Goal: Complete application form: Complete application form

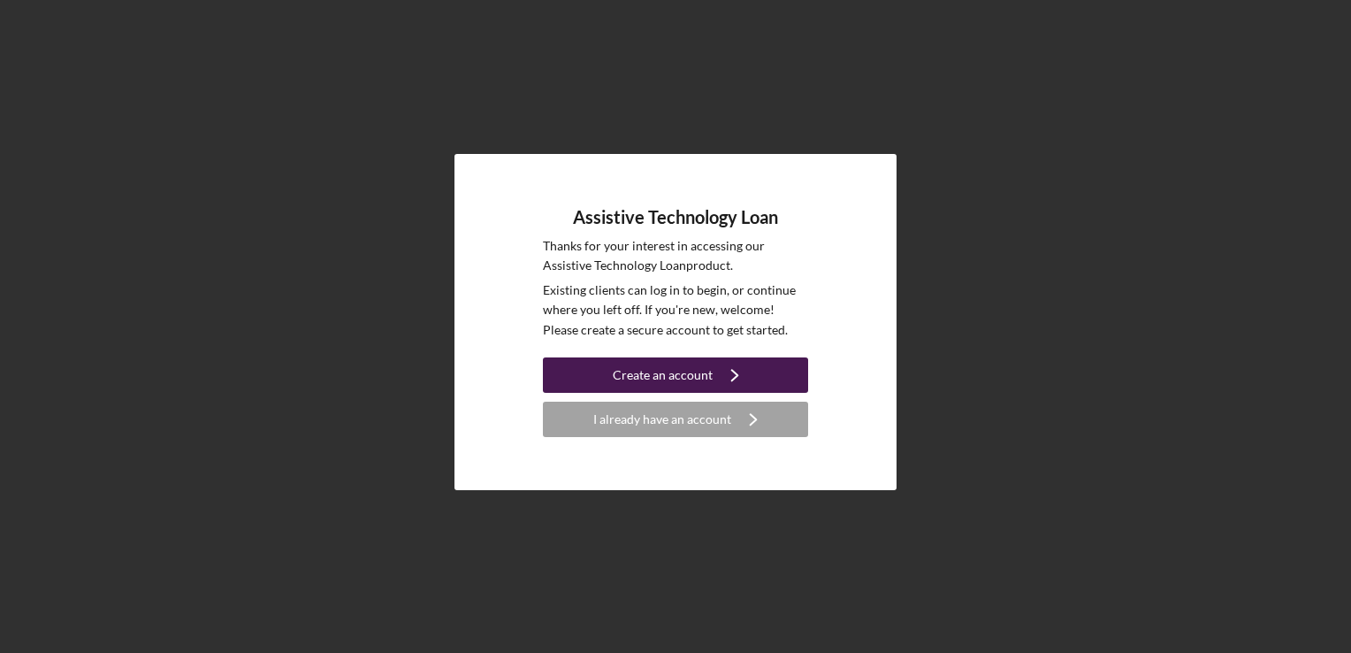
click at [646, 374] on div "Create an account" at bounding box center [663, 374] width 100 height 35
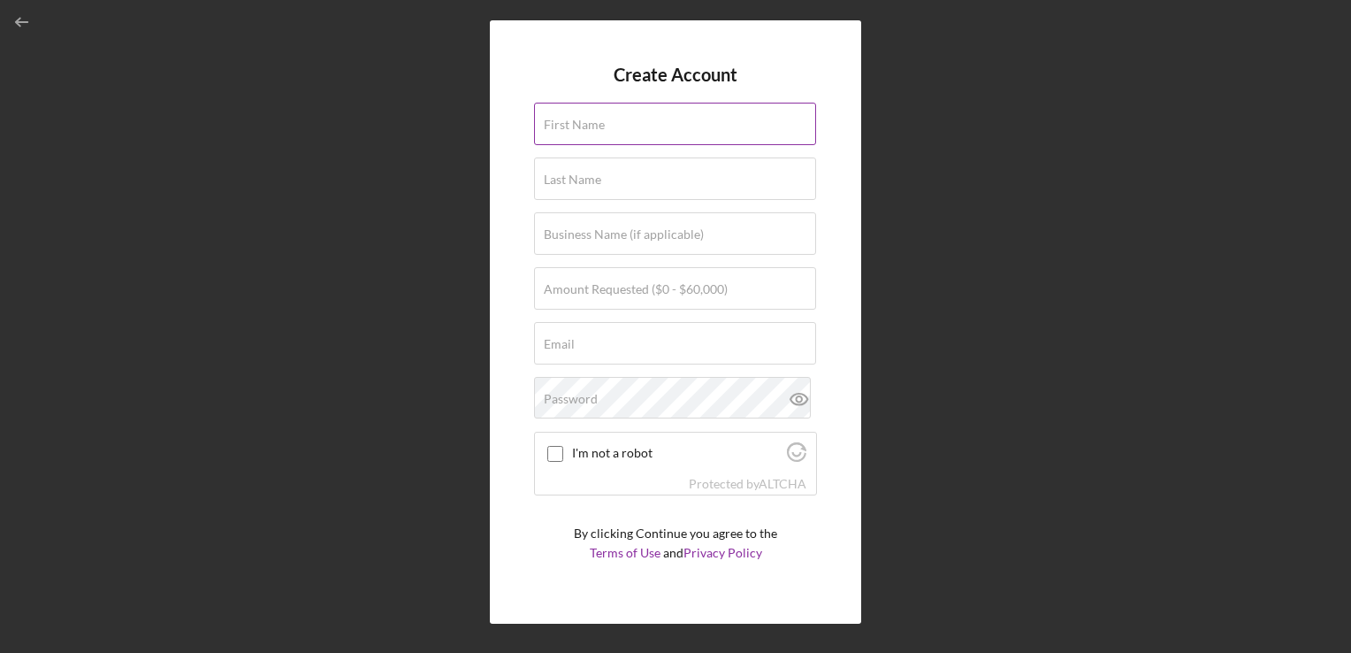
click at [614, 120] on div "First Name" at bounding box center [675, 125] width 283 height 44
type input "[PERSON_NAME]"
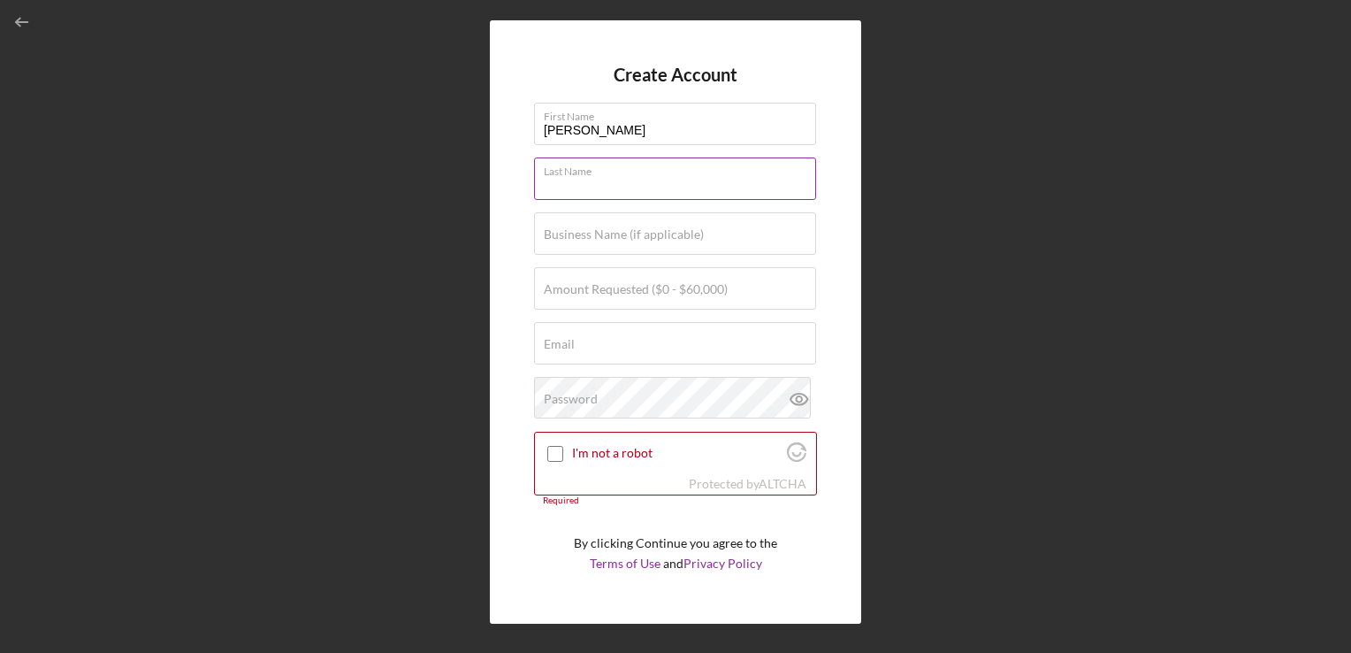
click at [612, 172] on div "Last Name Required" at bounding box center [675, 179] width 283 height 44
type input "[PERSON_NAME]"
type input "[EMAIL_ADDRESS][DOMAIN_NAME]"
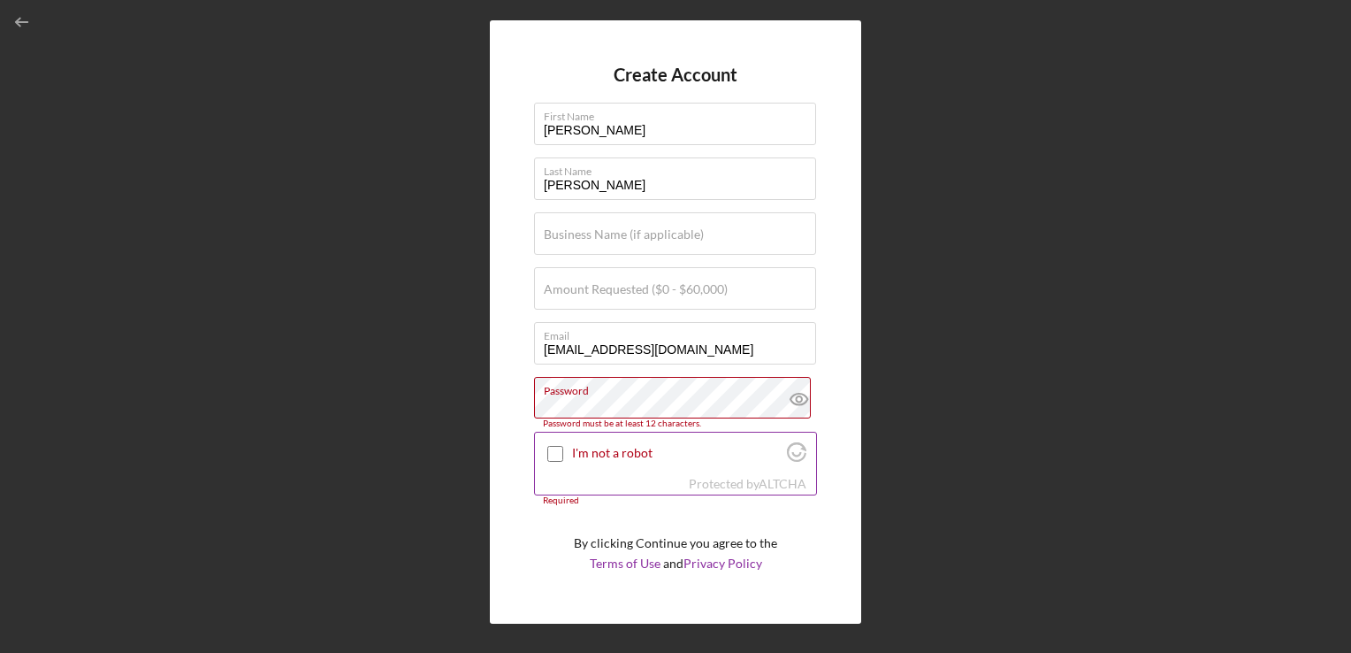
click at [559, 458] on input "I'm not a robot" at bounding box center [555, 454] width 16 height 16
checkbox input "true"
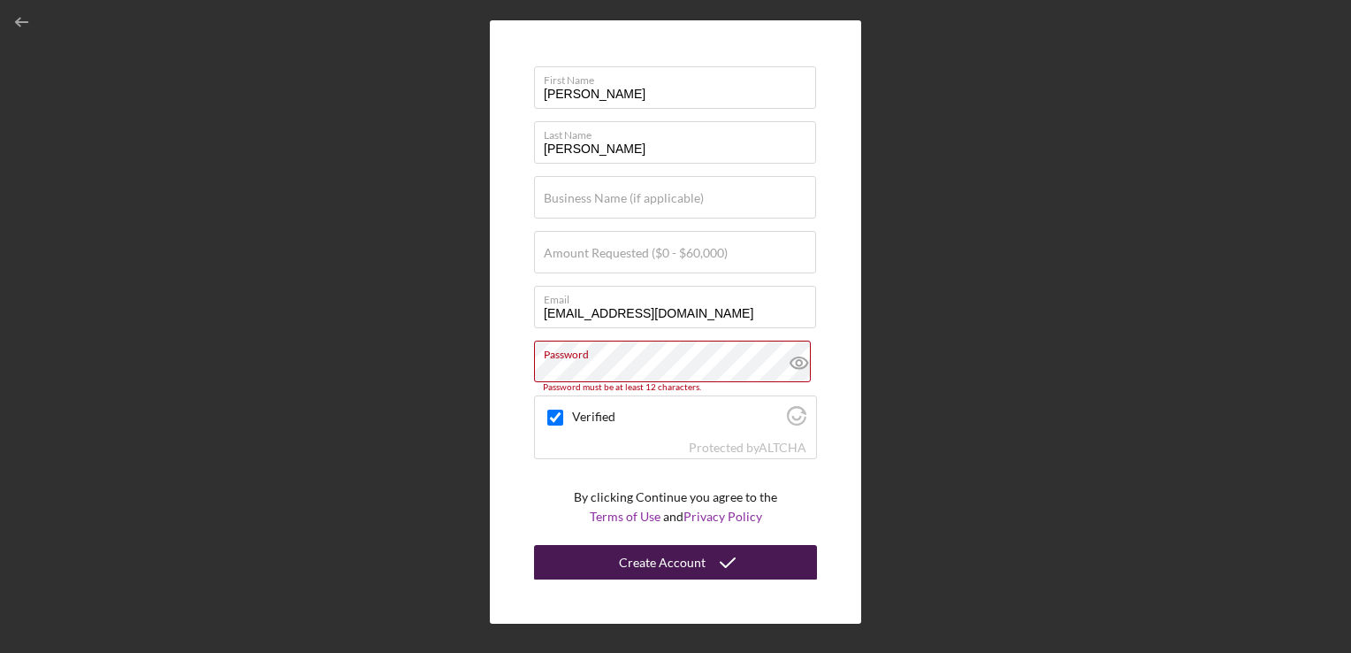
click at [644, 559] on div "Create Account" at bounding box center [662, 562] width 87 height 35
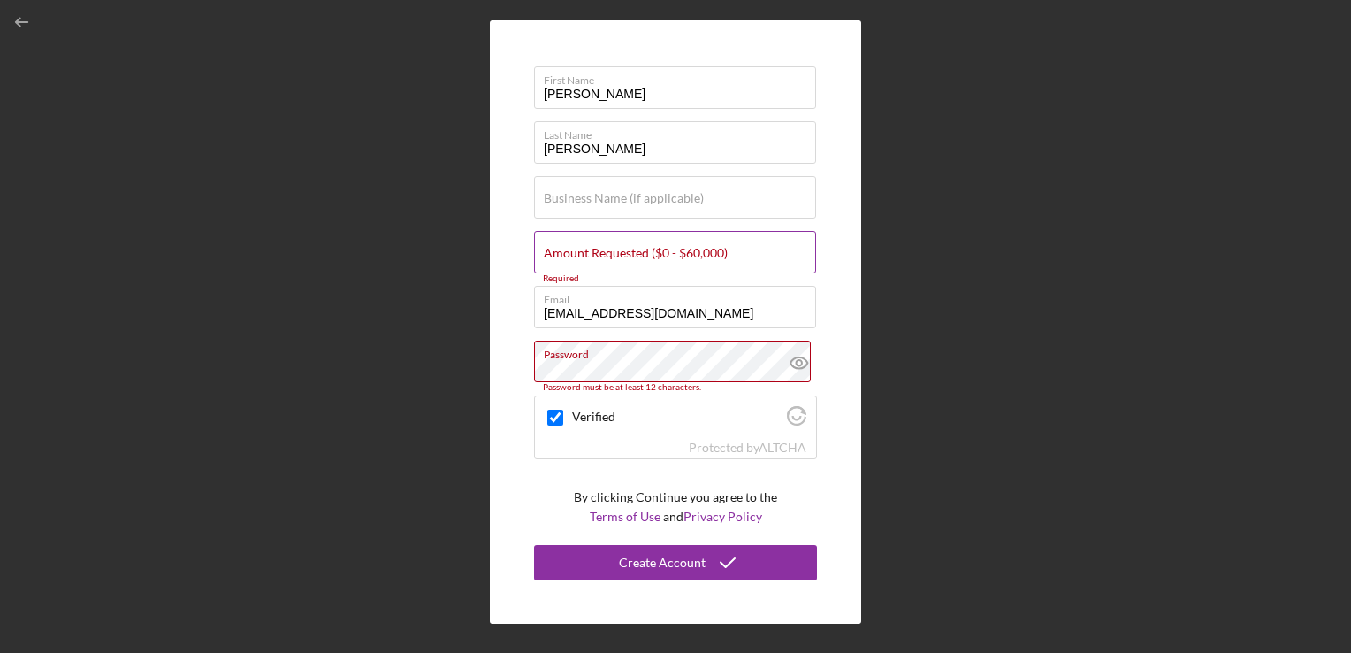
click at [608, 247] on label "Amount Requested ($0 - $60,000)" at bounding box center [636, 253] width 184 height 14
click at [608, 247] on input "Amount Requested ($0 - $60,000)" at bounding box center [675, 252] width 282 height 42
type input "$4"
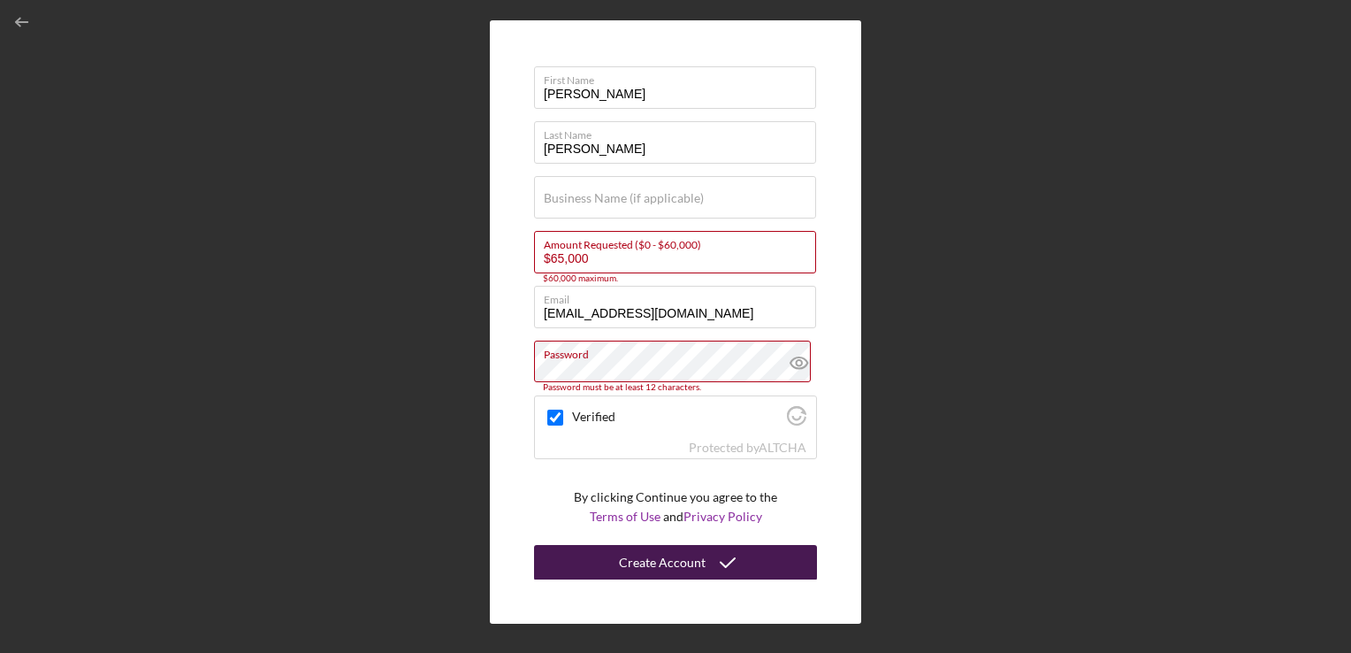
click at [630, 554] on div "Create Account" at bounding box center [662, 562] width 87 height 35
click at [562, 256] on input "$65,000" at bounding box center [675, 252] width 282 height 42
type input "$60,000"
click at [624, 561] on div "Create Account" at bounding box center [662, 562] width 87 height 35
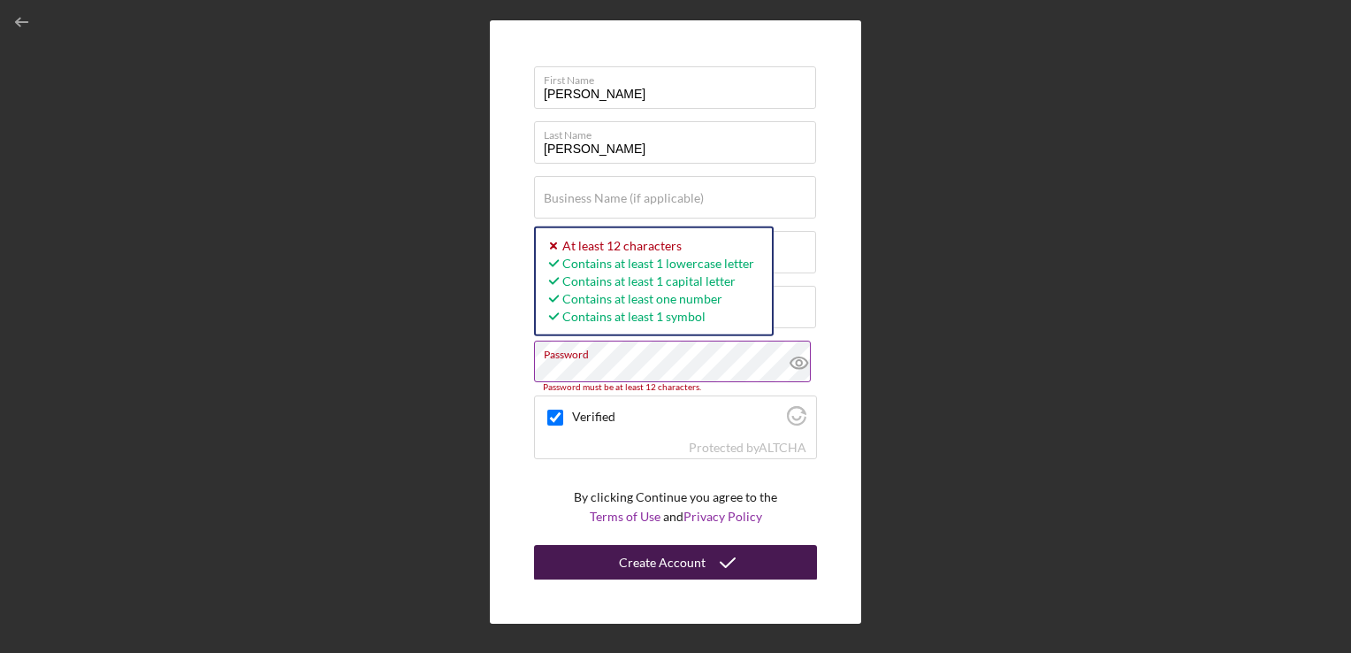
click at [630, 557] on div "Create Account" at bounding box center [662, 562] width 87 height 35
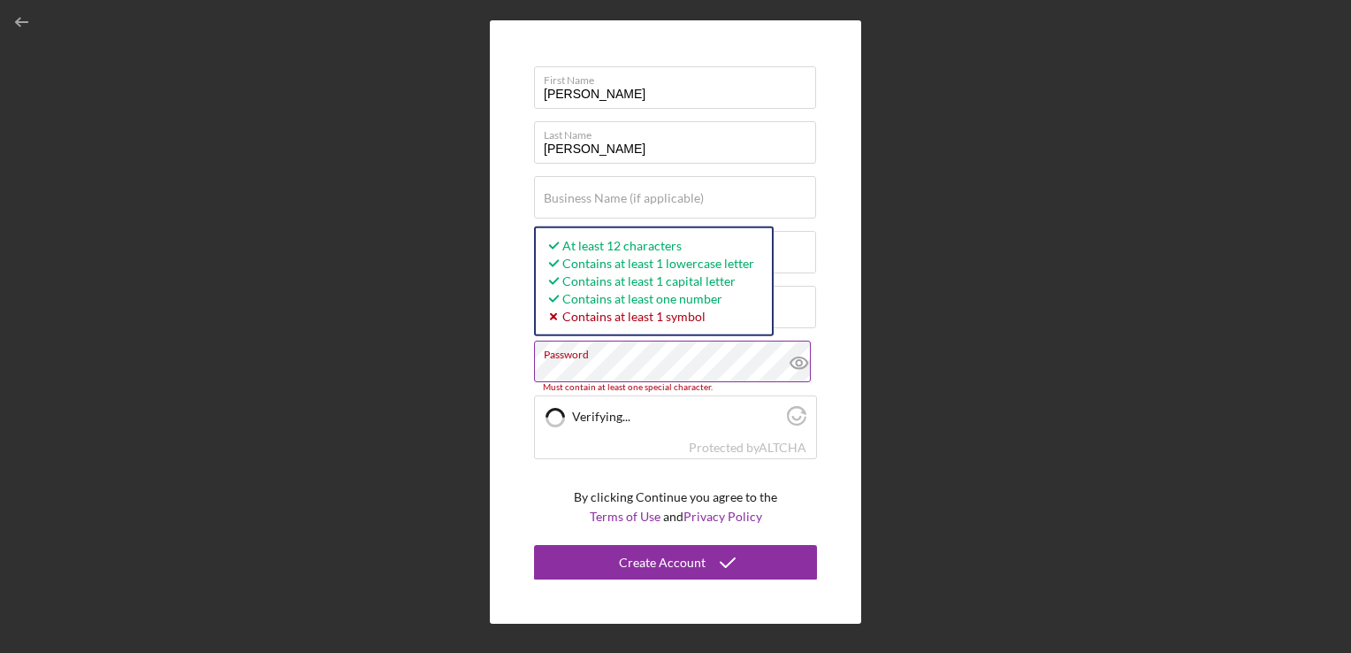
checkbox input "true"
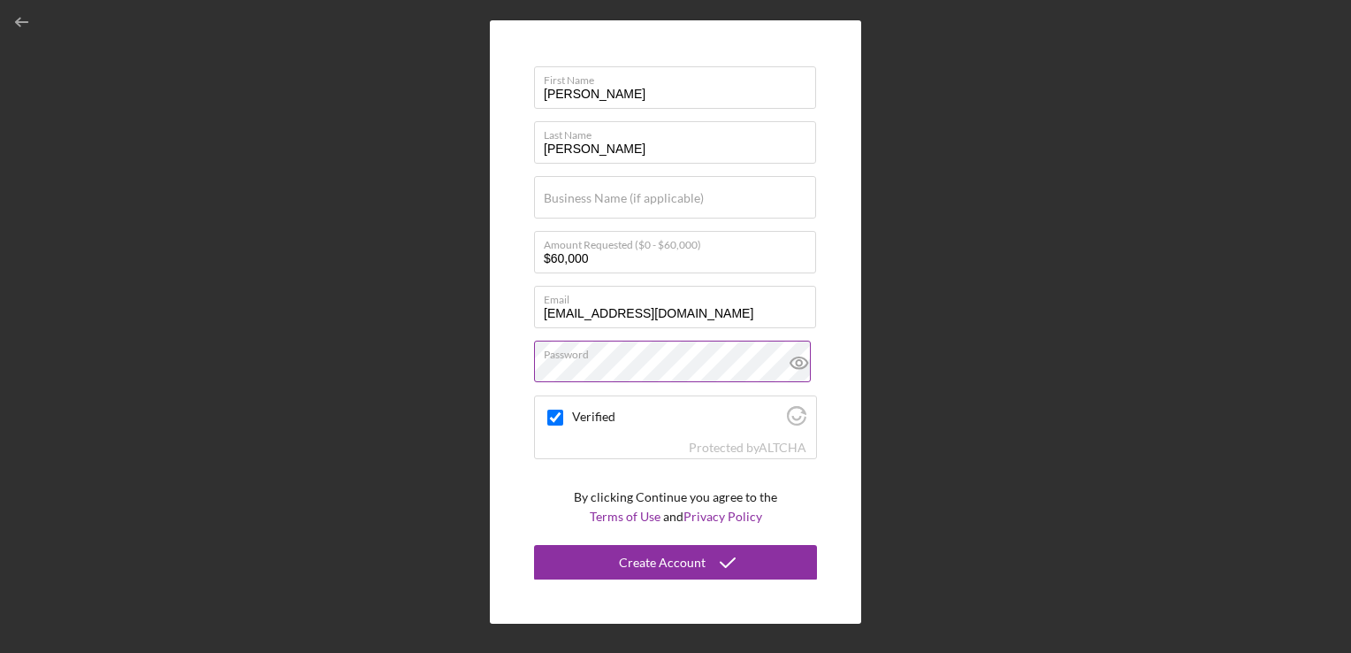
click at [789, 359] on icon at bounding box center [799, 362] width 44 height 44
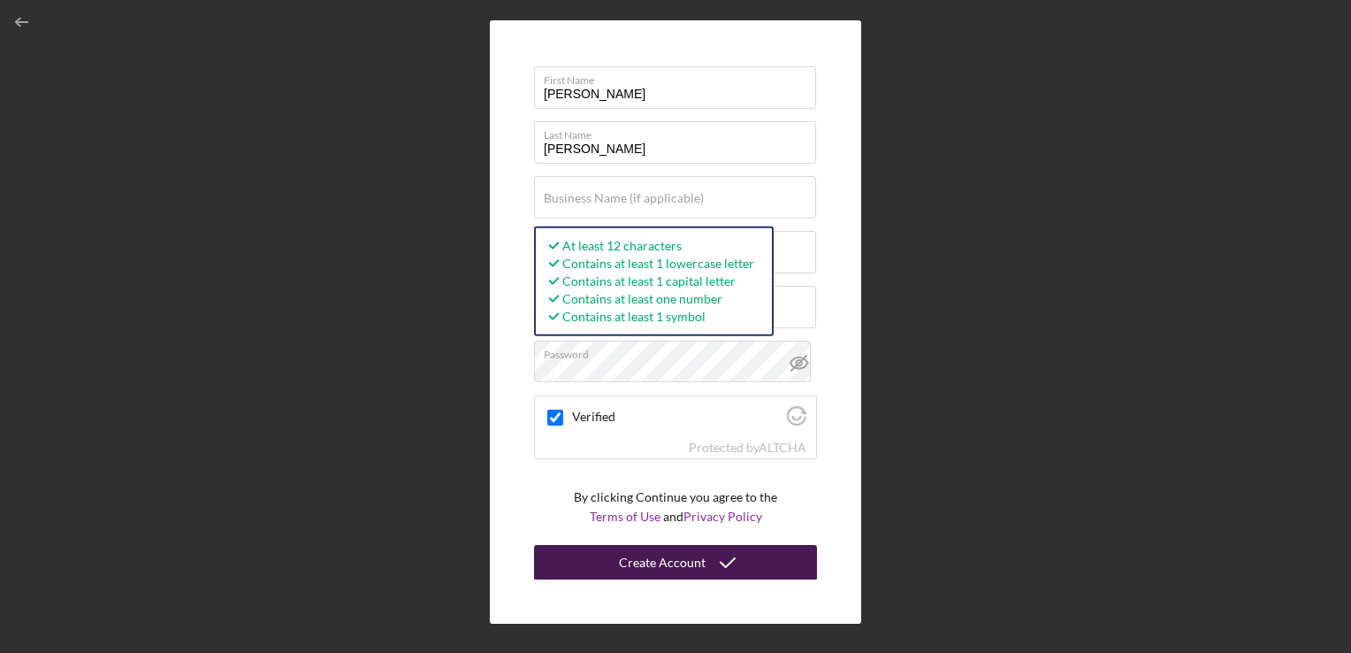
click at [670, 561] on div "Create Account" at bounding box center [662, 562] width 87 height 35
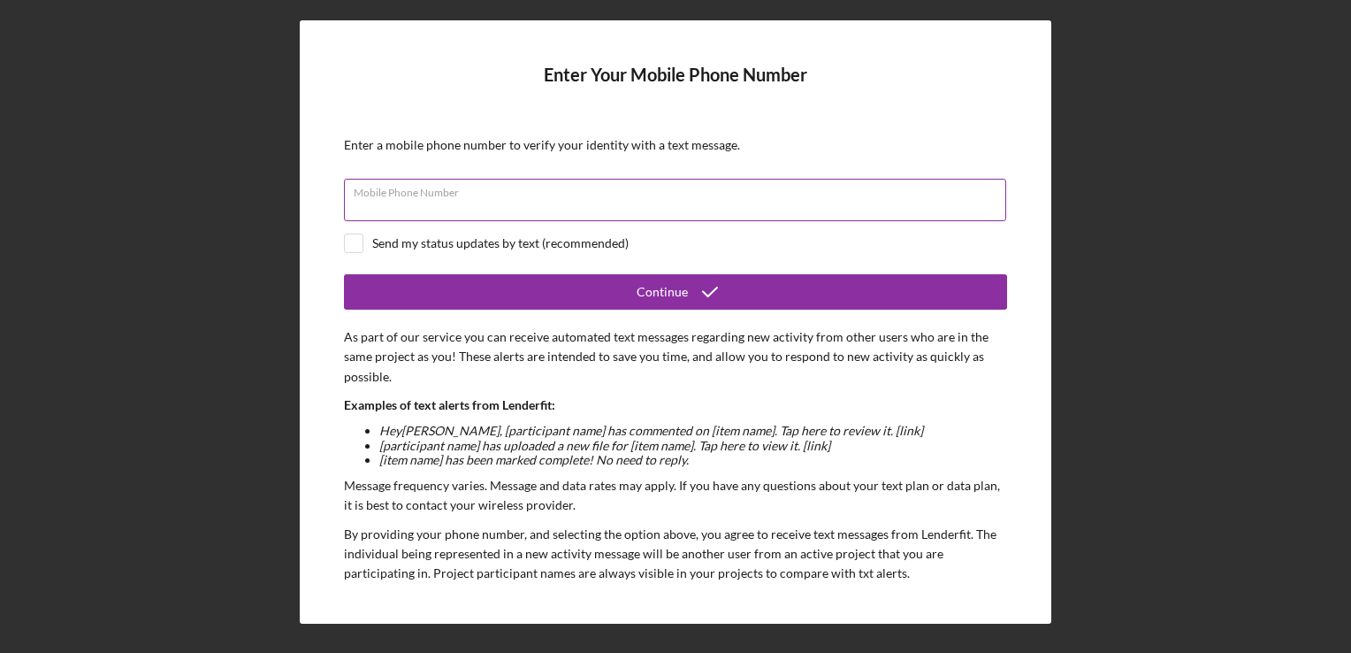
click at [497, 193] on div "Mobile Phone Number" at bounding box center [675, 201] width 663 height 44
type input "[PHONE_NUMBER]"
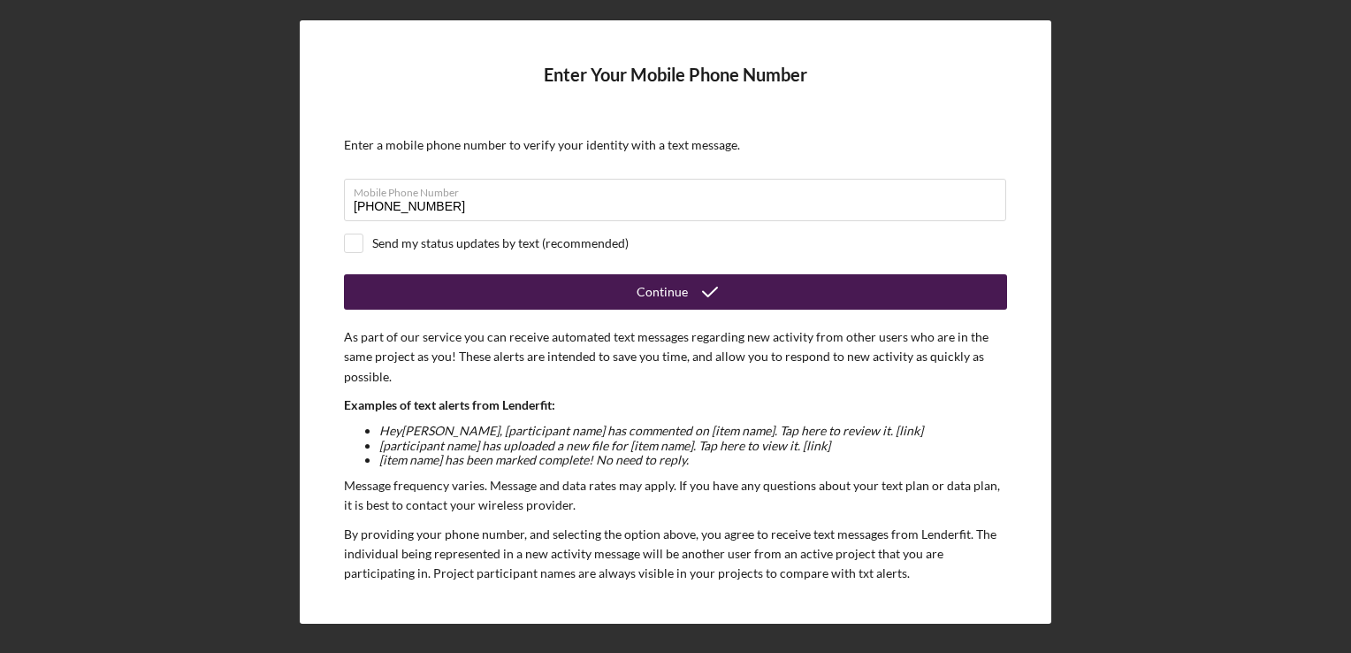
click at [688, 285] on icon "submit" at bounding box center [710, 292] width 44 height 44
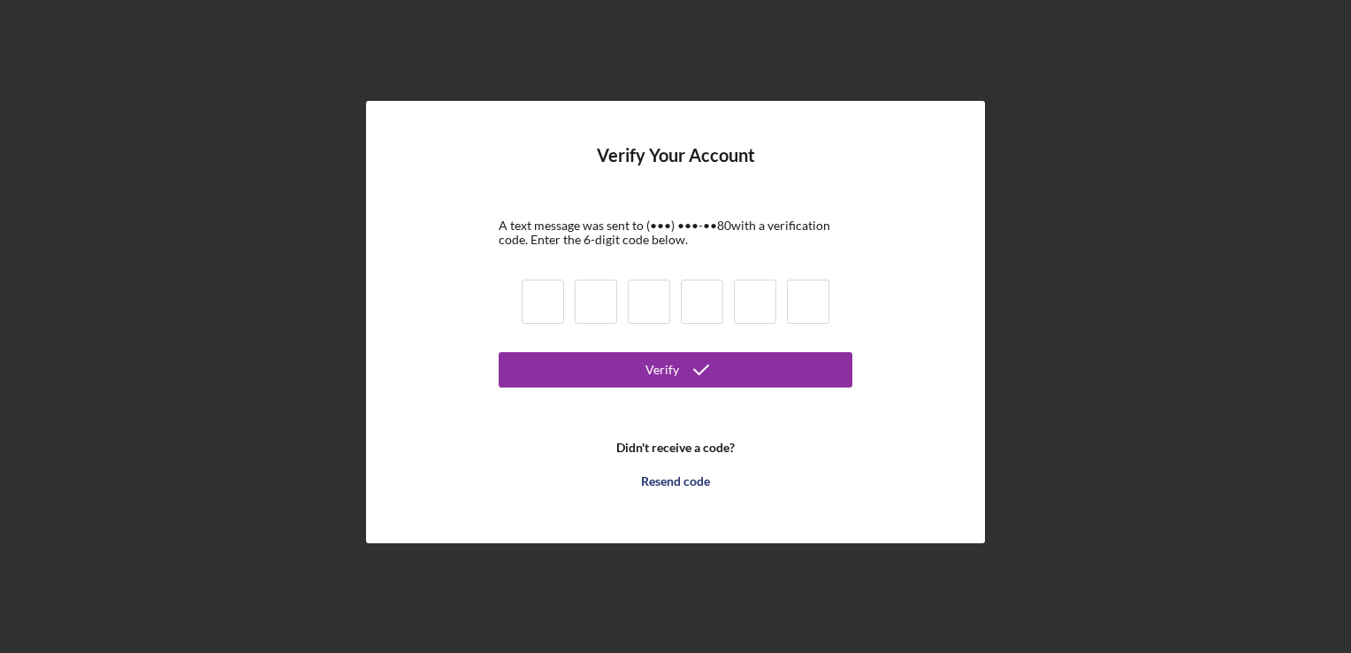
click at [548, 302] on input at bounding box center [543, 301] width 42 height 44
type input "7"
type input "6"
type input "2"
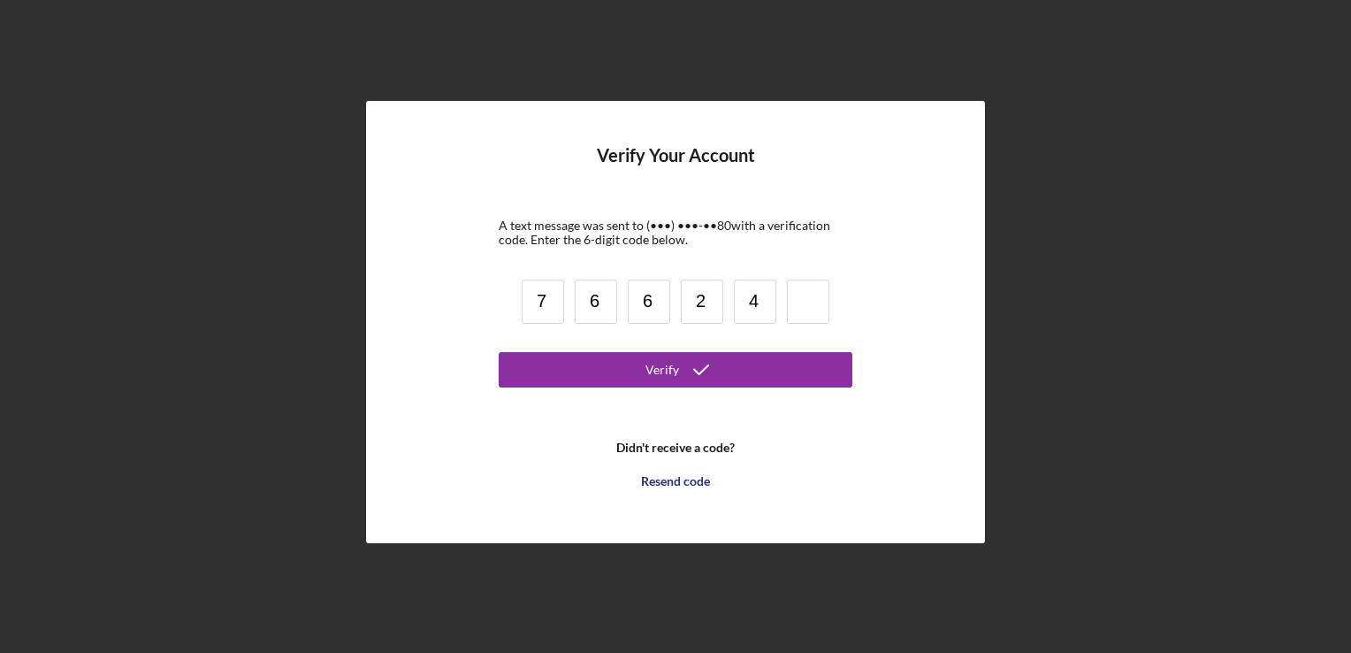
type input "4"
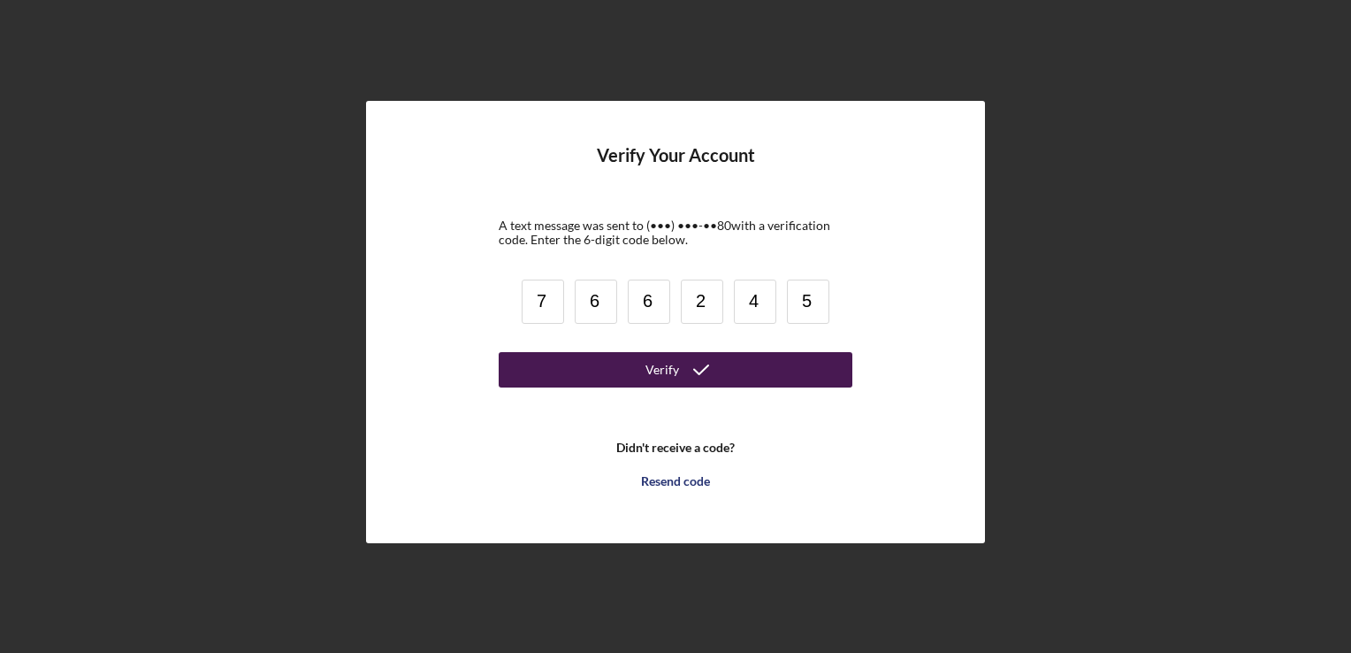
type input "5"
click at [650, 356] on div "Verify" at bounding box center [663, 369] width 34 height 35
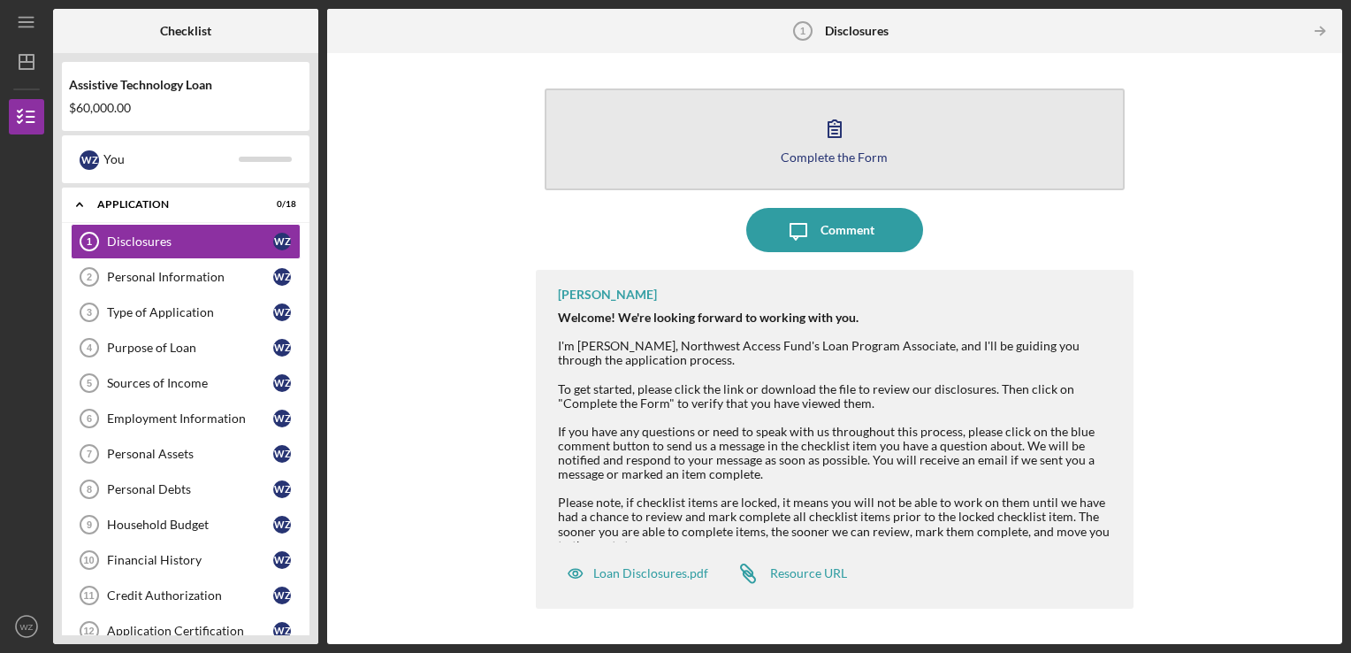
click at [812, 146] on button "Complete the Form Form" at bounding box center [835, 139] width 581 height 102
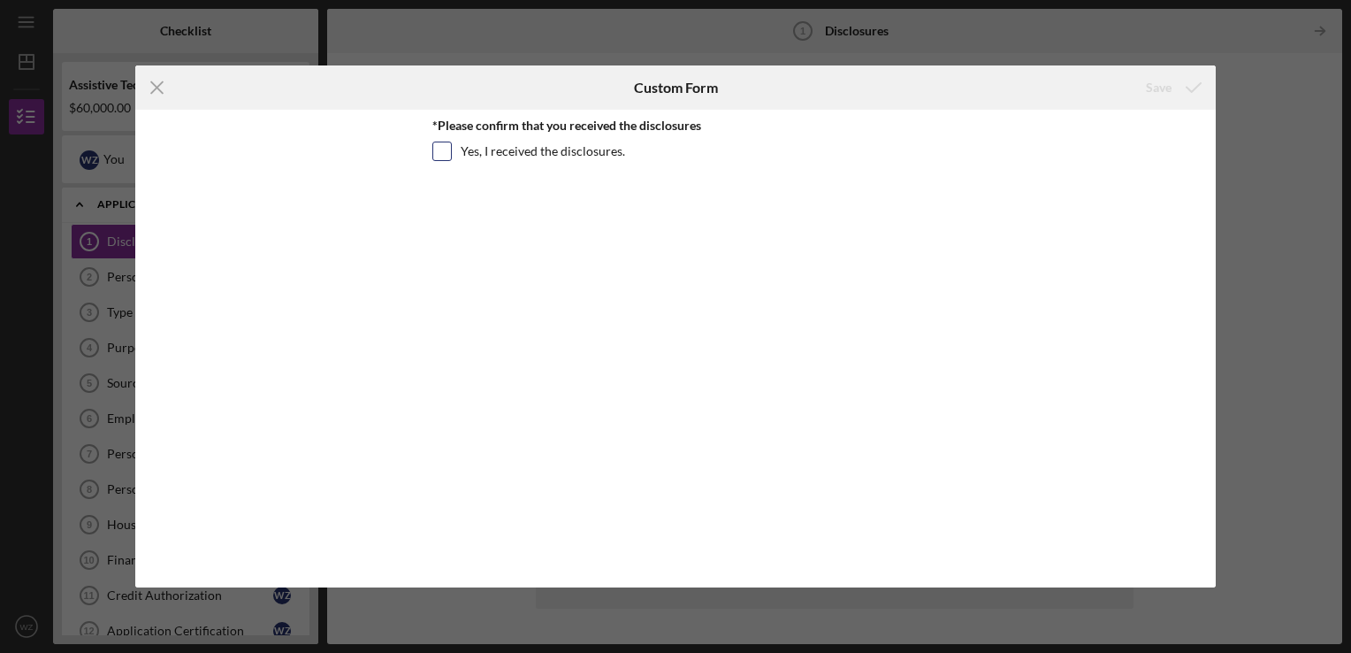
click at [439, 151] on input "Yes, I received the disclosures." at bounding box center [442, 151] width 18 height 18
checkbox input "true"
click at [158, 87] on line at bounding box center [156, 86] width 11 height 11
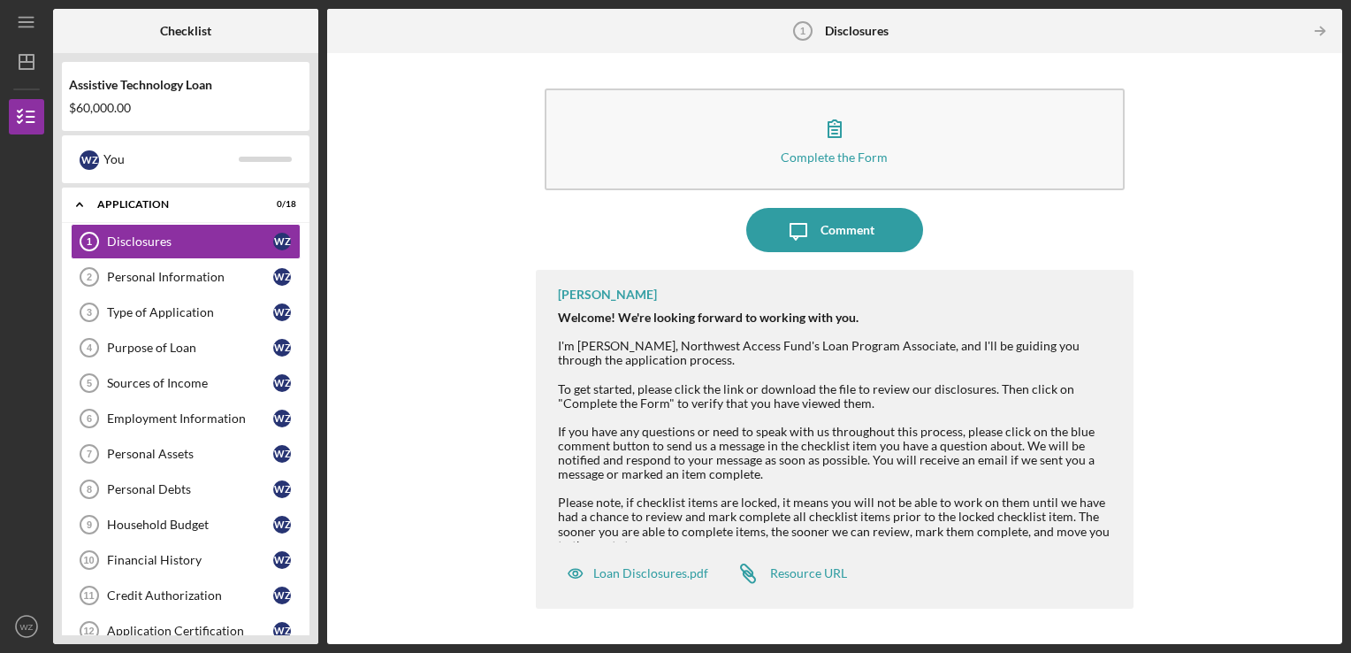
click at [804, 34] on tspan "1" at bounding box center [802, 31] width 5 height 11
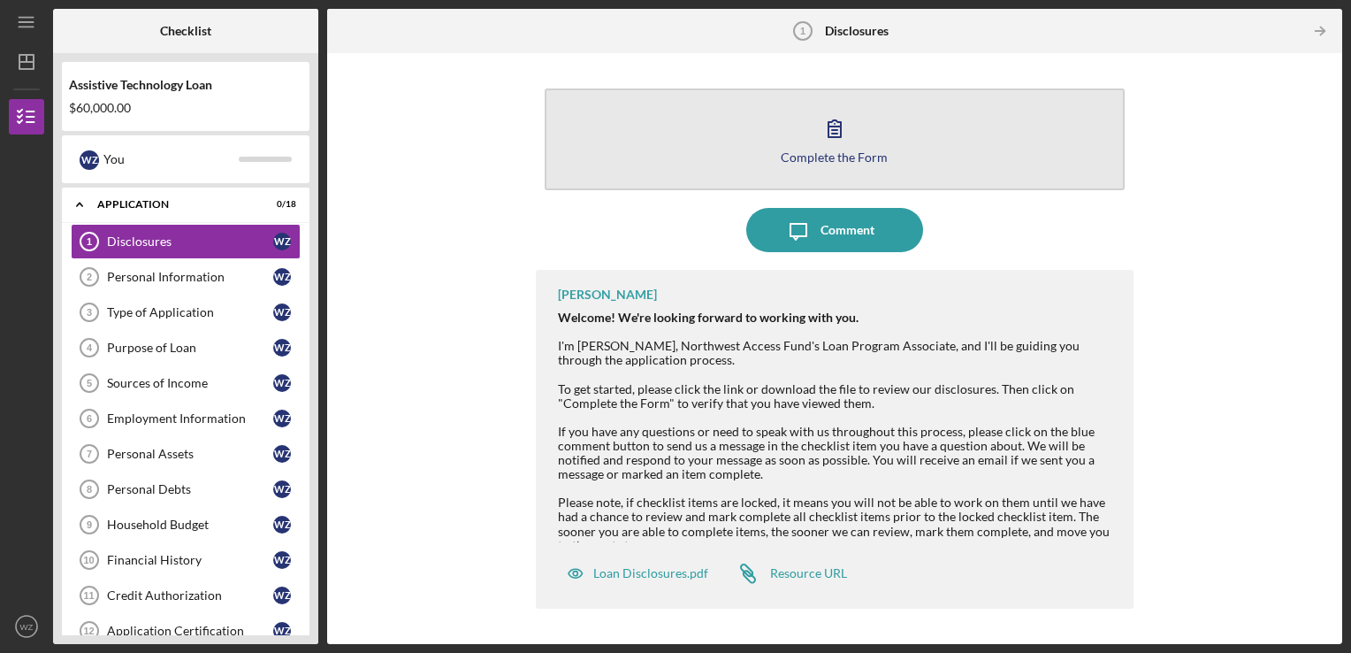
click at [838, 151] on div "Complete the Form" at bounding box center [834, 156] width 107 height 13
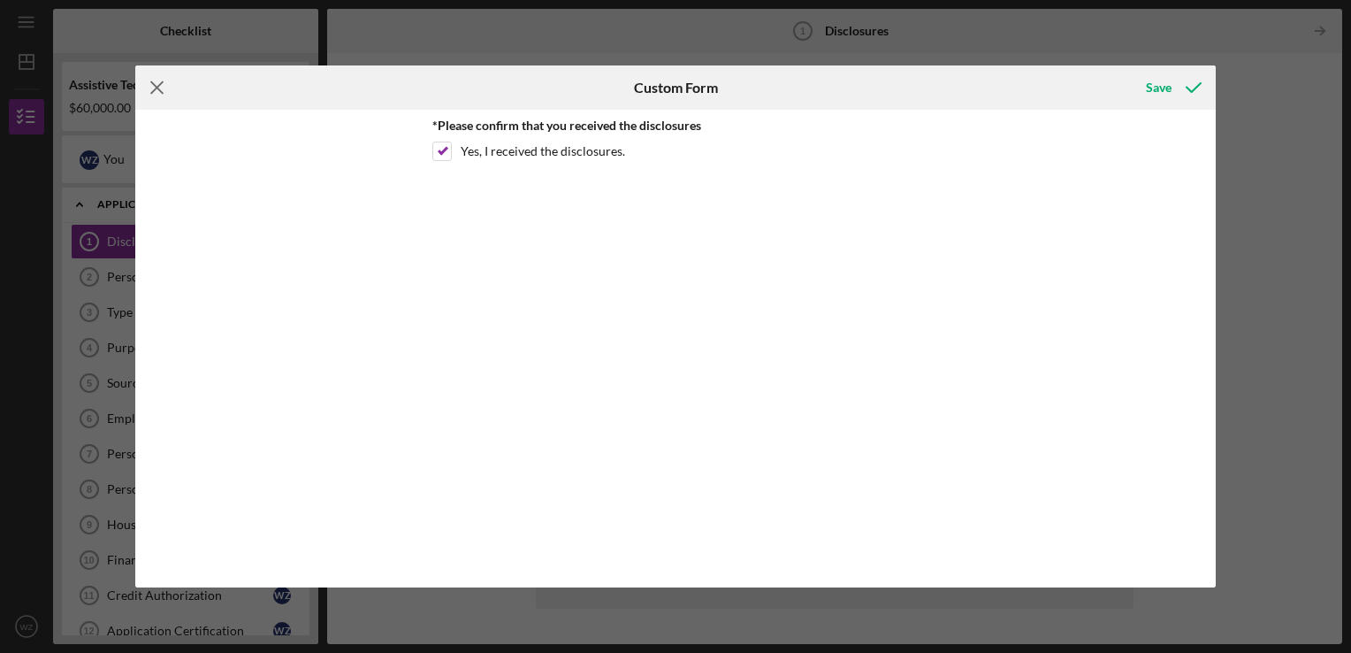
click at [152, 85] on icon "Icon/Menu Close" at bounding box center [157, 87] width 44 height 44
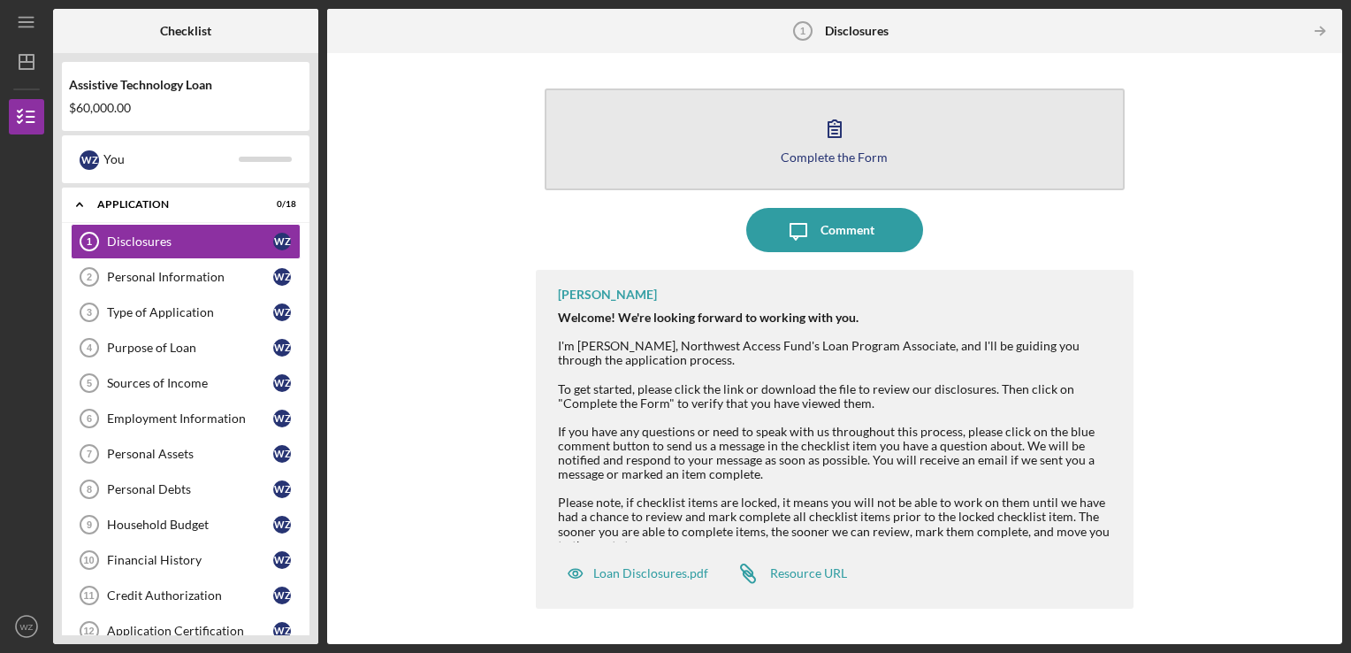
click at [830, 126] on icon "button" at bounding box center [835, 128] width 12 height 17
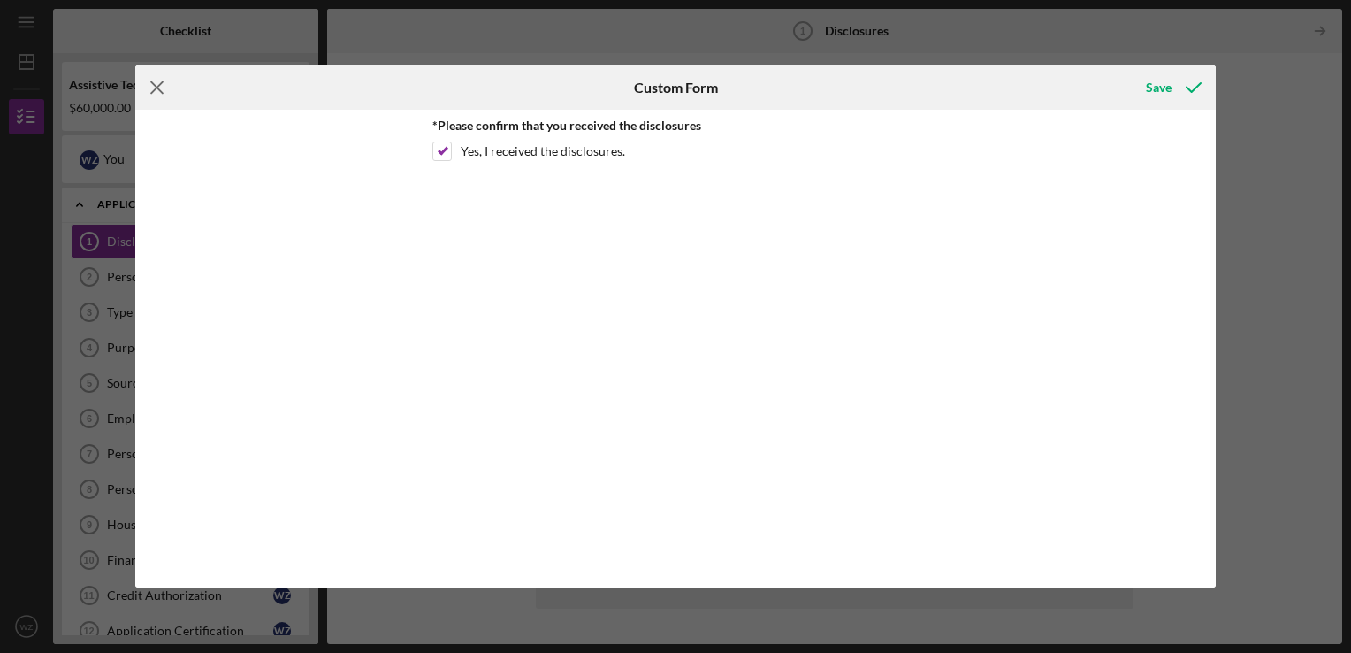
click at [158, 87] on icon "Icon/Menu Close" at bounding box center [157, 87] width 44 height 44
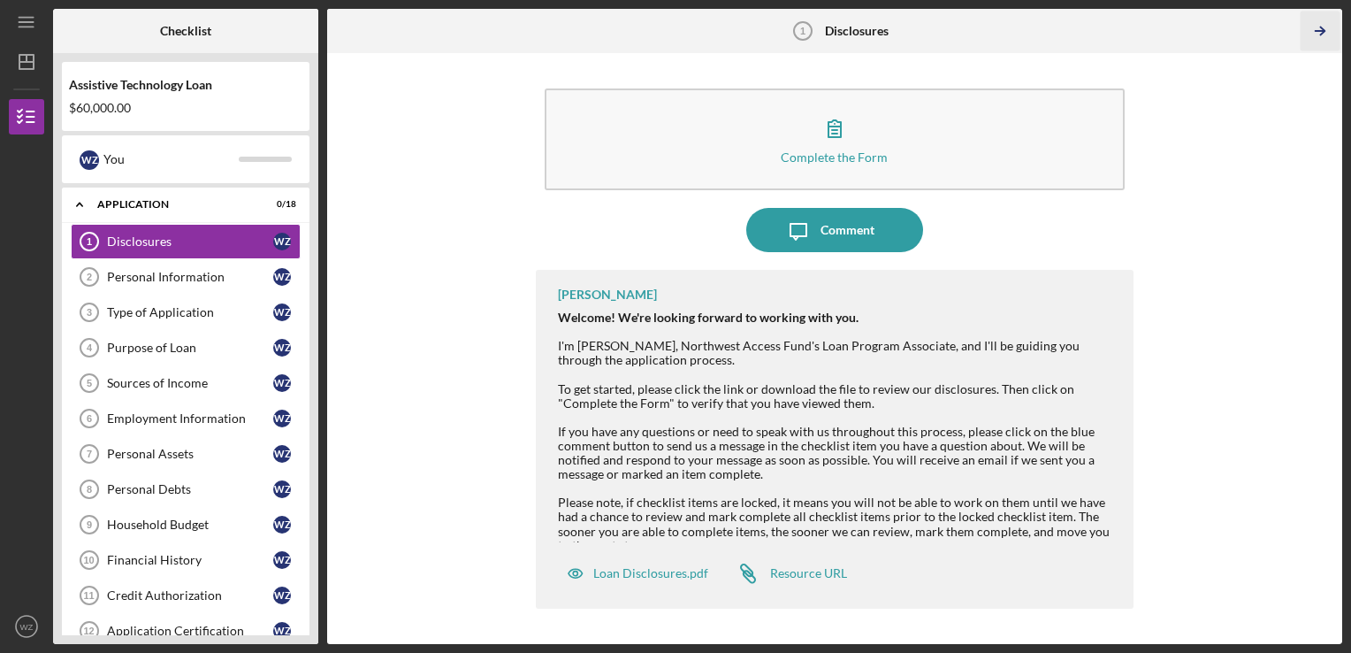
click at [1319, 27] on icon "Icon/Table Pagination Arrow" at bounding box center [1321, 31] width 40 height 40
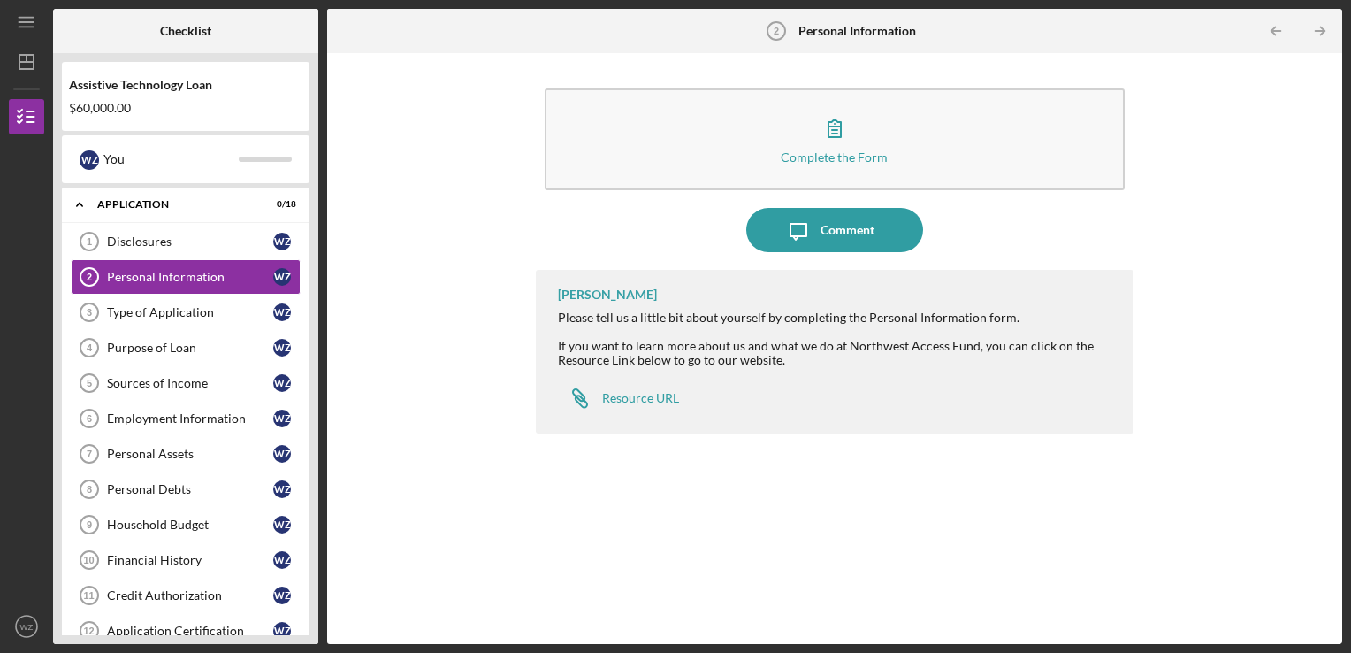
click at [1319, 27] on icon "Icon/Table Pagination Arrow" at bounding box center [1321, 31] width 40 height 40
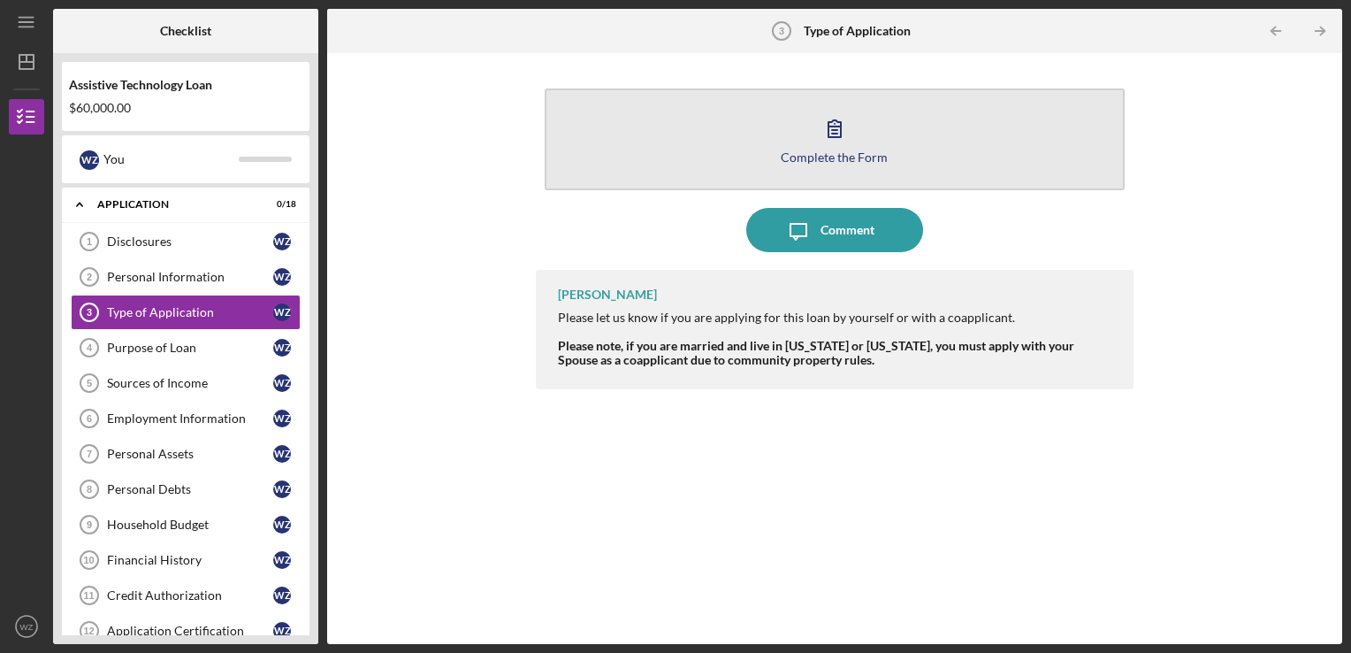
click at [855, 151] on div "Complete the Form" at bounding box center [834, 156] width 107 height 13
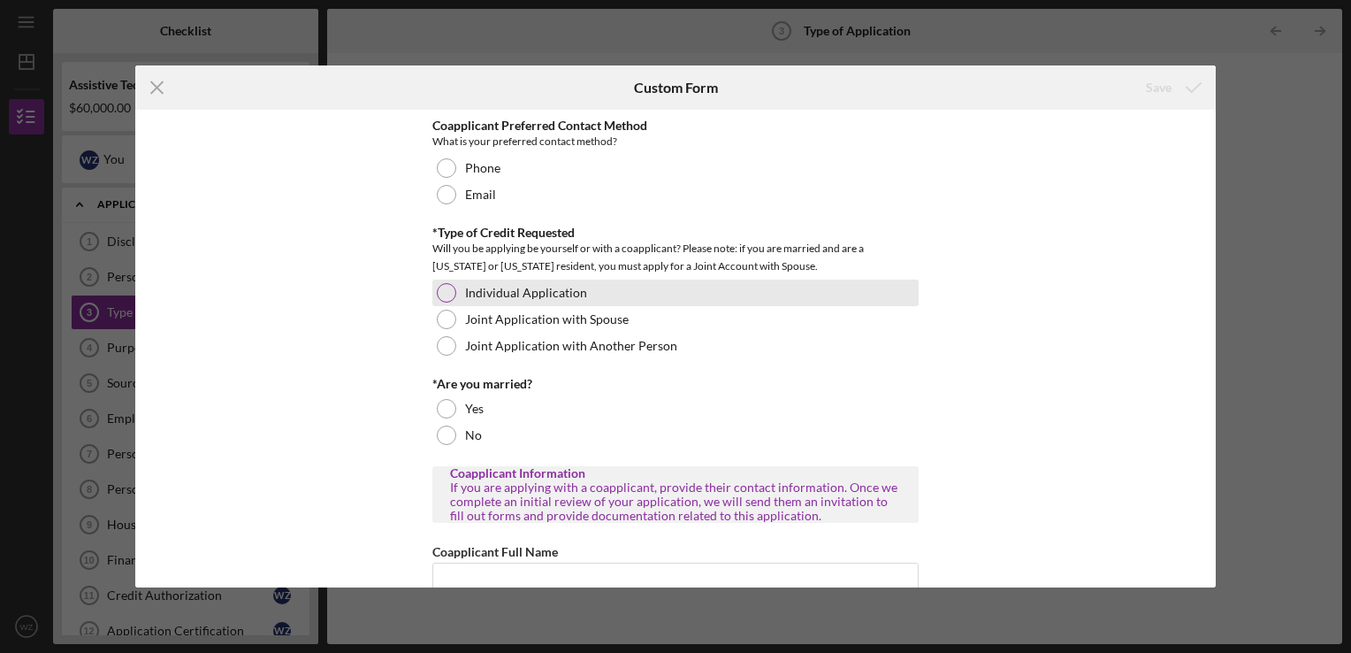
click at [449, 293] on div at bounding box center [446, 292] width 19 height 19
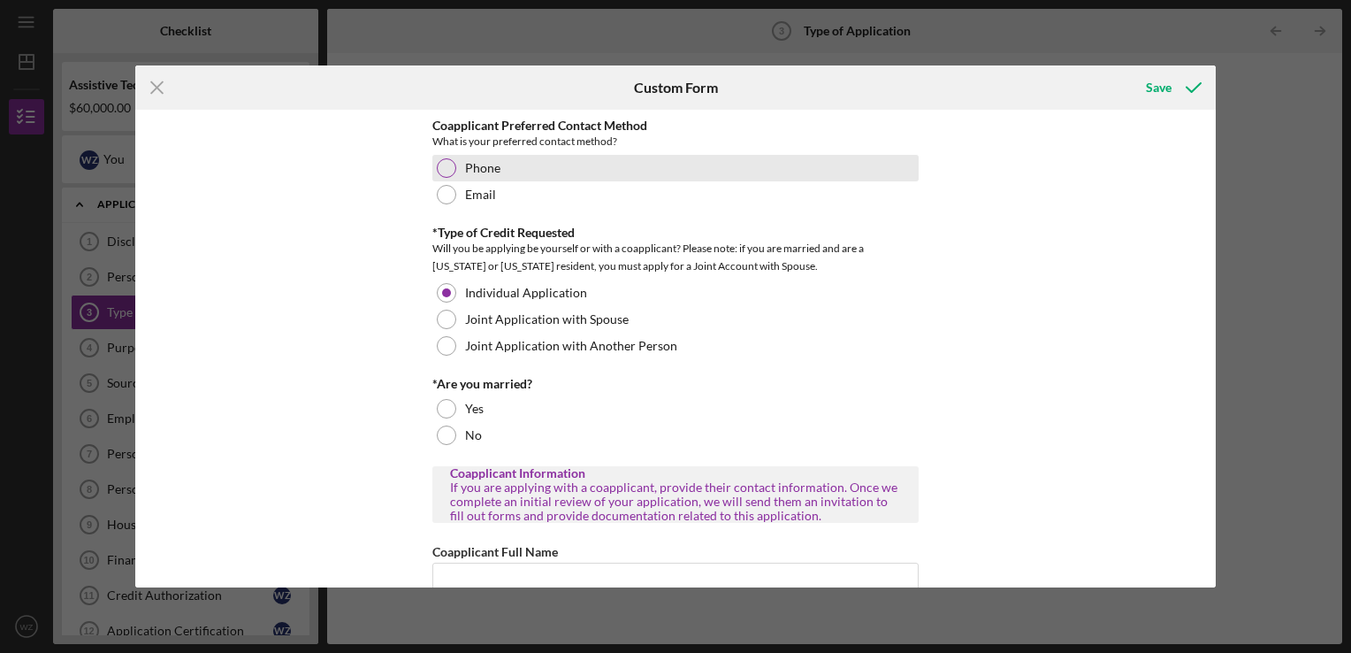
click at [445, 168] on div at bounding box center [446, 167] width 19 height 19
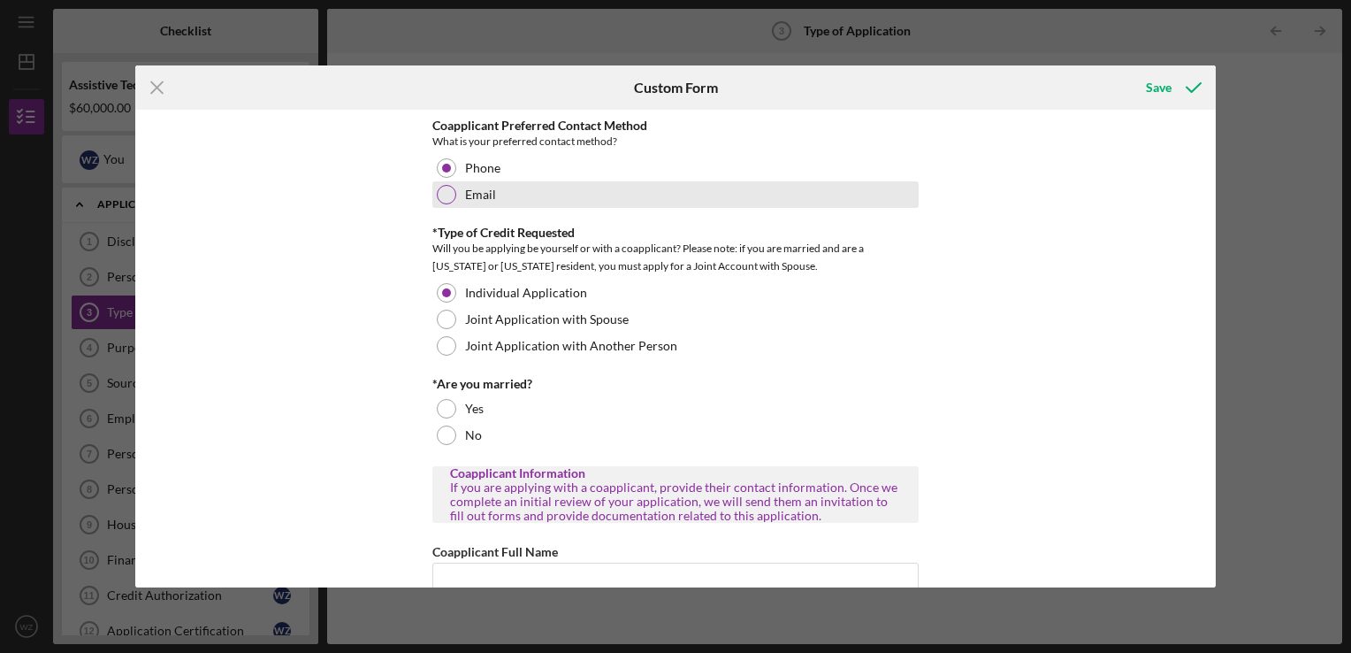
click at [444, 193] on div at bounding box center [446, 194] width 19 height 19
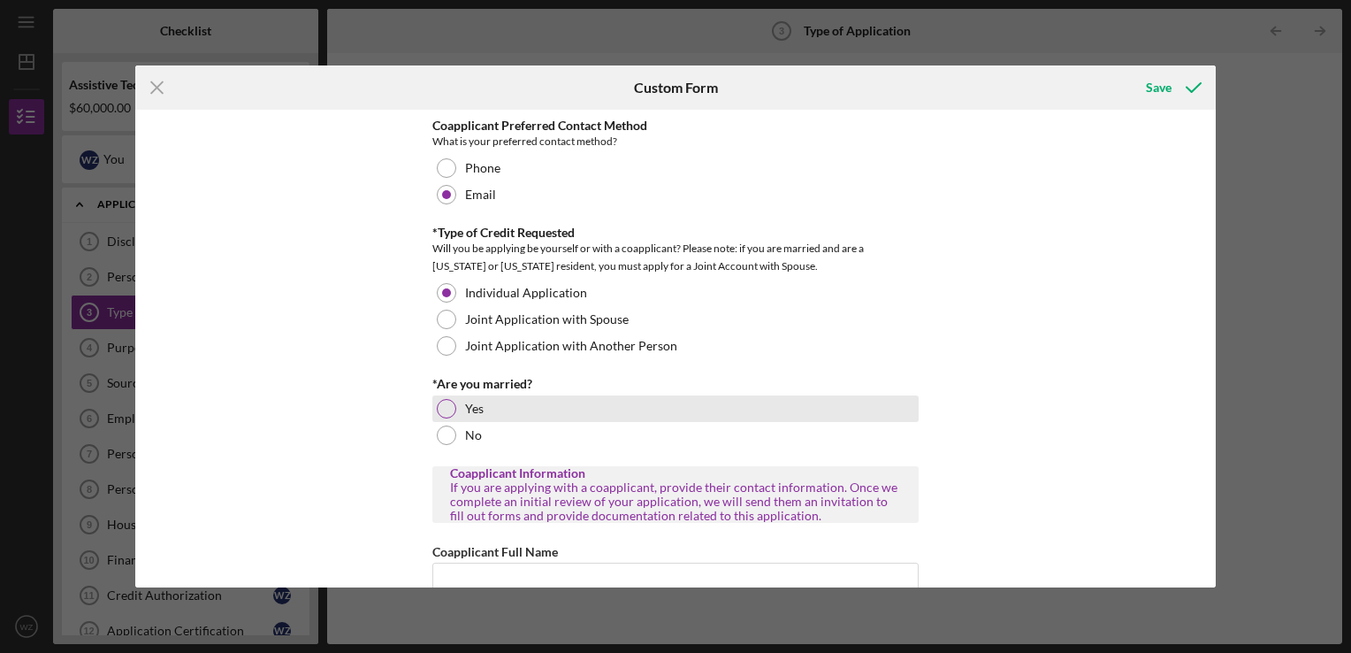
click at [442, 412] on div at bounding box center [446, 408] width 19 height 19
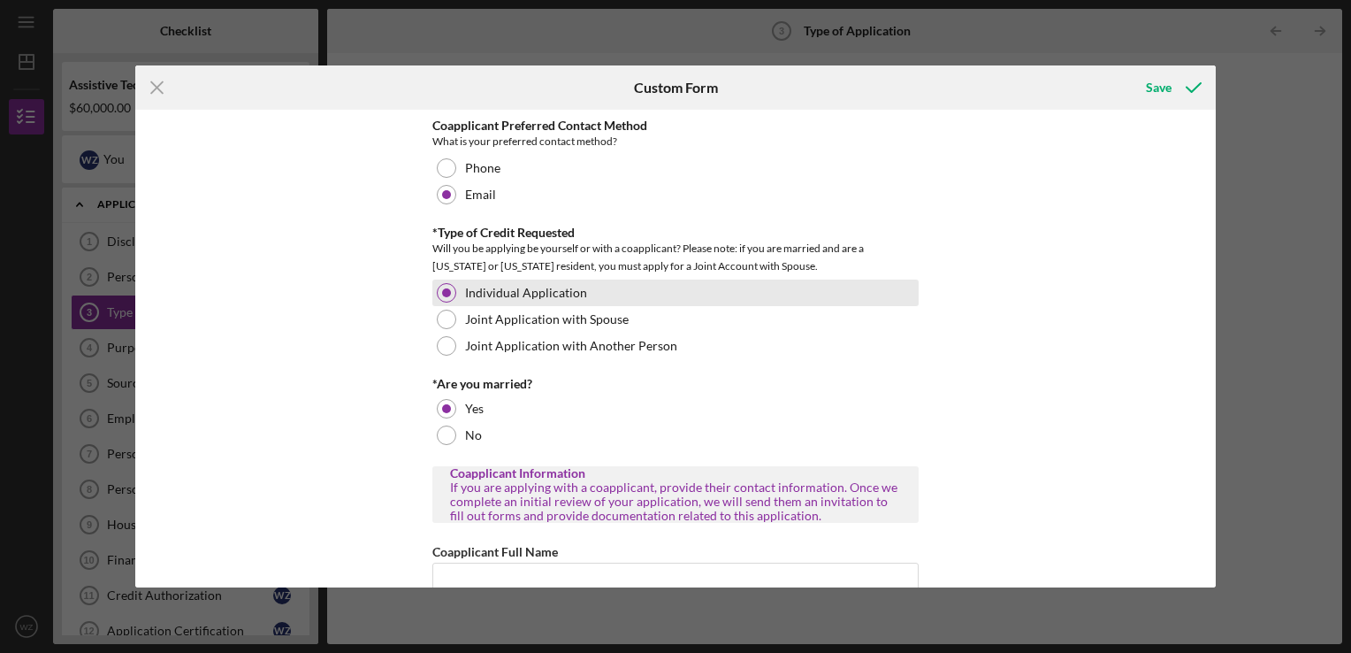
click at [446, 288] on div at bounding box center [446, 292] width 9 height 9
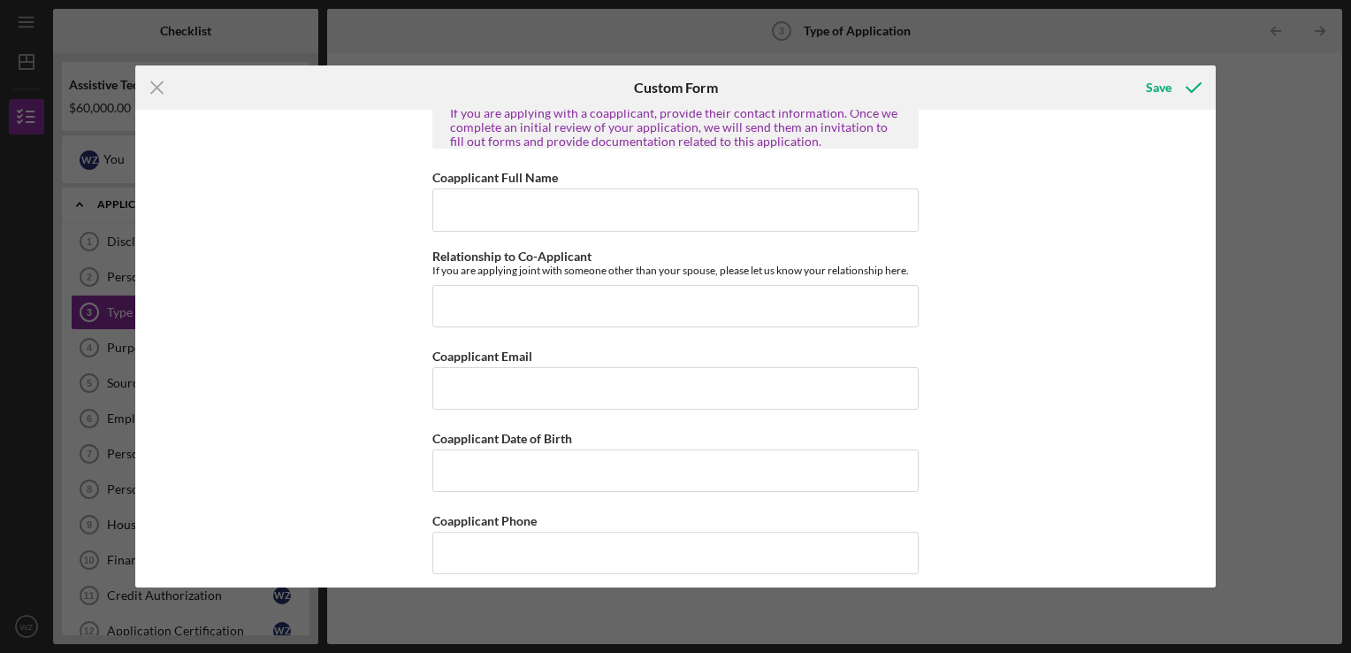
scroll to position [385, 0]
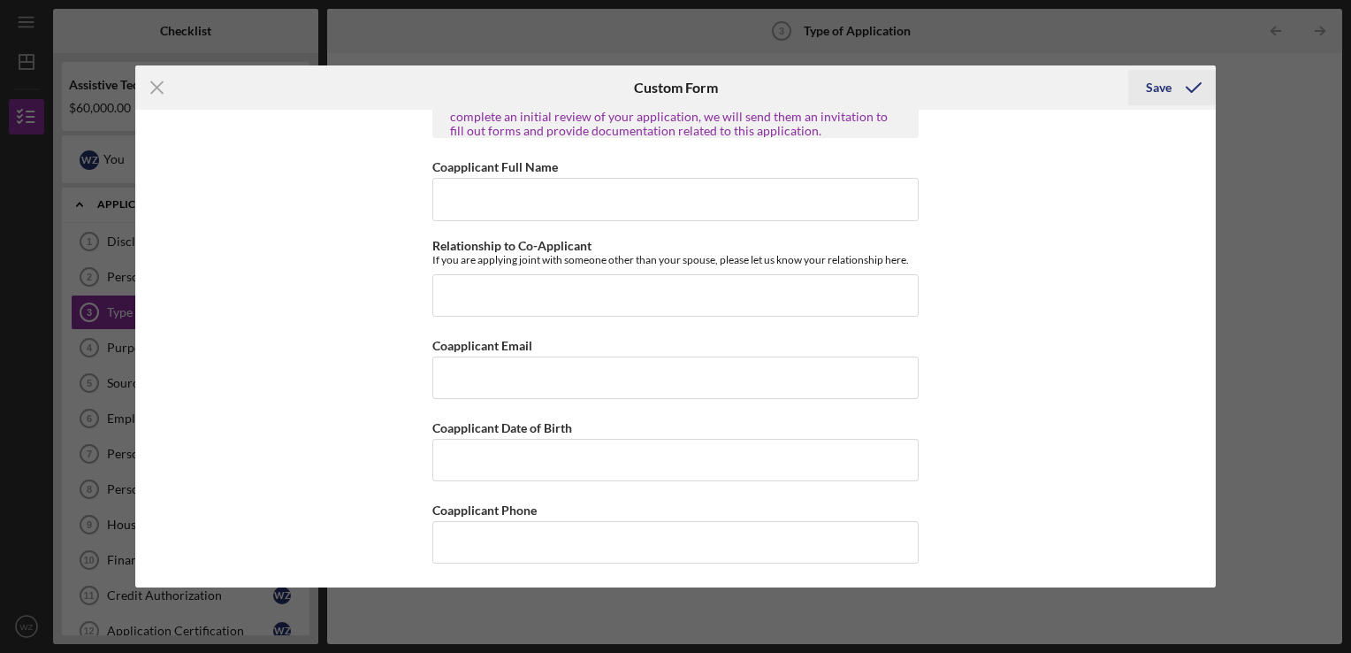
click at [1160, 85] on div "Save" at bounding box center [1159, 87] width 26 height 35
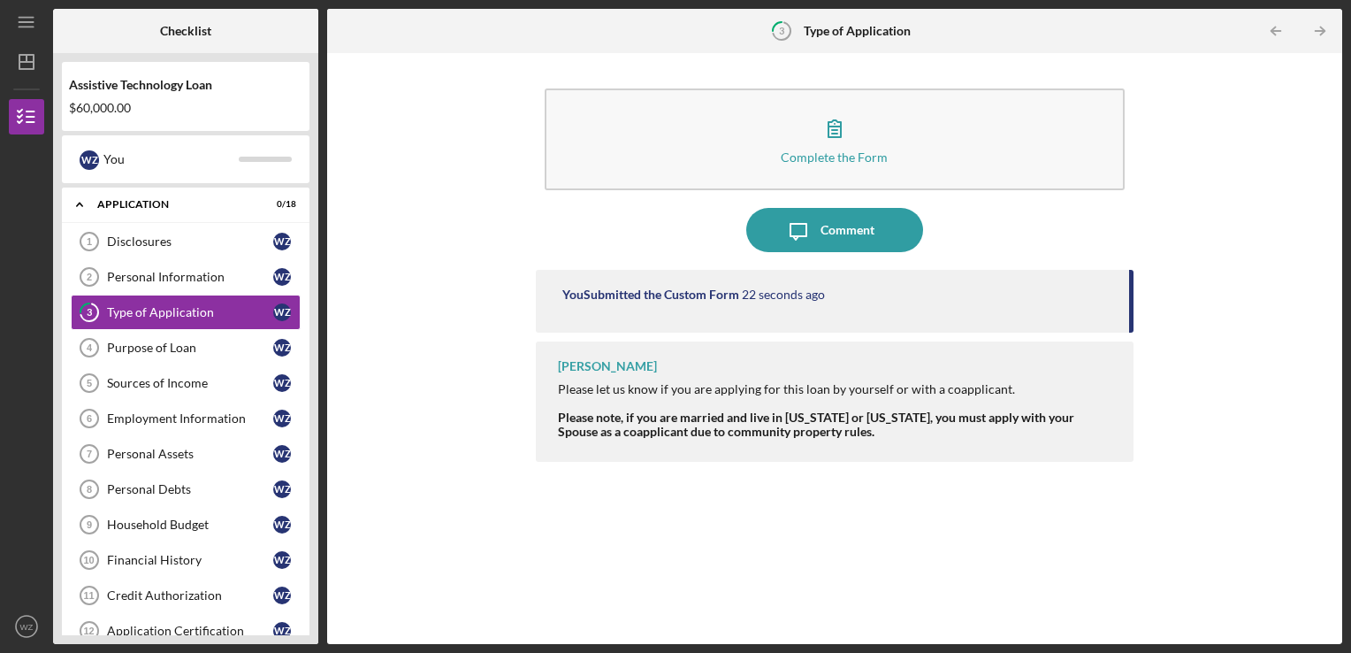
click at [1128, 297] on div "You Submitted the Custom Form 22 seconds ago" at bounding box center [835, 301] width 599 height 63
click at [1319, 28] on icon "Icon/Table Pagination Arrow" at bounding box center [1321, 31] width 40 height 40
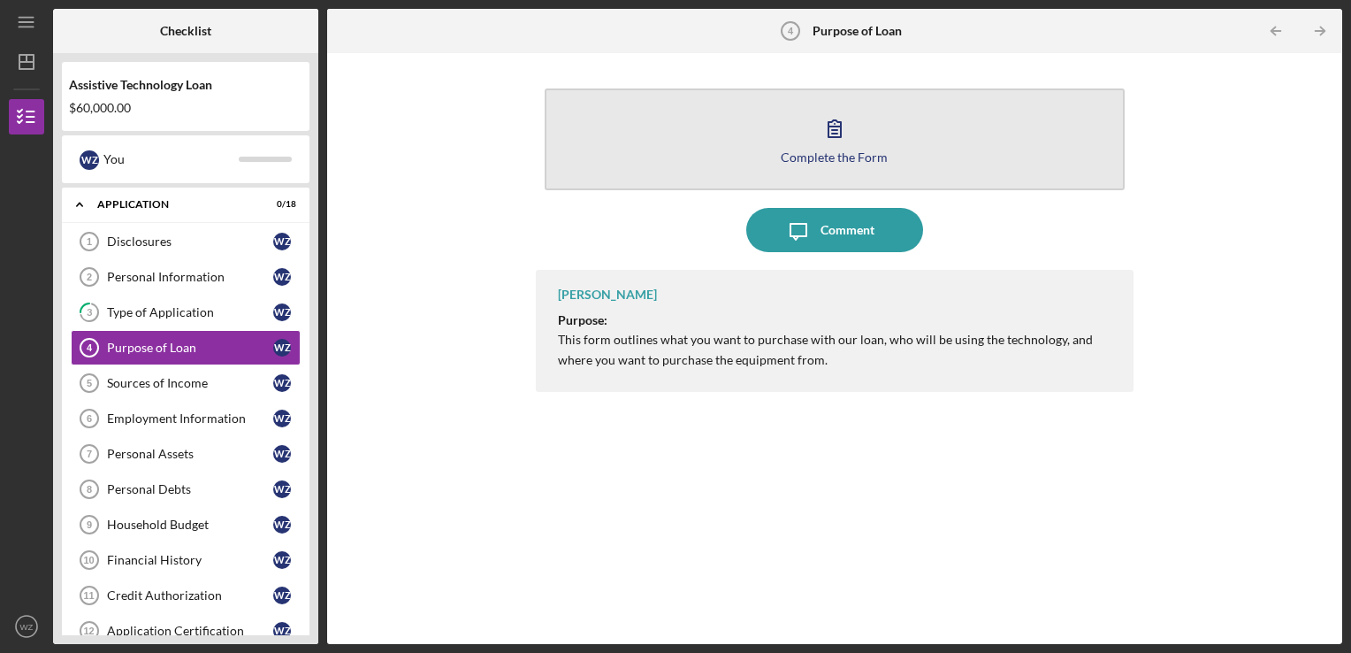
click at [840, 157] on div "Complete the Form" at bounding box center [834, 156] width 107 height 13
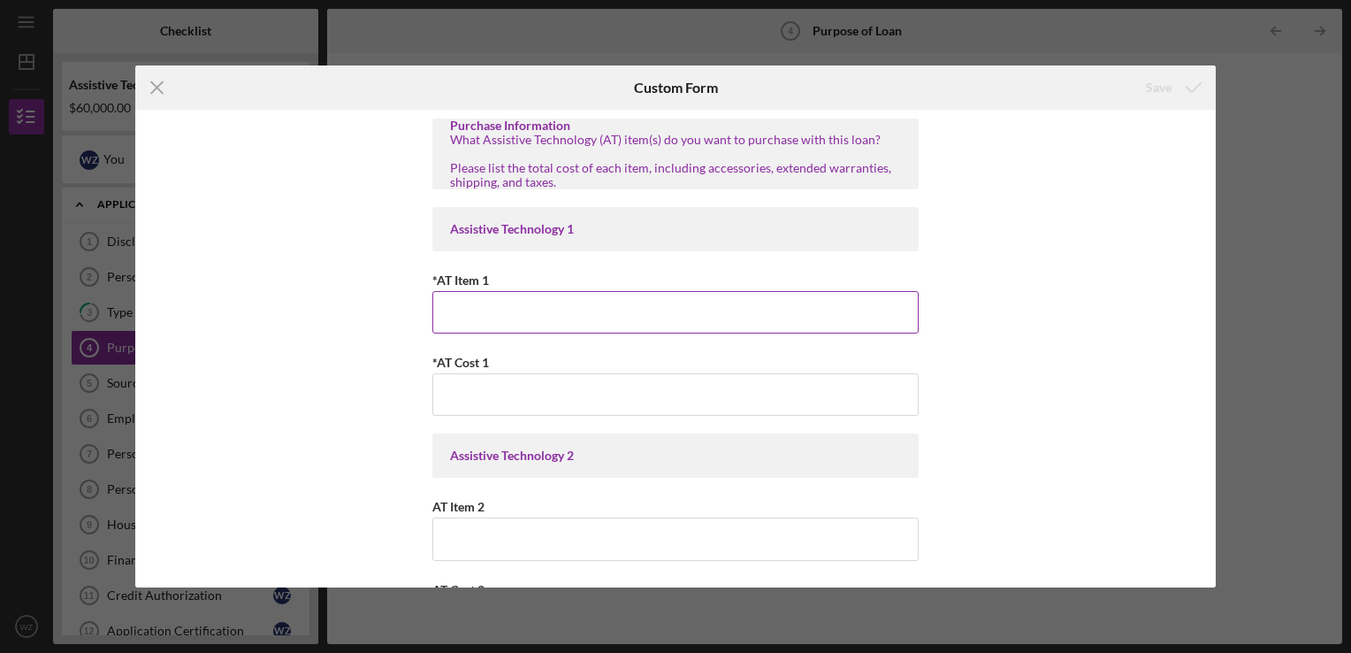
click at [493, 306] on input "*AT Item 1" at bounding box center [675, 312] width 486 height 42
type input "Wheelchair Van"
click at [488, 393] on input "*AT Cost 1" at bounding box center [675, 394] width 486 height 42
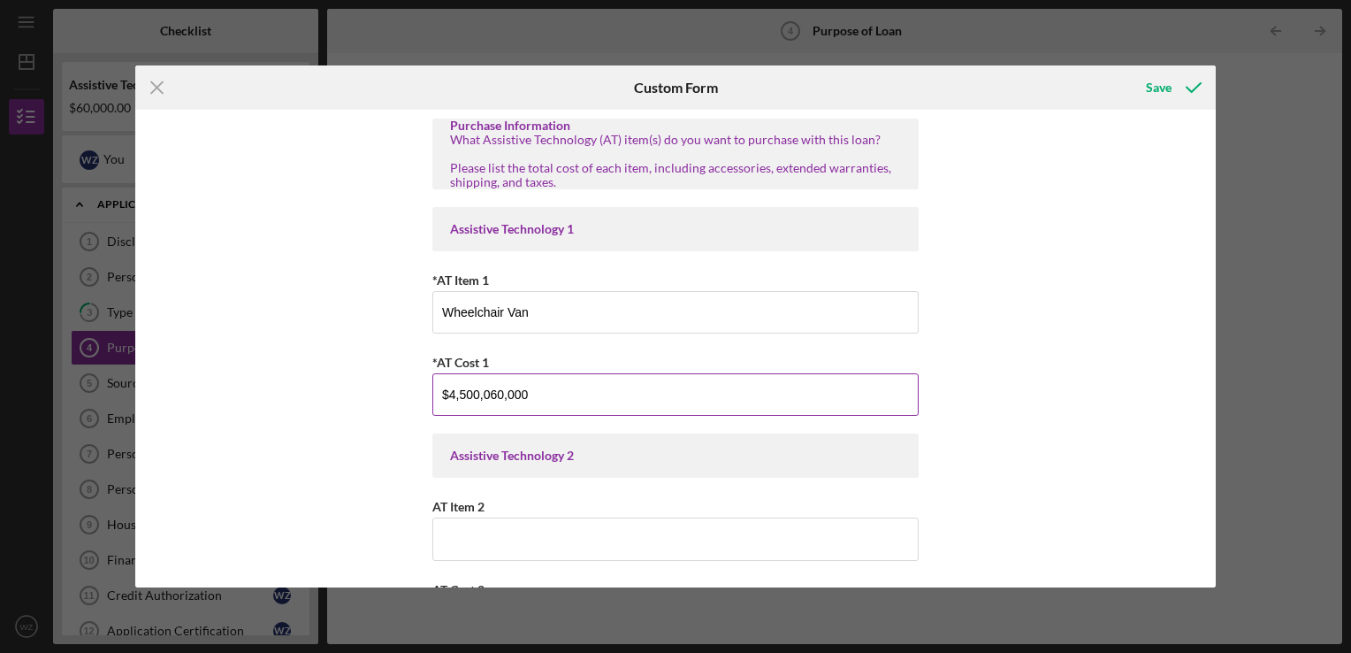
click at [486, 392] on input "$4,500,060,000" at bounding box center [675, 394] width 486 height 42
click at [580, 402] on input "$450,060,000" at bounding box center [675, 394] width 486 height 42
type input "$4"
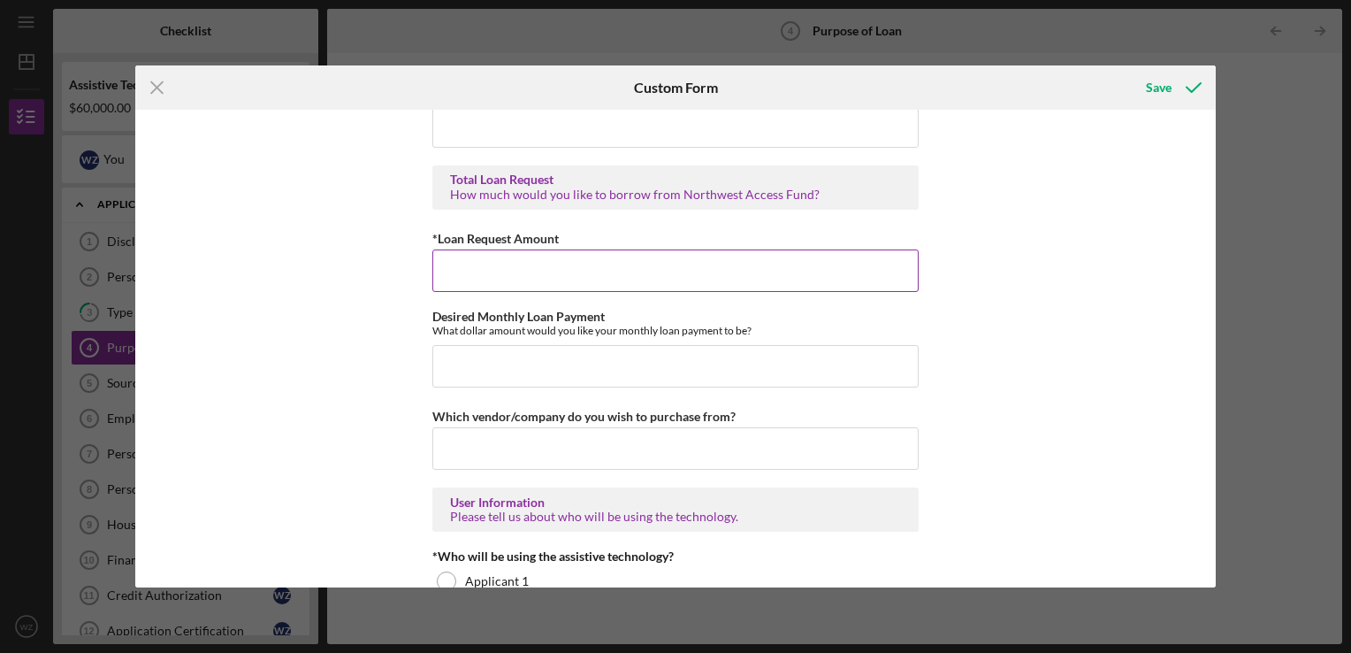
scroll to position [1061, 0]
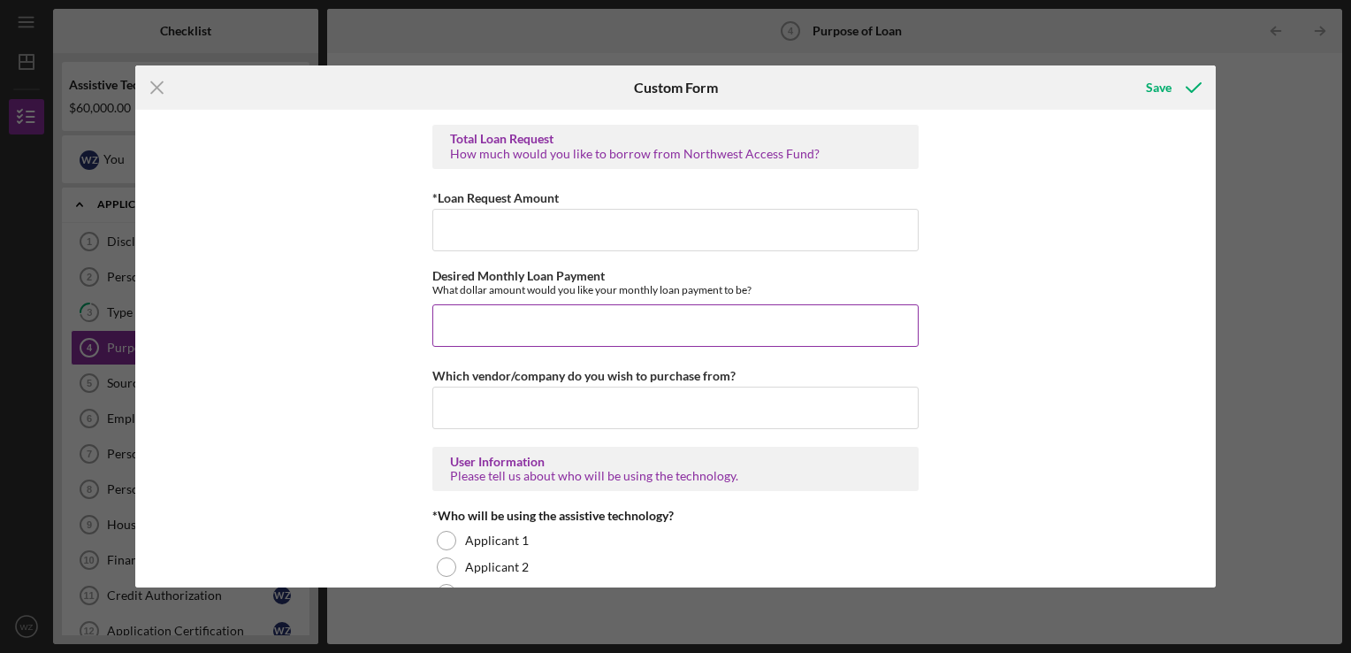
type input "$45,000"
click at [498, 316] on input "Desired Monthly Loan Payment" at bounding box center [675, 325] width 486 height 42
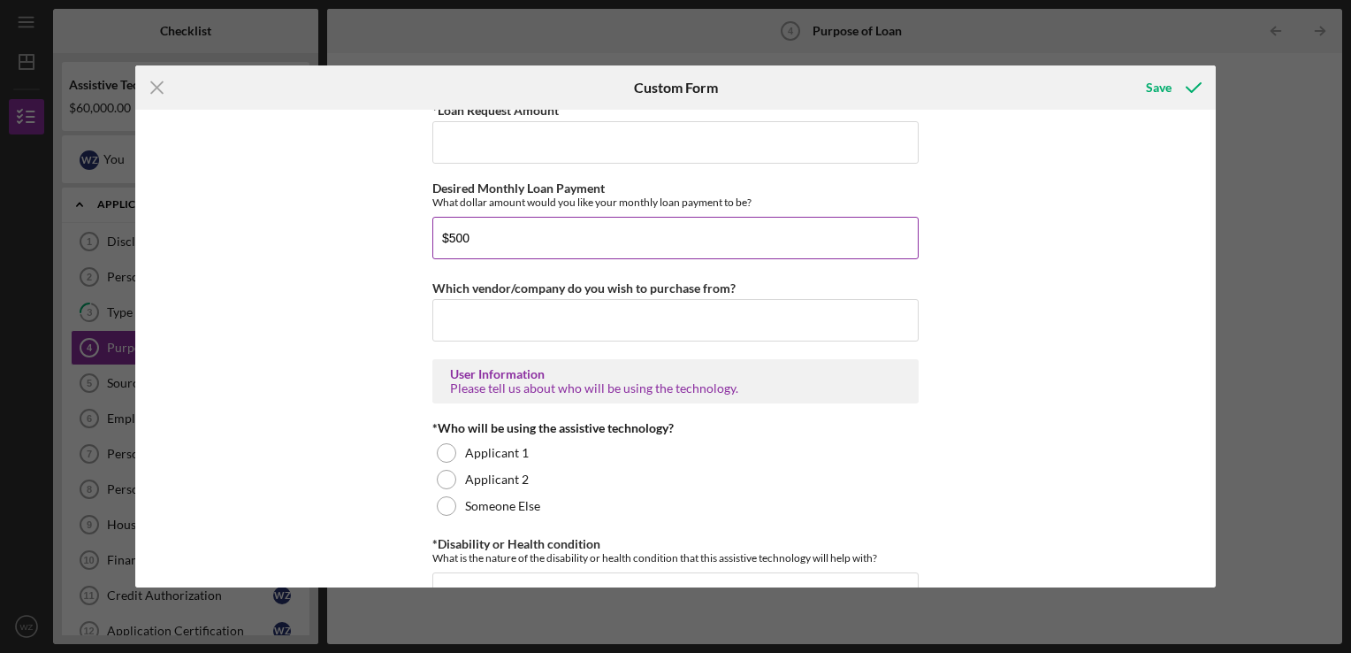
scroll to position [1150, 0]
type input "$500"
click at [498, 317] on input "Which vendor/company do you wish to purchase from?" at bounding box center [675, 319] width 486 height 42
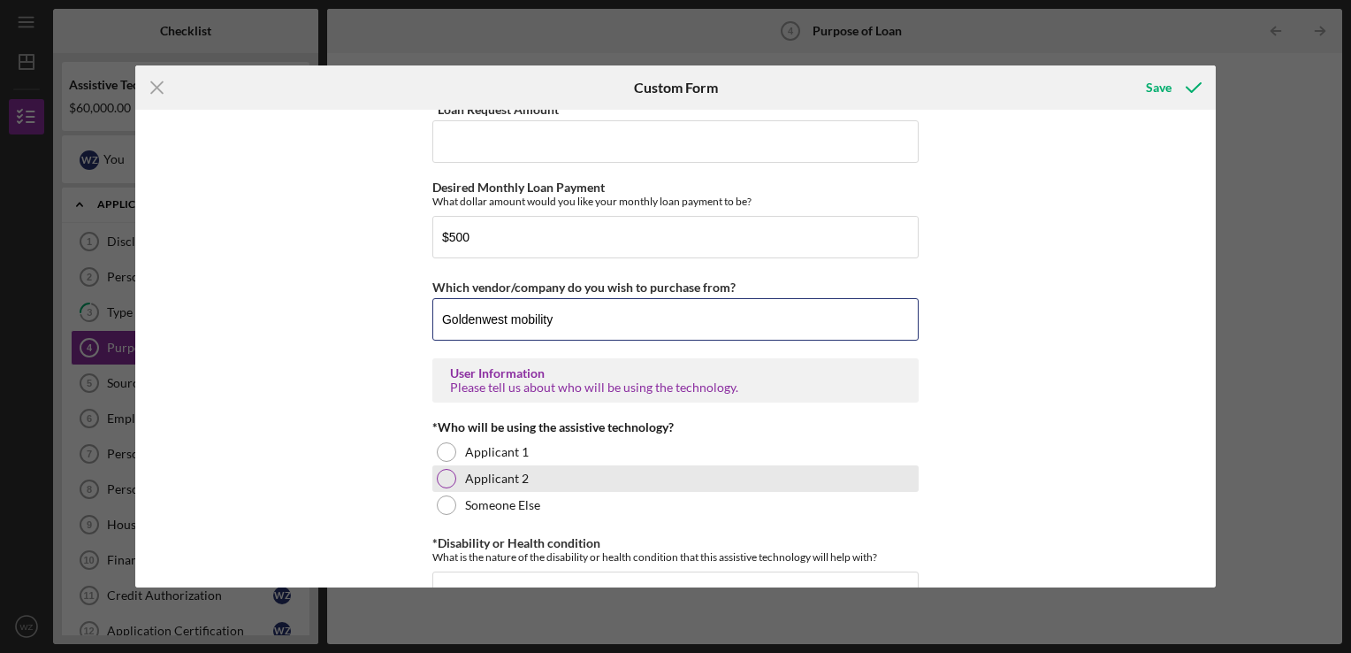
type input "Goldenwest mobility"
click at [446, 475] on div at bounding box center [446, 478] width 19 height 19
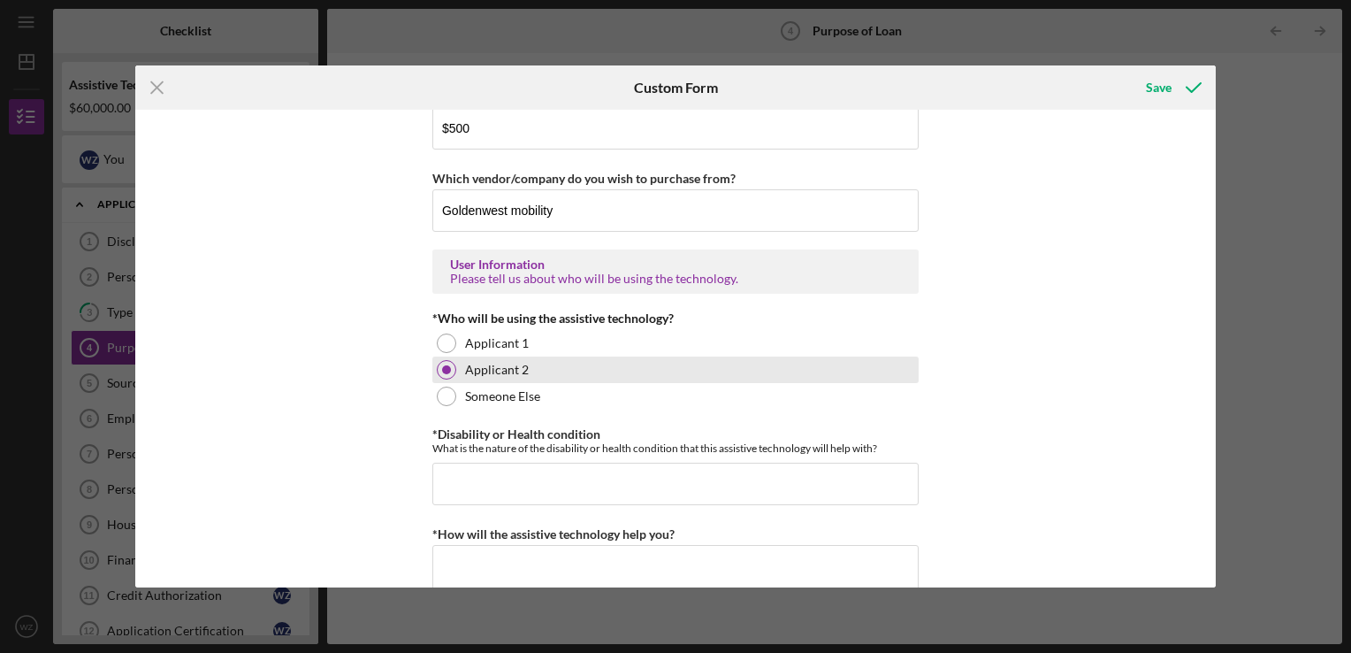
scroll to position [1327, 0]
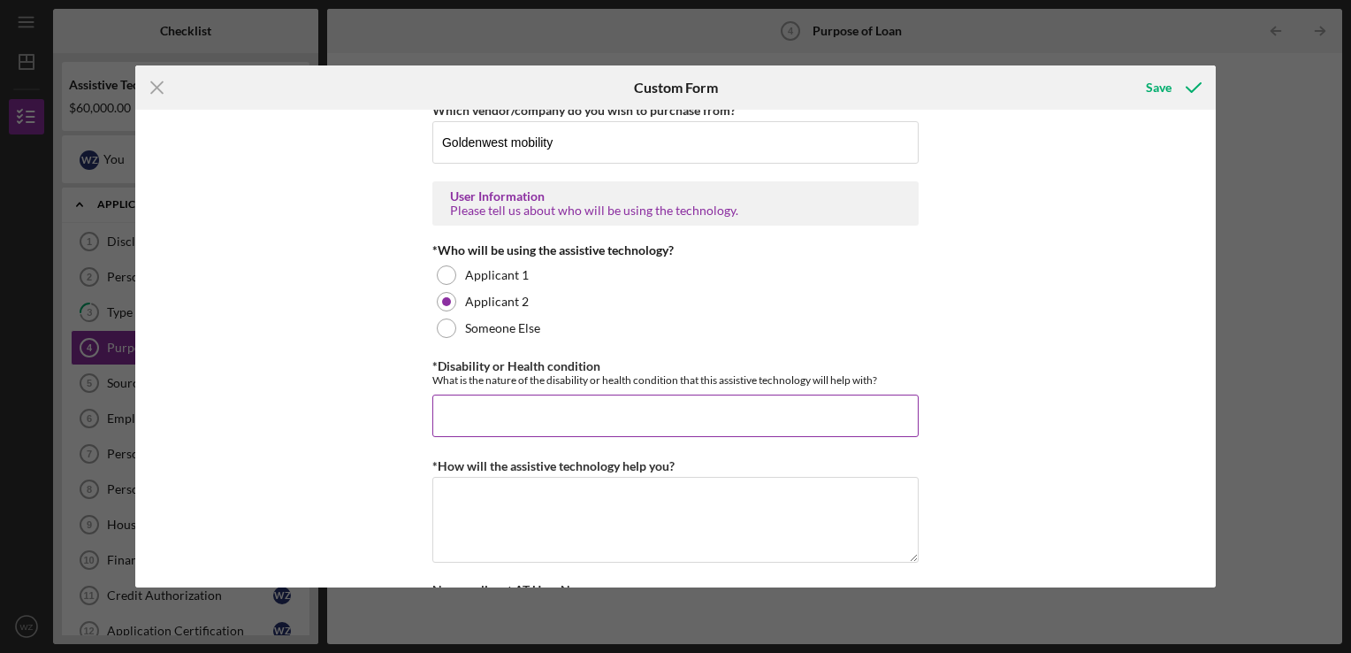
click at [478, 405] on input "*Disability or Health condition" at bounding box center [675, 415] width 486 height 42
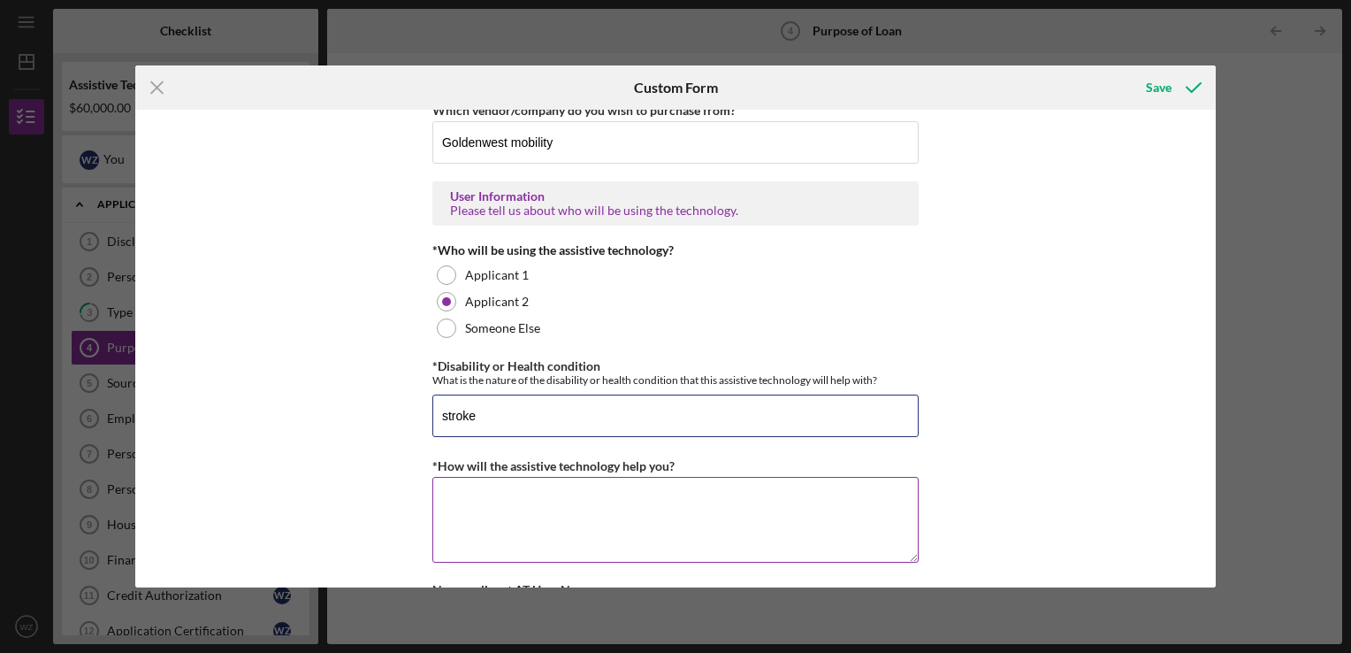
type input "stroke"
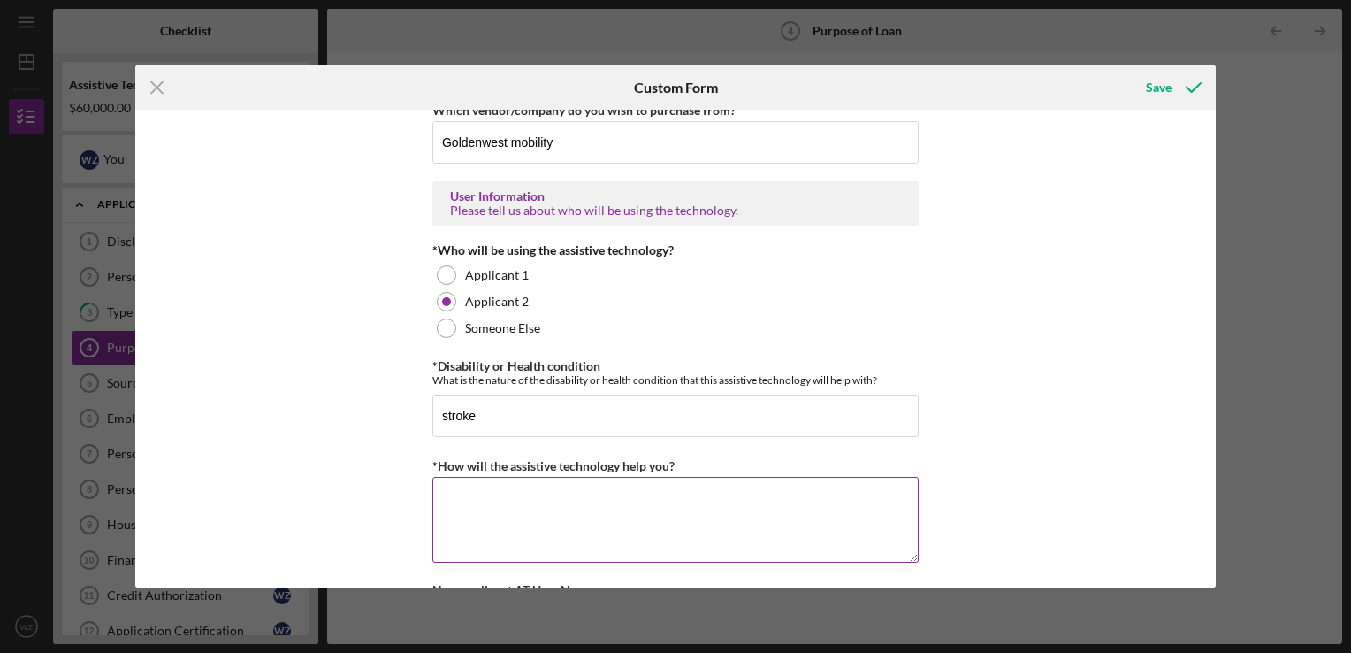
click at [493, 501] on textarea "*How will the assistive technology help you?" at bounding box center [675, 519] width 486 height 85
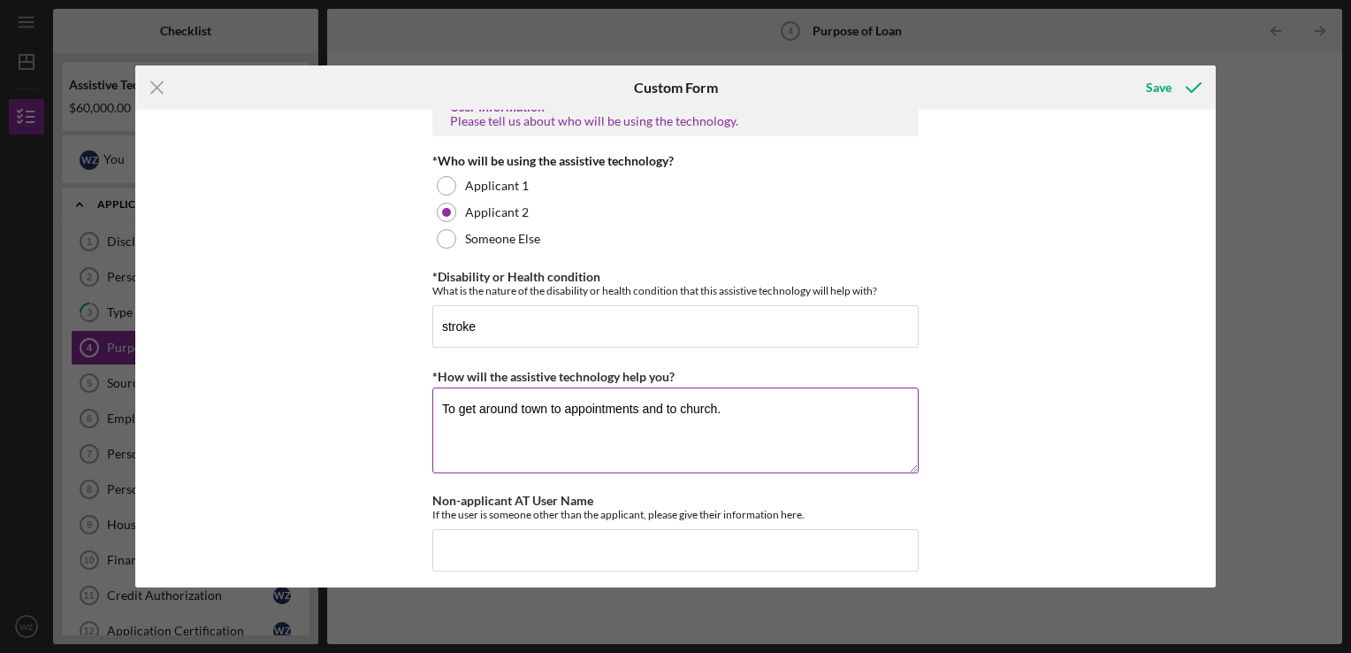
scroll to position [1503, 0]
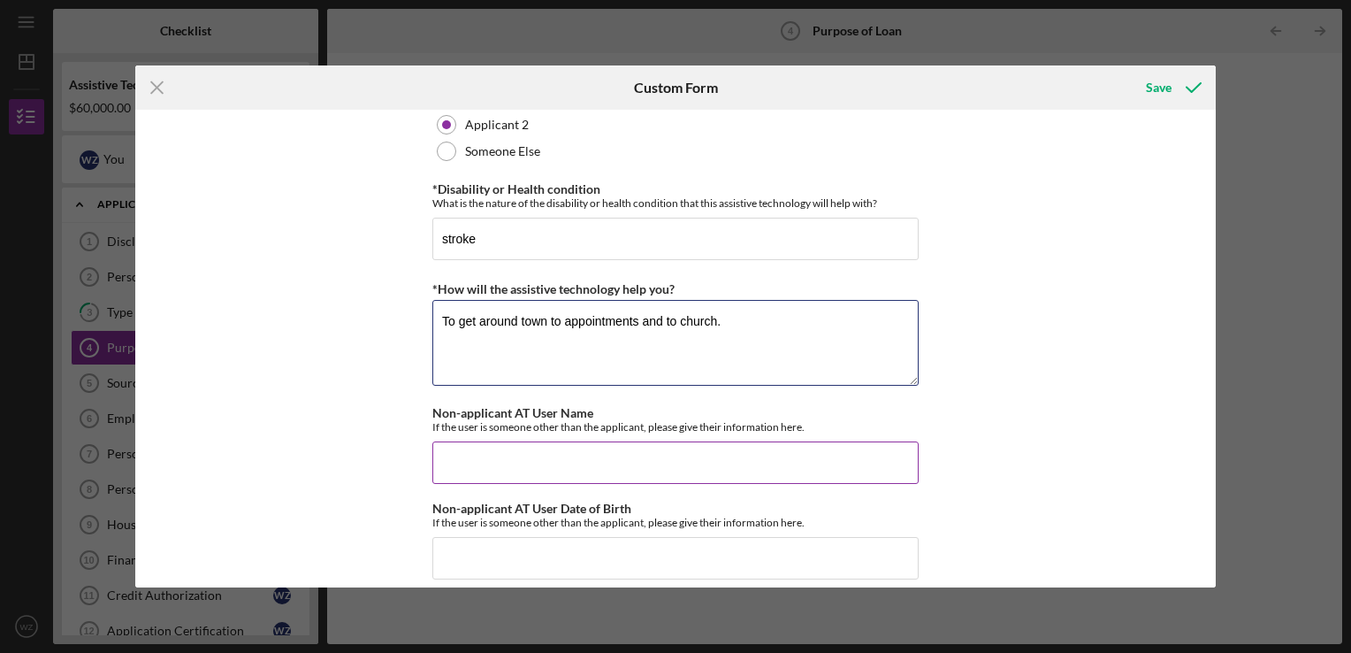
type textarea "To get around town to appointments and to church."
click at [554, 452] on input "Non-applicant AT User Name" at bounding box center [675, 462] width 486 height 42
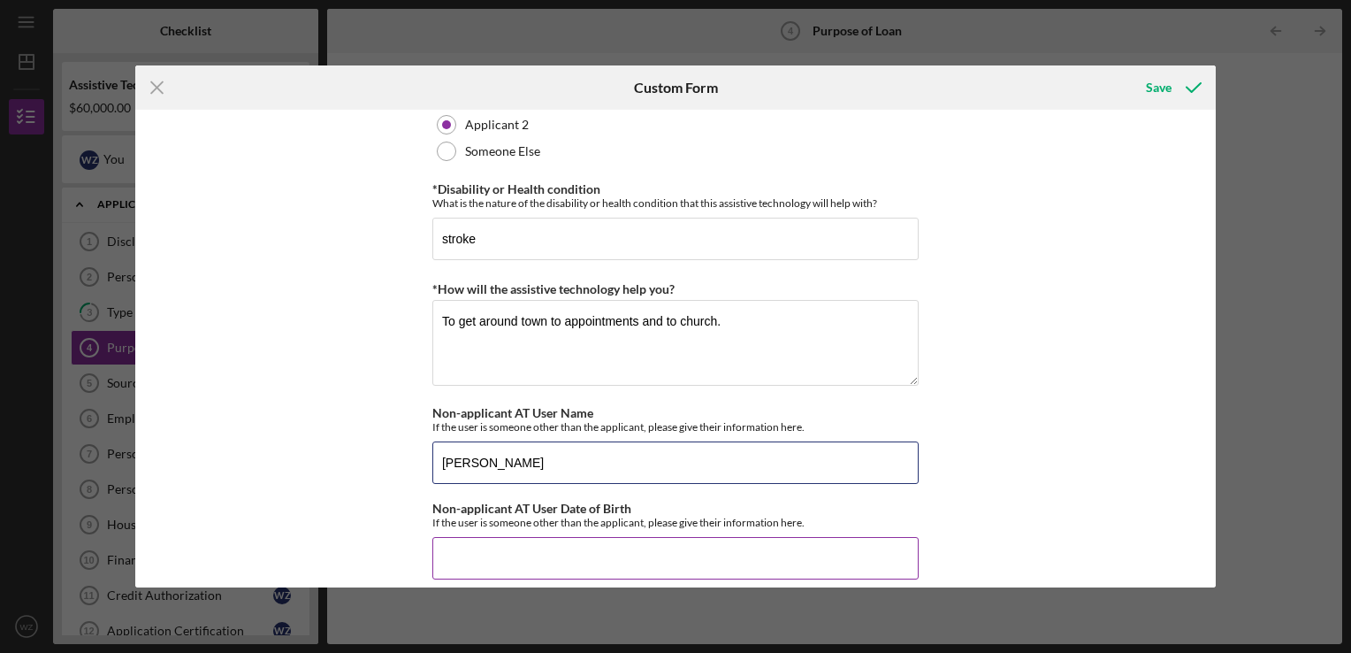
type input "[PERSON_NAME]"
click at [505, 554] on input "Non-applicant AT User Date of Birth" at bounding box center [675, 558] width 486 height 42
type input "1m/dd/yyyy"
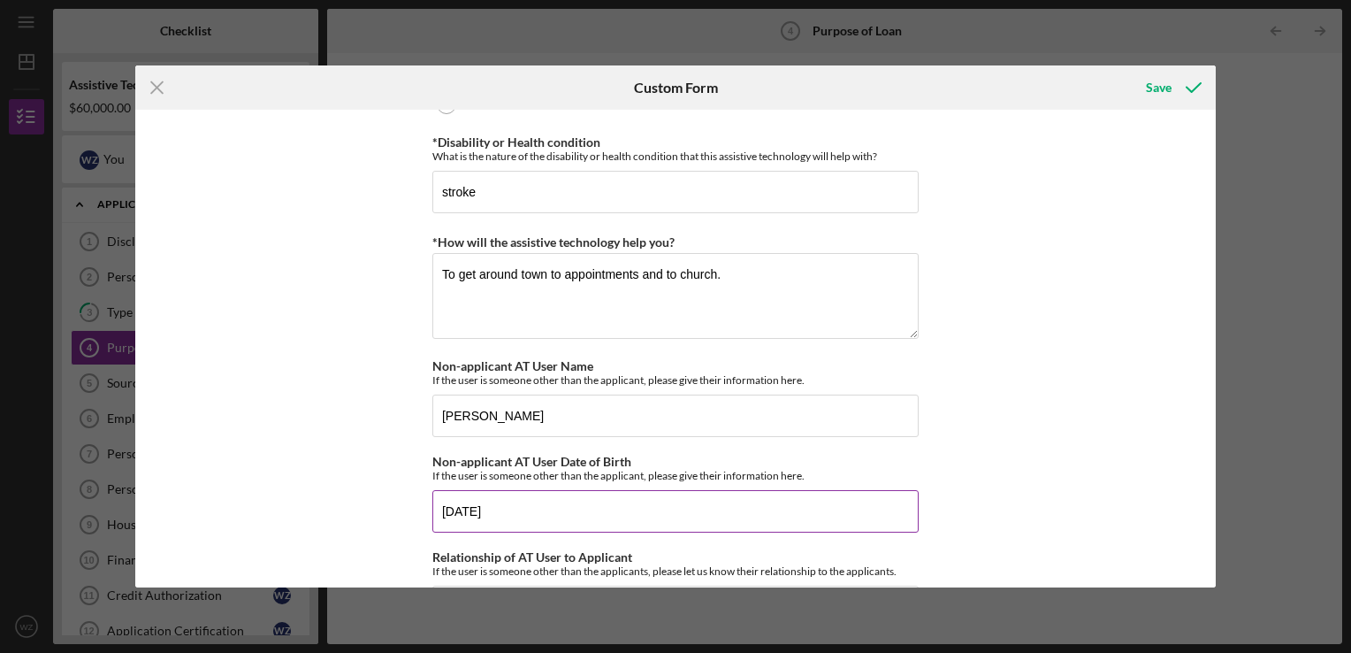
scroll to position [1592, 0]
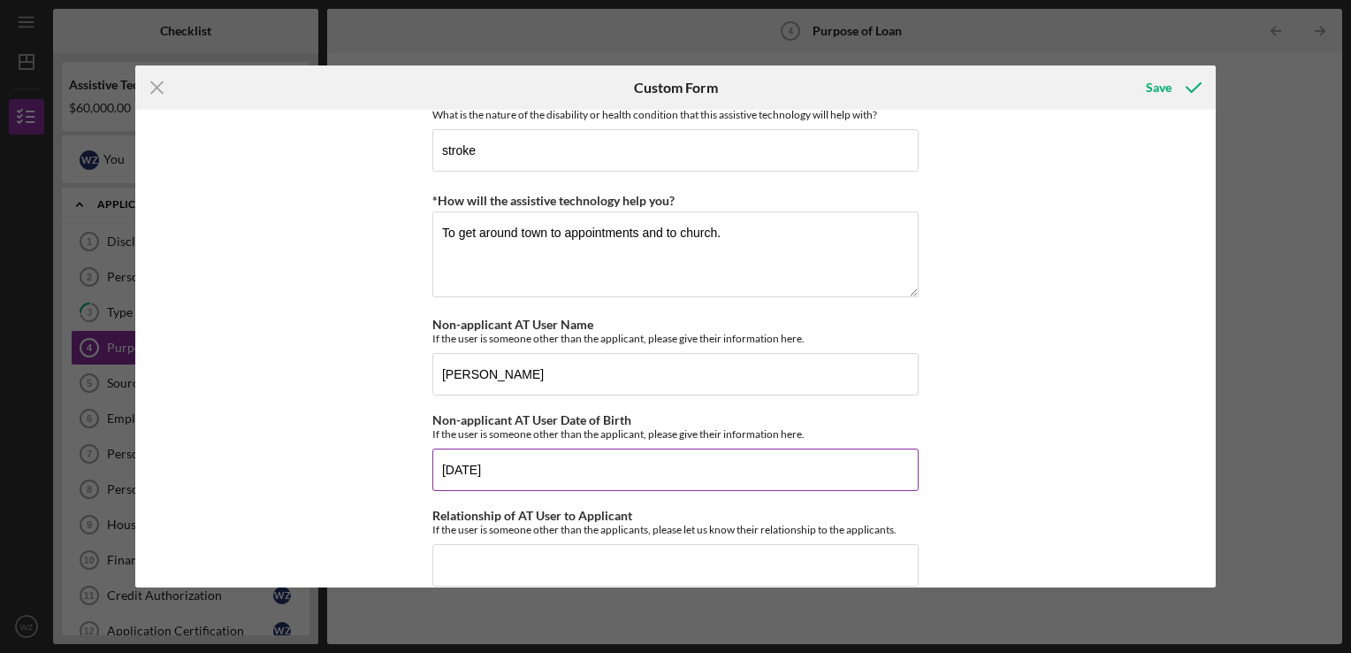
type input "[DATE]"
click at [505, 554] on input "Relationship of AT User to Applicant" at bounding box center [675, 565] width 486 height 42
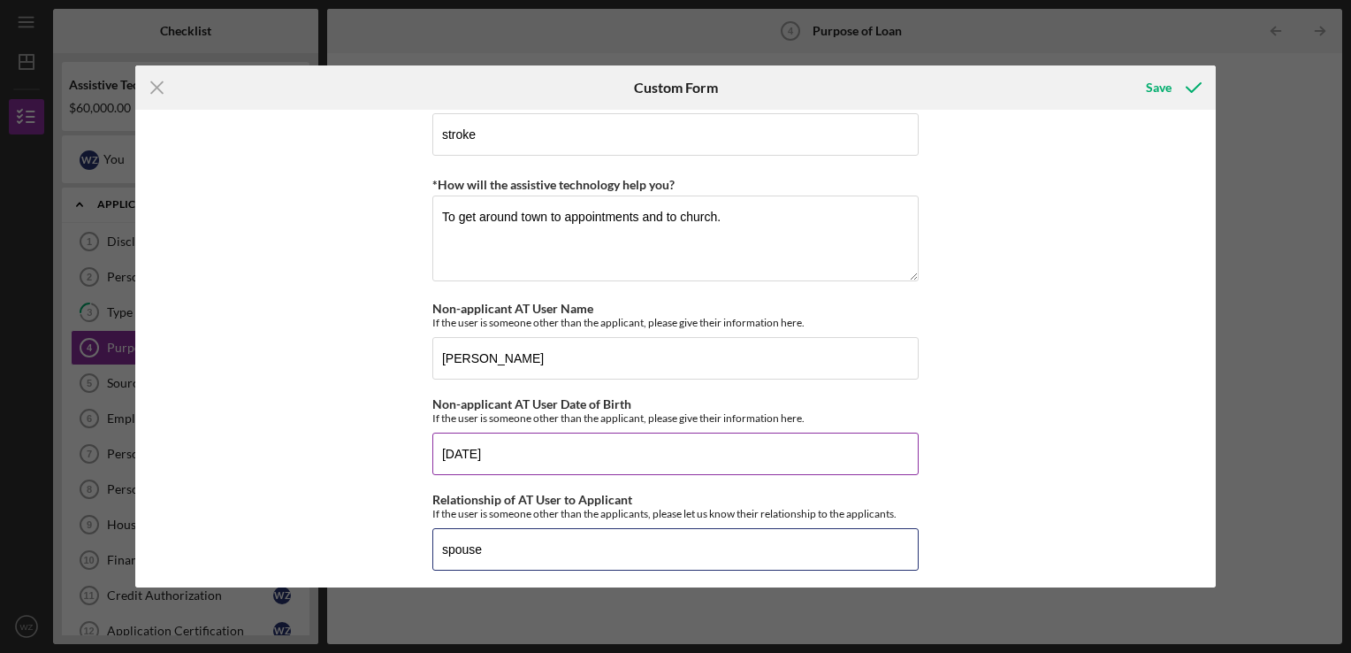
scroll to position [1611, 0]
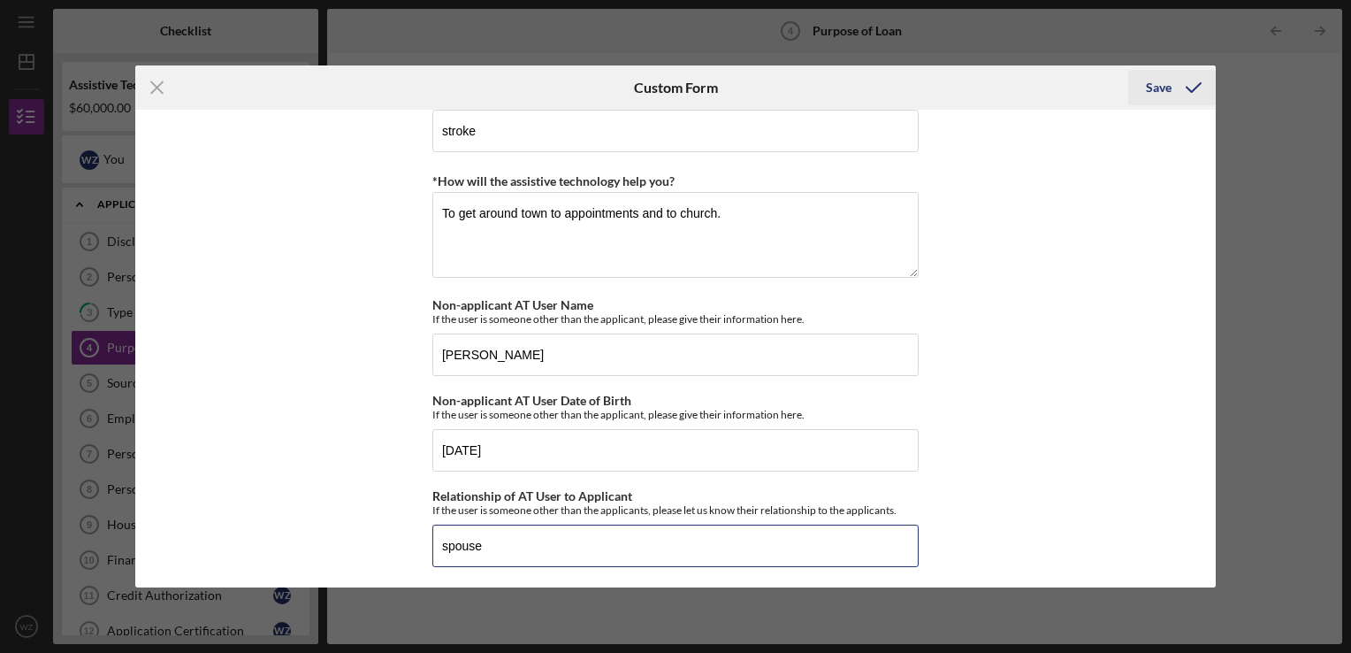
type input "spouse"
click at [1152, 85] on div "Save" at bounding box center [1159, 87] width 26 height 35
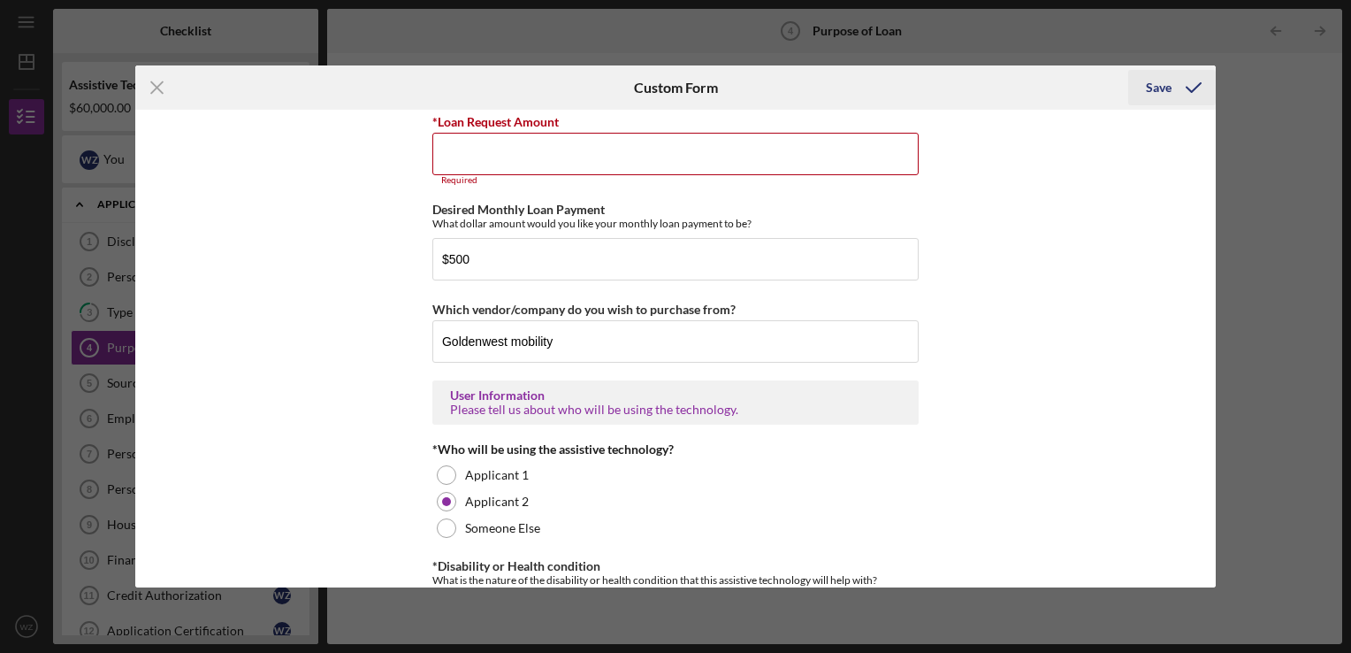
scroll to position [1136, 0]
click at [553, 151] on input "*Loan Request Amount" at bounding box center [675, 155] width 486 height 42
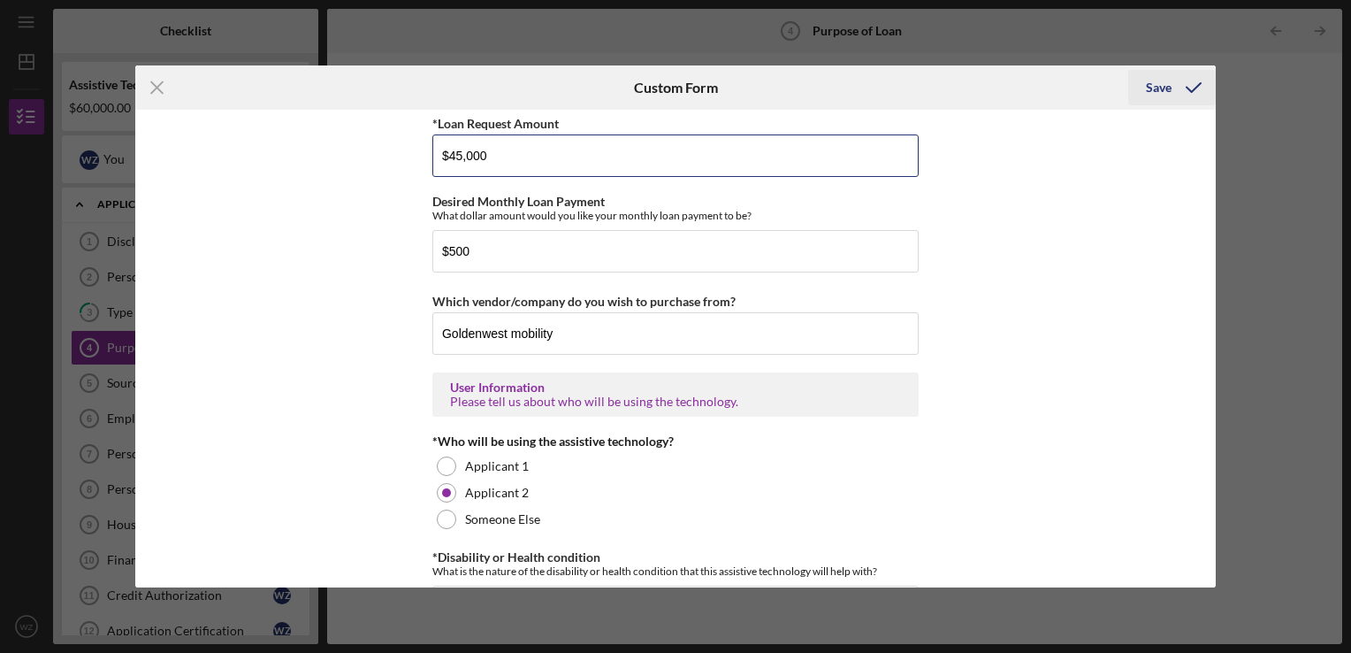
type input "$45,000"
click at [1163, 87] on div "Save" at bounding box center [1159, 87] width 26 height 35
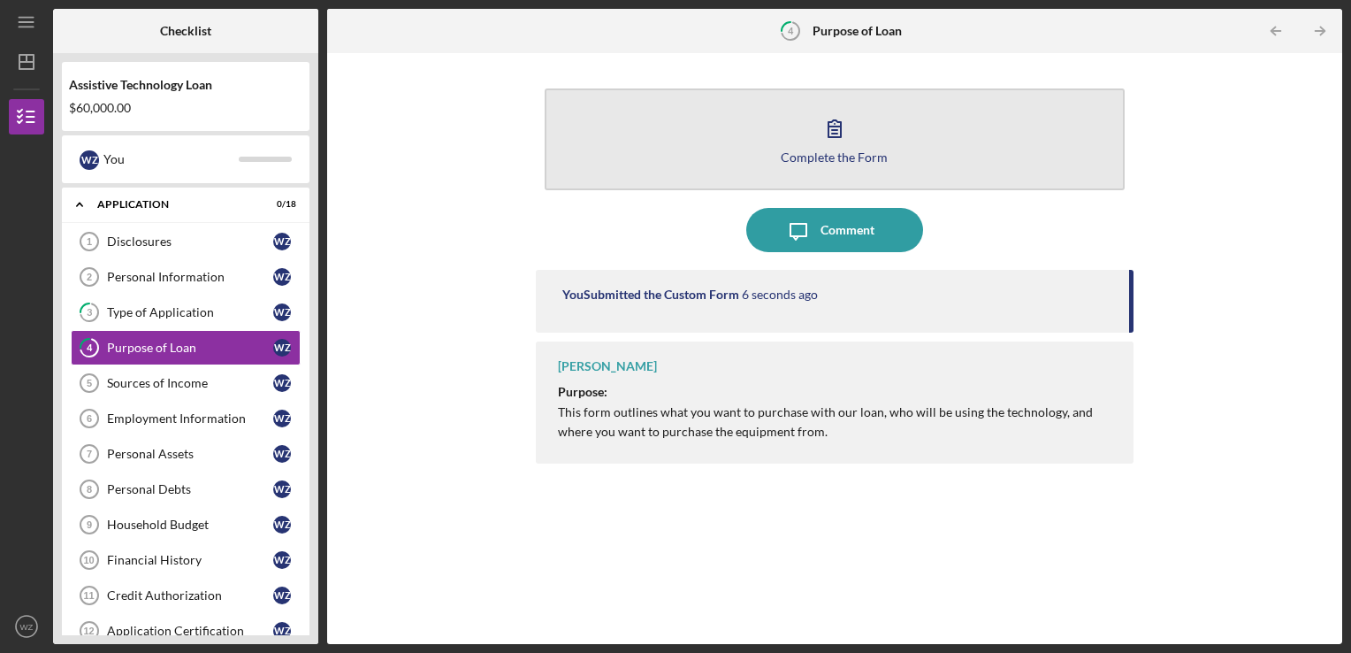
click at [842, 157] on div "Complete the Form" at bounding box center [834, 156] width 107 height 13
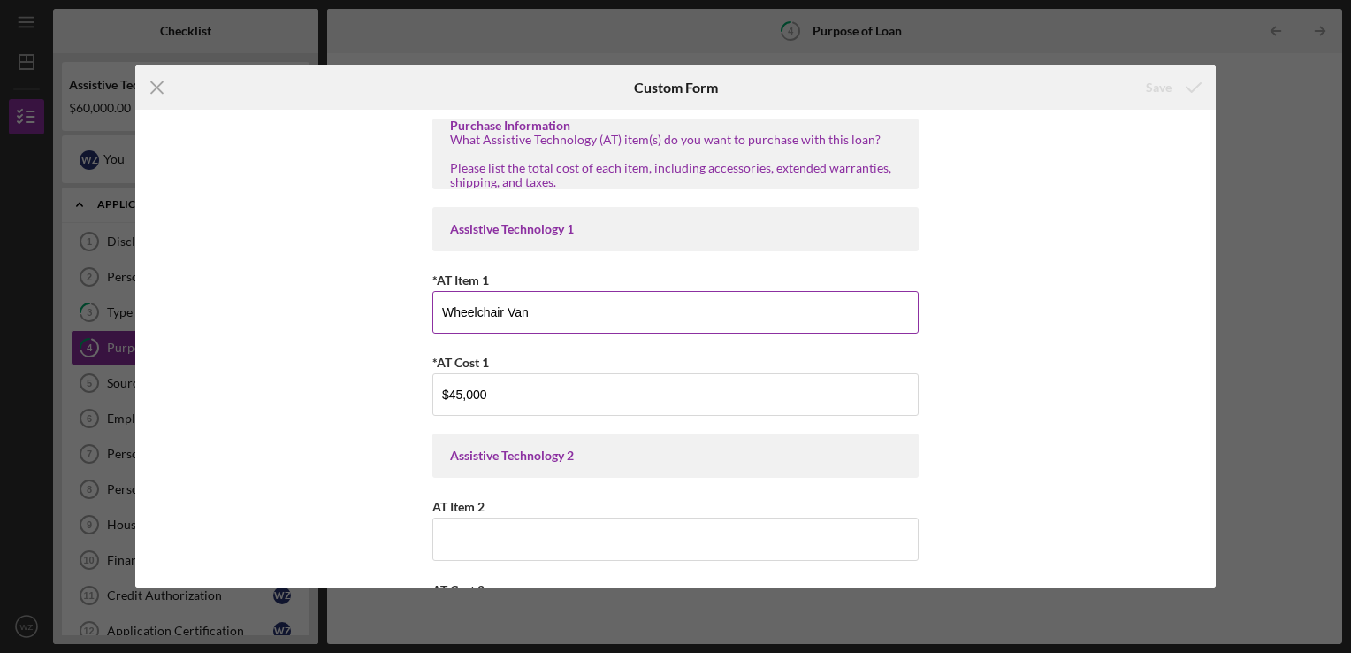
click at [502, 312] on input "Wheelchair Van" at bounding box center [675, 312] width 486 height 42
type input "Wheelchair disability Van"
click at [1157, 85] on div "Save" at bounding box center [1159, 87] width 26 height 35
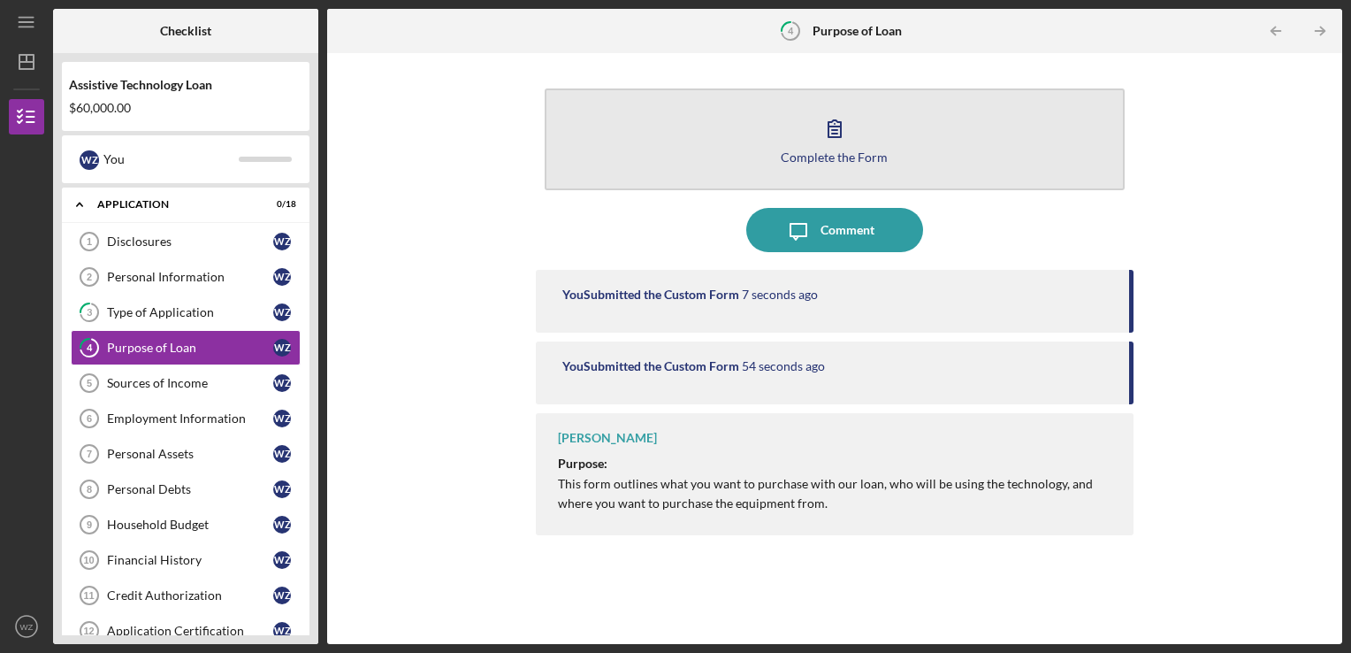
click at [863, 154] on div "Complete the Form" at bounding box center [834, 156] width 107 height 13
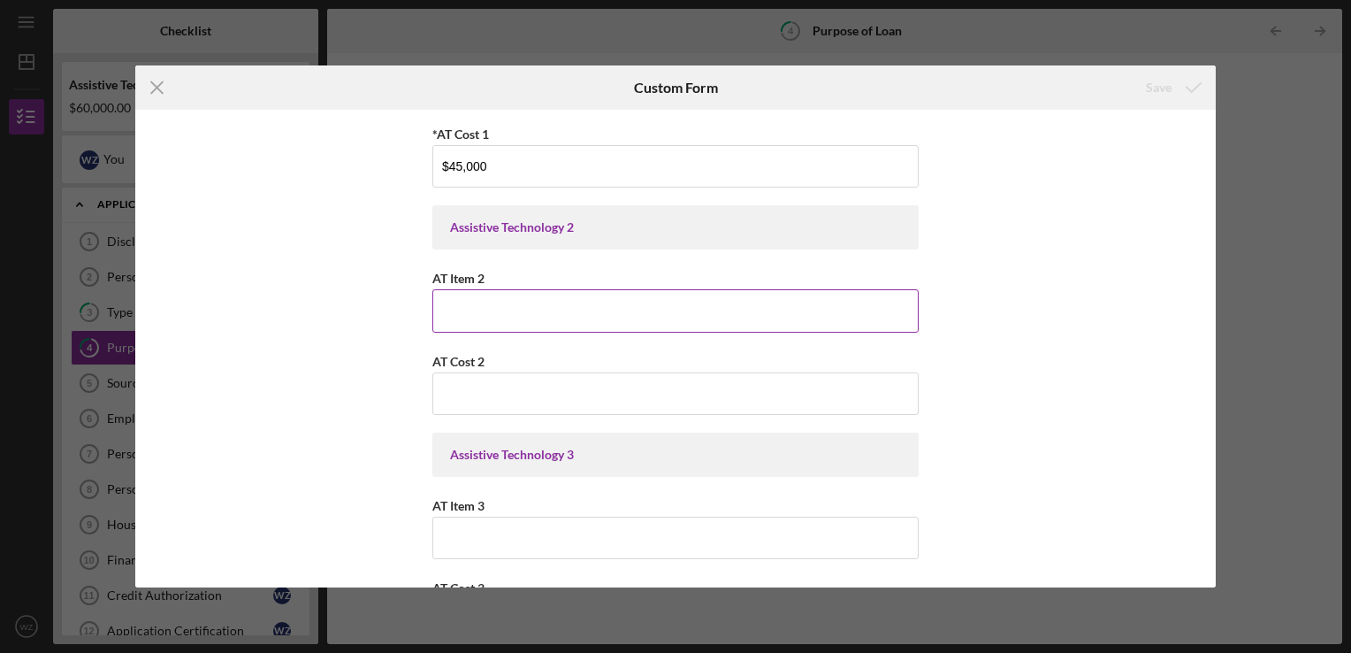
scroll to position [265, 0]
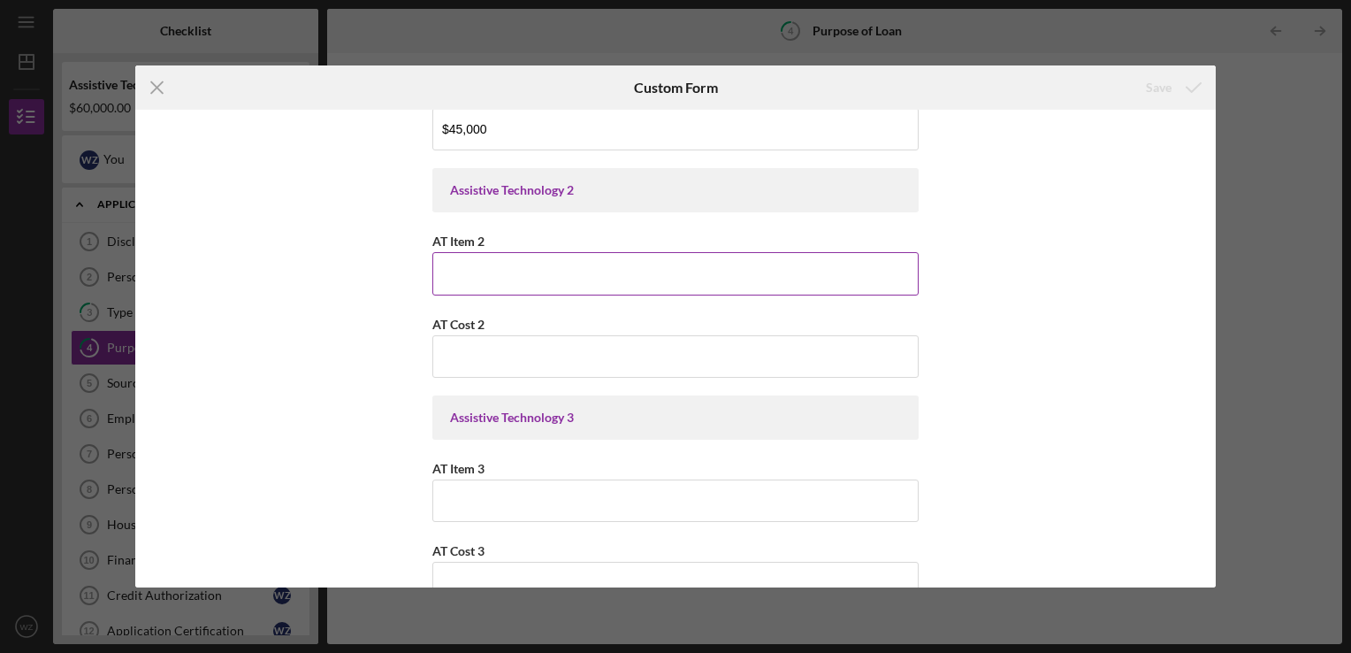
click at [544, 272] on input "AT Item 2" at bounding box center [675, 273] width 486 height 42
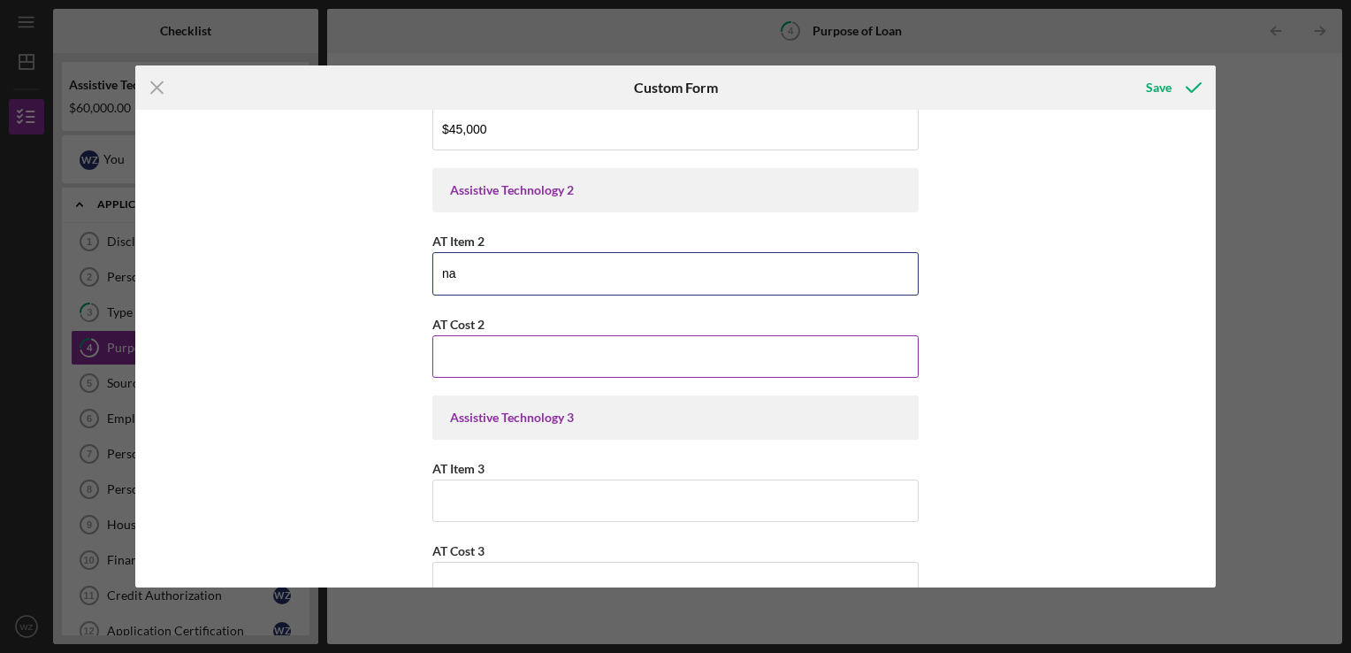
type input "na"
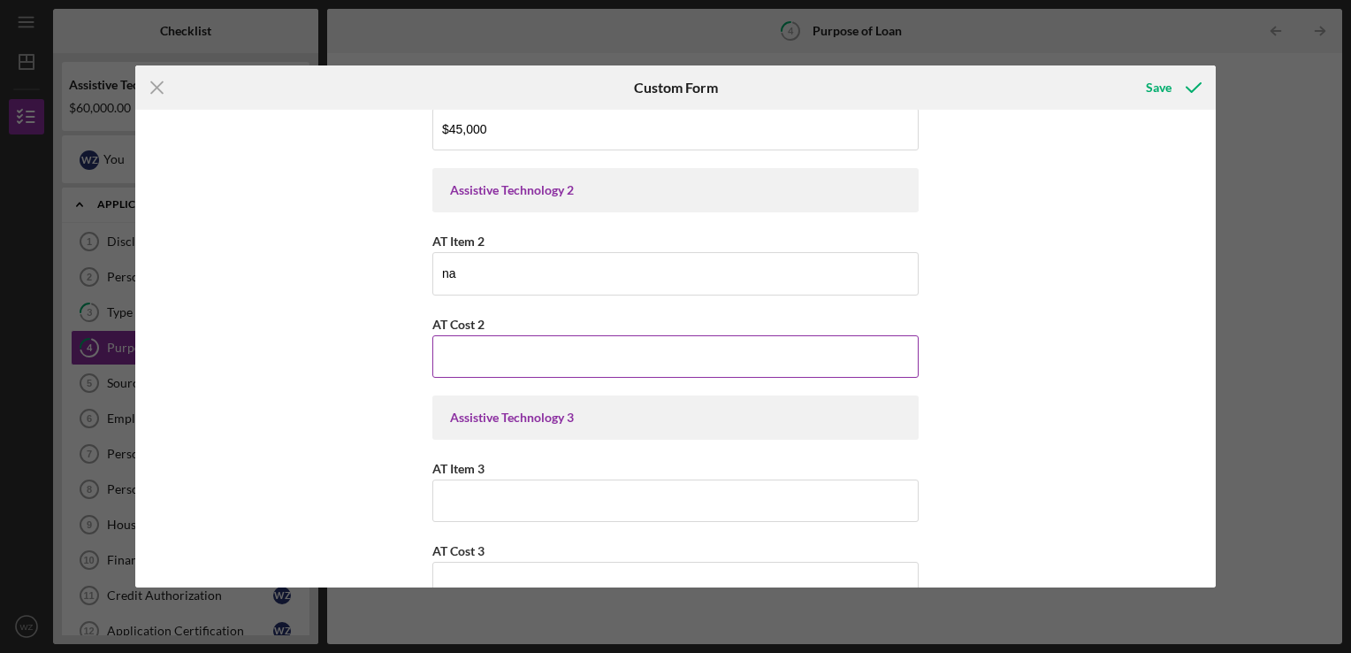
click at [525, 347] on input "AT Cost 2" at bounding box center [675, 356] width 486 height 42
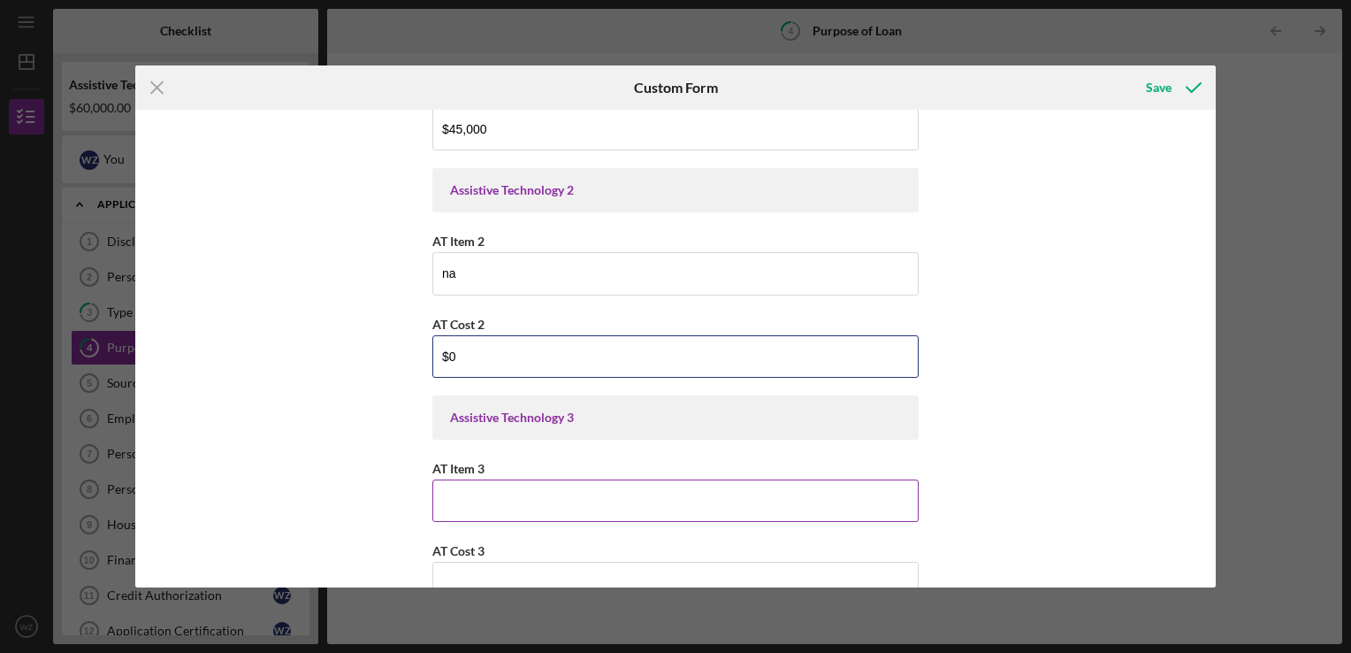
type input "$0"
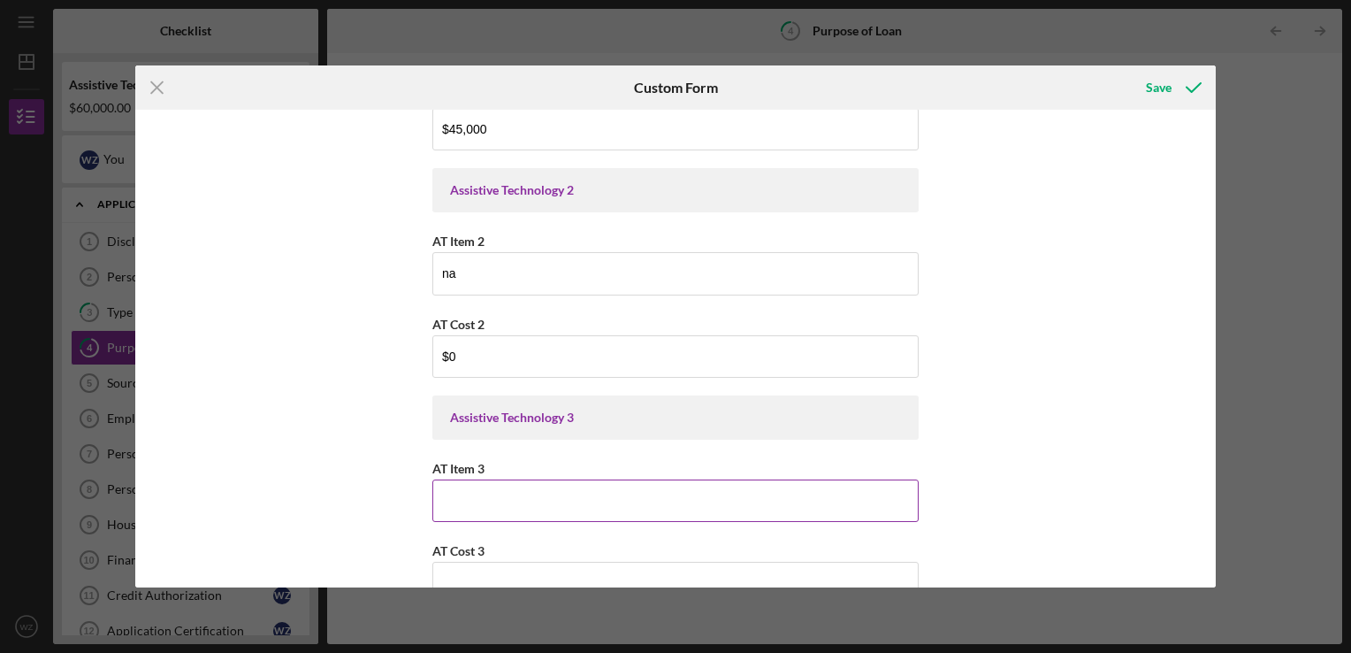
click at [499, 496] on input "AT Item 3" at bounding box center [675, 500] width 486 height 42
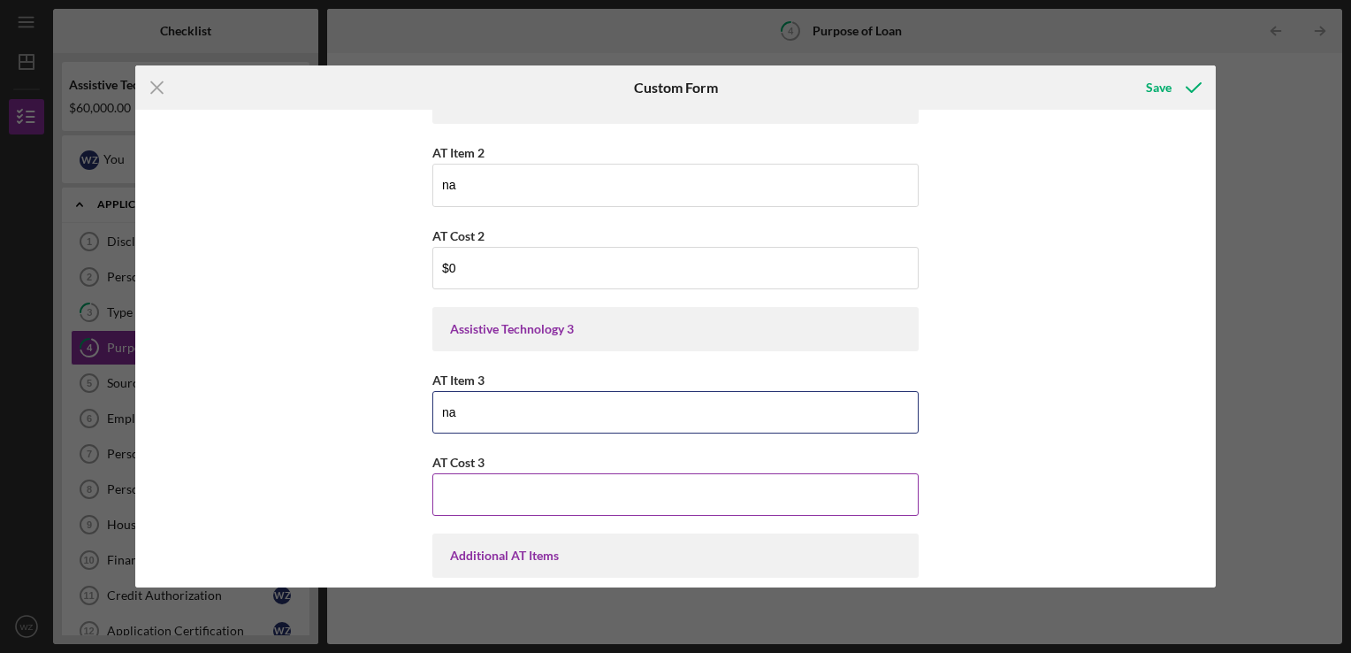
type input "na"
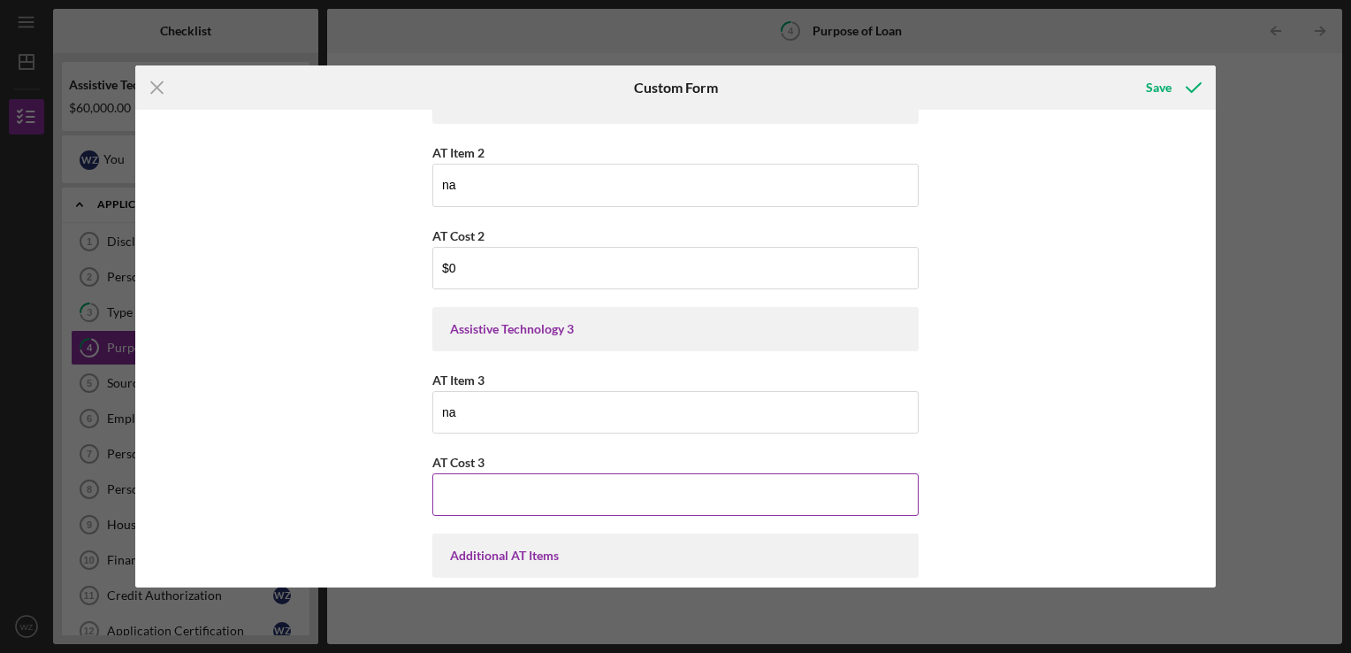
click at [499, 500] on input "AT Cost 3" at bounding box center [675, 494] width 486 height 42
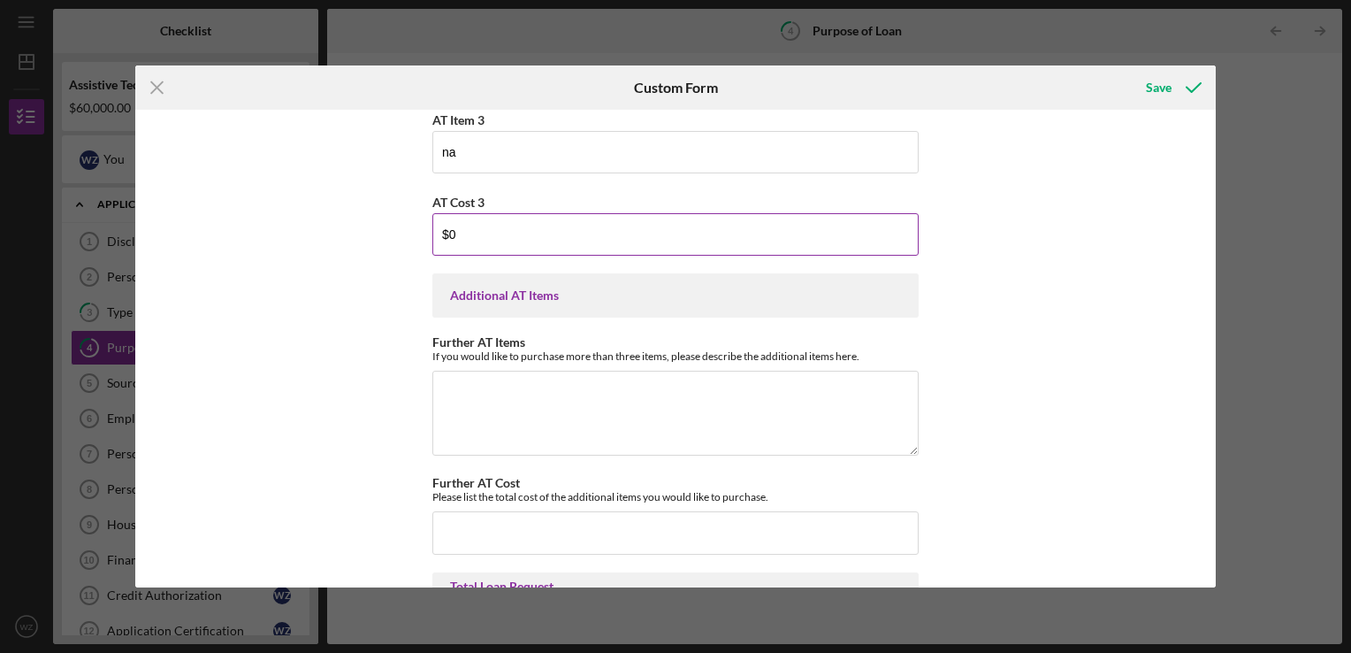
scroll to position [619, 0]
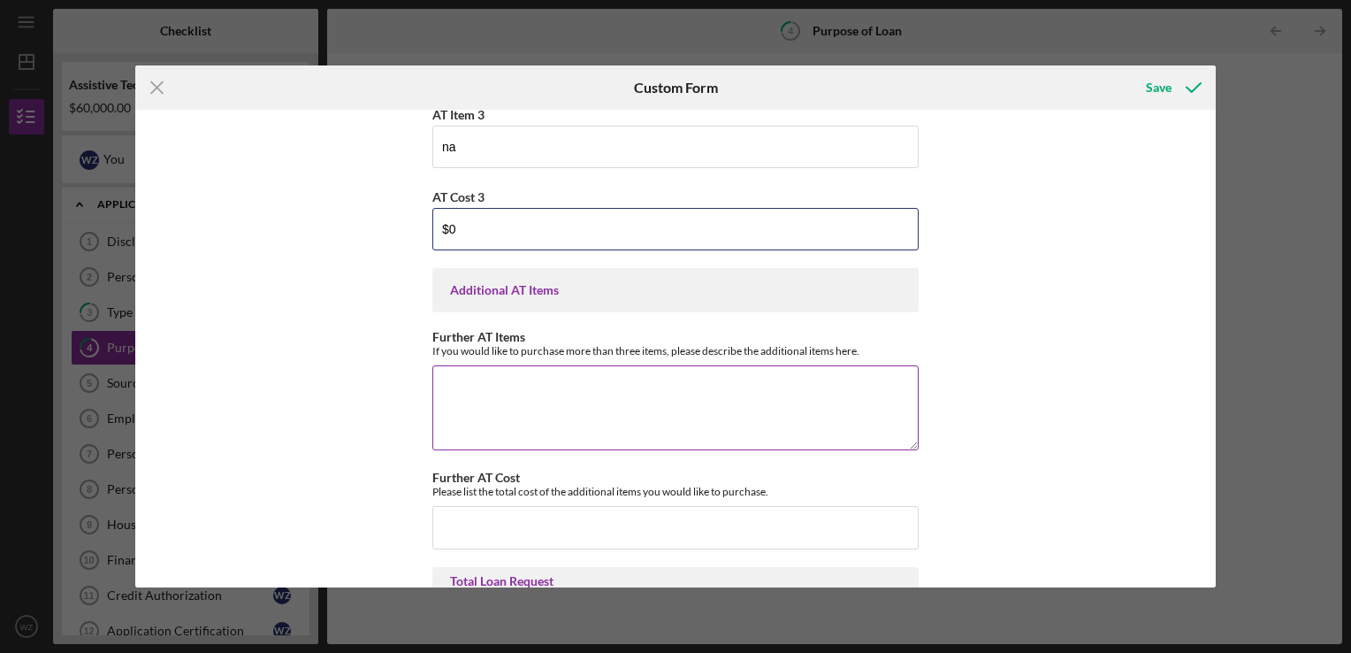
type input "$0"
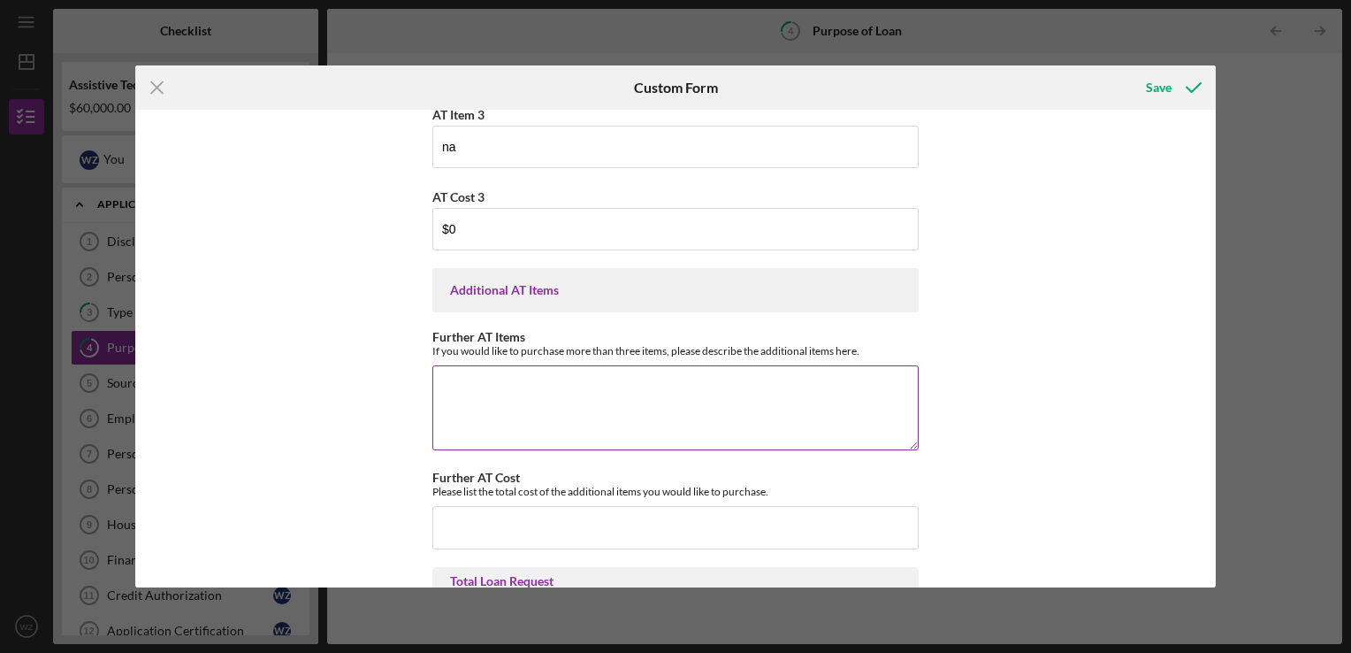
click at [514, 385] on textarea "Further AT Items" at bounding box center [675, 407] width 486 height 85
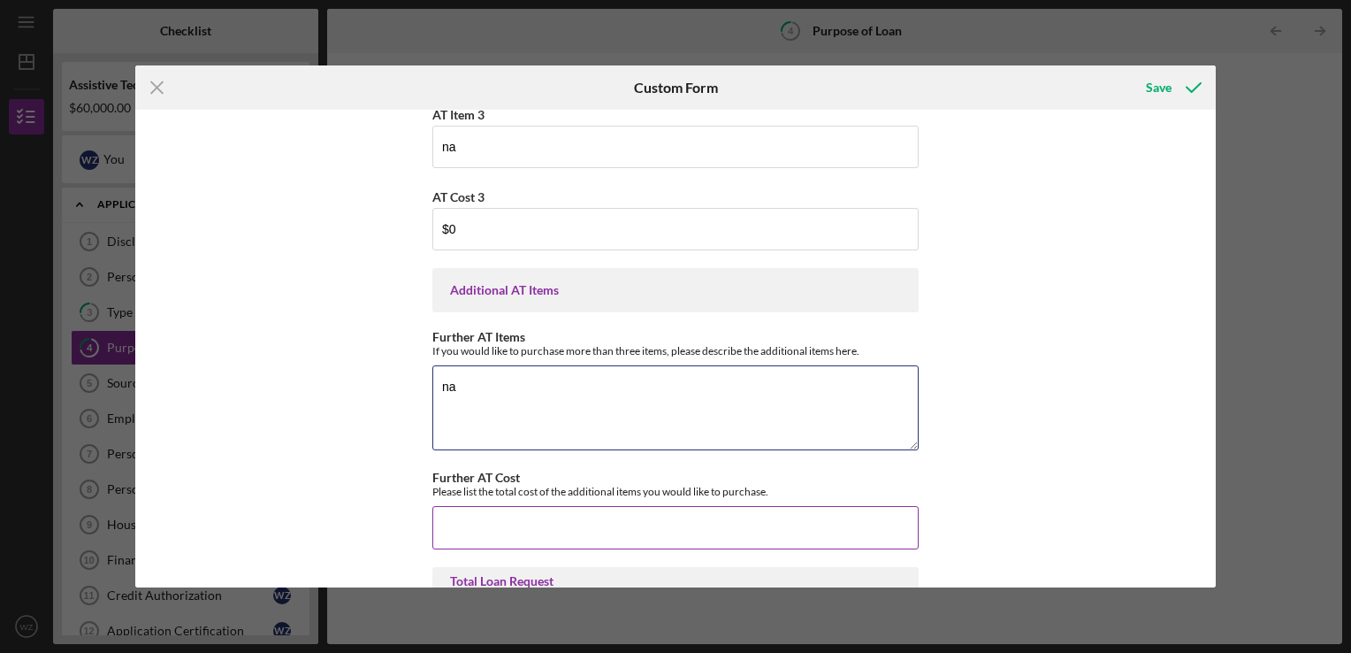
type textarea "na"
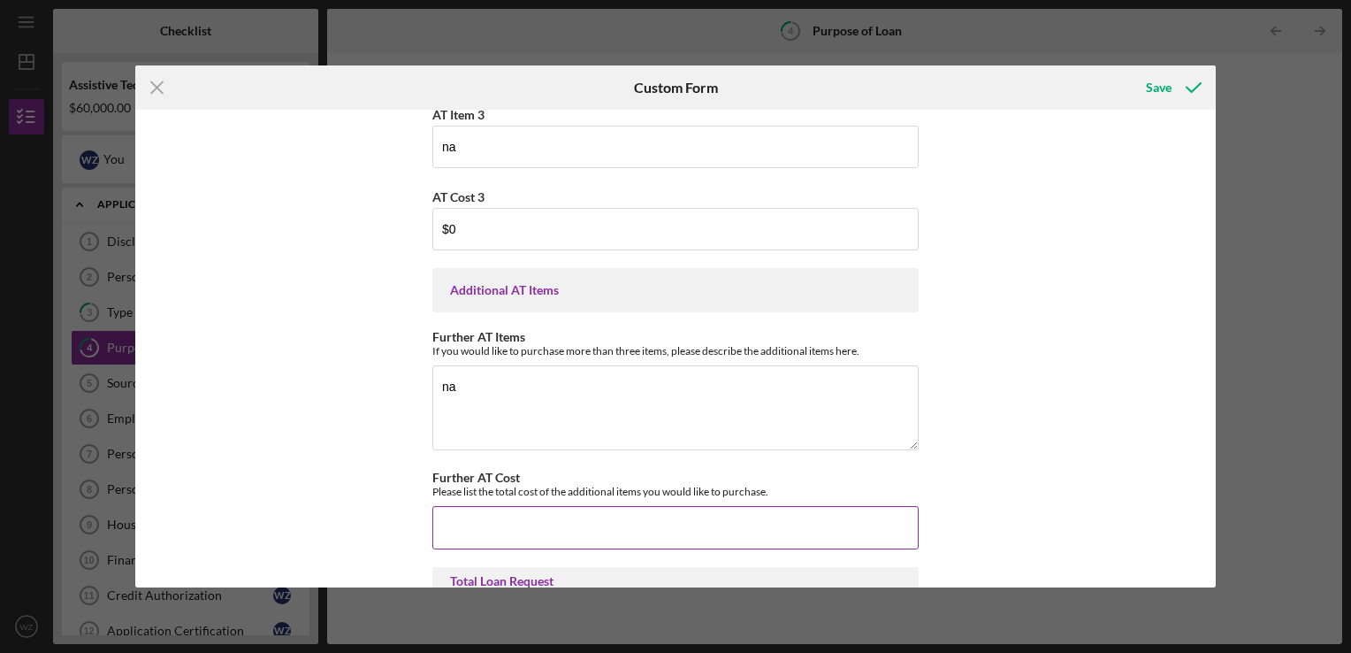
click at [492, 520] on input "Further AT Cost" at bounding box center [675, 527] width 486 height 42
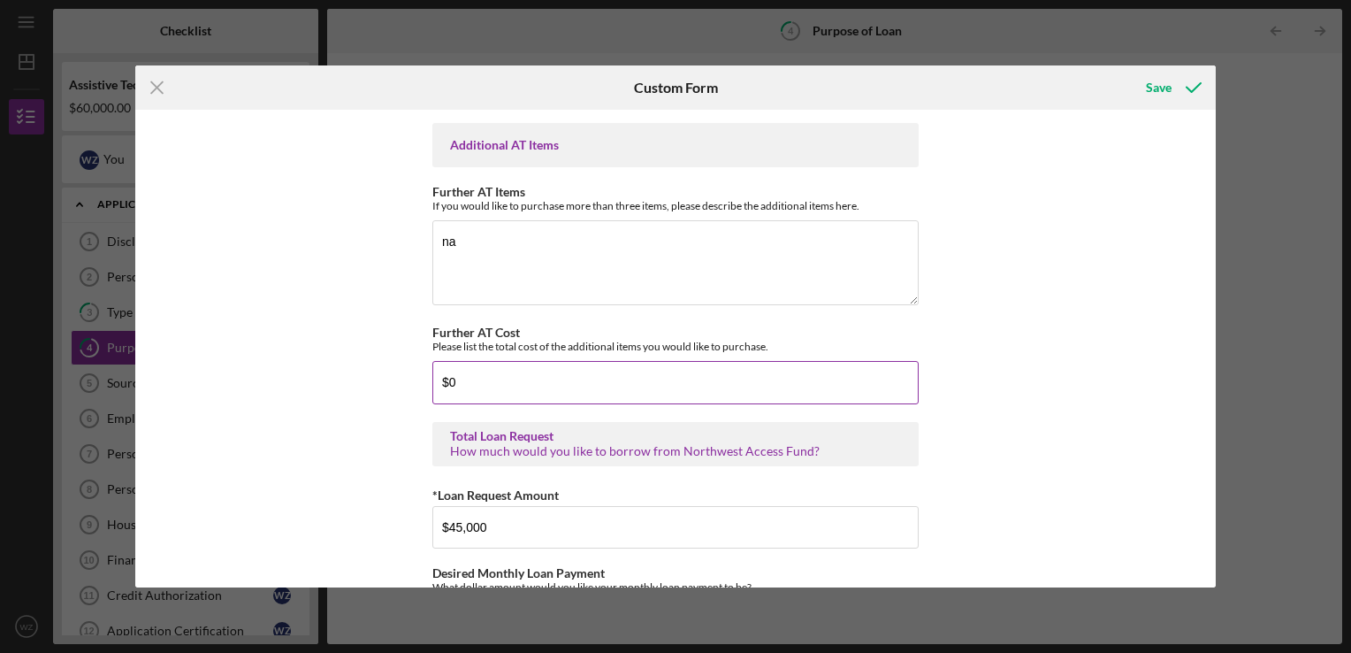
scroll to position [796, 0]
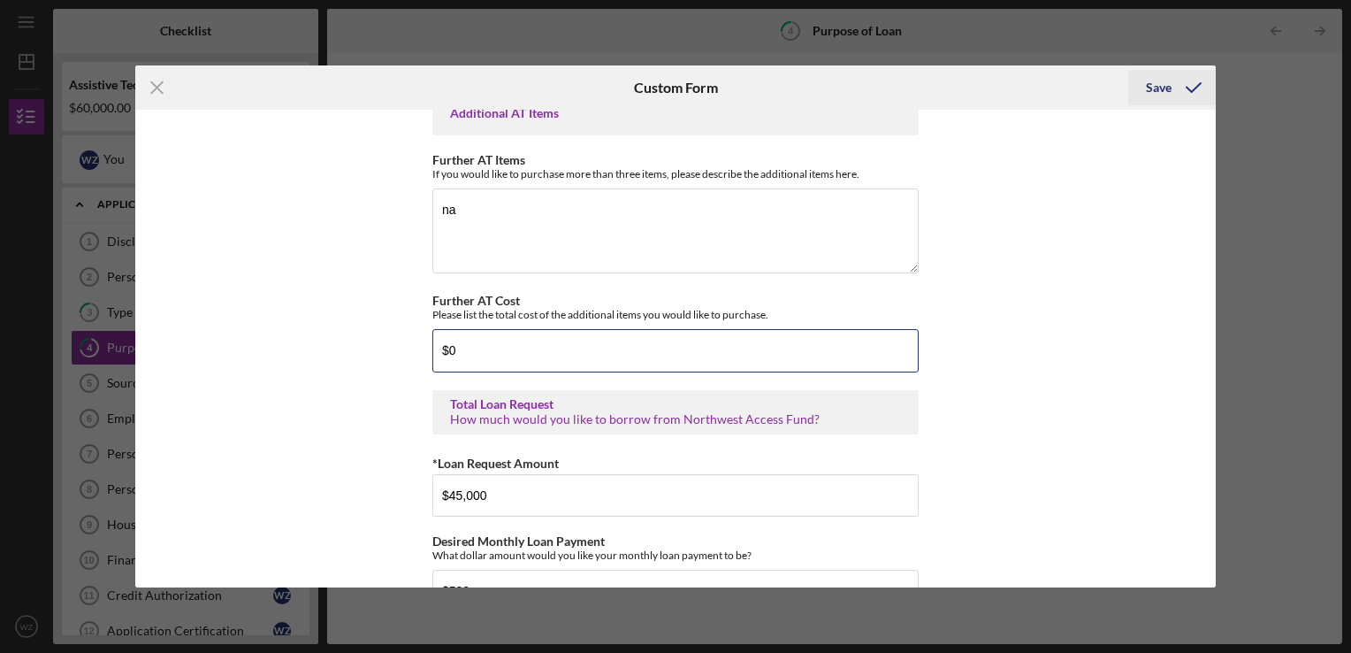
type input "$0"
click at [1151, 86] on div "Save" at bounding box center [1159, 87] width 26 height 35
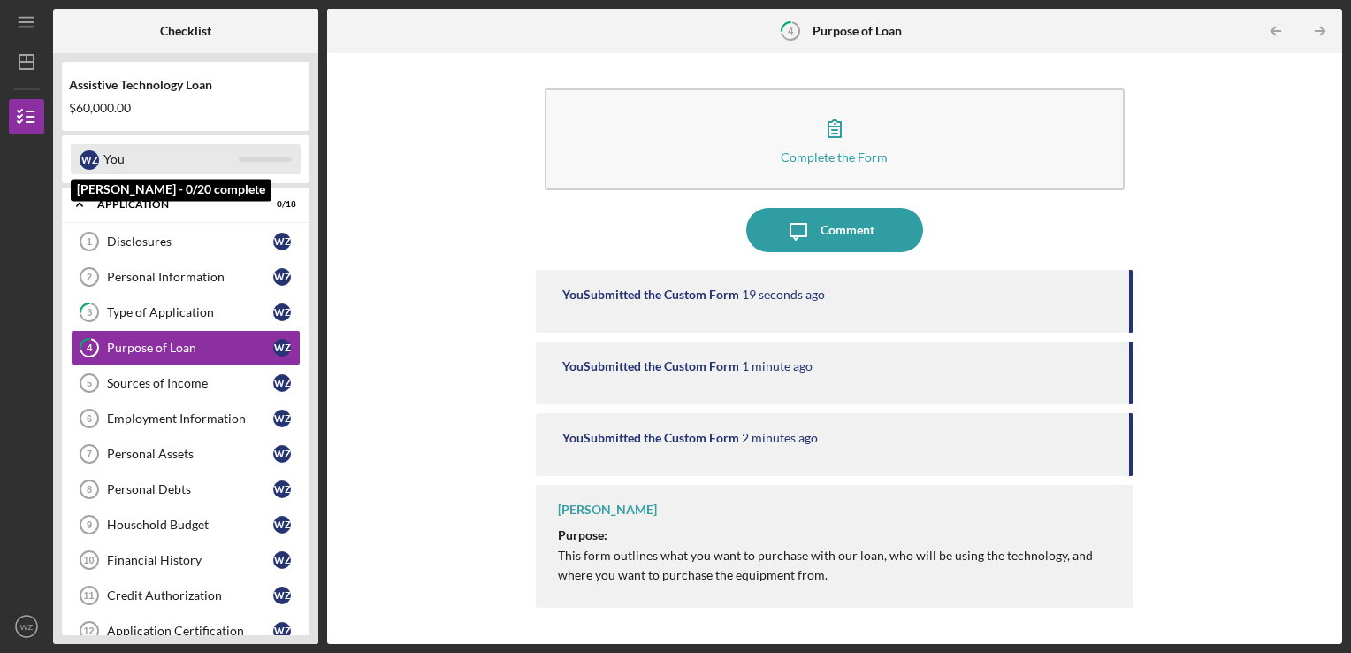
click at [81, 161] on div "W Z" at bounding box center [89, 159] width 19 height 19
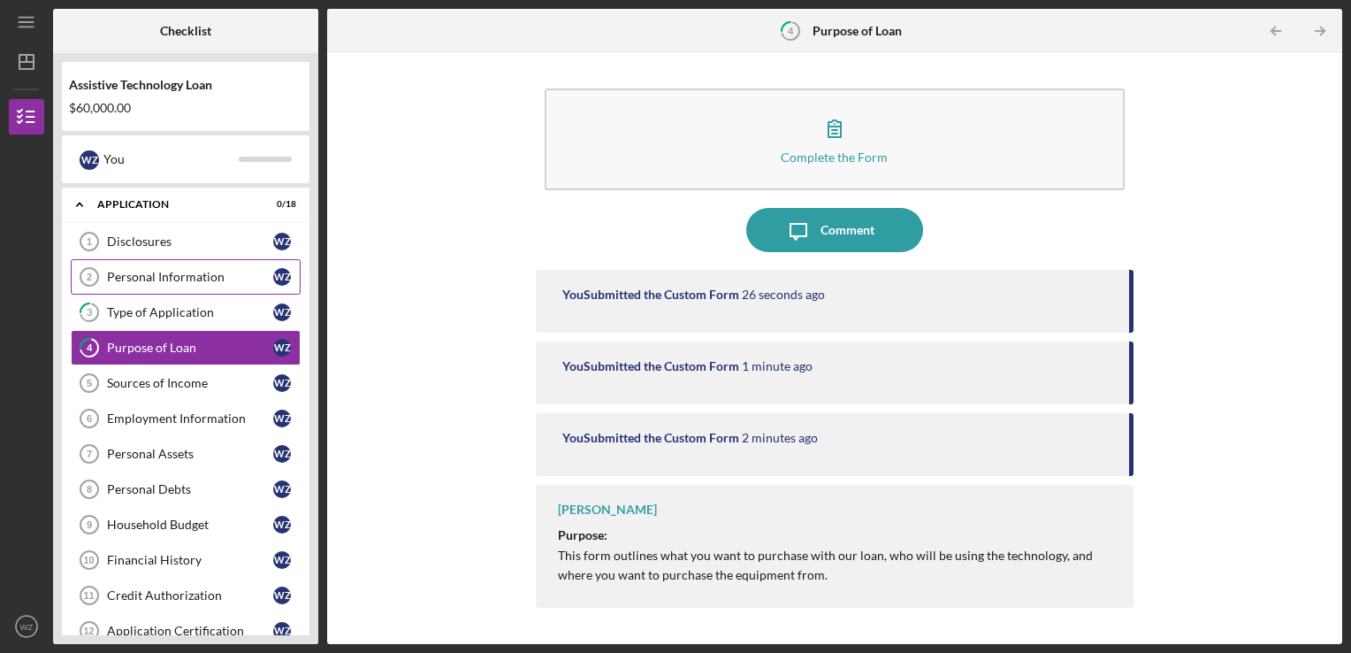
click at [133, 279] on div "Personal Information" at bounding box center [190, 277] width 166 height 14
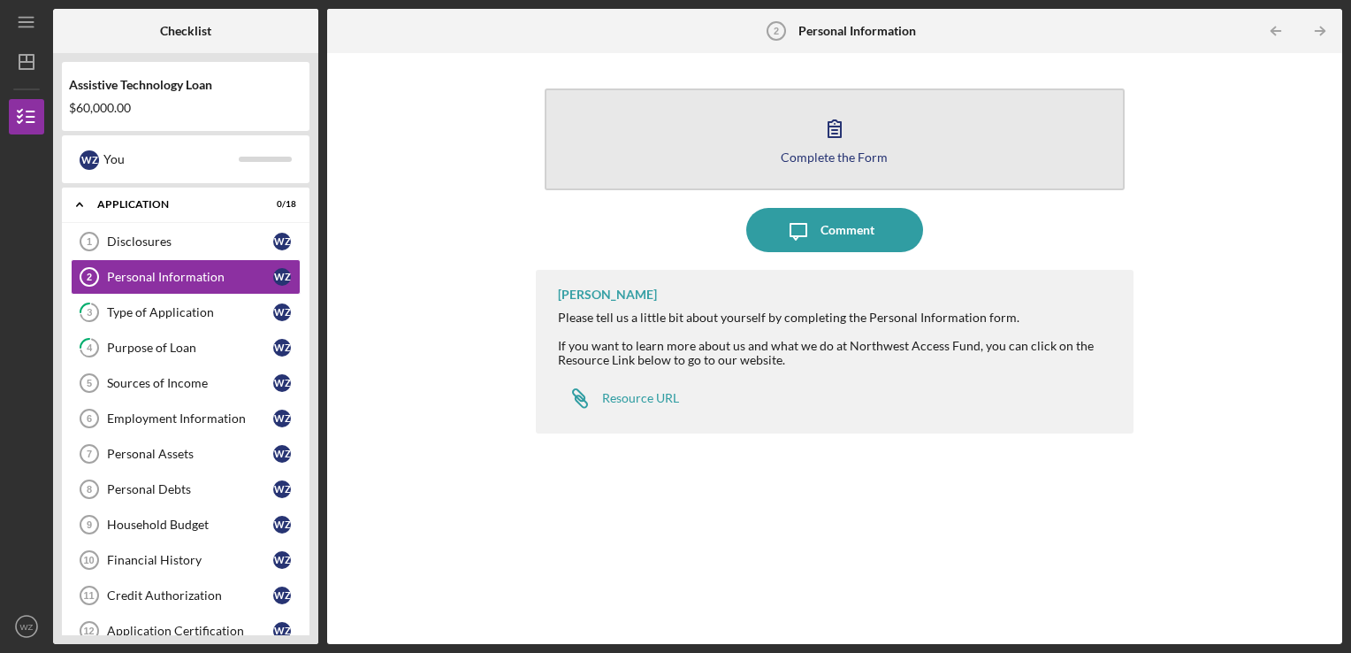
click at [835, 147] on icon "button" at bounding box center [835, 128] width 44 height 44
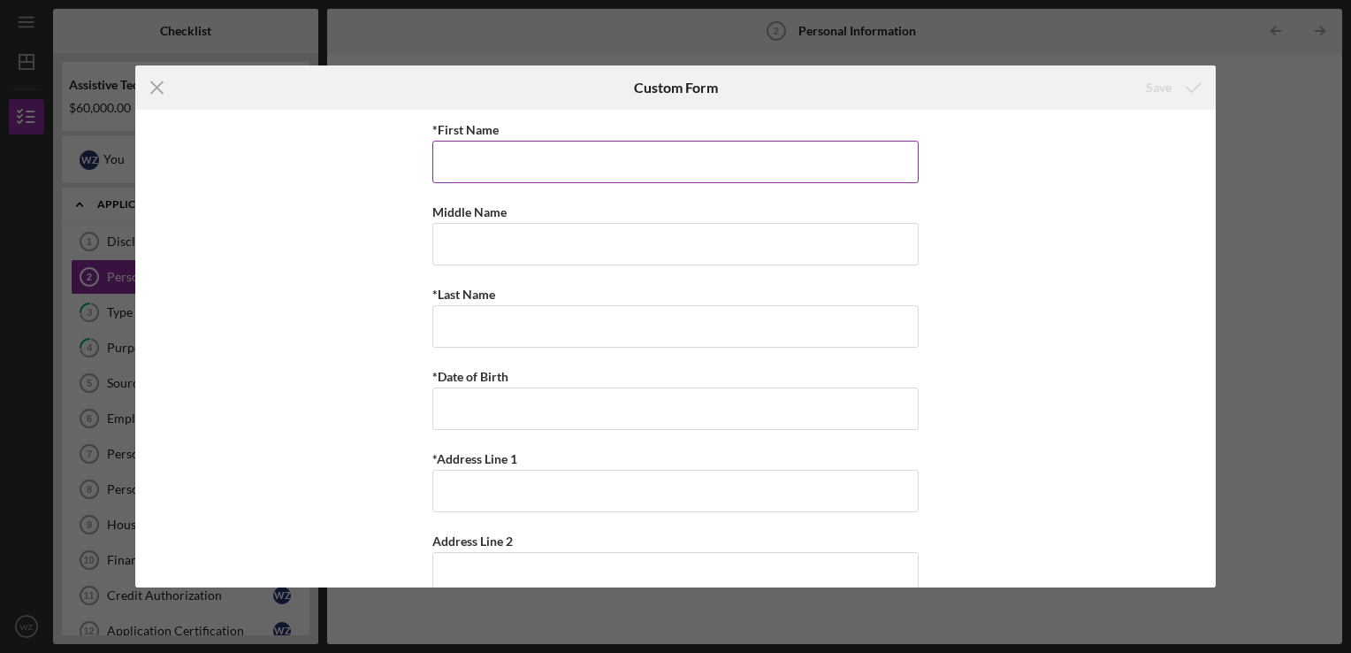
click at [589, 164] on input "*First Name" at bounding box center [675, 162] width 486 height 42
type input "[PERSON_NAME]"
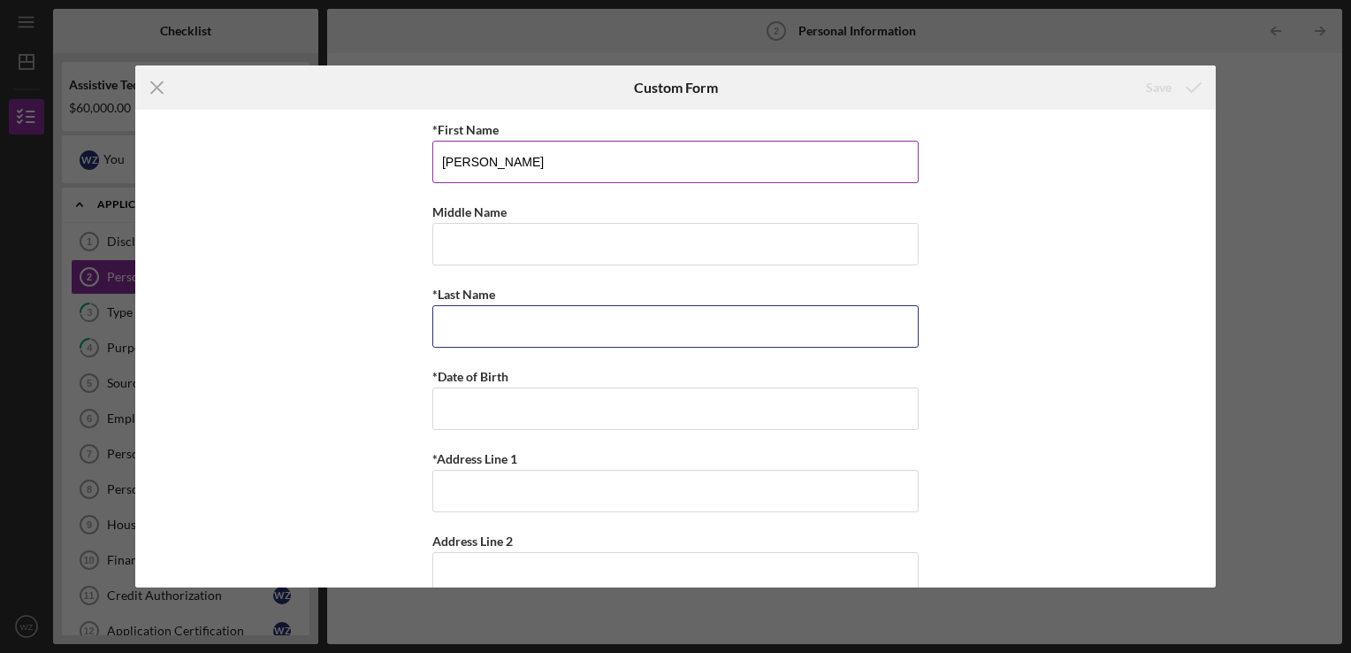
type input "[PERSON_NAME]"
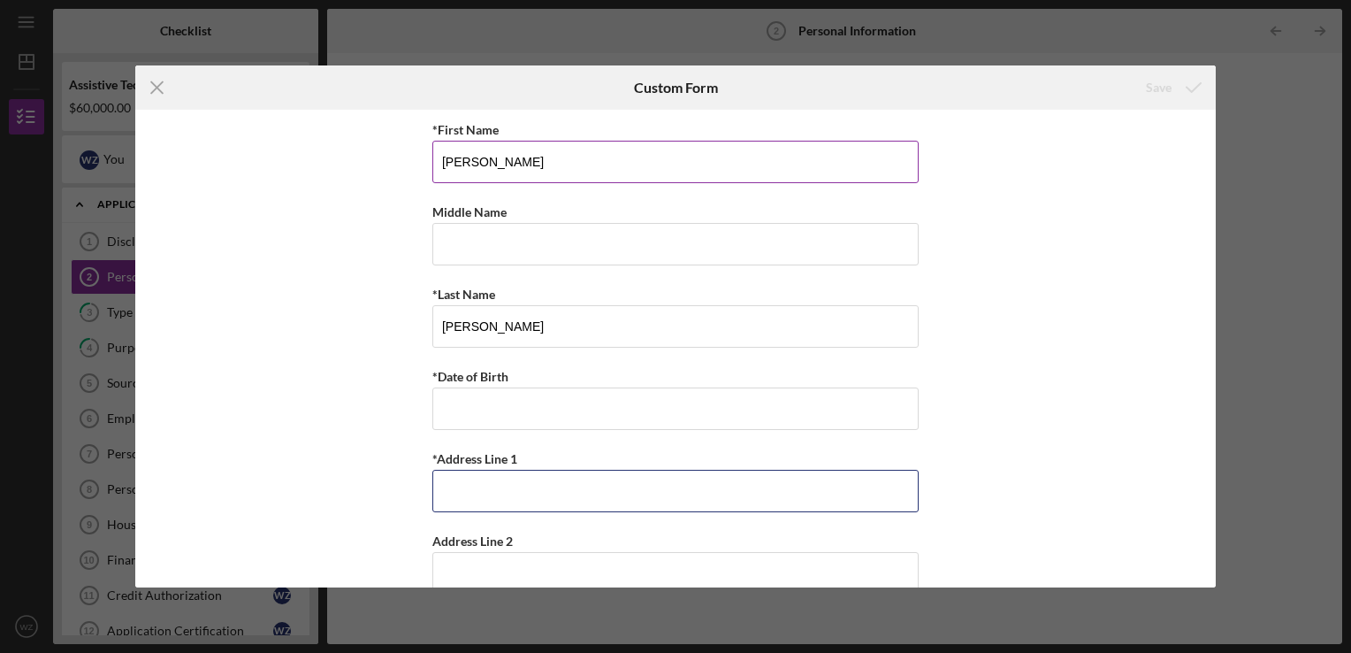
type input "[STREET_ADDRESS]"
type input "Albion"
type input "99102"
type input "[US_STATE]"
type input "[PHONE_NUMBER]"
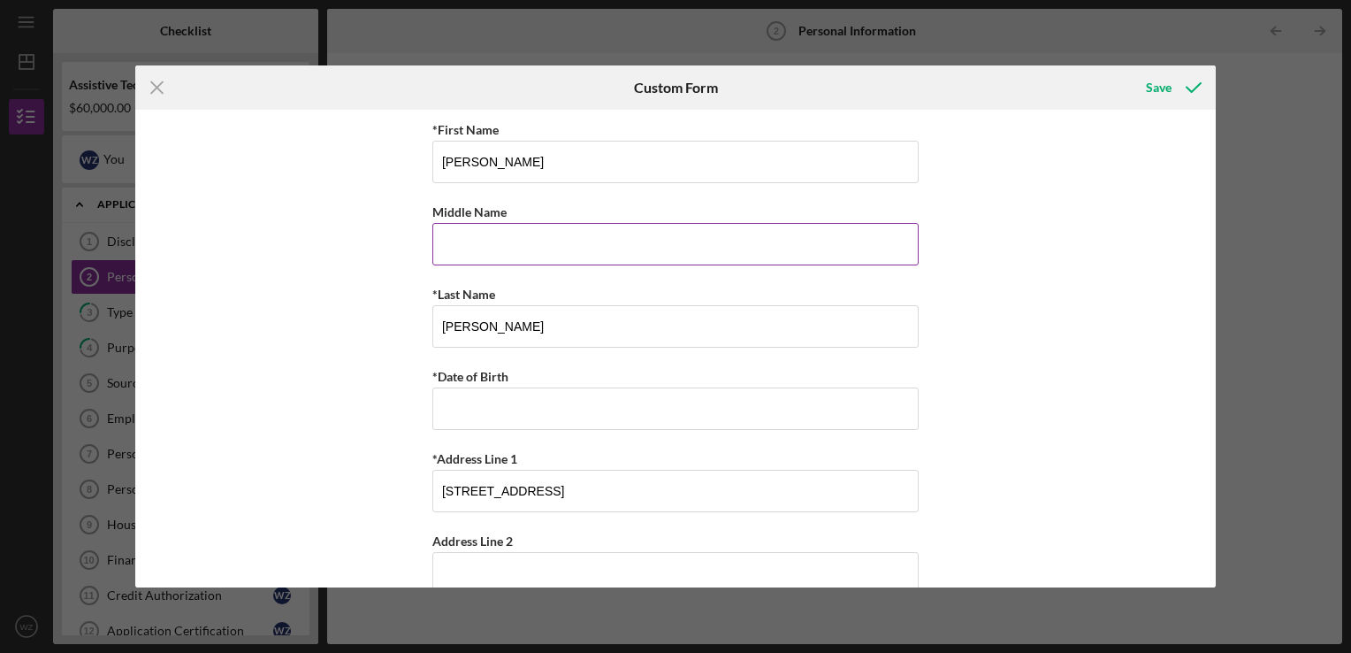
click at [503, 241] on input "Middle Name" at bounding box center [675, 244] width 486 height 42
type input "[PERSON_NAME]"
click at [509, 405] on input "*Date of Birth" at bounding box center [675, 408] width 486 height 42
type input "[DATE]"
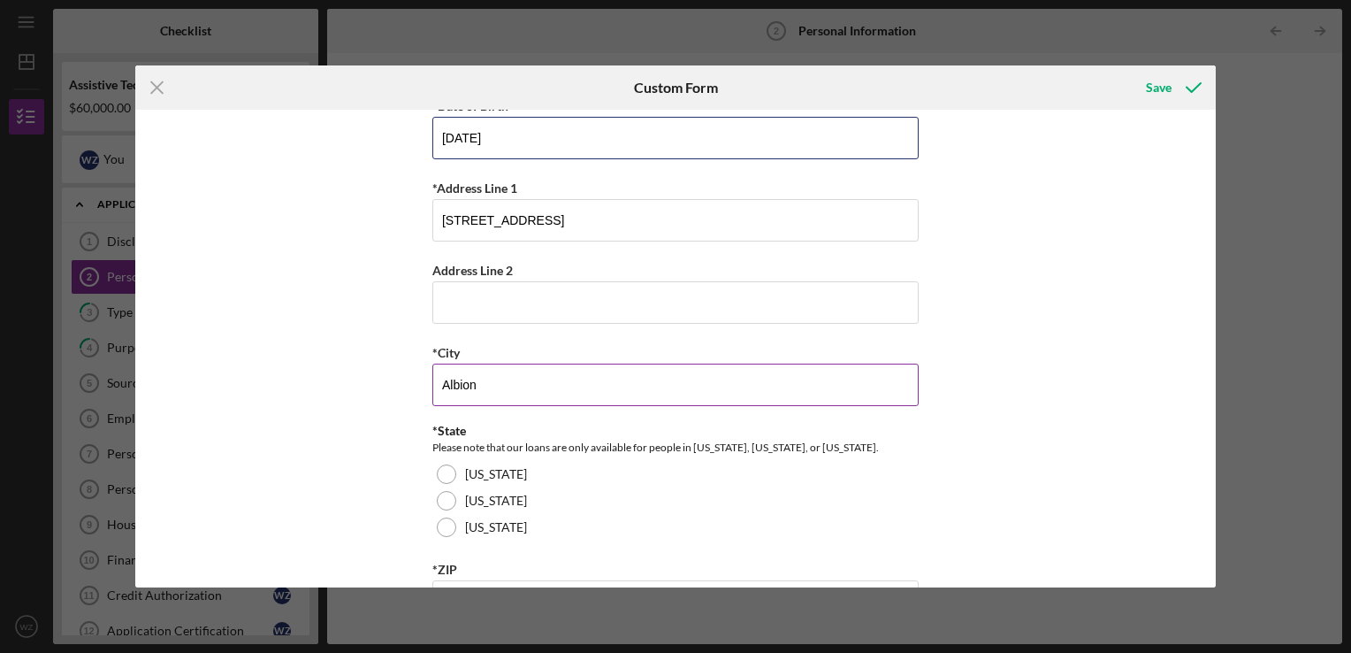
scroll to position [354, 0]
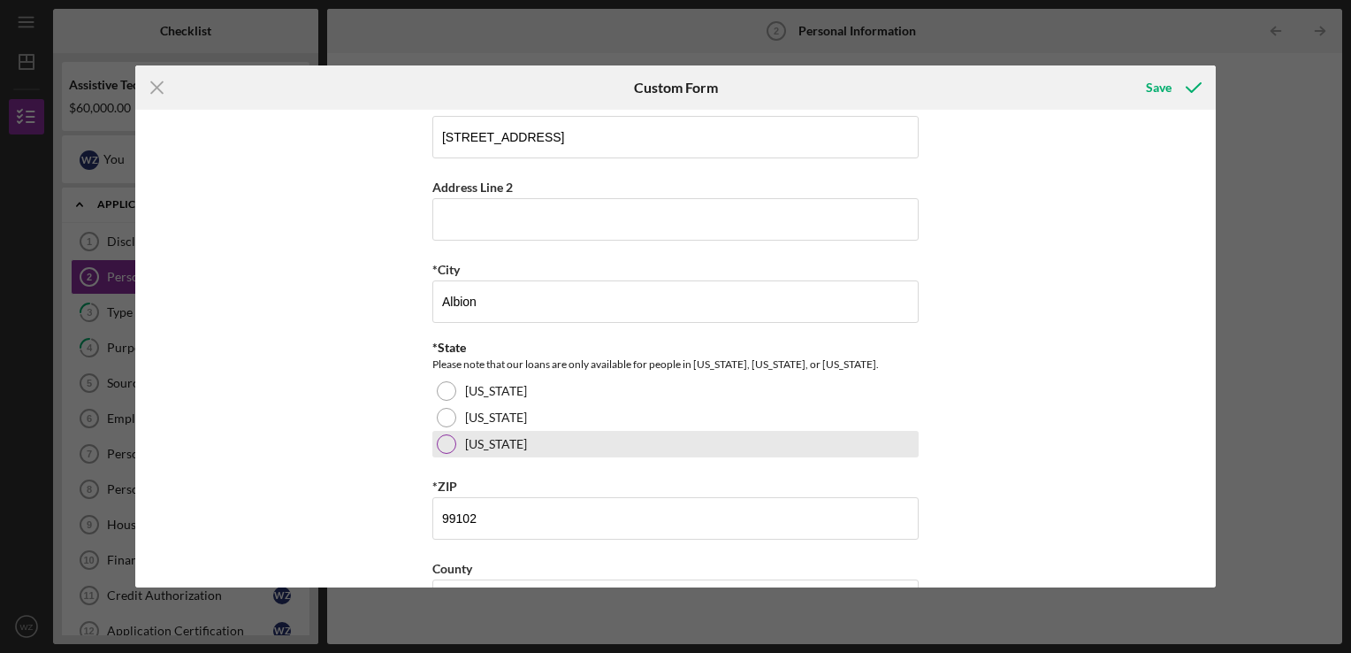
click at [516, 444] on label "[US_STATE]" at bounding box center [496, 444] width 62 height 14
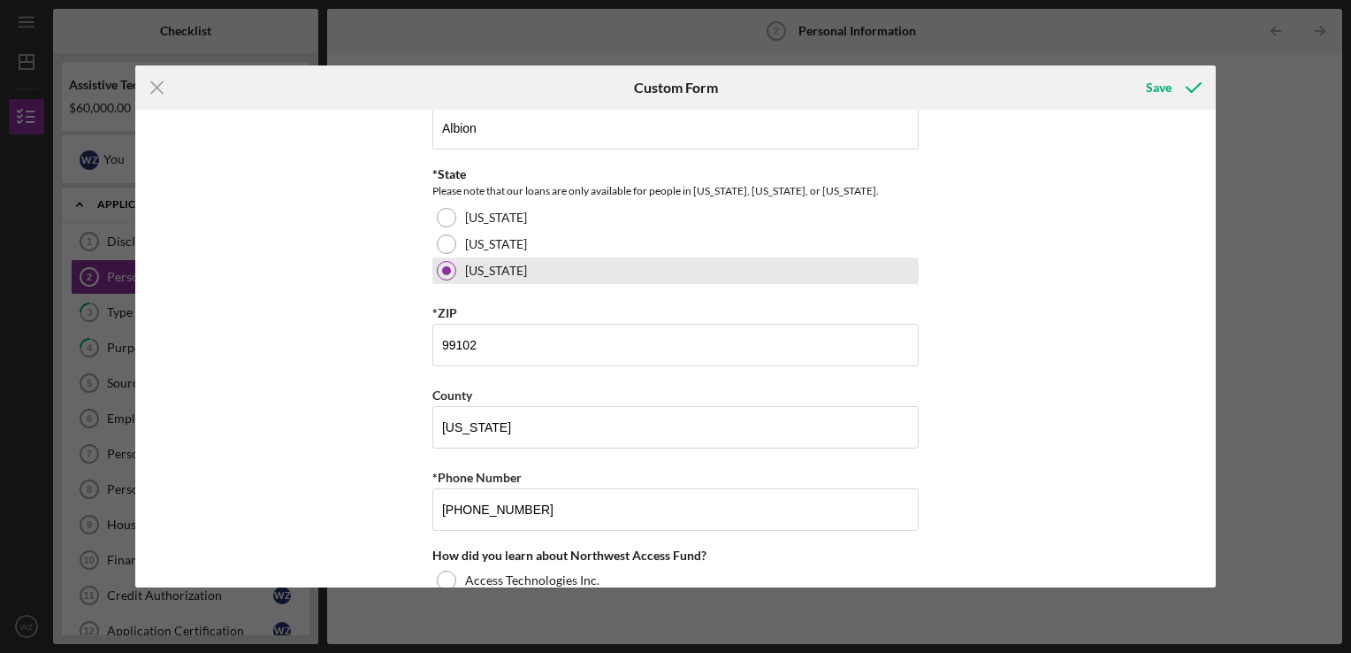
scroll to position [531, 0]
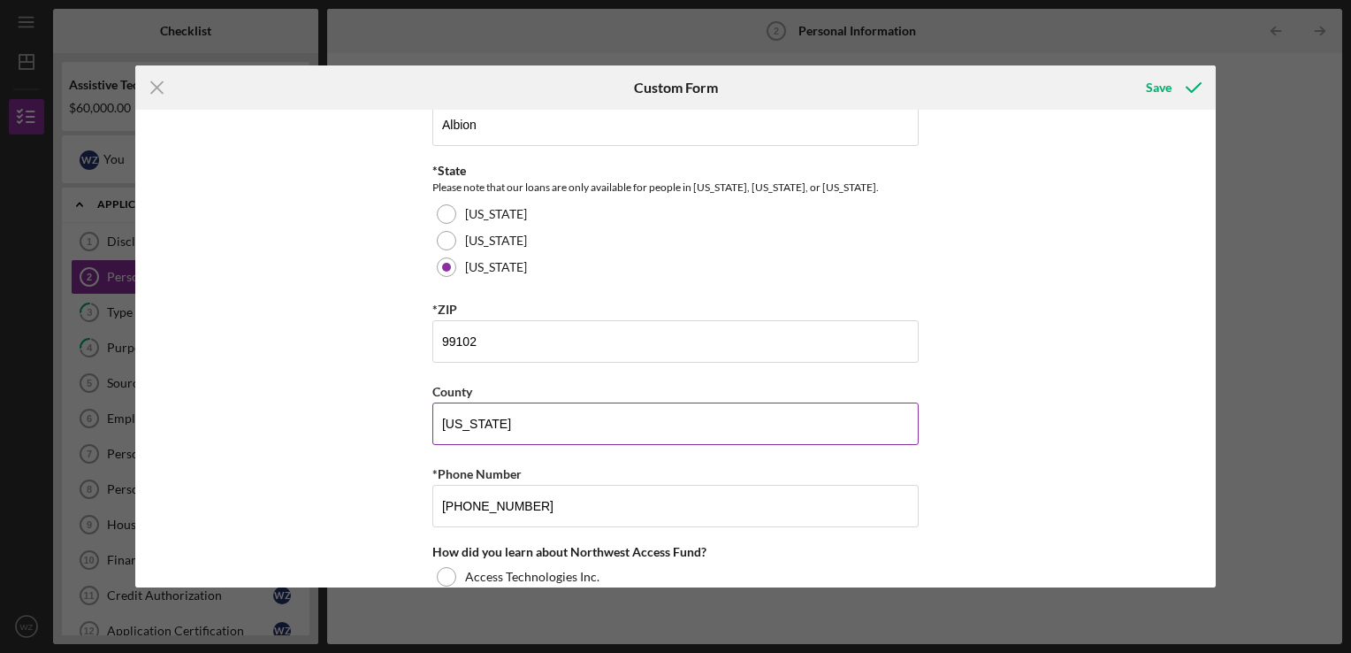
click at [518, 418] on input "[US_STATE]" at bounding box center [675, 423] width 486 height 42
type input "W"
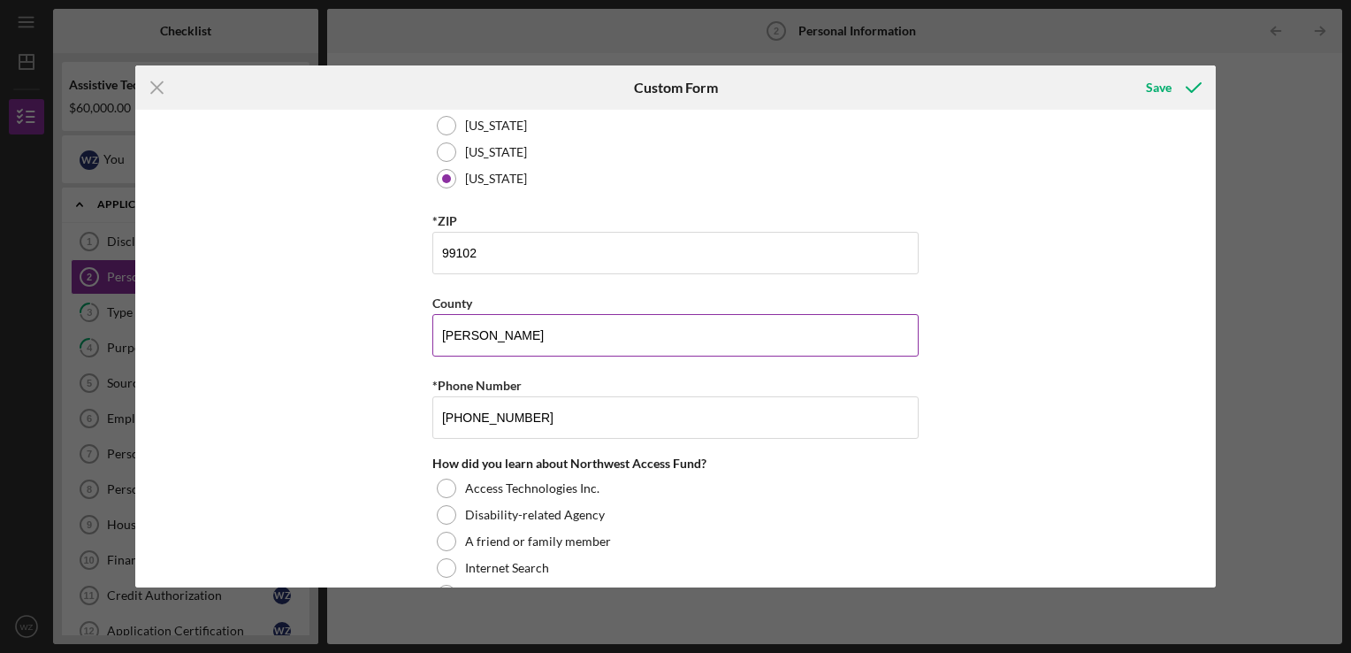
scroll to position [708, 0]
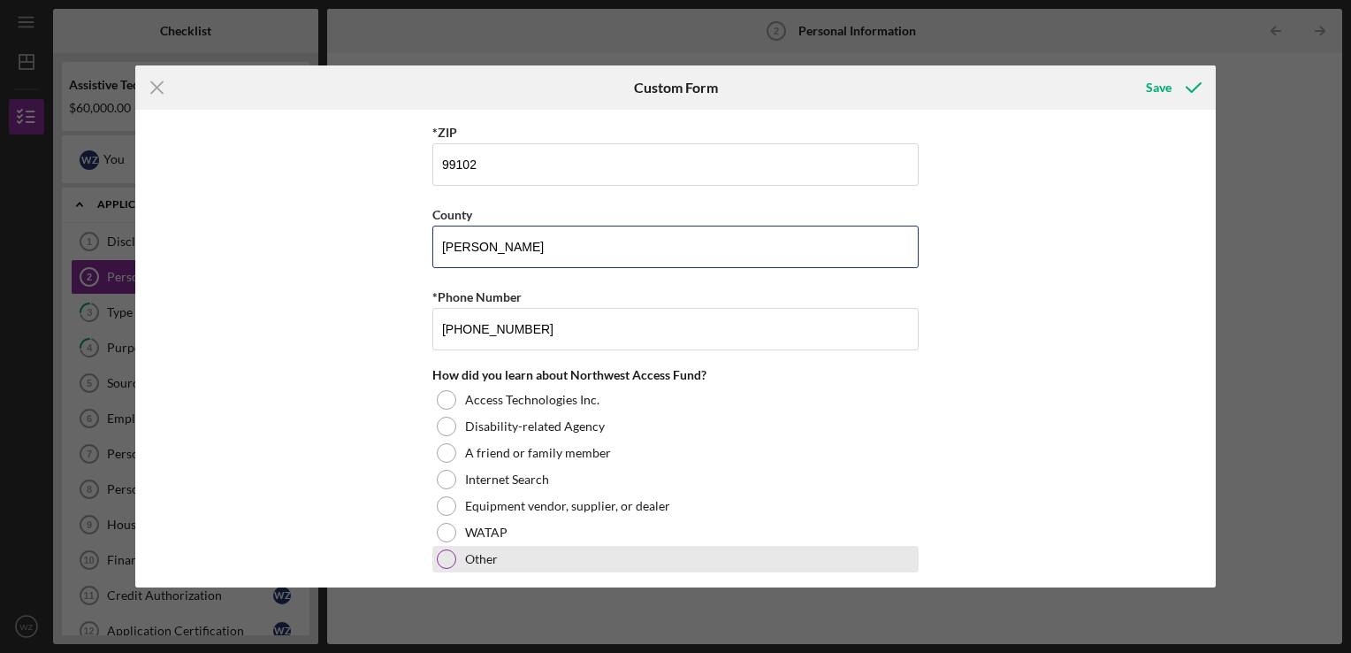
type input "[PERSON_NAME]"
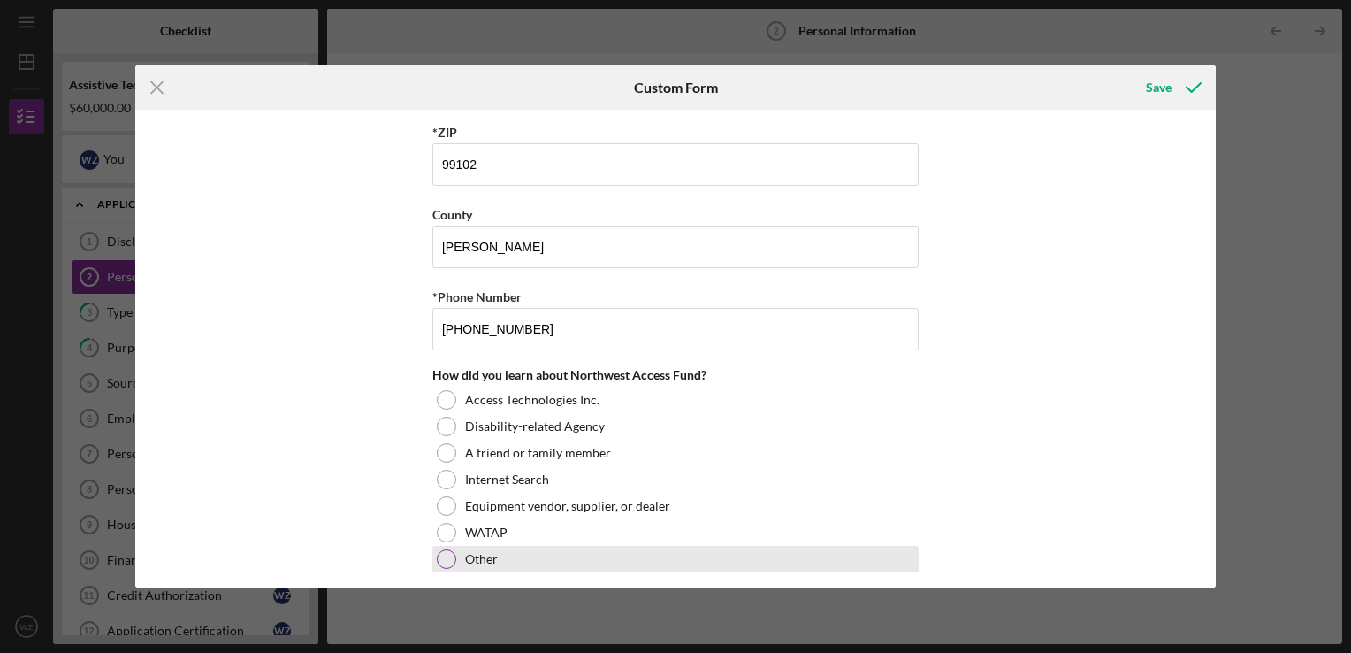
click at [448, 555] on div at bounding box center [446, 558] width 19 height 19
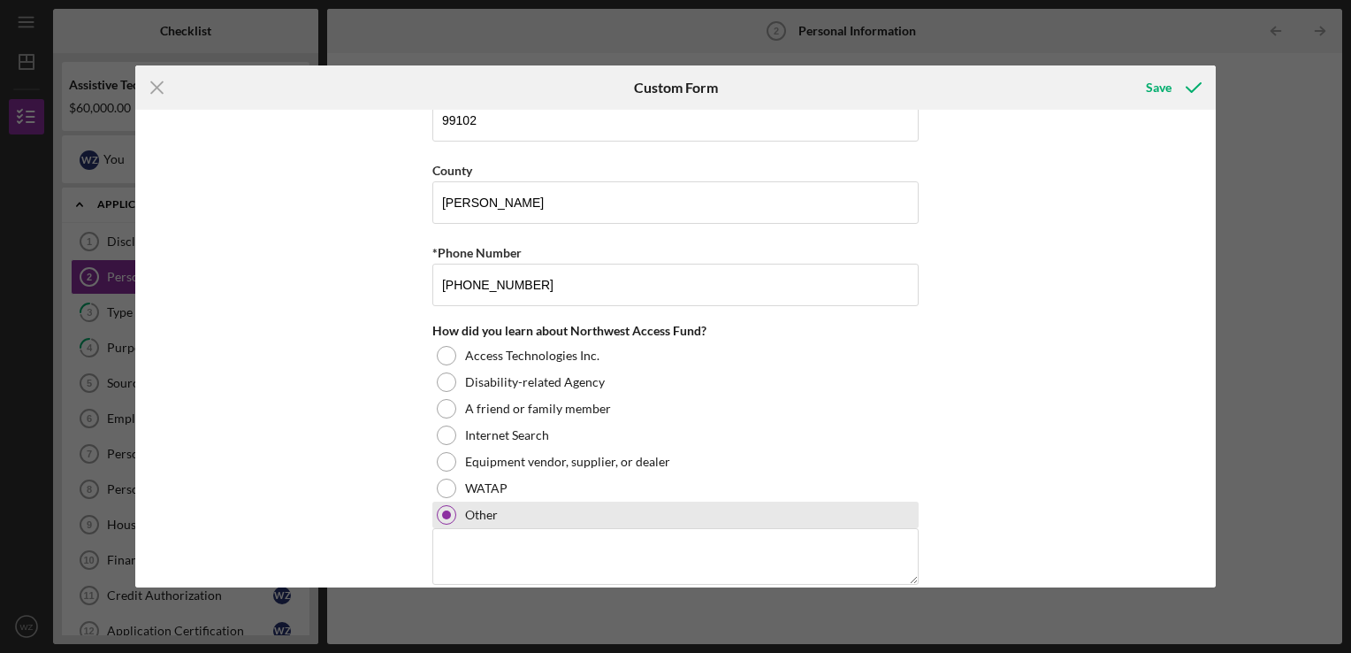
scroll to position [774, 0]
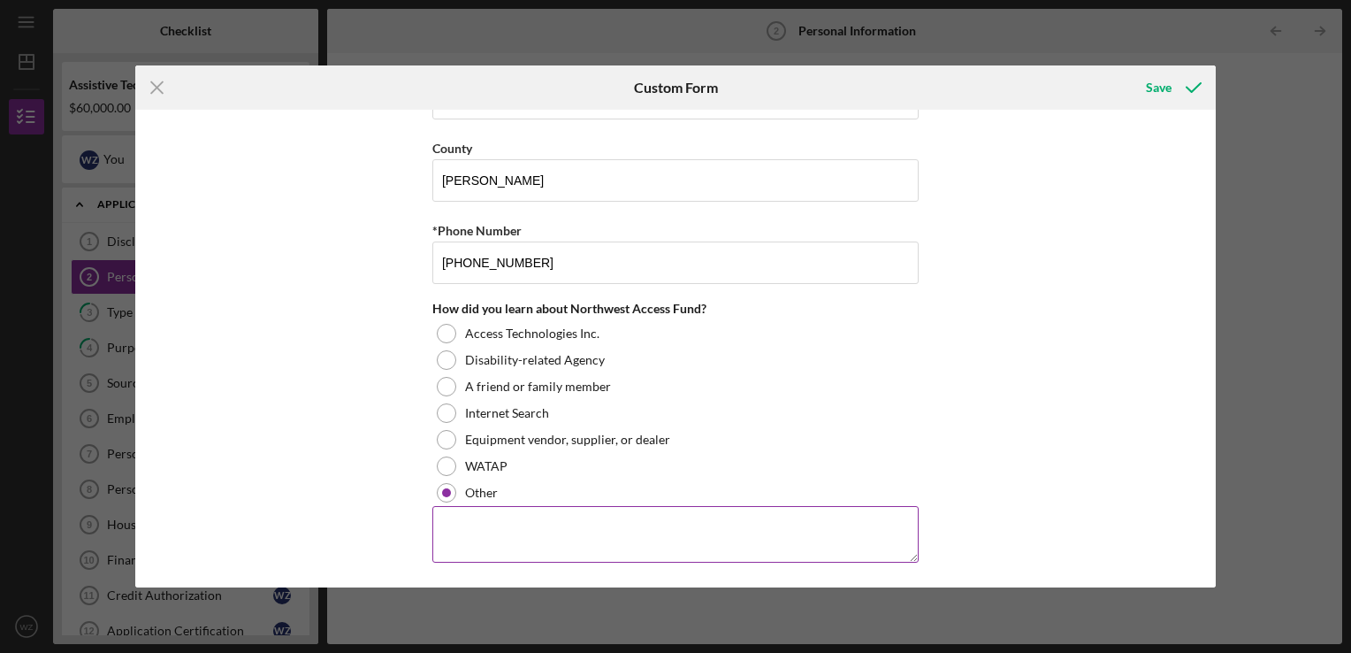
click at [557, 542] on textarea at bounding box center [675, 534] width 486 height 57
type textarea "Goldenwest"
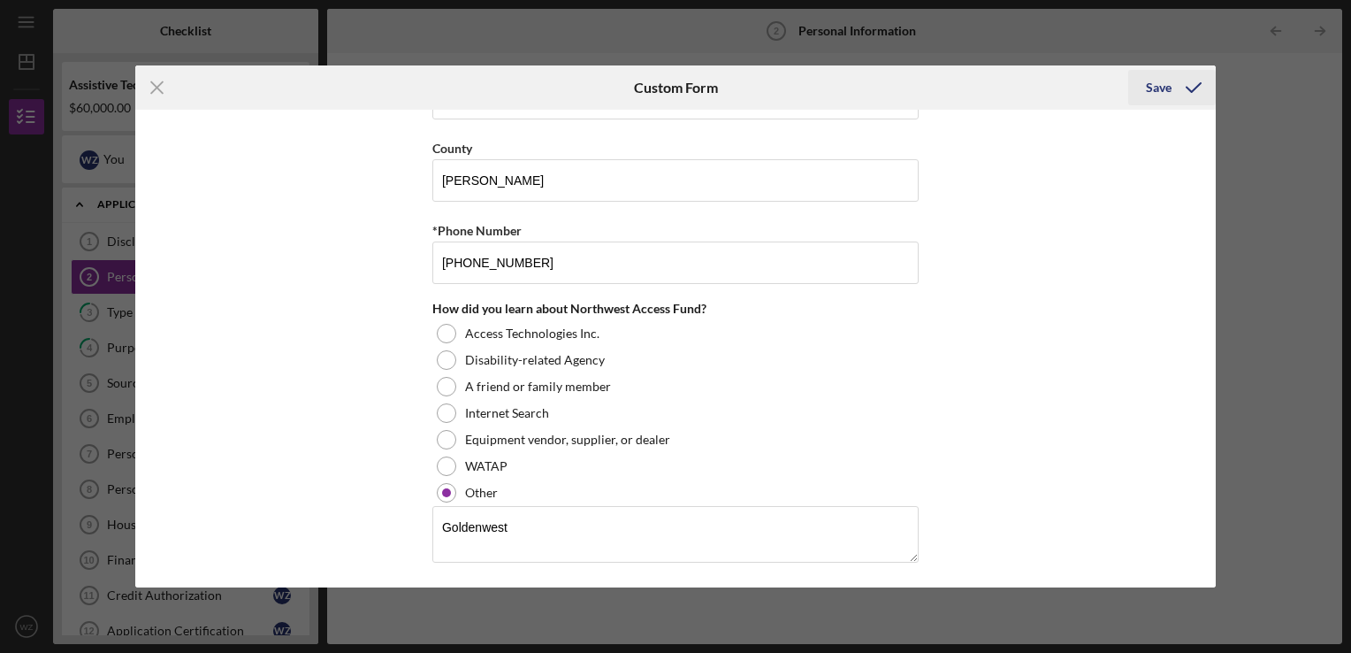
click at [1157, 81] on div "Save" at bounding box center [1159, 87] width 26 height 35
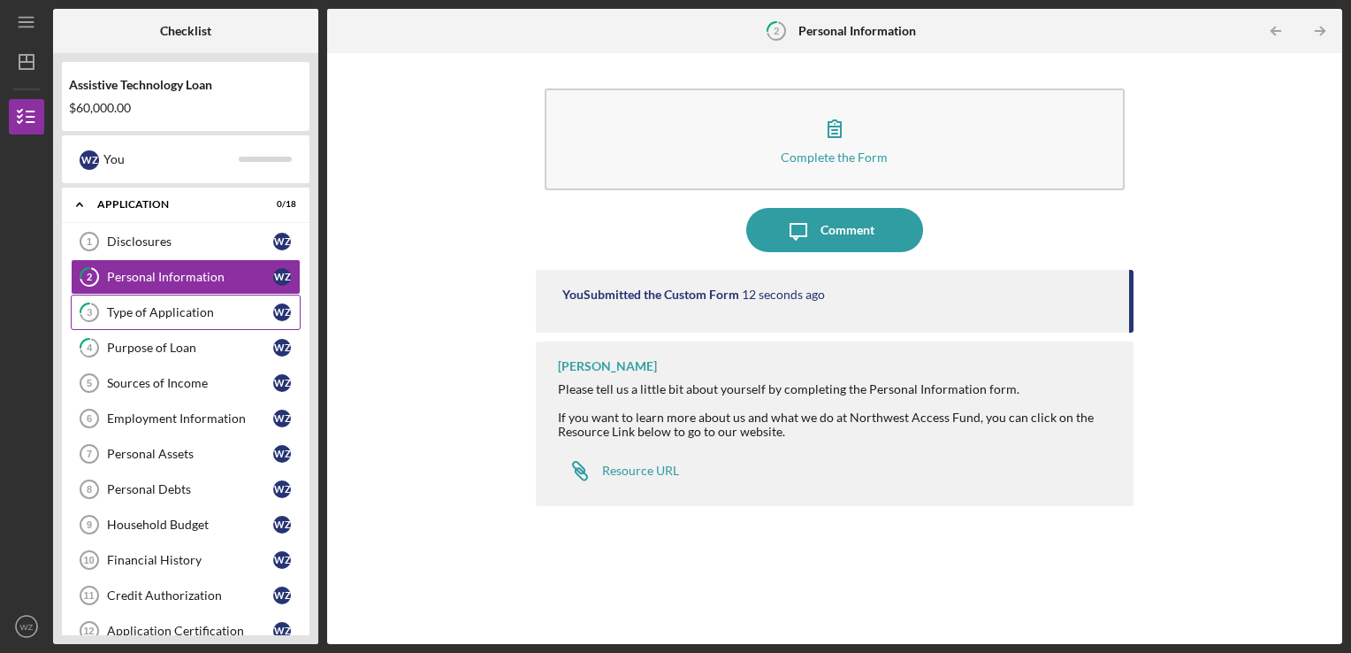
click at [143, 311] on div "Type of Application" at bounding box center [190, 312] width 166 height 14
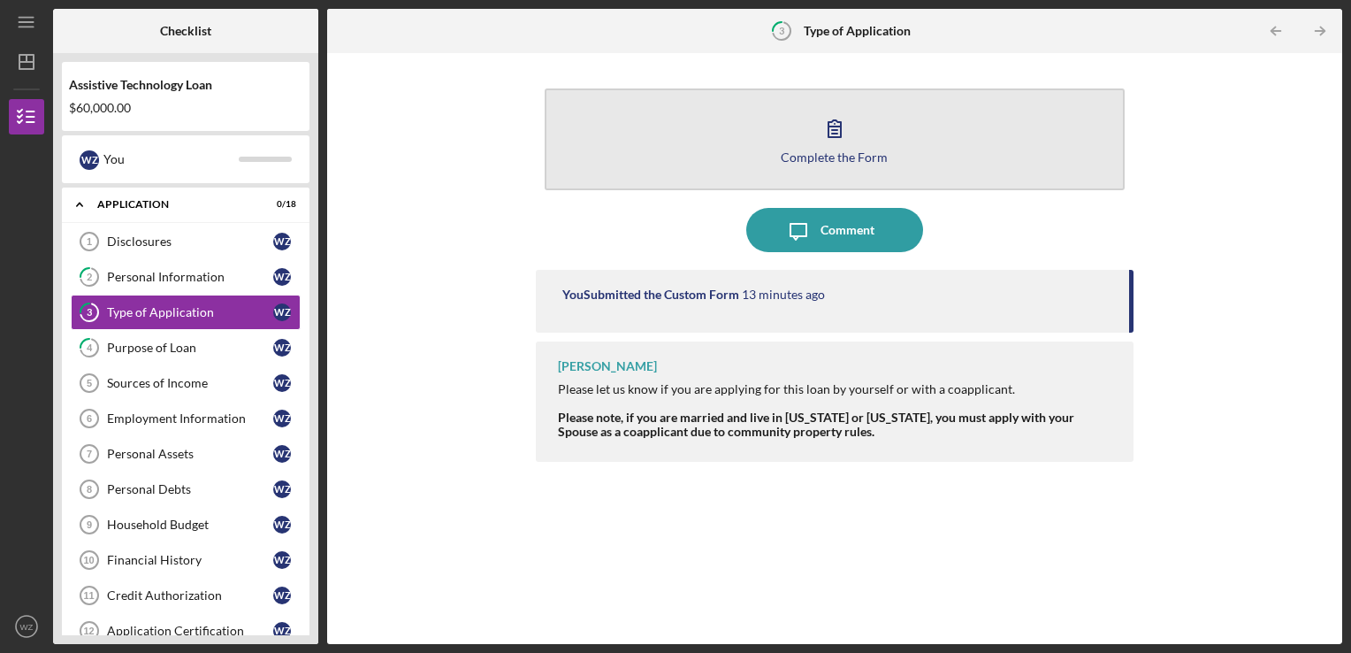
click at [832, 150] on div "Complete the Form" at bounding box center [834, 156] width 107 height 13
click at [832, 150] on body "Icon/Menu 3 Type of Application Checklist Assistive Technology Loan $60,000.00 …" at bounding box center [675, 326] width 1351 height 653
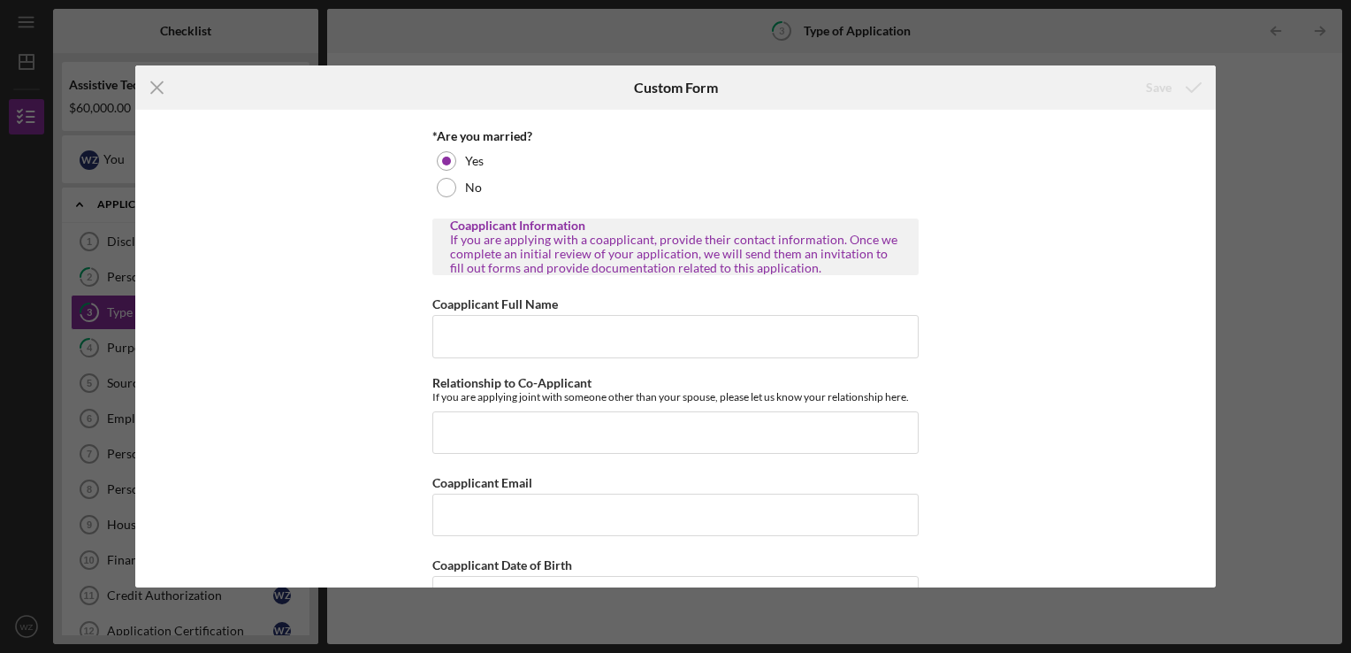
scroll to position [265, 0]
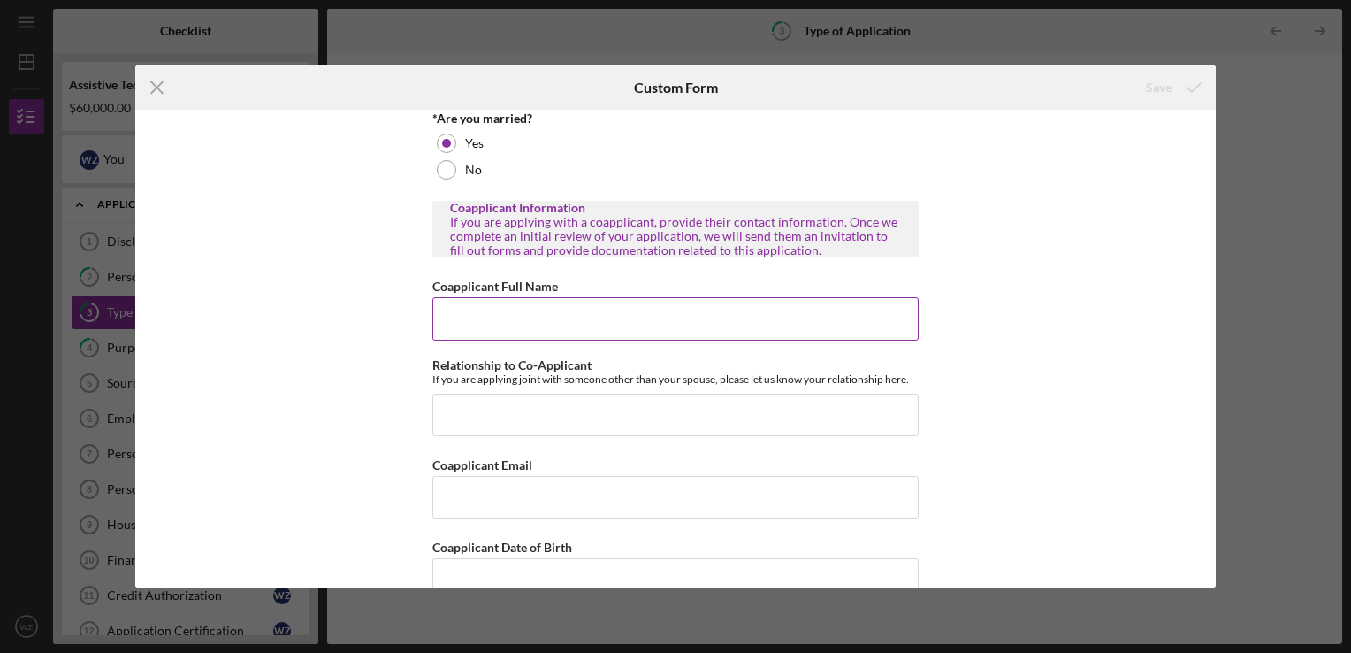
click at [534, 316] on input "Coapplicant Full Name" at bounding box center [675, 318] width 486 height 42
type input "[PERSON_NAME]"
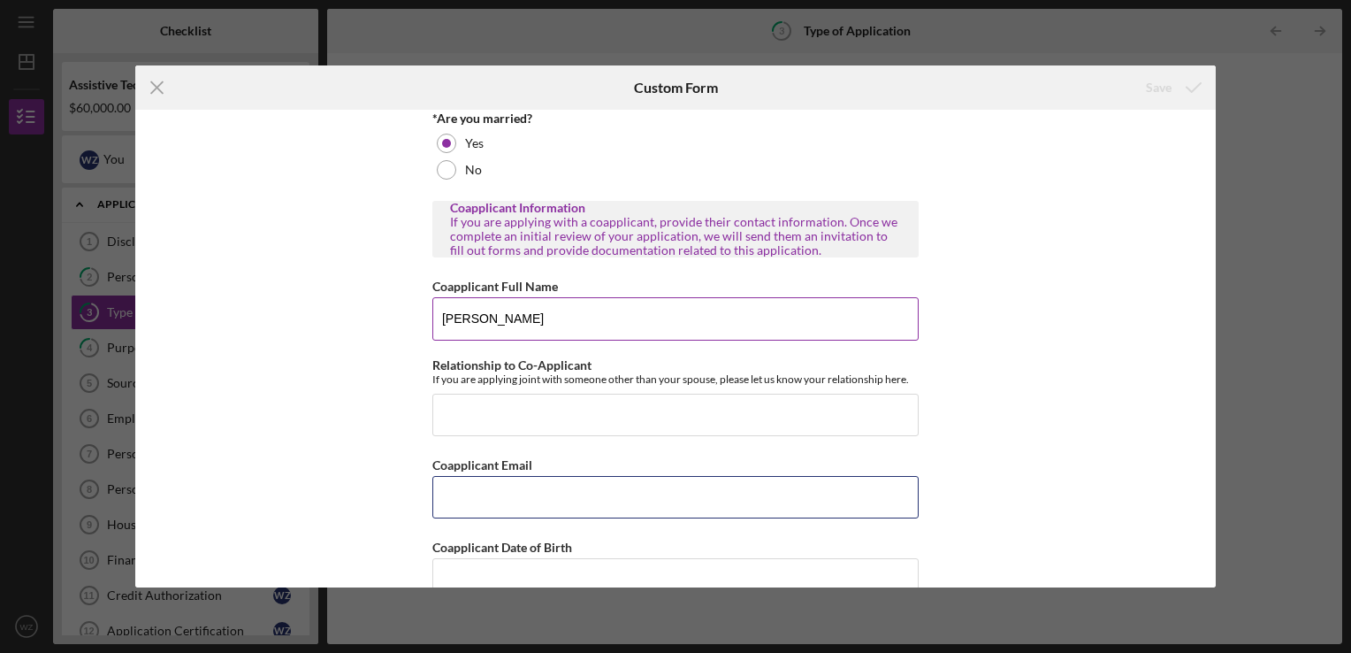
type input "[EMAIL_ADDRESS][DOMAIN_NAME]"
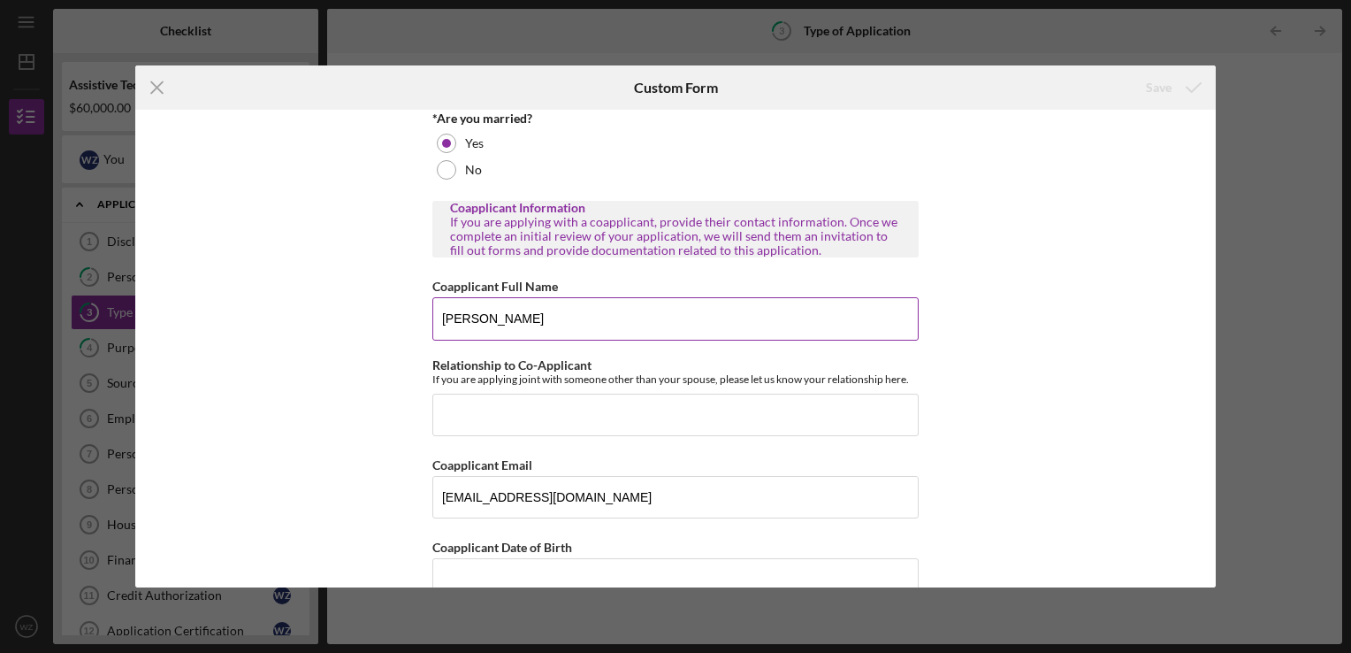
type input "[PHONE_NUMBER]"
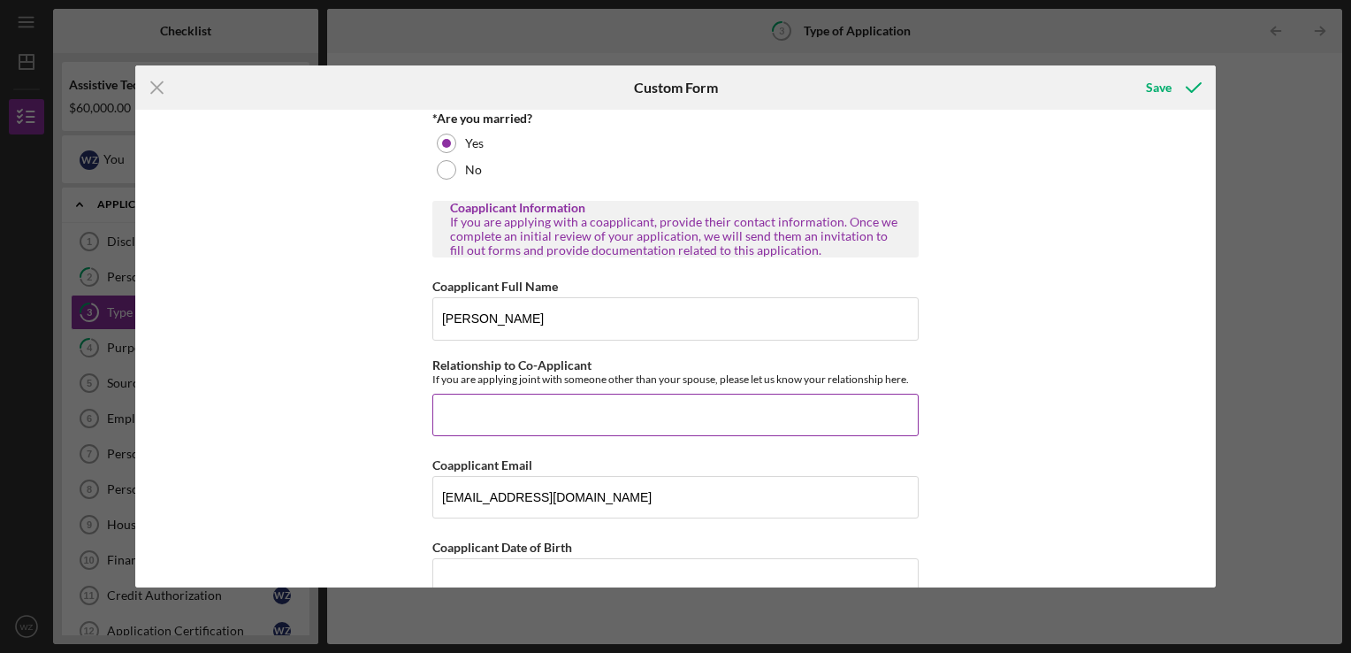
click at [525, 418] on input "Relationship to Co-Applicant" at bounding box center [675, 415] width 486 height 42
type input "w"
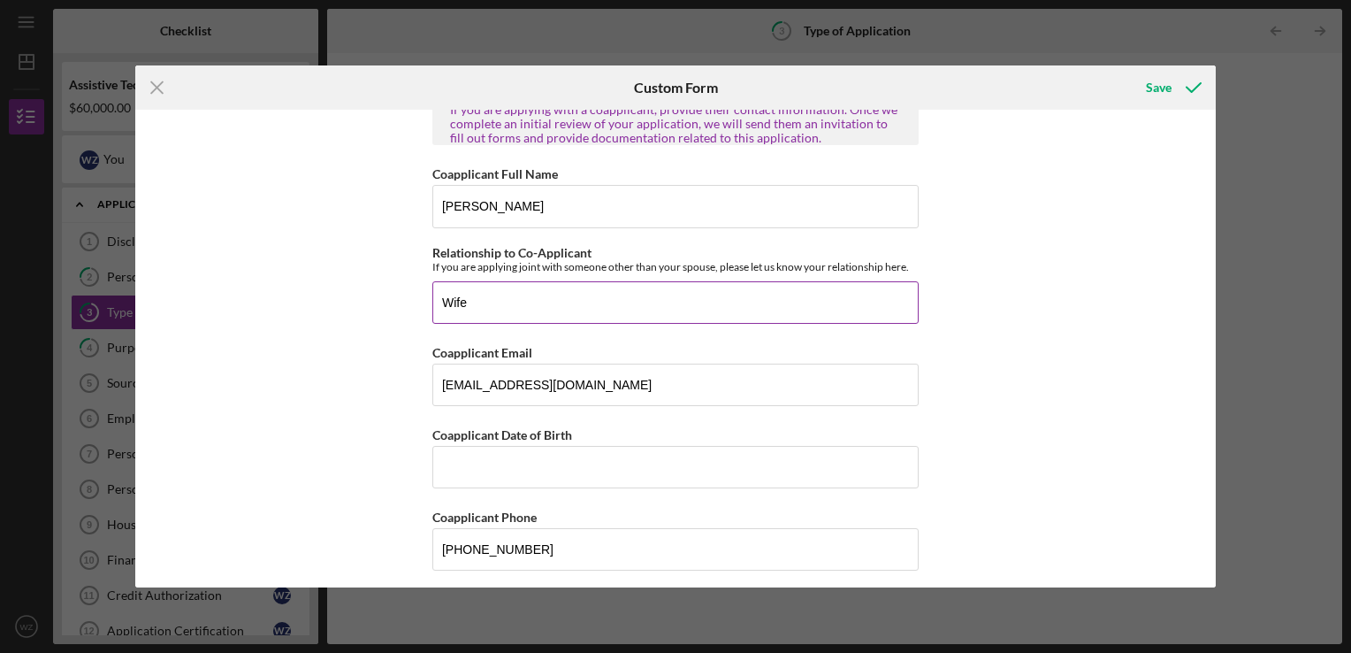
scroll to position [385, 0]
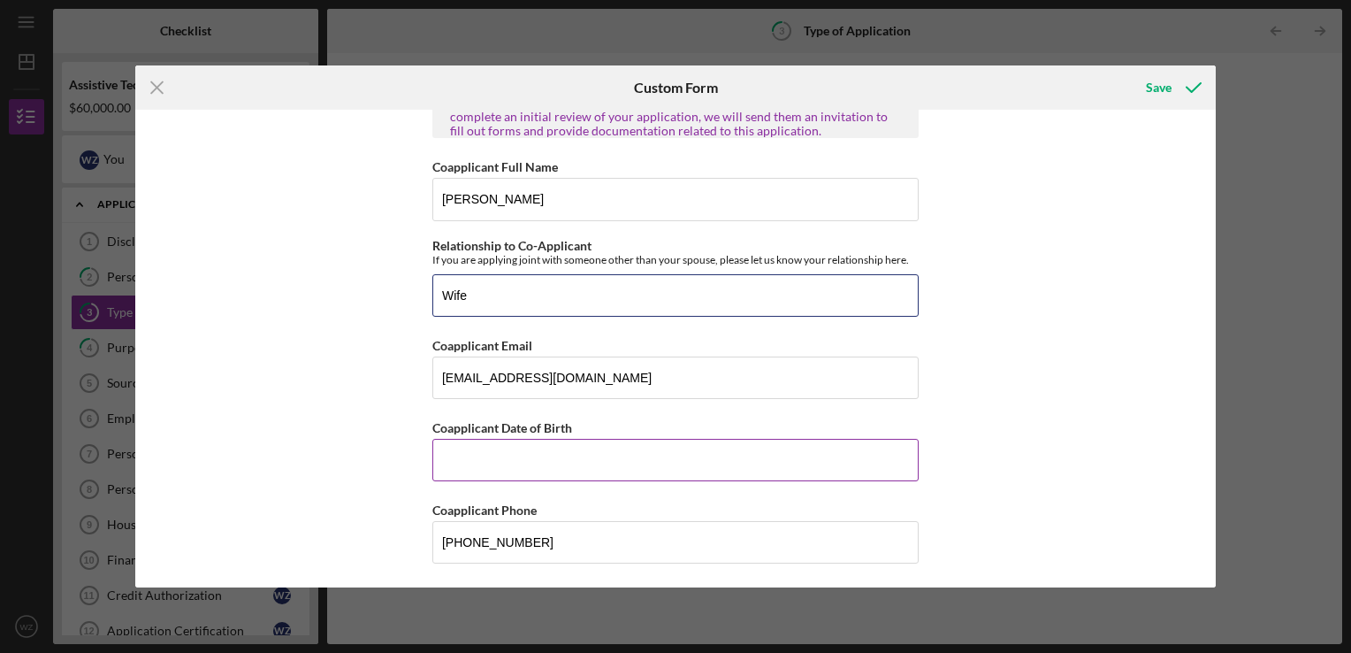
type input "Wife"
click at [516, 462] on input "Coapplicant Date of Birth" at bounding box center [675, 460] width 486 height 42
type input "[DATE]"
click at [1153, 87] on div "Save" at bounding box center [1159, 87] width 26 height 35
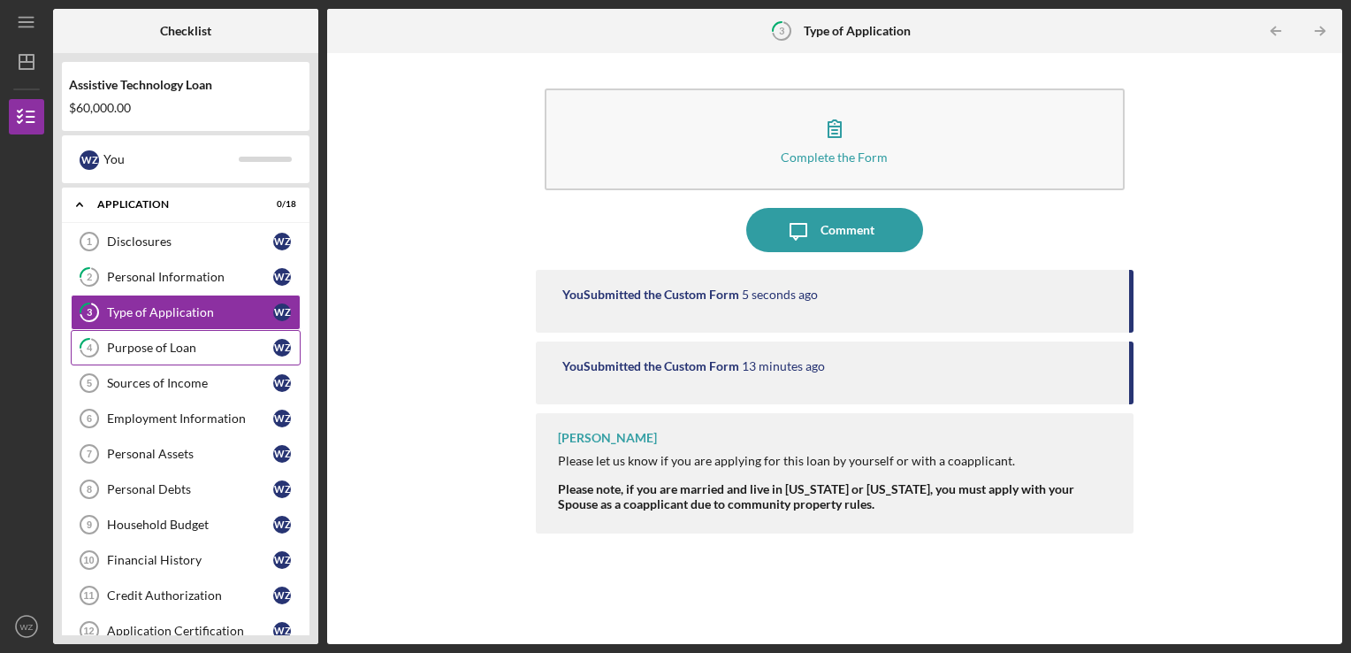
click at [138, 354] on link "4 Purpose of Loan W Z" at bounding box center [186, 347] width 230 height 35
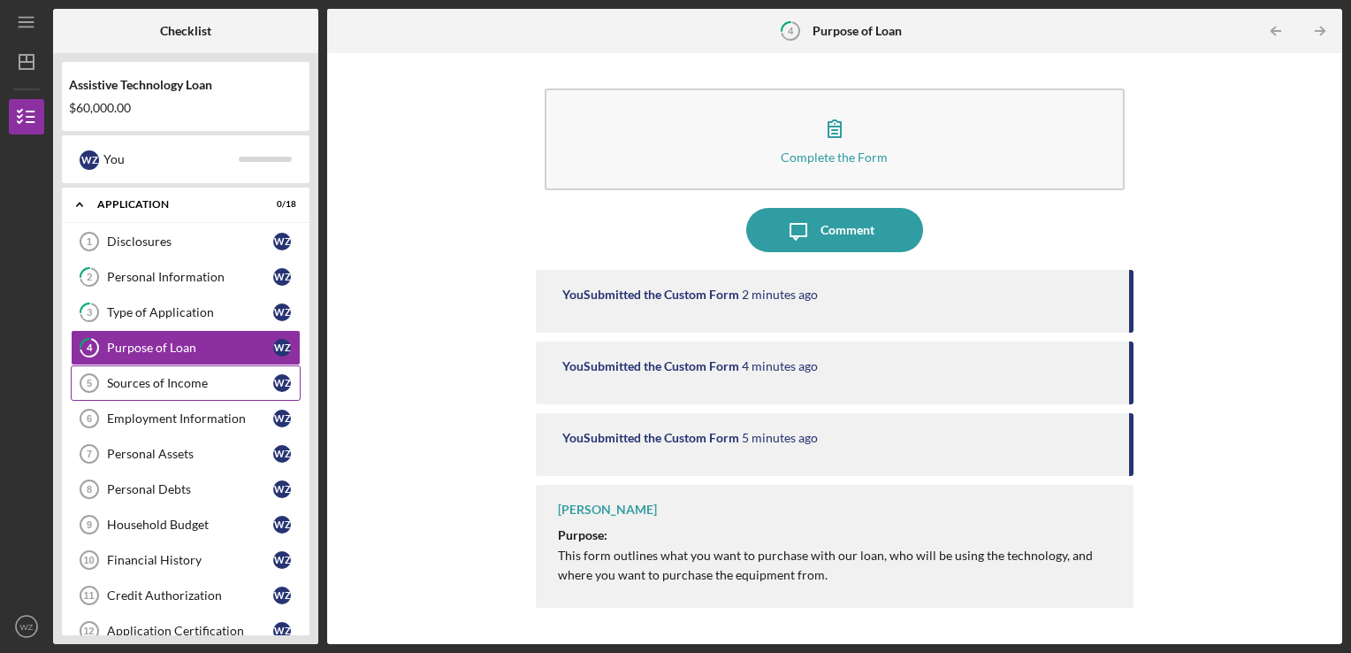
click at [173, 381] on div "Sources of Income" at bounding box center [190, 383] width 166 height 14
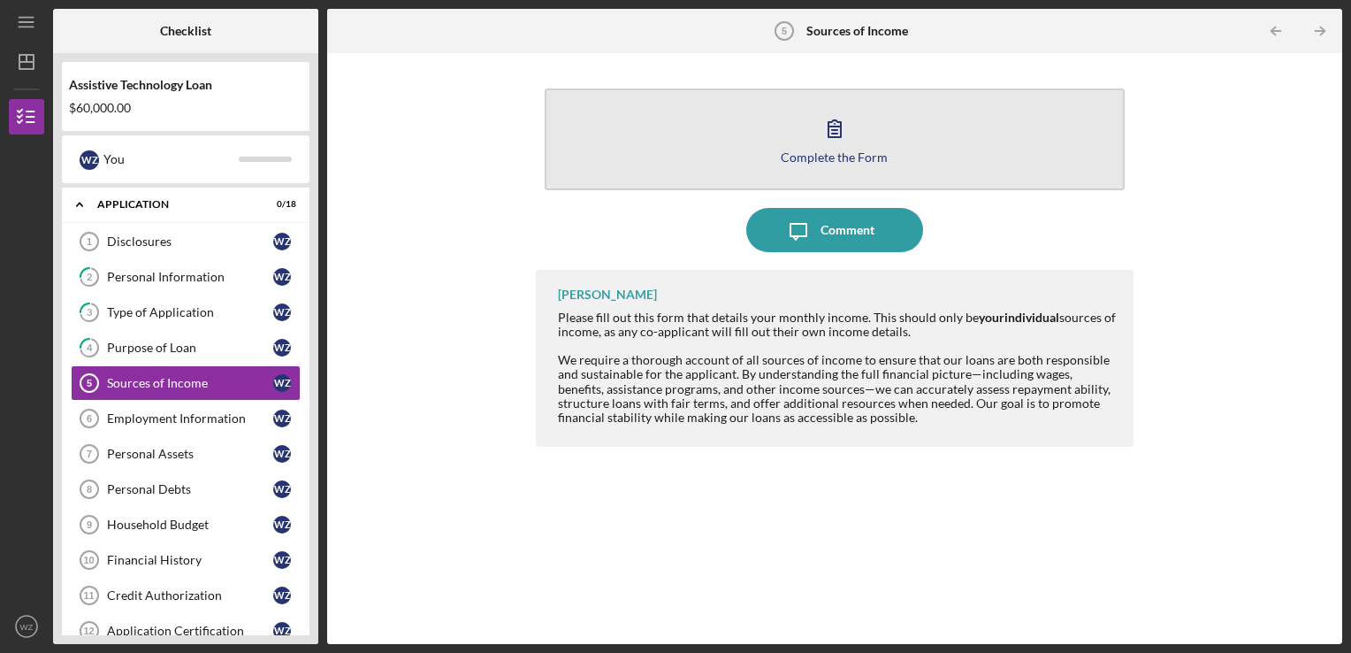
click at [841, 152] on div "Complete the Form" at bounding box center [834, 156] width 107 height 13
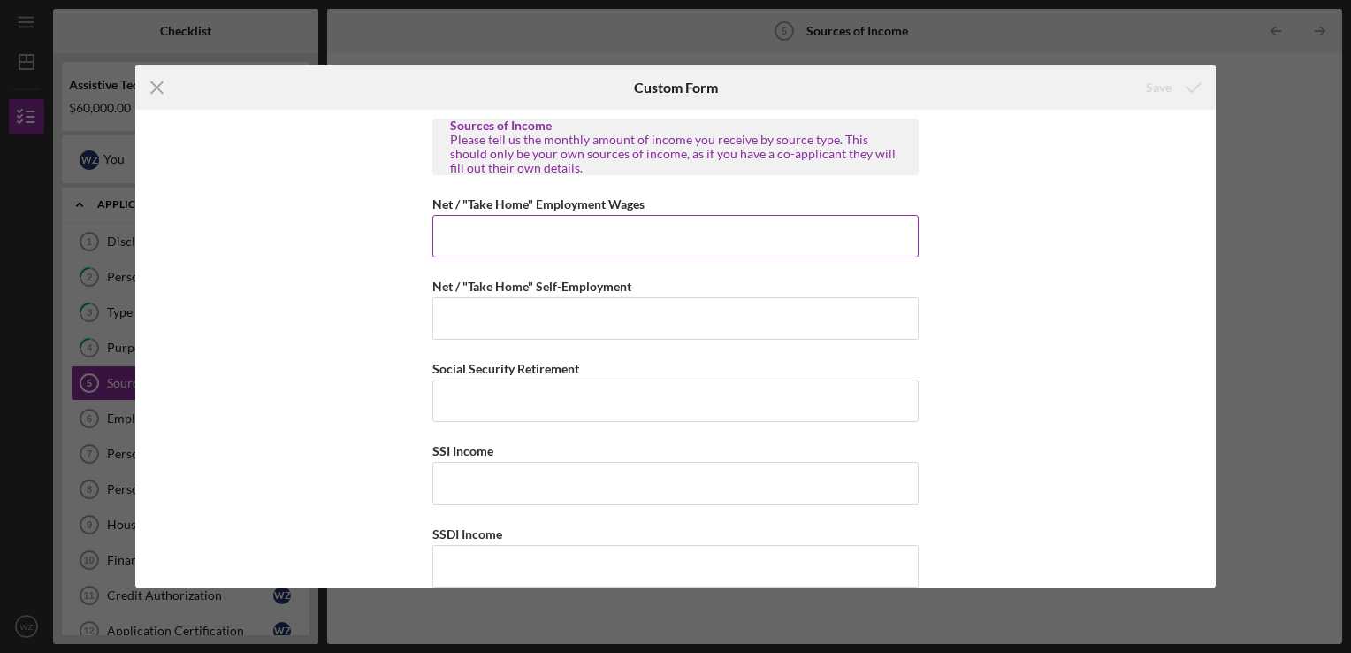
click at [570, 241] on input "Net / "Take Home" Employment Wages" at bounding box center [675, 236] width 486 height 42
click at [483, 235] on input "Net / "Take Home" Employment Wages" at bounding box center [675, 236] width 486 height 42
type input "$1"
type input "$2,638"
click at [490, 317] on input "Net / "Take Home" Self-Employment" at bounding box center [675, 318] width 486 height 42
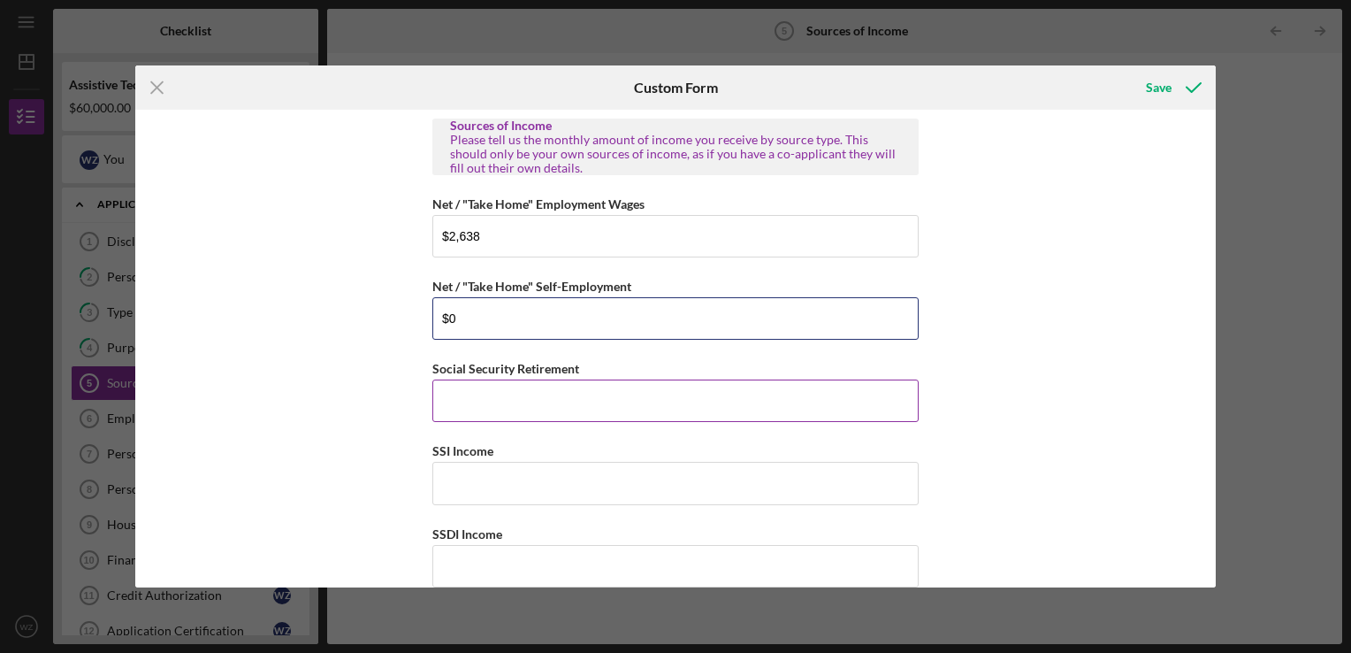
type input "$0"
click at [493, 398] on input "Social Security Retirement" at bounding box center [675, 400] width 486 height 42
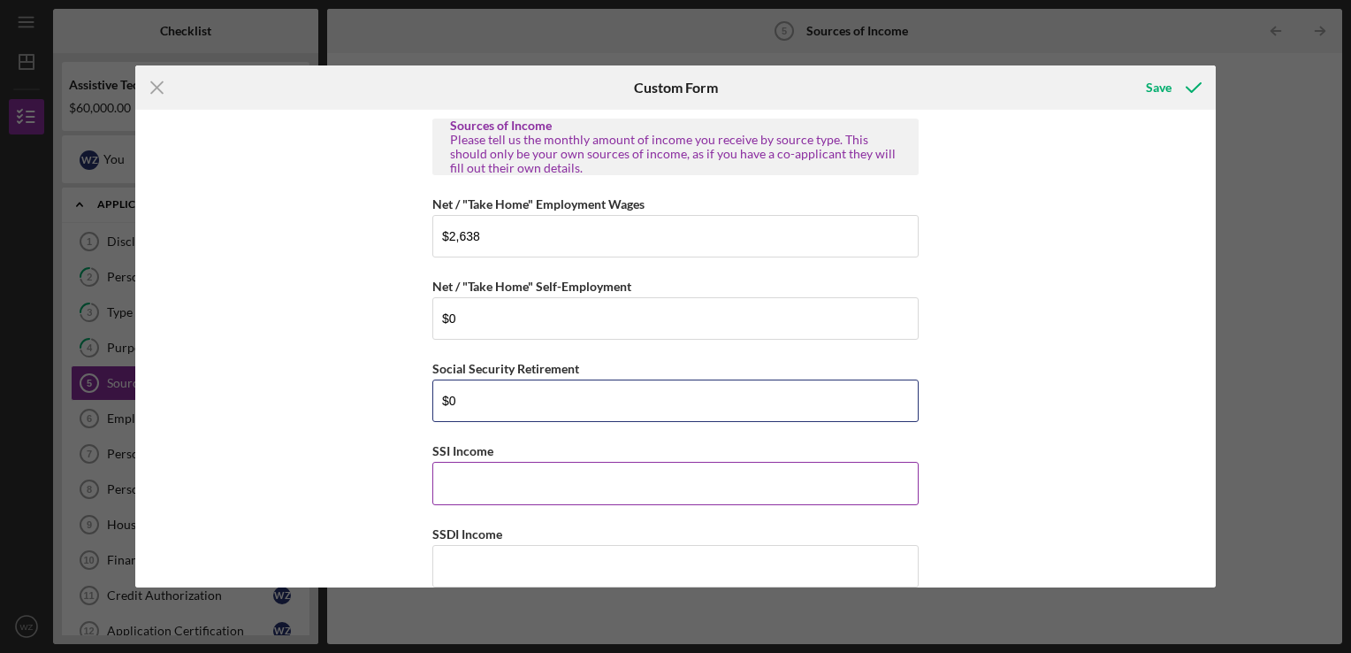
type input "$0"
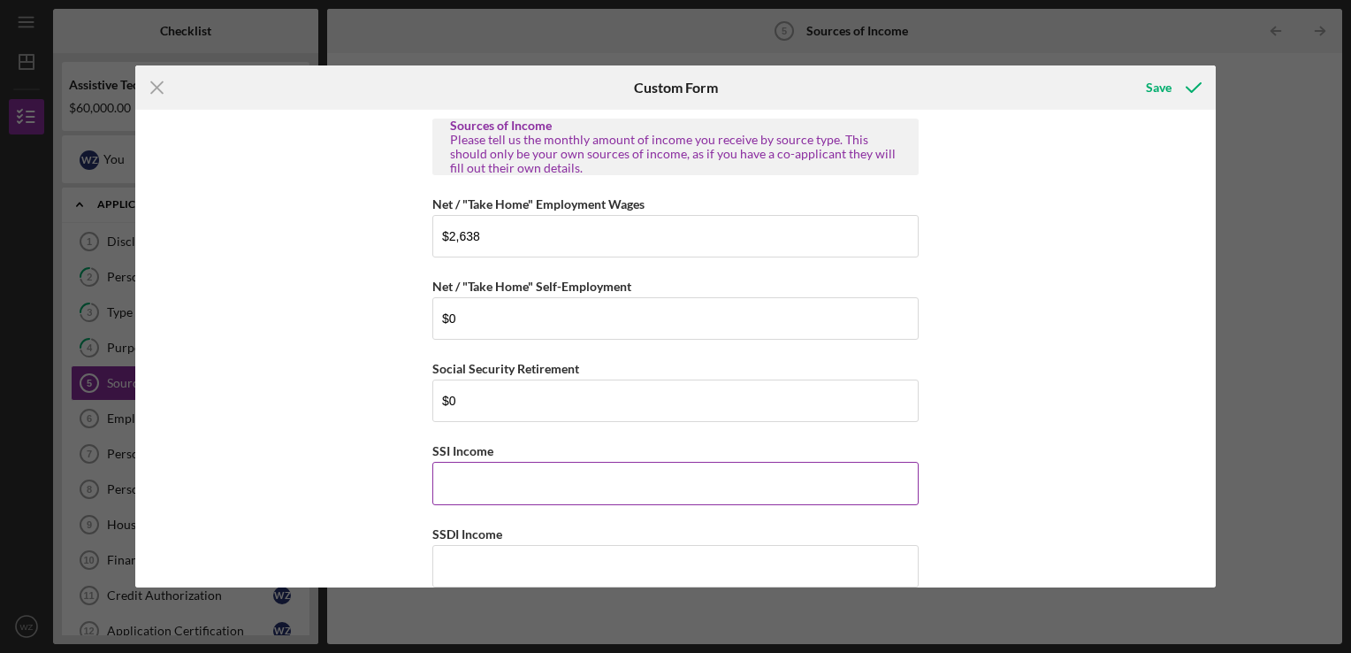
click at [465, 482] on input "SSI Income" at bounding box center [675, 483] width 486 height 42
type input "$1,209"
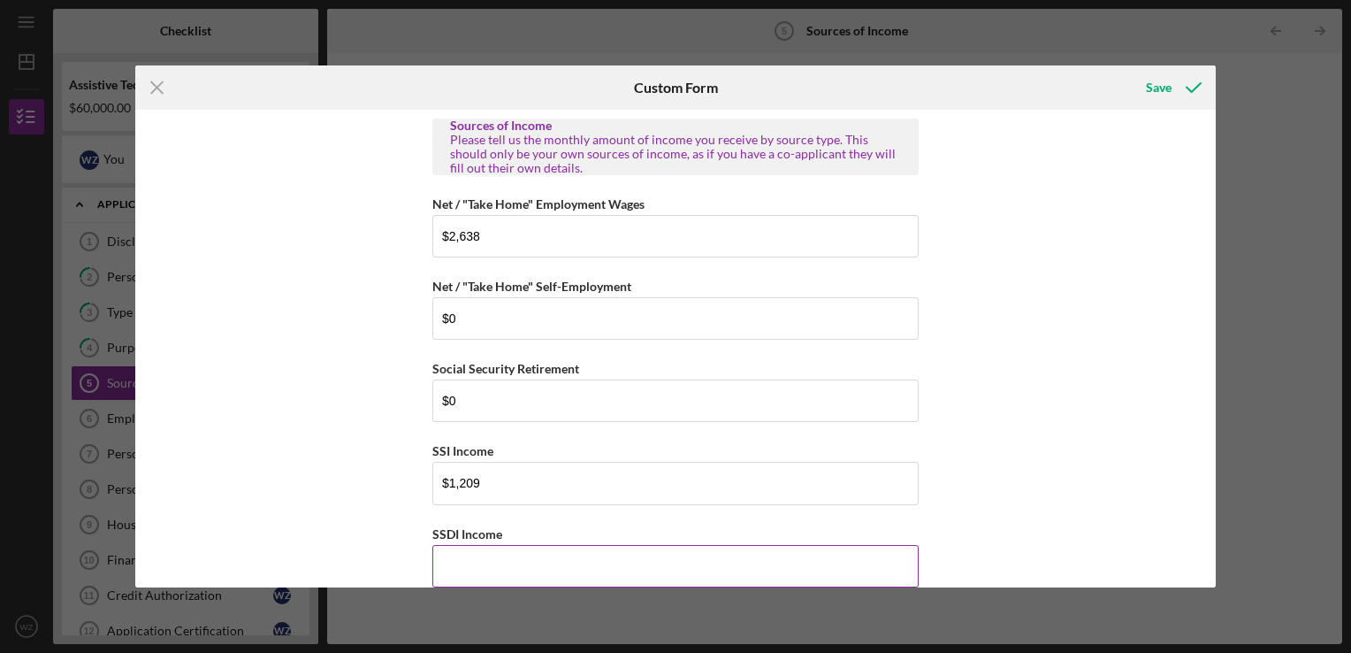
click at [462, 564] on input "SSDI Income" at bounding box center [675, 566] width 486 height 42
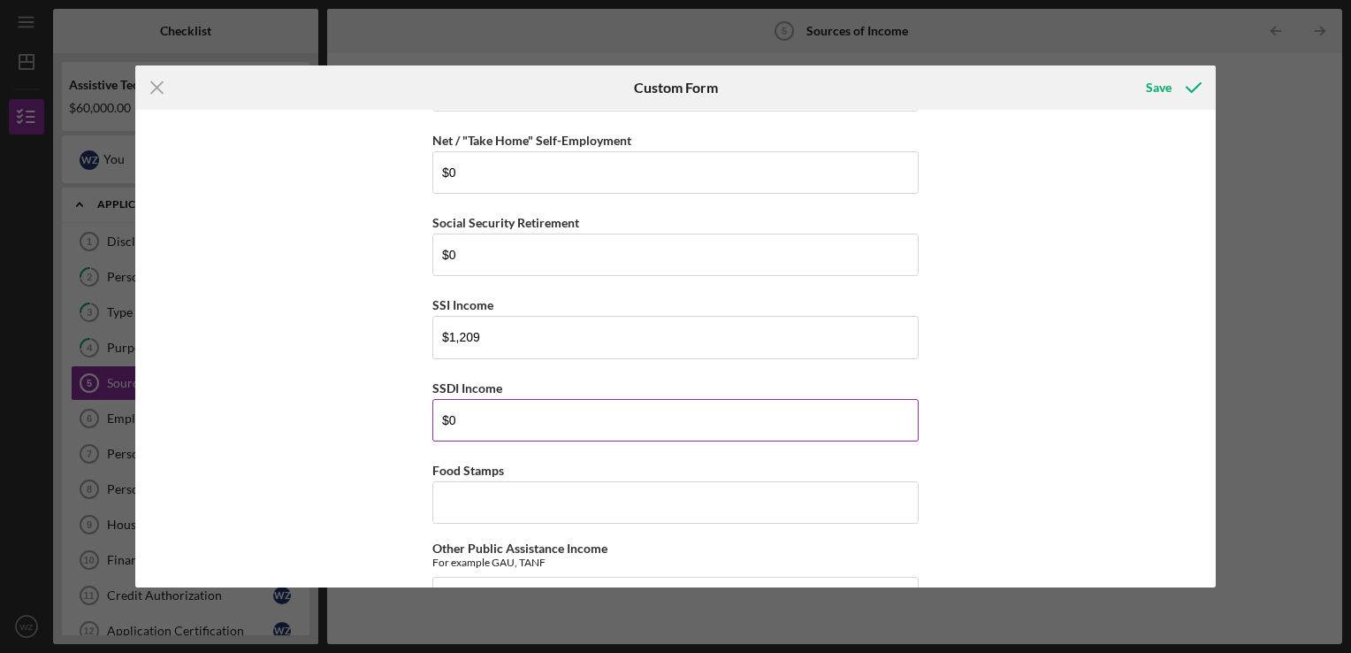
scroll to position [177, 0]
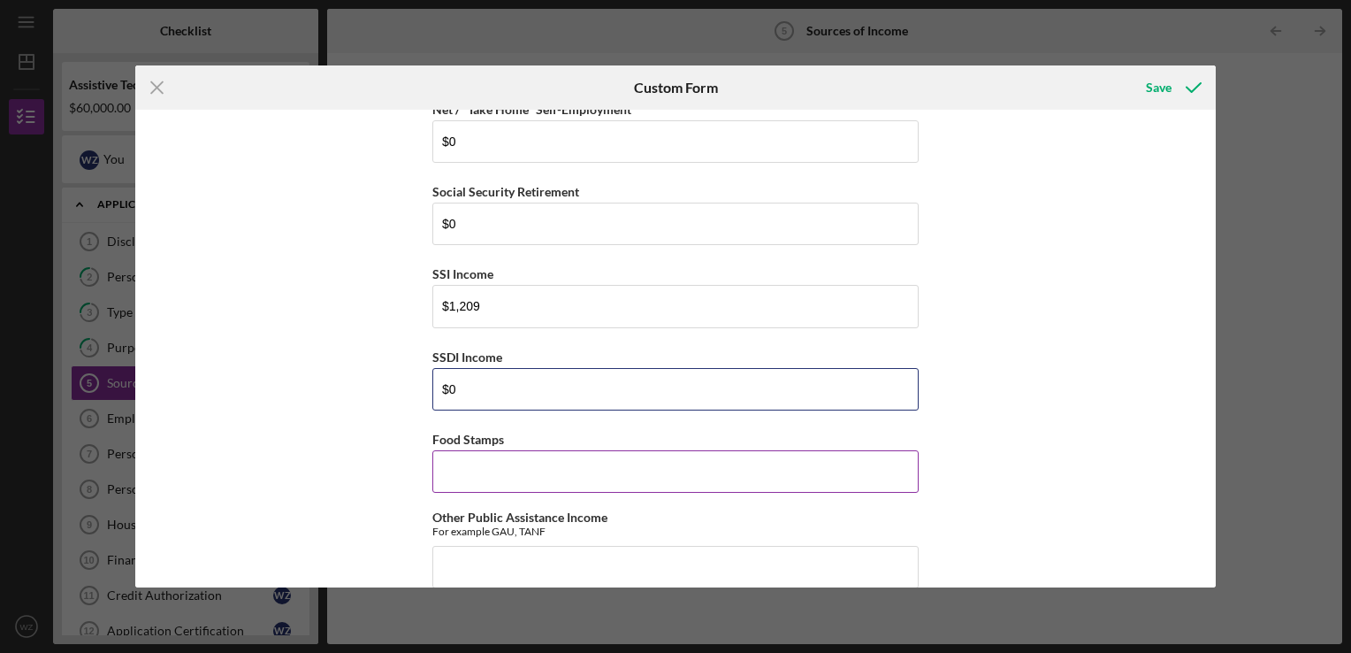
type input "$0"
click at [463, 465] on input "Food Stamps" at bounding box center [675, 471] width 486 height 42
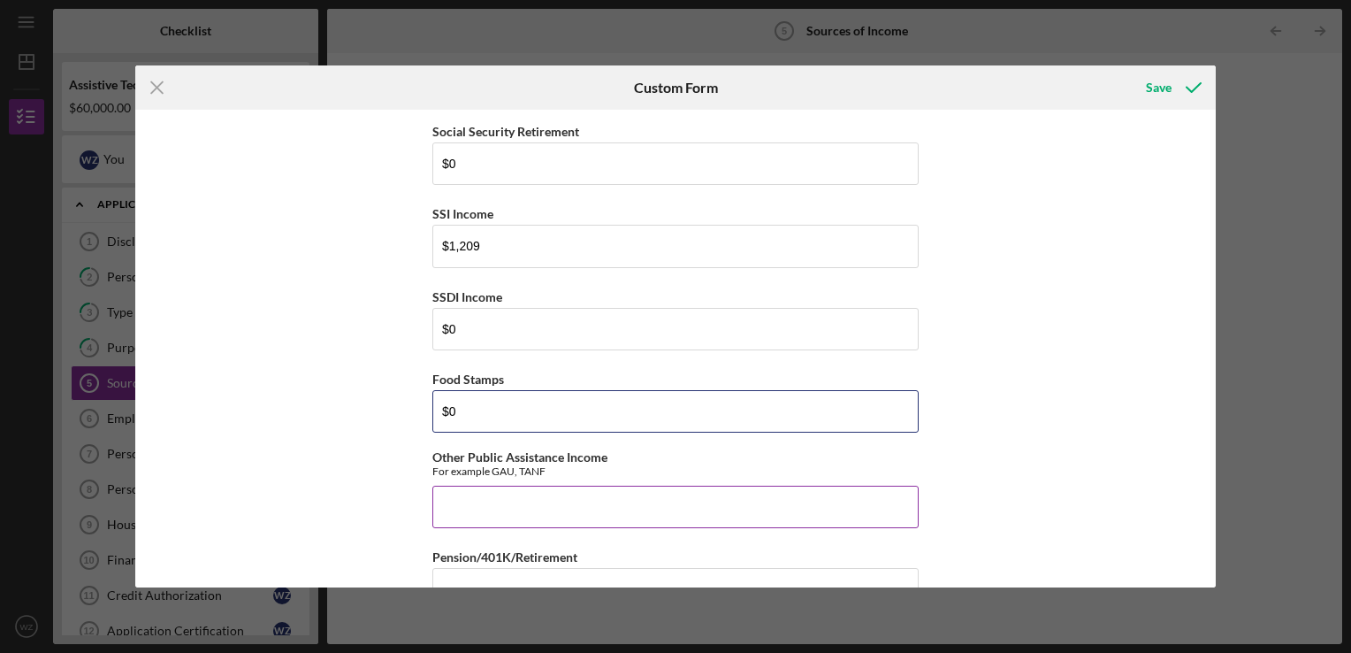
scroll to position [265, 0]
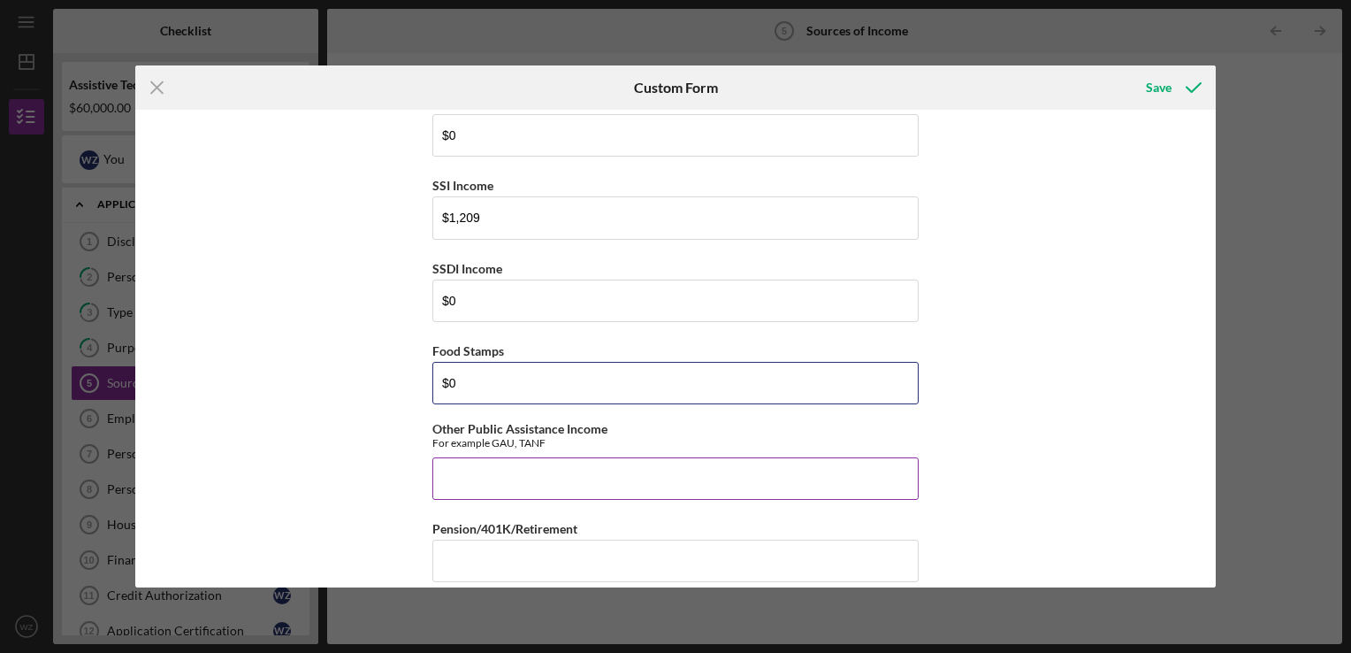
type input "$0"
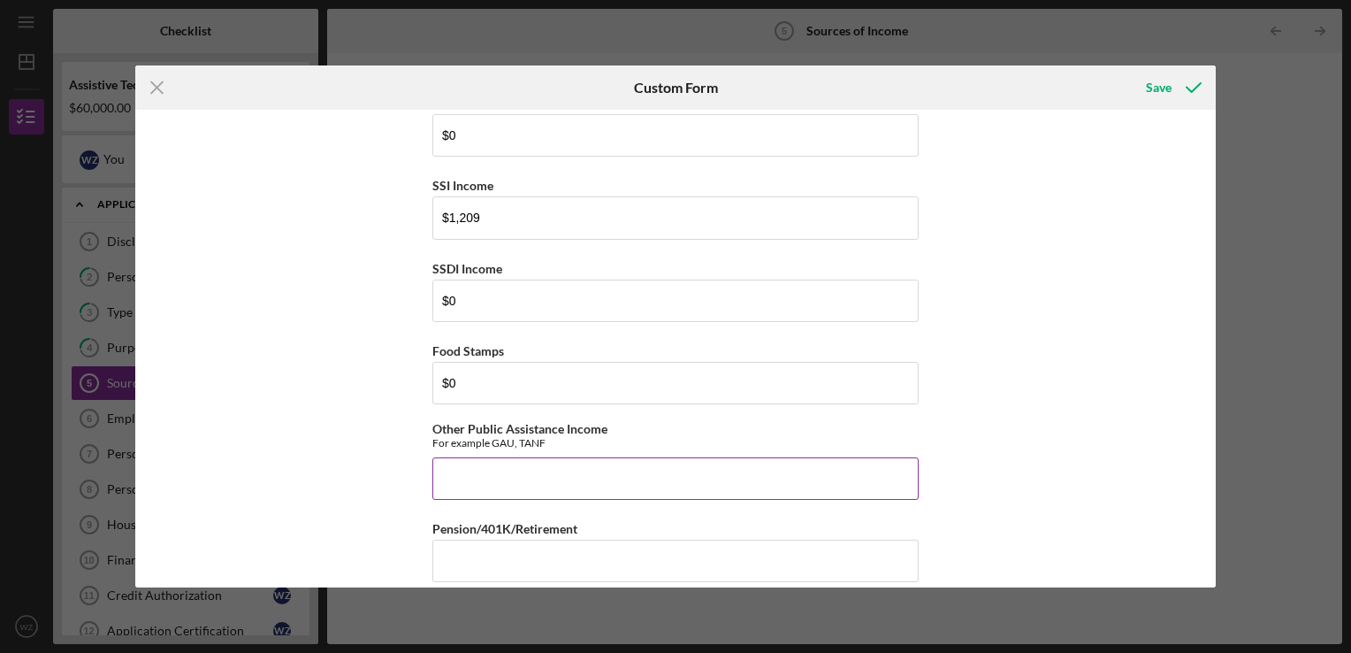
click at [457, 481] on input "Other Public Assistance Income" at bounding box center [675, 478] width 486 height 42
type input "$0"
click at [457, 552] on input "Pension/401K/Retirement" at bounding box center [675, 560] width 486 height 42
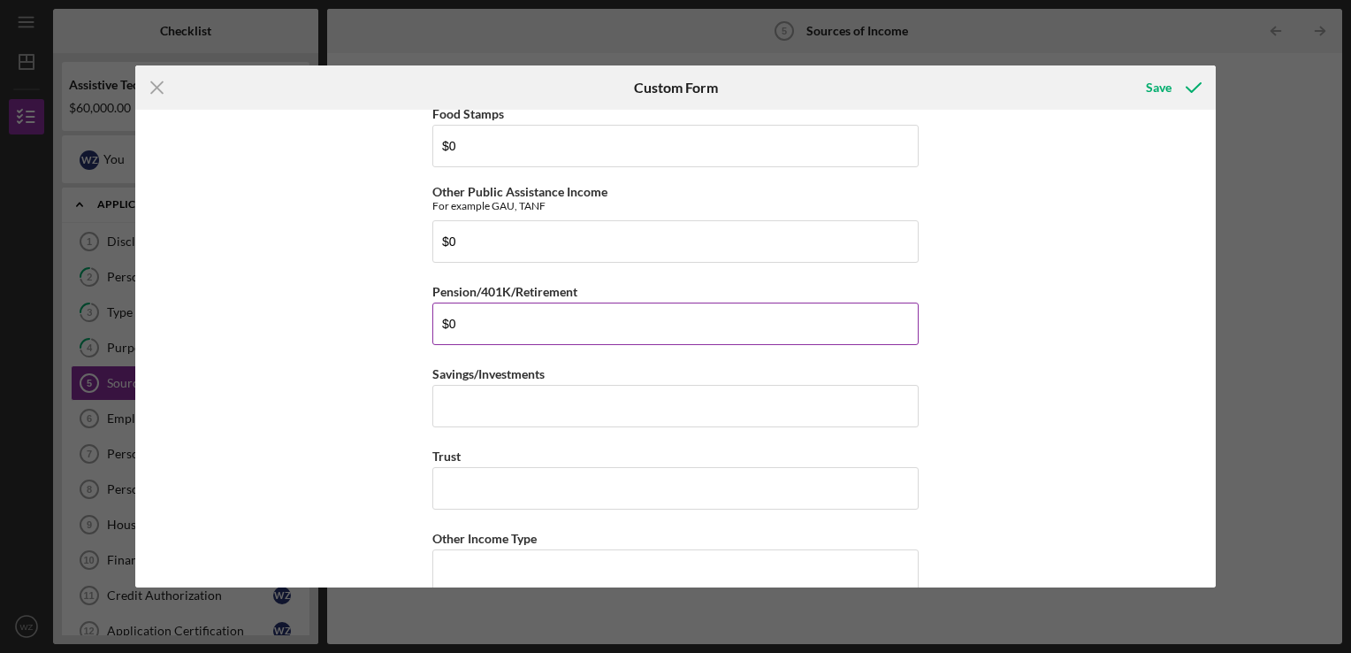
scroll to position [531, 0]
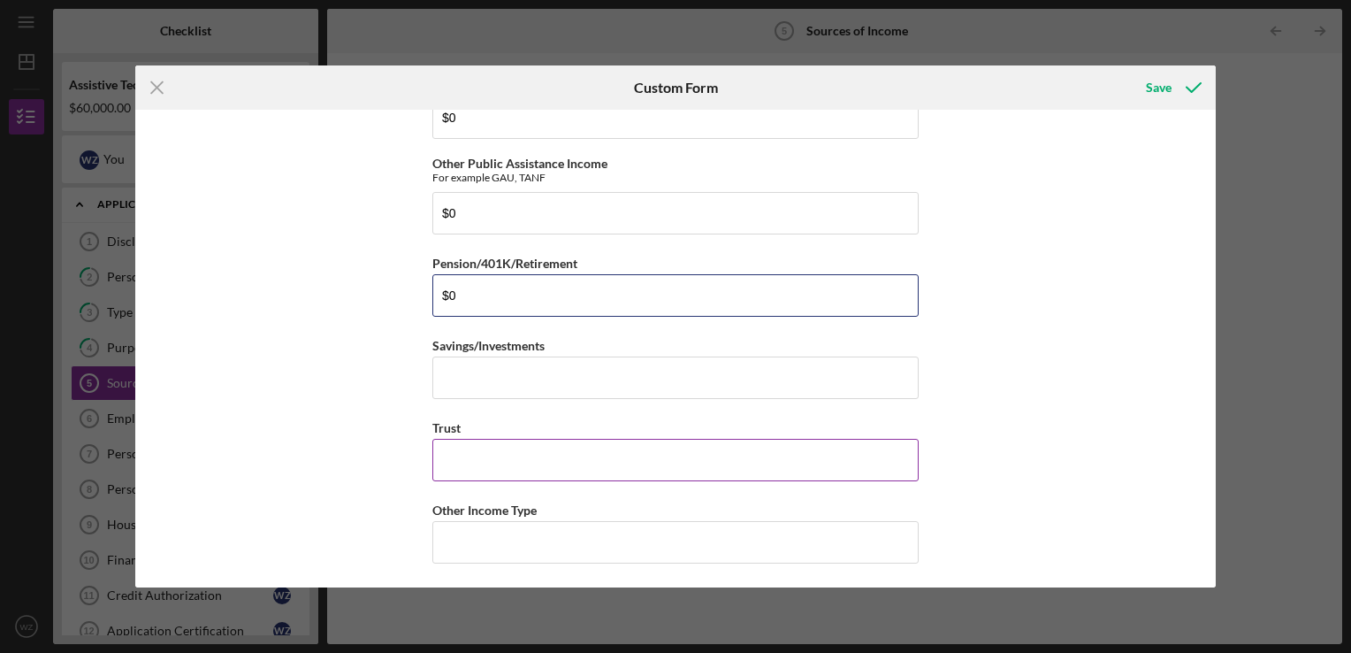
type input "$0"
click at [472, 452] on input "Trust" at bounding box center [675, 460] width 486 height 42
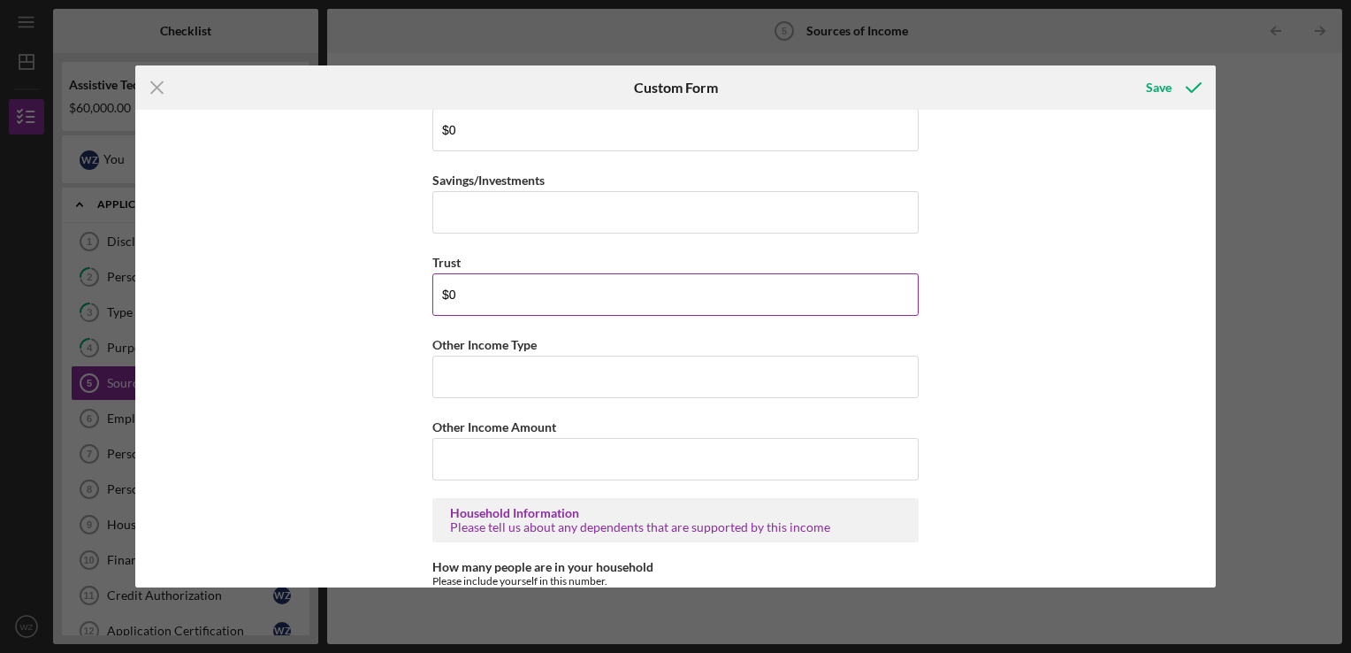
scroll to position [708, 0]
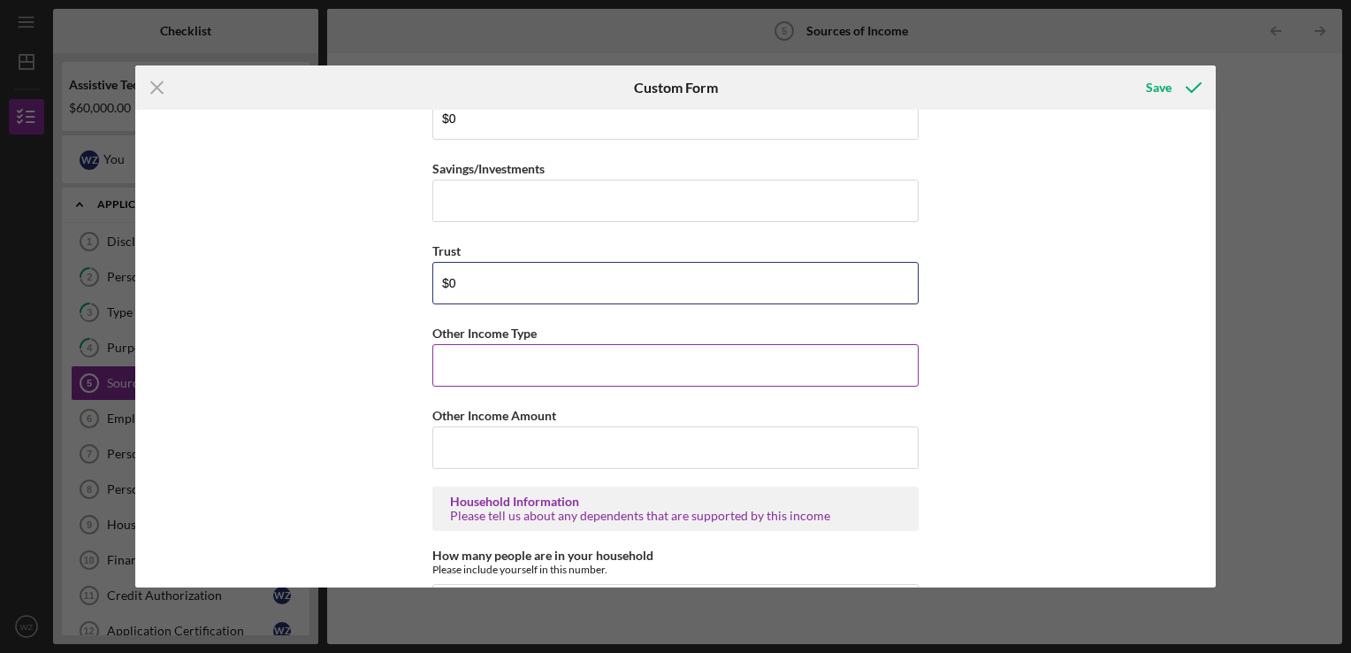
type input "$0"
click at [470, 354] on input "Other Income Type" at bounding box center [675, 365] width 486 height 42
type input "0"
click at [474, 447] on input "Other Income Amount" at bounding box center [675, 447] width 486 height 42
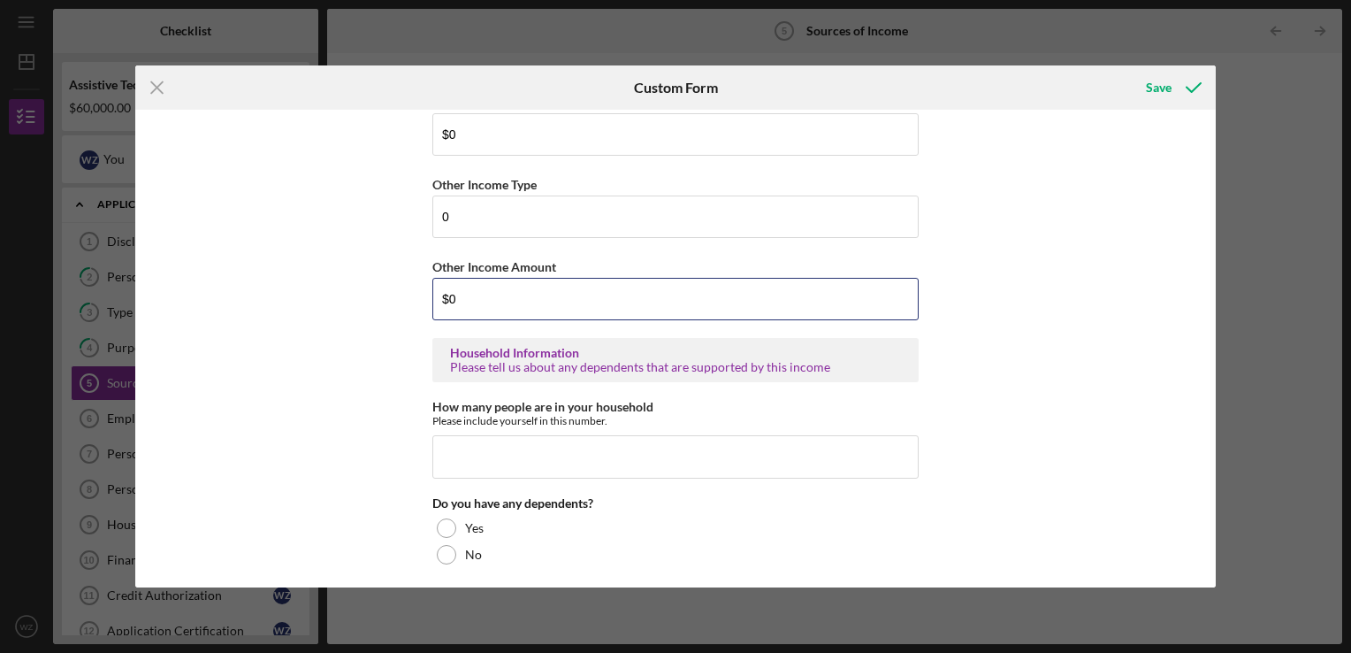
scroll to position [884, 0]
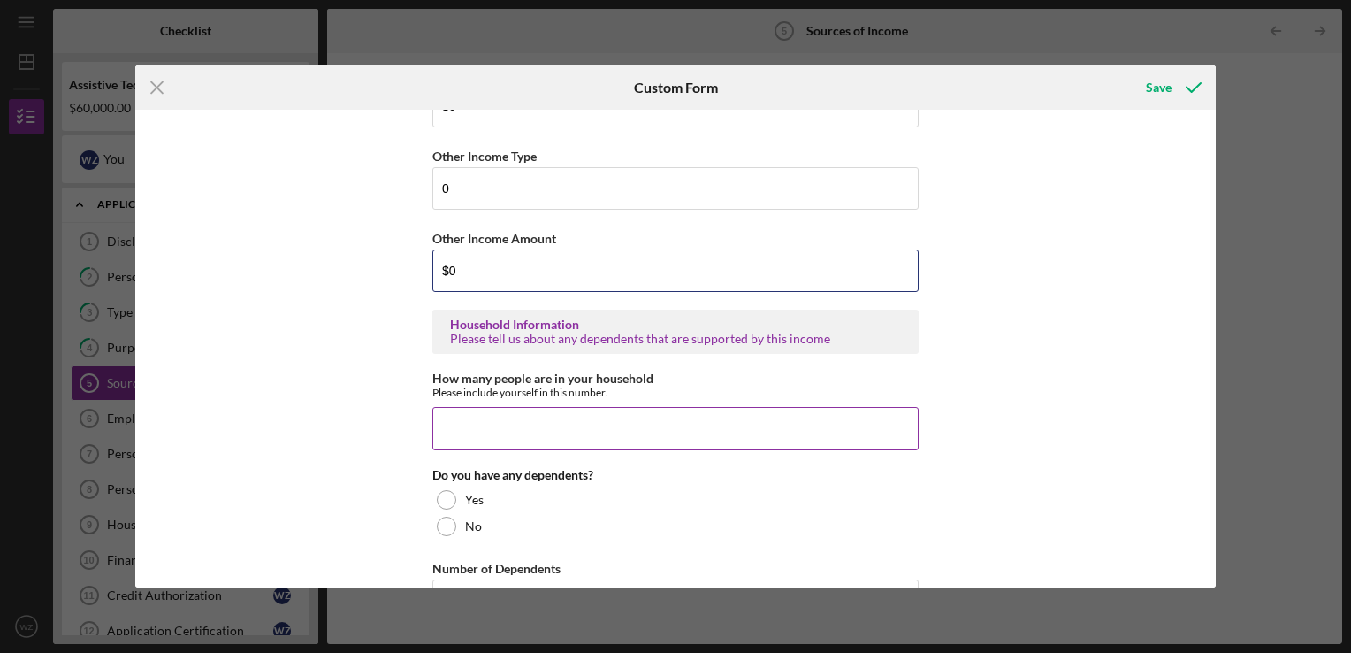
type input "$0"
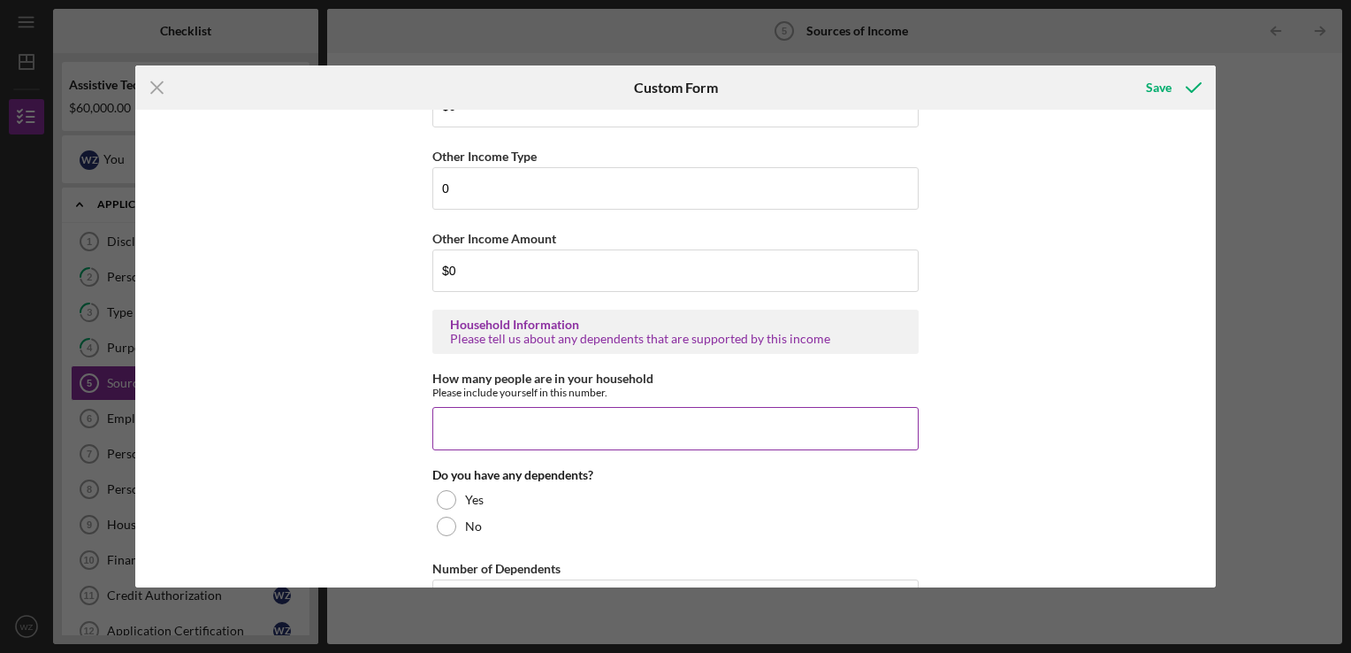
click at [474, 422] on input "How many people are in your household" at bounding box center [675, 428] width 486 height 42
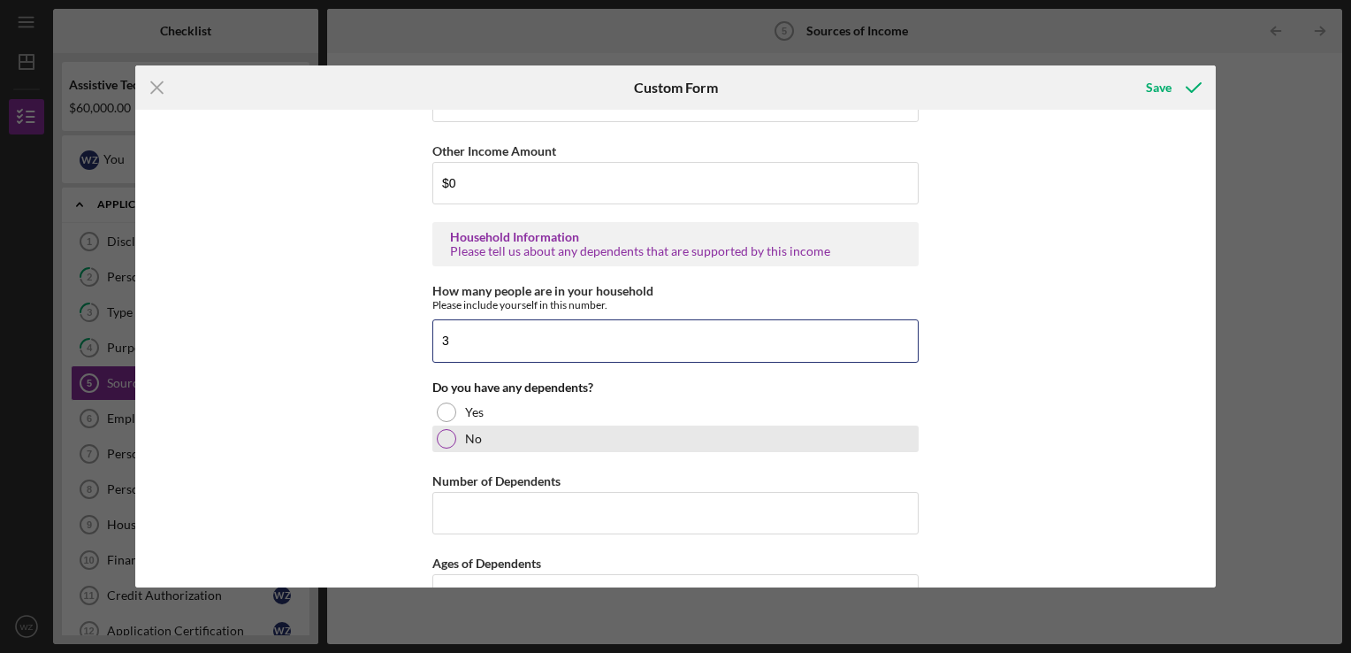
scroll to position [973, 0]
type input "3"
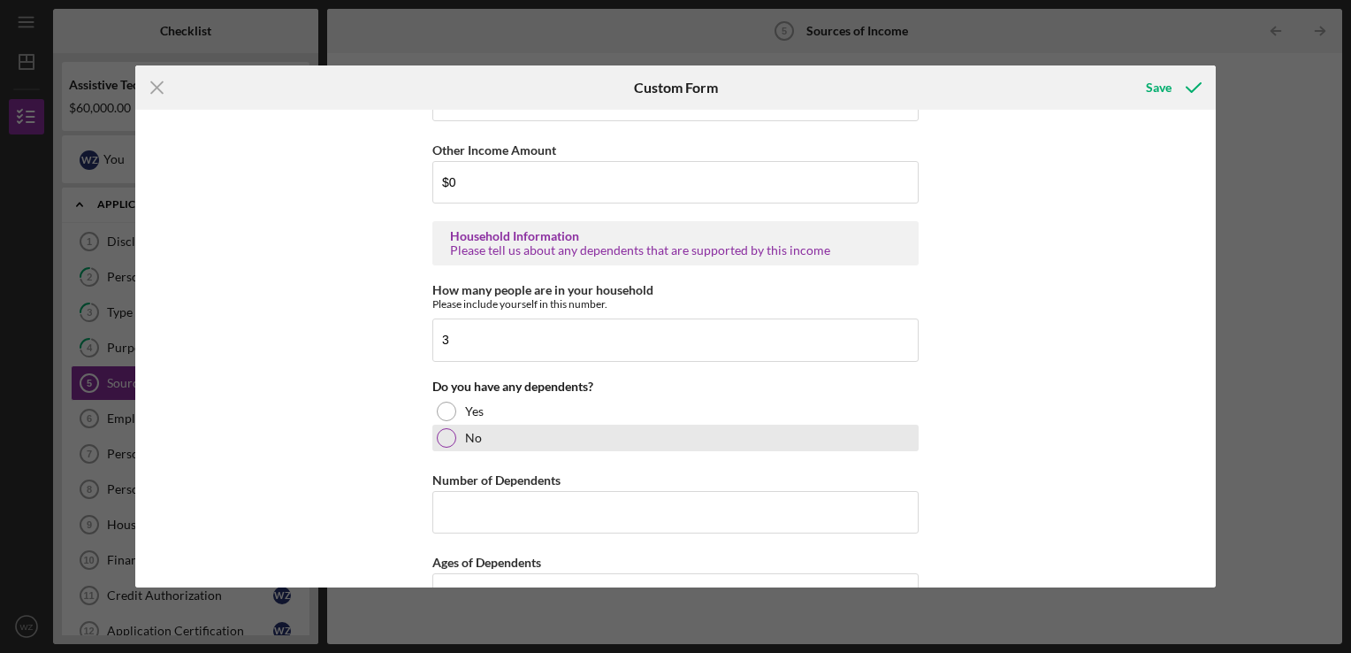
click at [440, 432] on div at bounding box center [446, 437] width 19 height 19
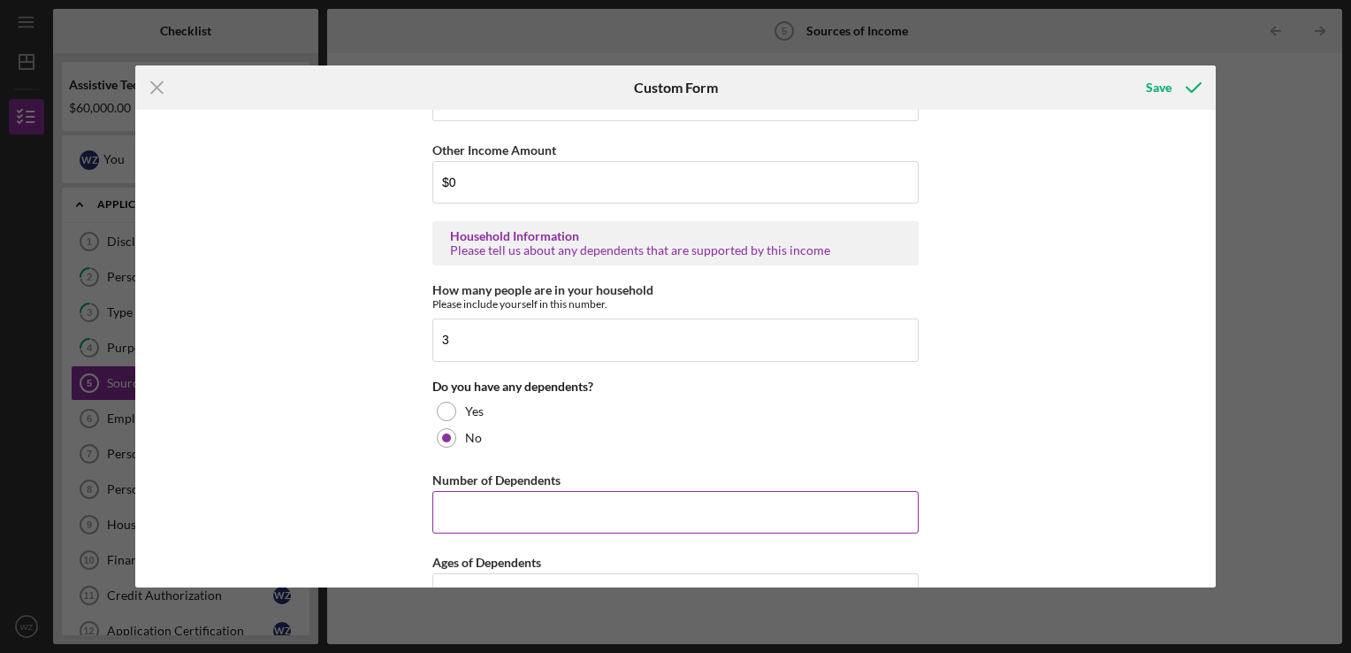
click at [473, 506] on input "Number of Dependents" at bounding box center [675, 512] width 486 height 42
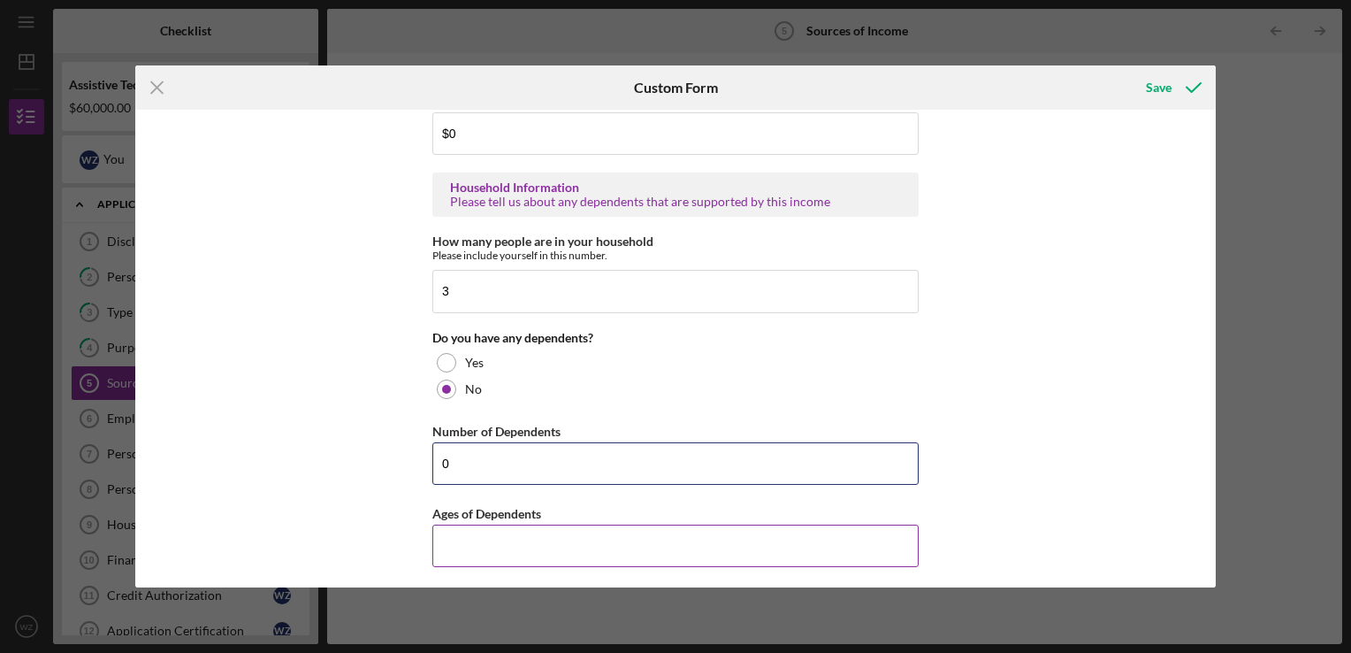
type input "0"
click at [470, 541] on input "Ages of Dependents" at bounding box center [675, 545] width 486 height 42
type input "0"
click at [1156, 83] on div "Save" at bounding box center [1159, 87] width 26 height 35
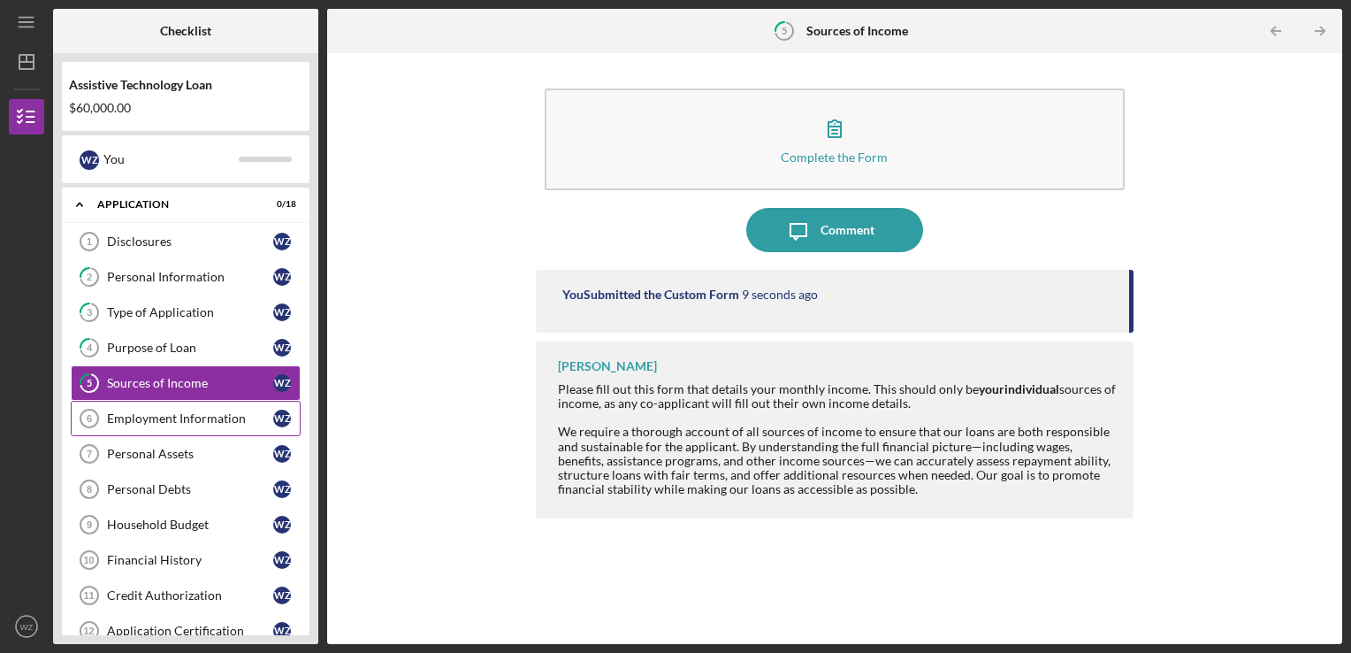
click at [193, 413] on div "Employment Information" at bounding box center [190, 418] width 166 height 14
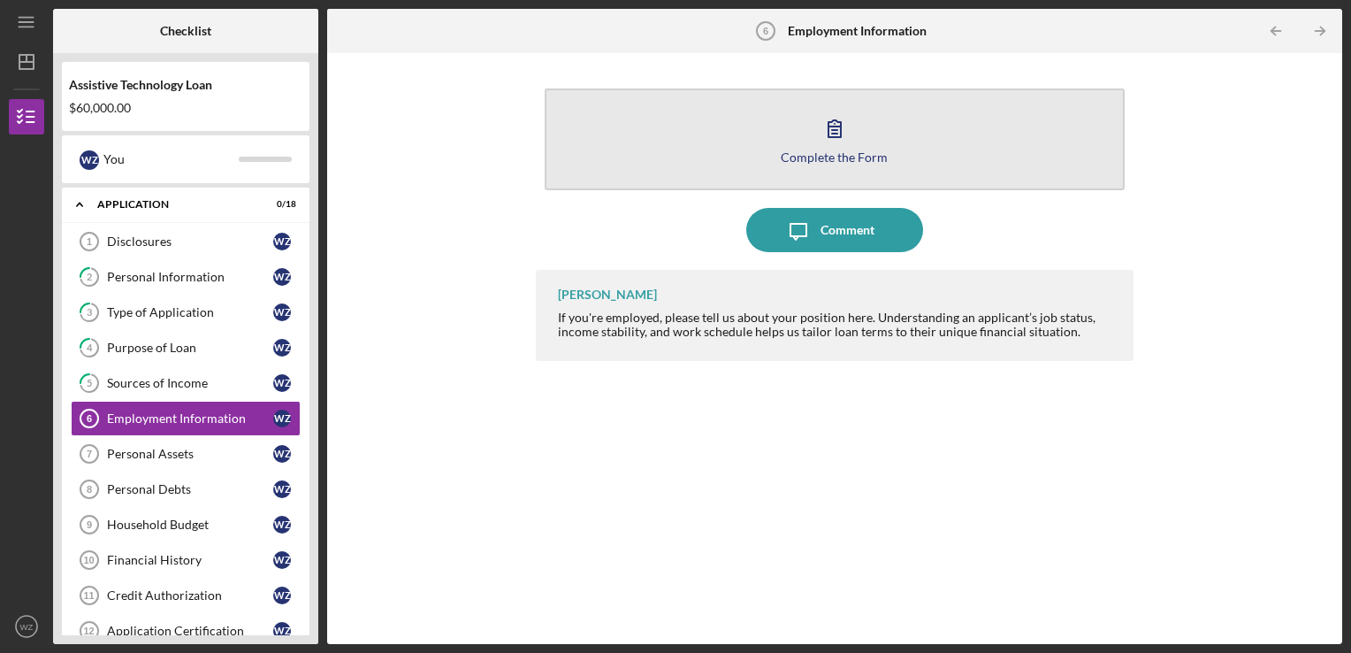
click at [848, 154] on div "Complete the Form" at bounding box center [834, 156] width 107 height 13
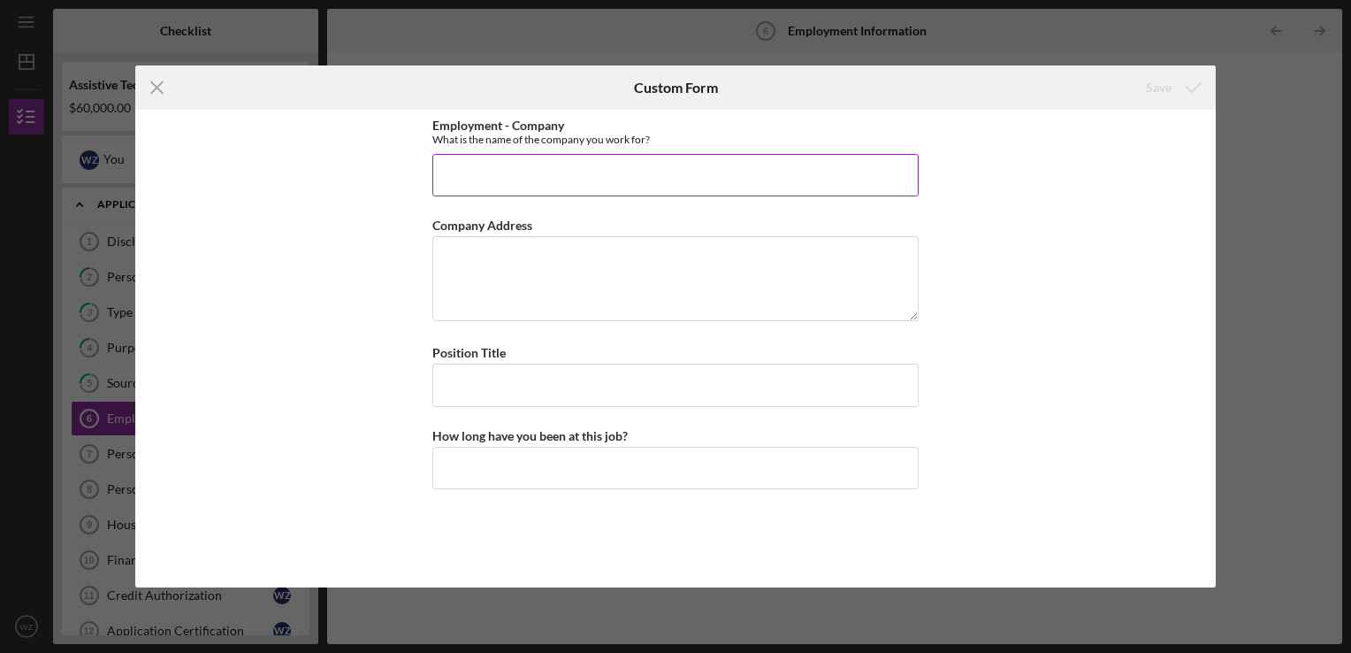
click at [506, 172] on input "Employment - Company" at bounding box center [675, 175] width 486 height 42
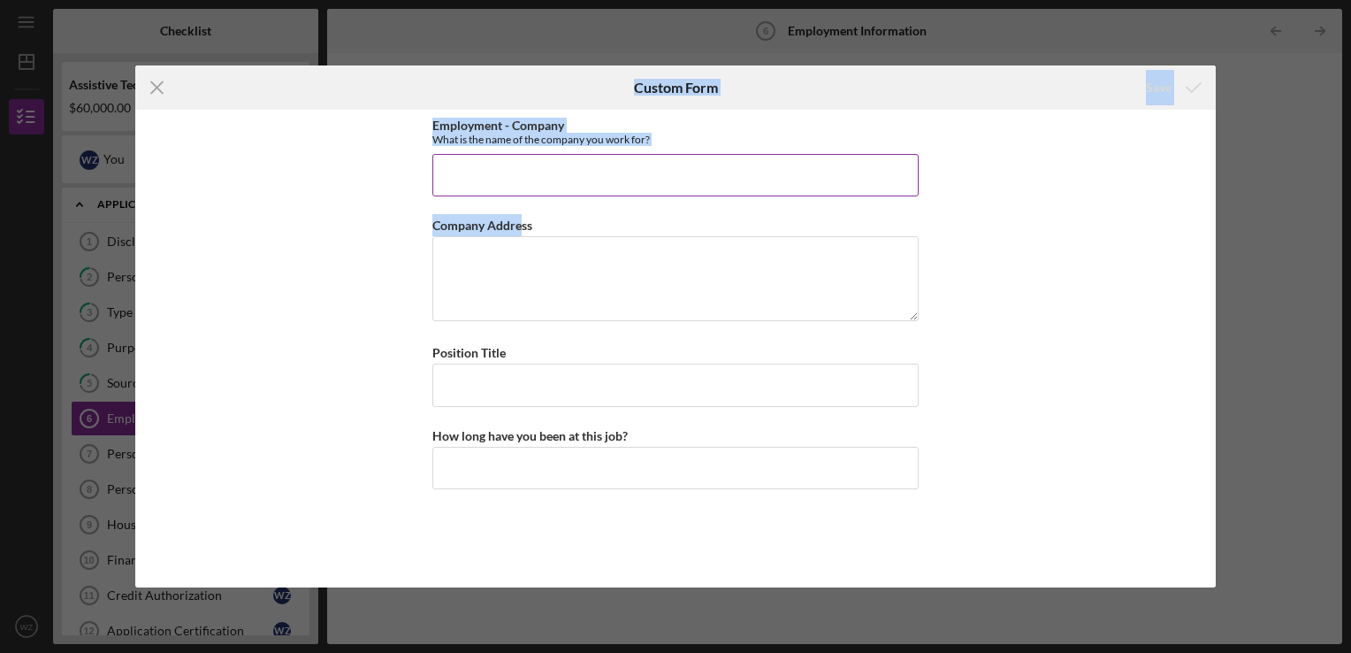
drag, startPoint x: 520, startPoint y: 94, endPoint x: 520, endPoint y: 189, distance: 95.5
click at [520, 195] on form "Icon/Menu Close Custom Form Save Employment - Company What is the name of the c…" at bounding box center [675, 326] width 1081 height 522
click at [495, 29] on div "Icon/Menu Close Custom Form Save Employment - Company What is the name of the c…" at bounding box center [675, 326] width 1351 height 653
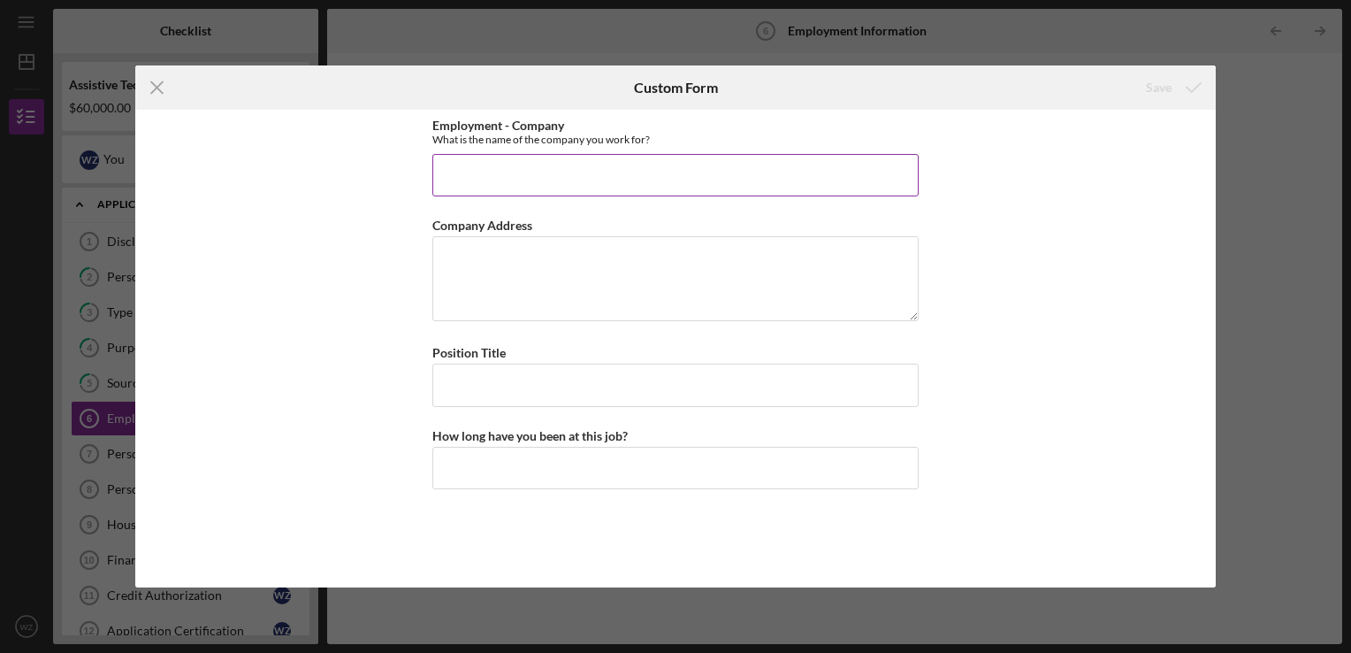
click at [496, 179] on input "Employment - Company" at bounding box center [675, 175] width 486 height 42
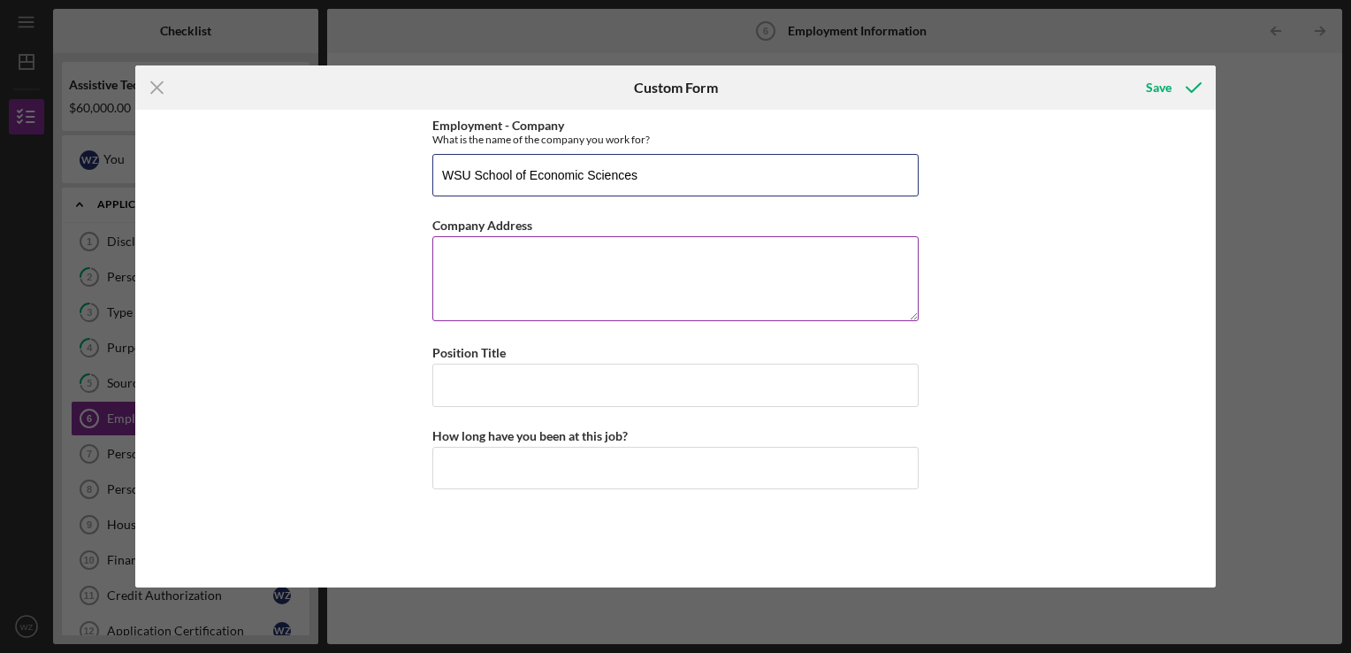
type input "WSU School of Economic Sciences"
click at [493, 271] on textarea "Company Address" at bounding box center [675, 278] width 486 height 85
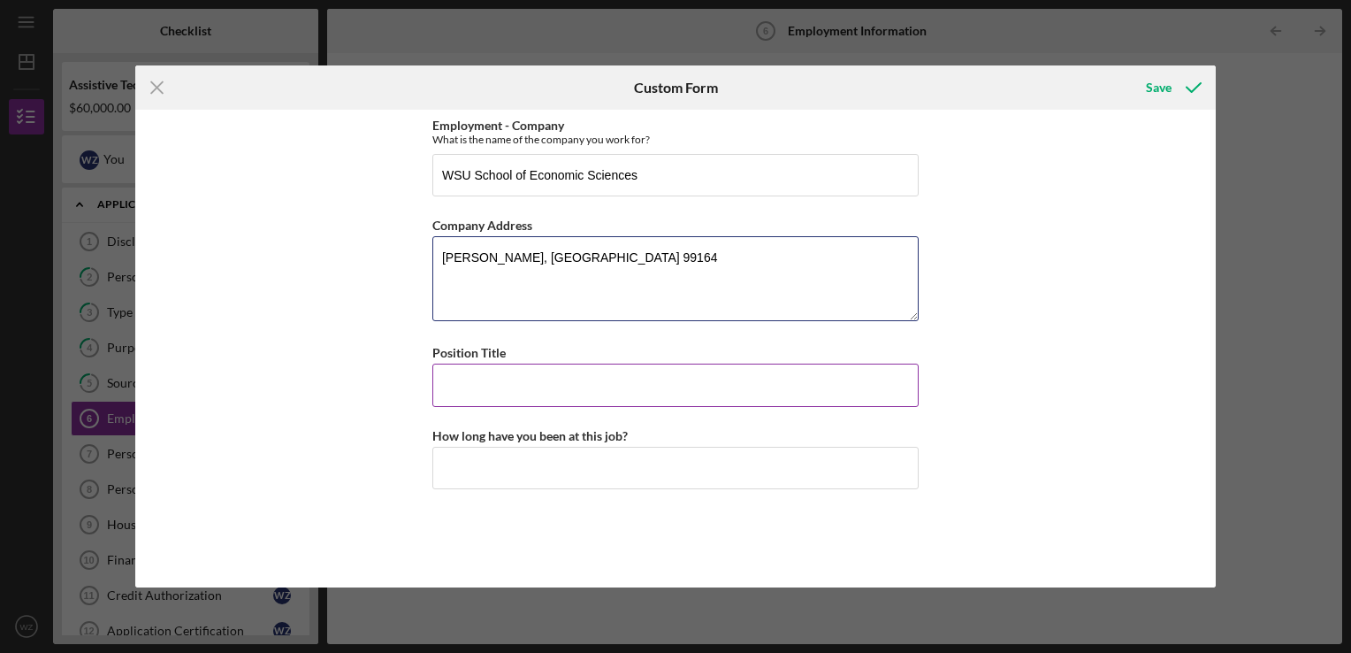
type textarea "[PERSON_NAME], [GEOGRAPHIC_DATA] 99164"
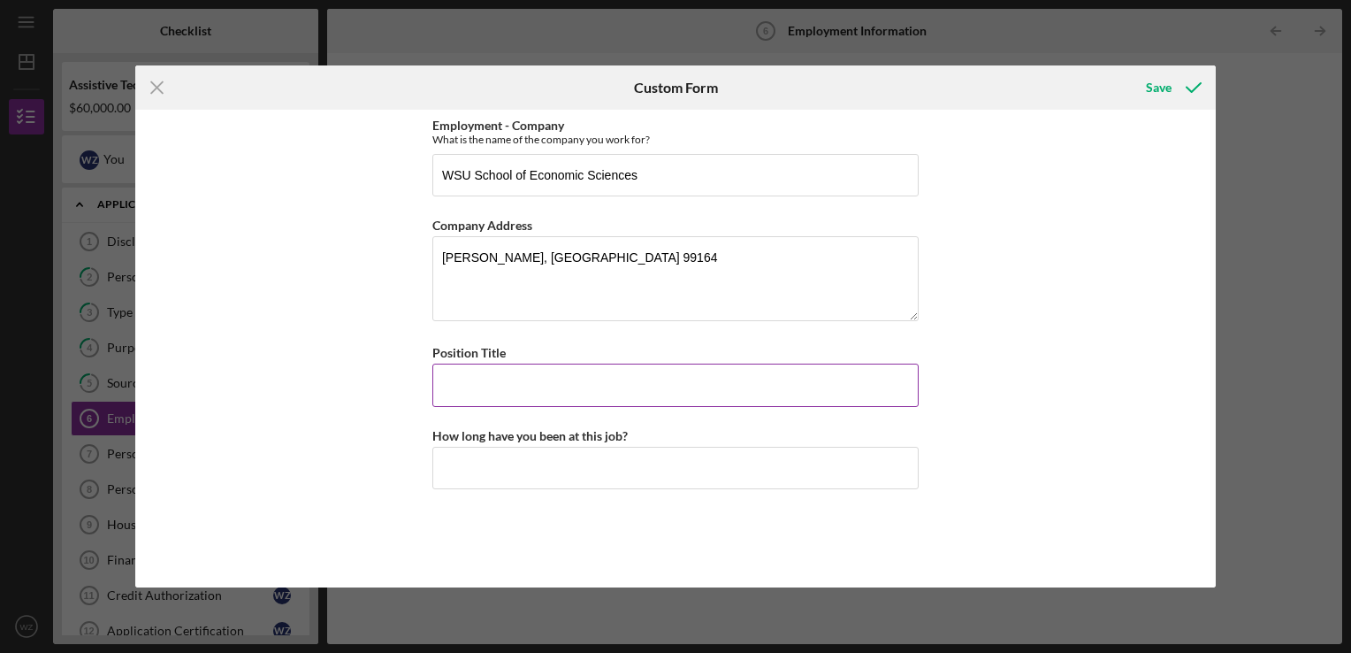
click at [470, 386] on input "Position Title" at bounding box center [675, 384] width 486 height 42
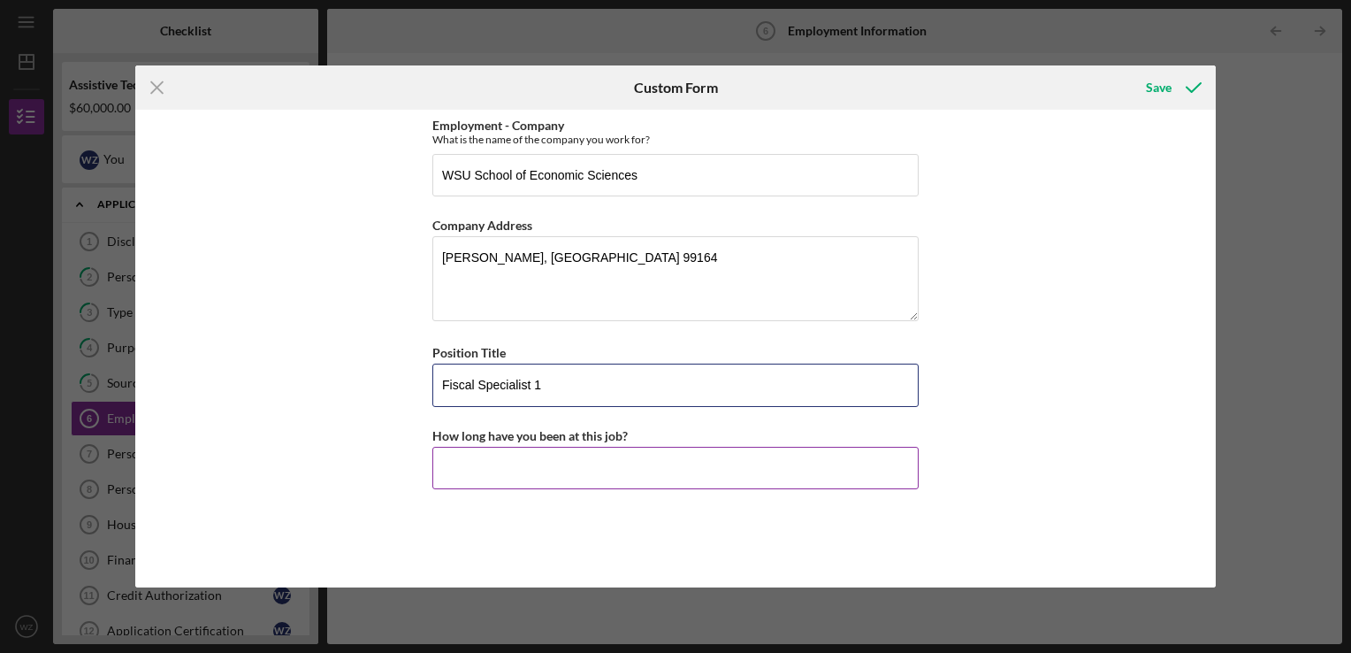
type input "Fiscal Specialist 1"
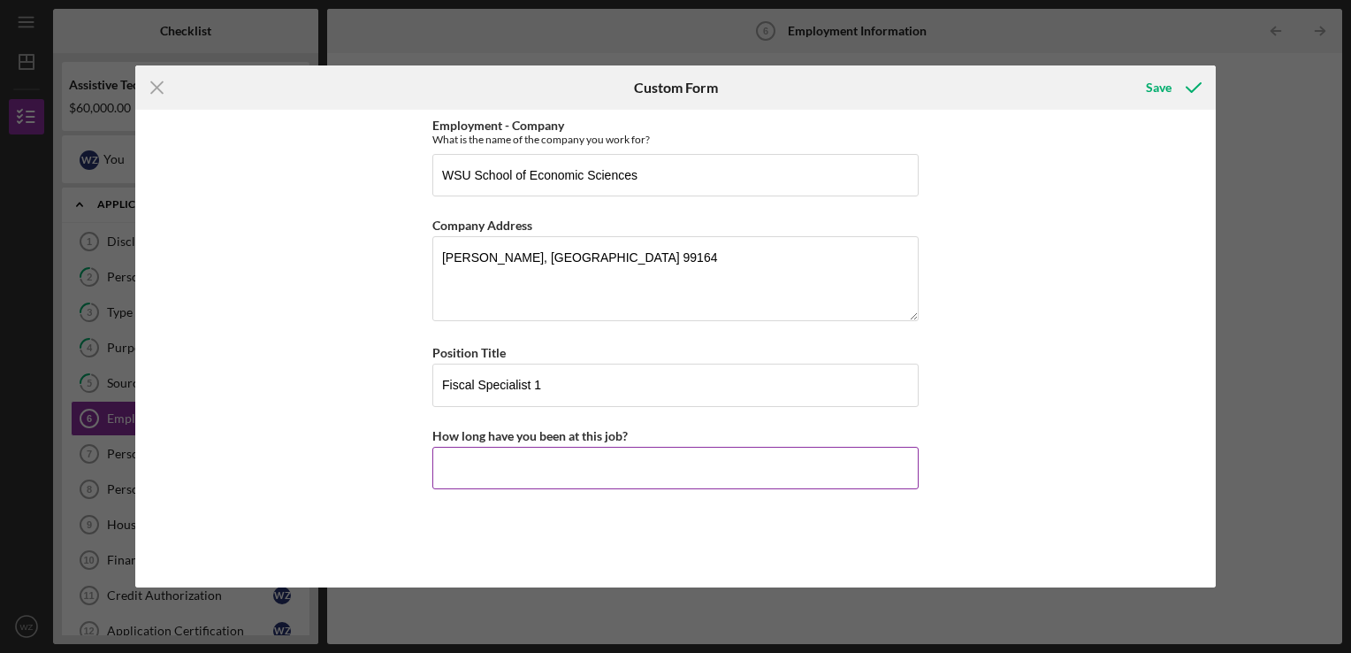
click at [463, 472] on input "How long have you been at this job?" at bounding box center [675, 468] width 486 height 42
type input "4 years"
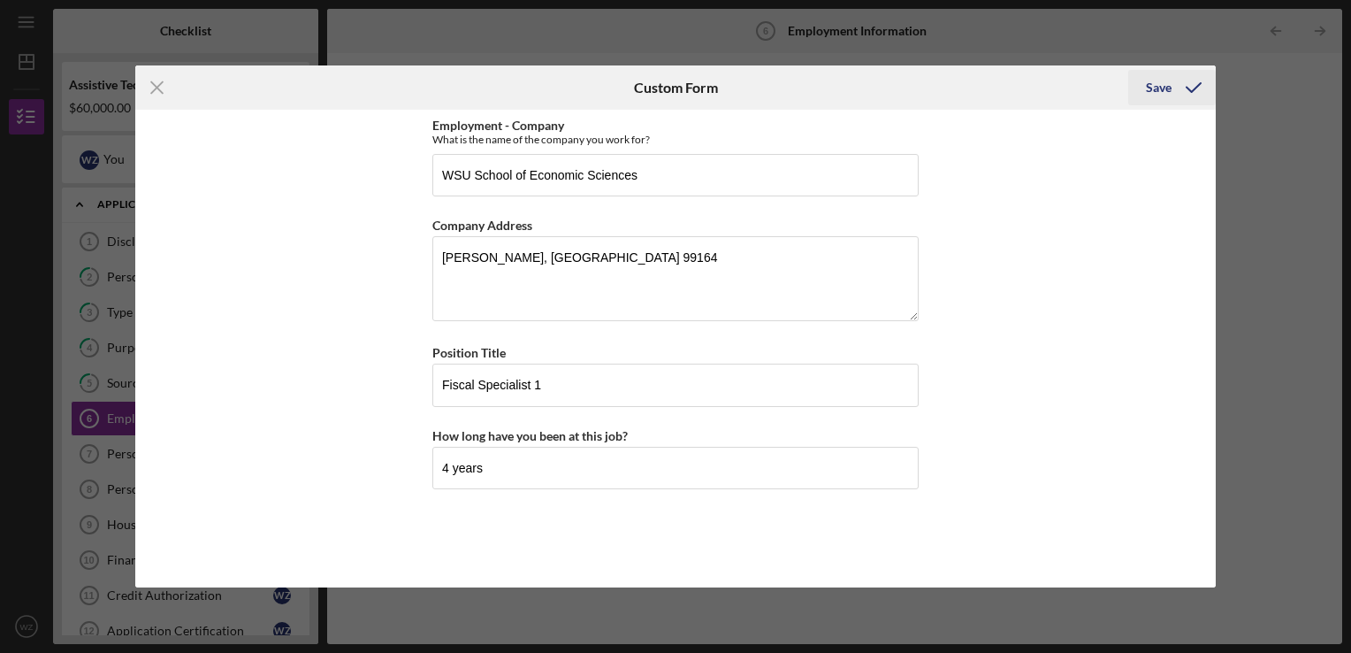
click at [1159, 82] on div "Save" at bounding box center [1159, 87] width 26 height 35
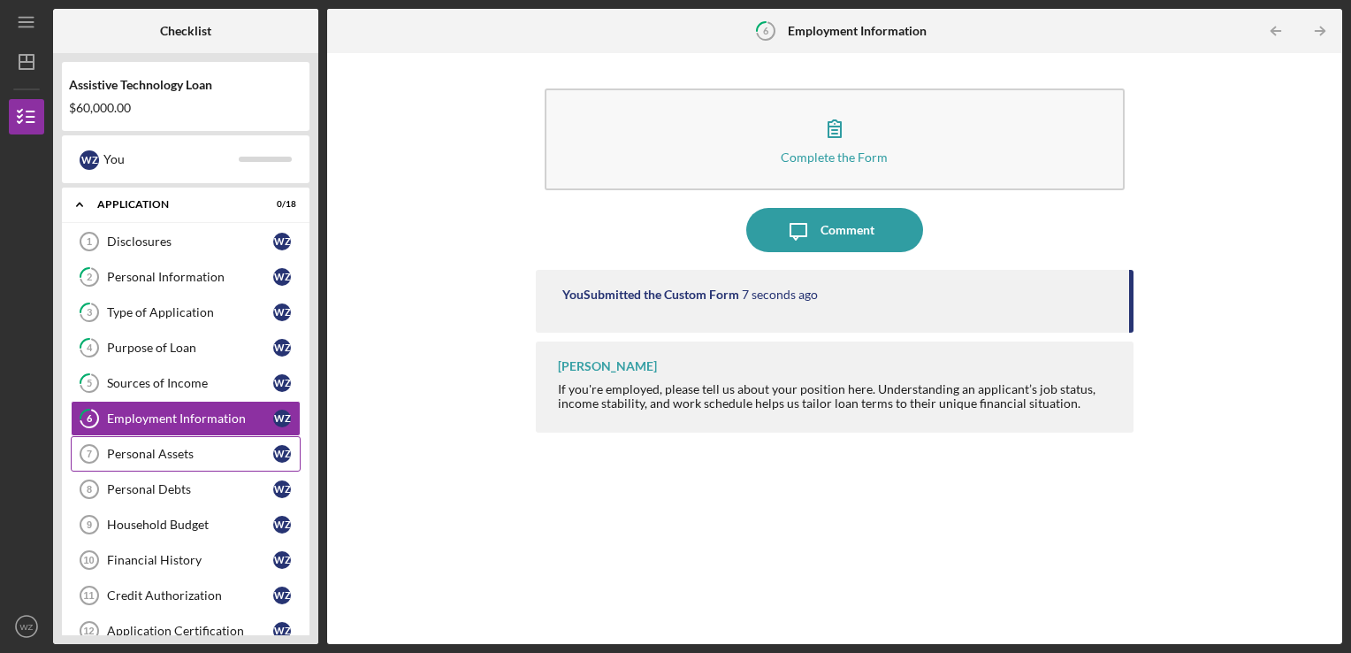
click at [170, 447] on div "Personal Assets" at bounding box center [190, 454] width 166 height 14
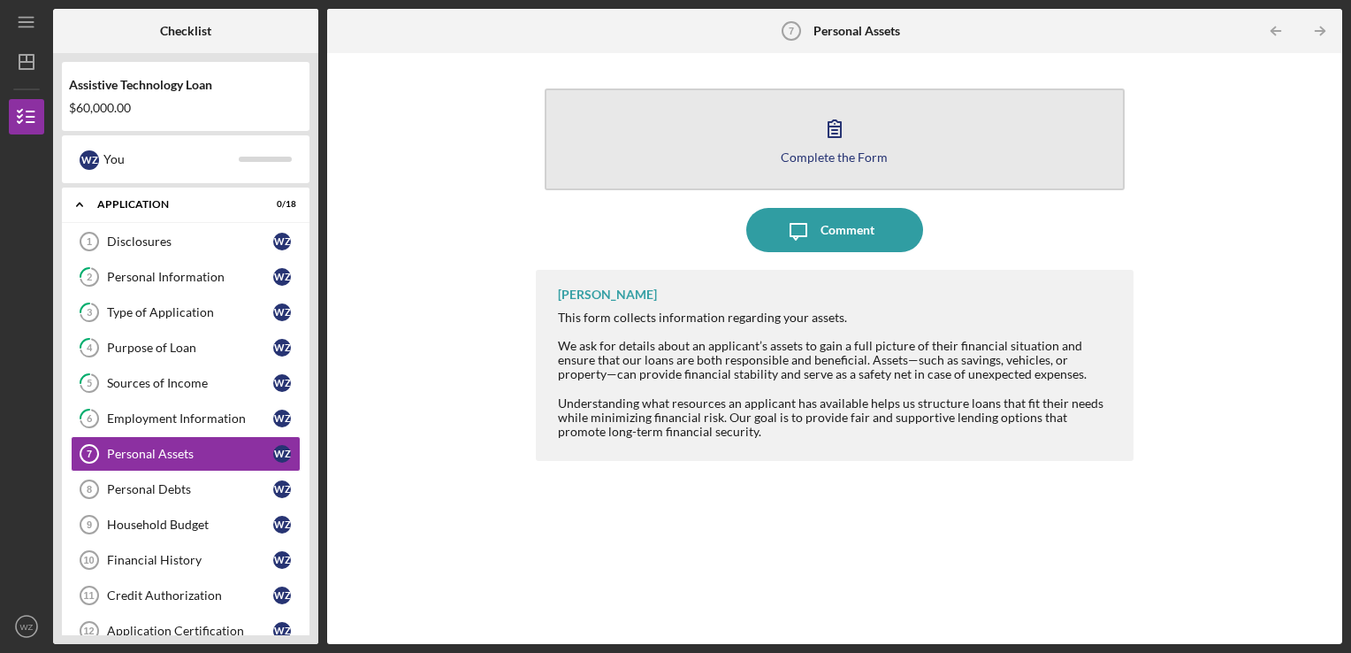
click at [838, 154] on div "Complete the Form" at bounding box center [834, 156] width 107 height 13
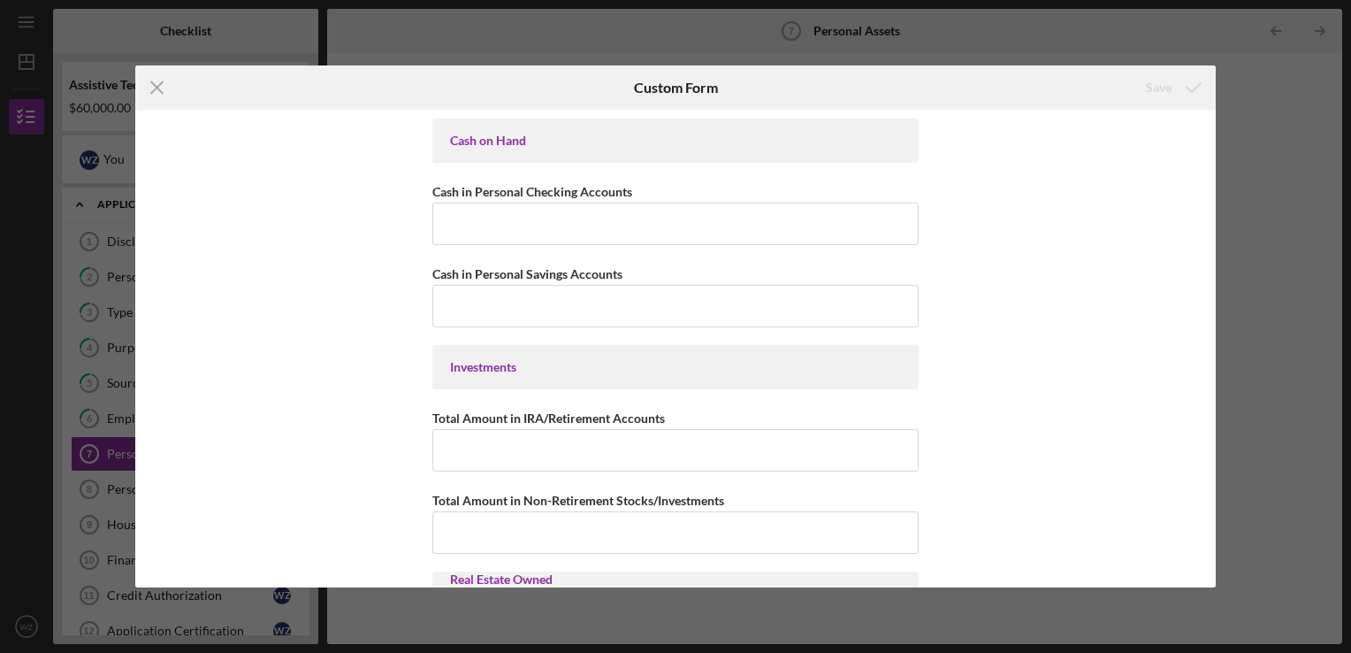
click at [534, 140] on div "Cash on Hand" at bounding box center [675, 141] width 451 height 14
click at [508, 220] on input "Cash in Personal Checking Accounts" at bounding box center [675, 224] width 486 height 42
type input "$400"
click at [495, 310] on input "Cash in Personal Savings Accounts" at bounding box center [675, 306] width 486 height 42
type input "$300"
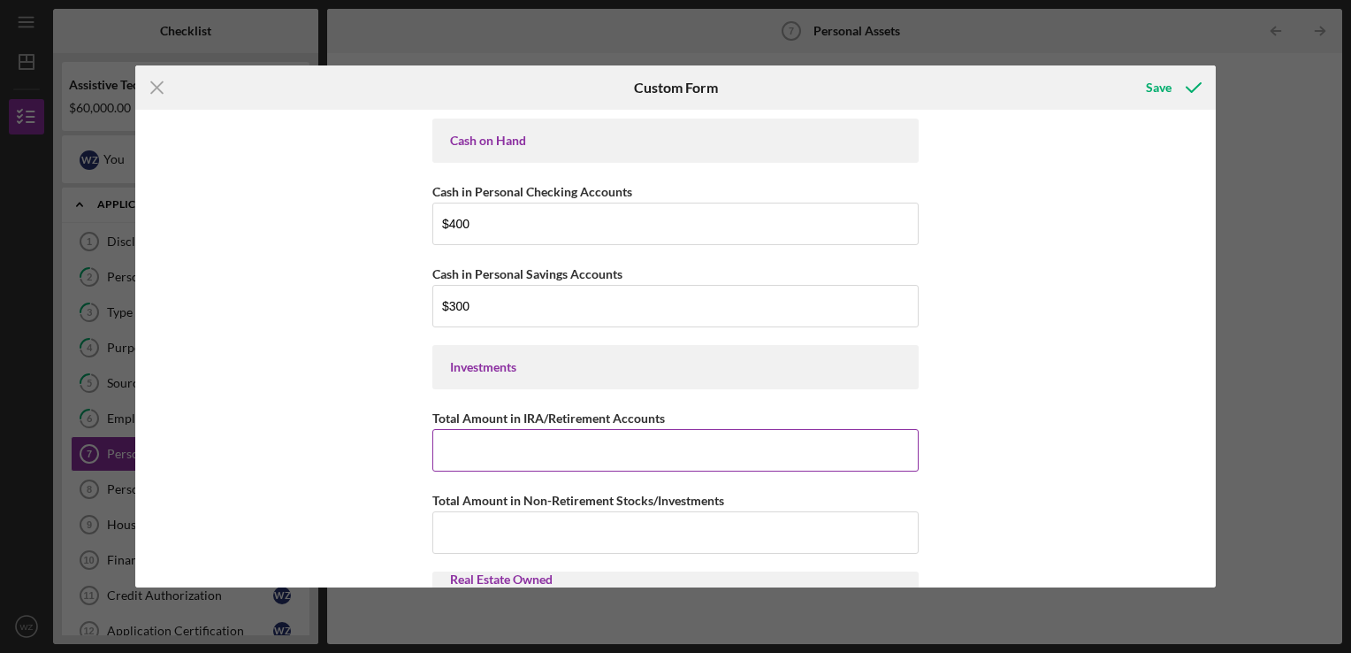
click at [490, 454] on input "Total Amount in IRA/Retirement Accounts" at bounding box center [675, 450] width 486 height 42
type input "$0"
click at [486, 529] on input "Total Amount in Non-Retirement Stocks/Investments" at bounding box center [675, 532] width 486 height 42
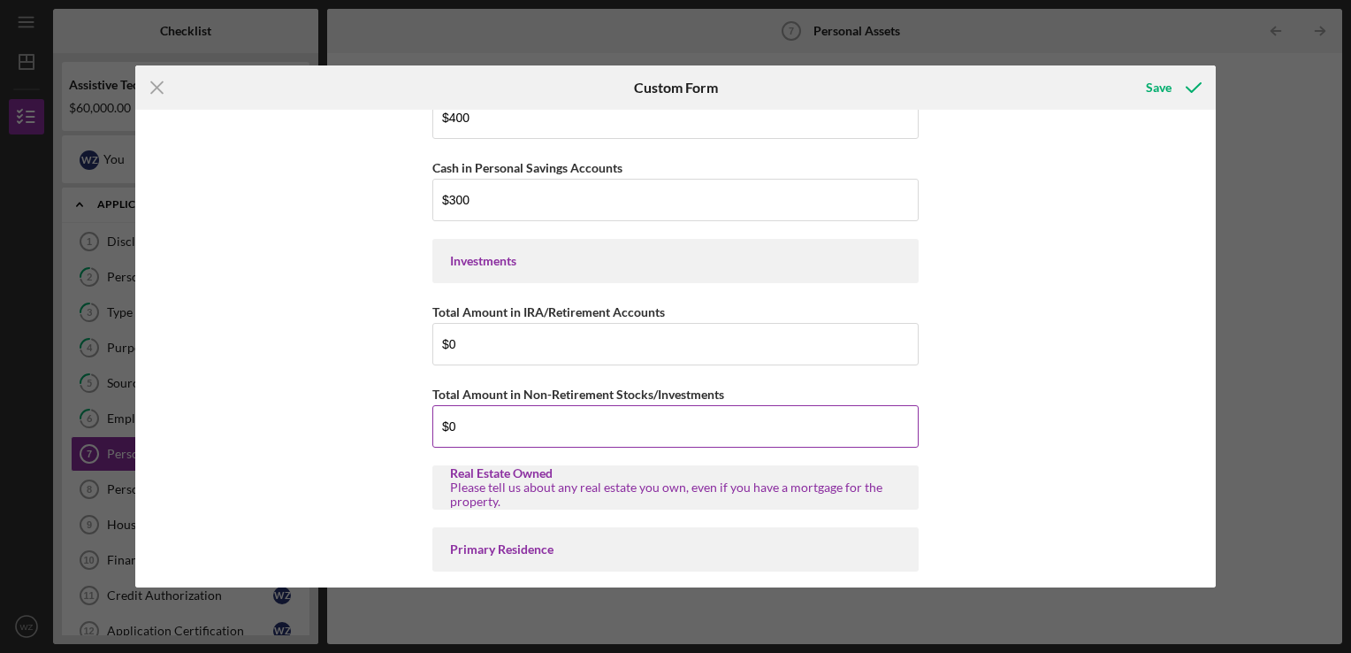
scroll to position [177, 0]
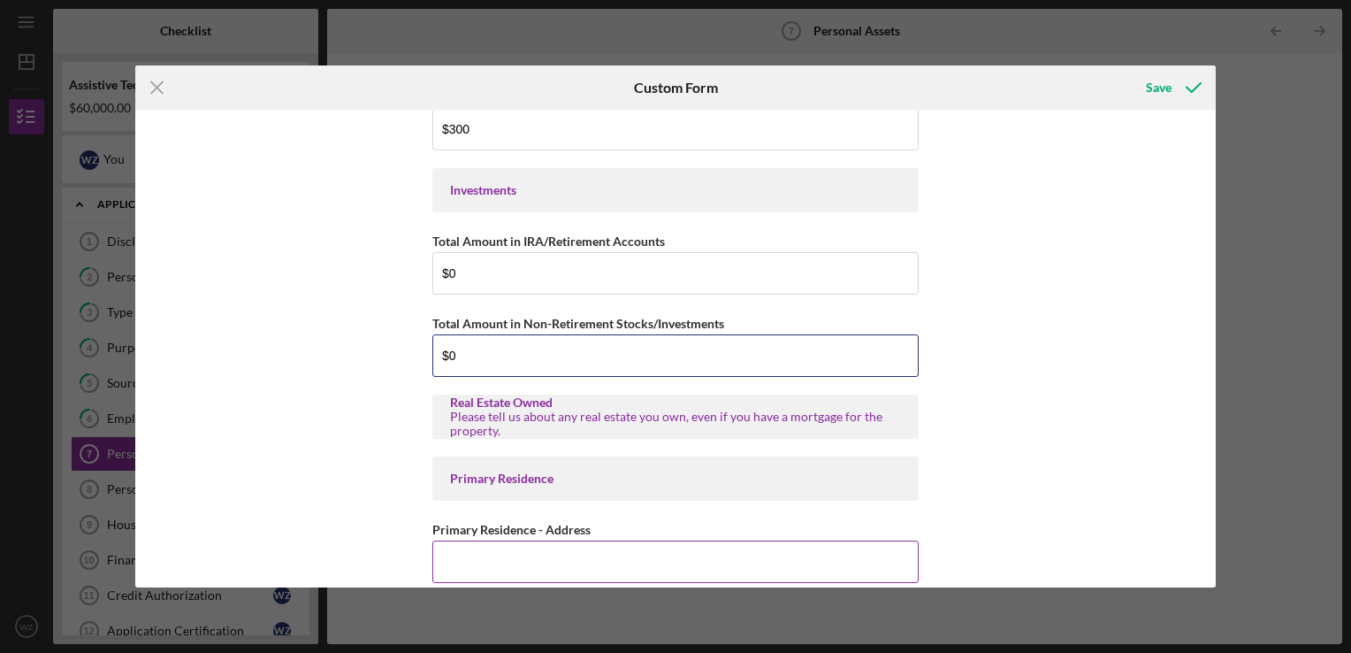
type input "$0"
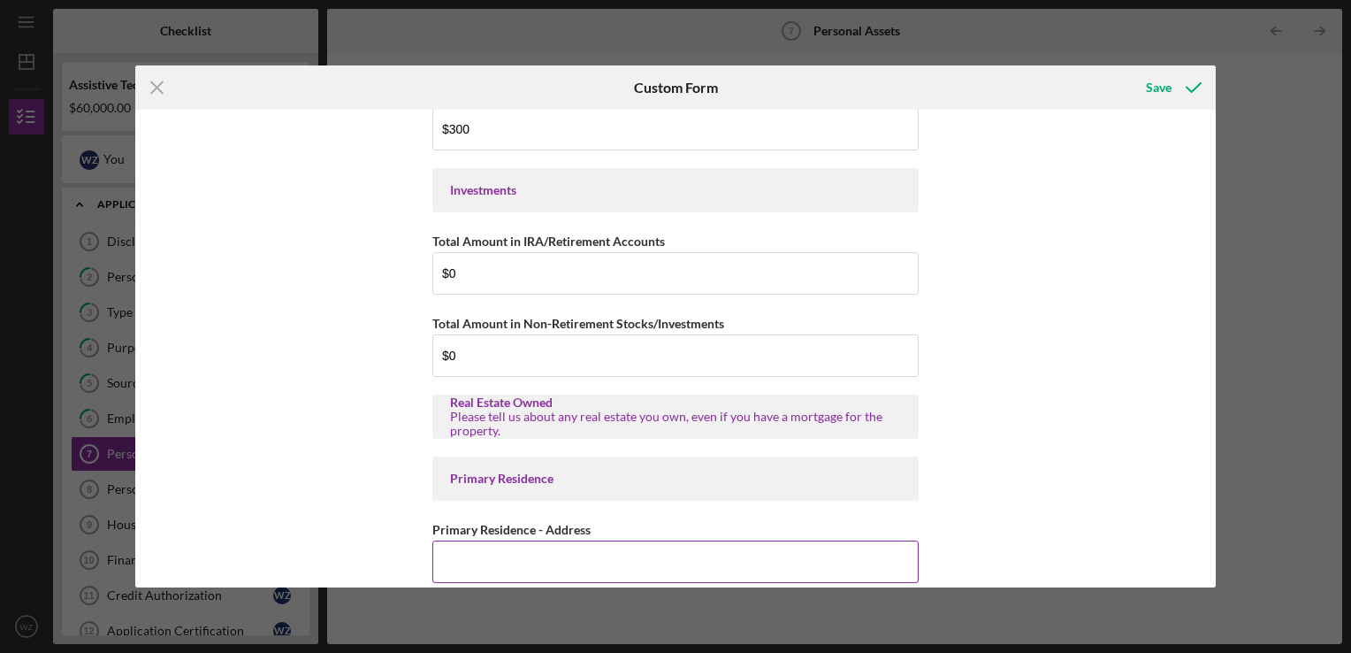
click at [470, 558] on input "Primary Residence - Address" at bounding box center [675, 561] width 486 height 42
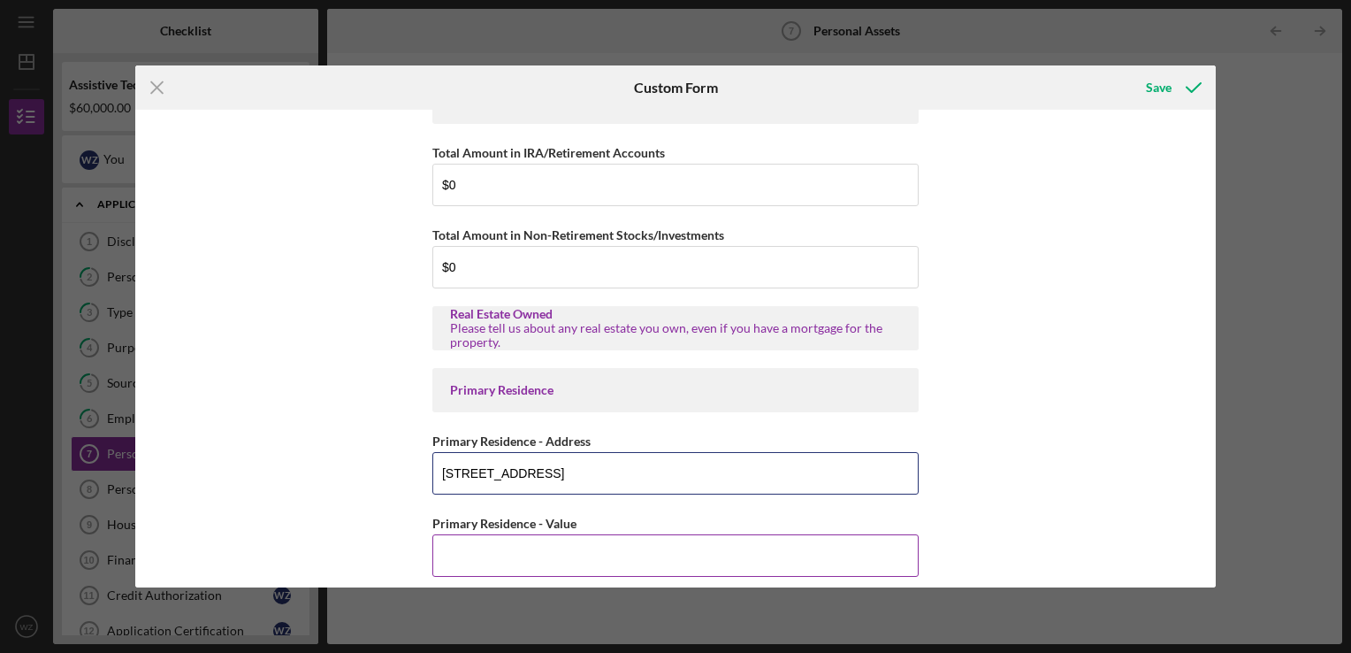
type input "[STREET_ADDRESS]"
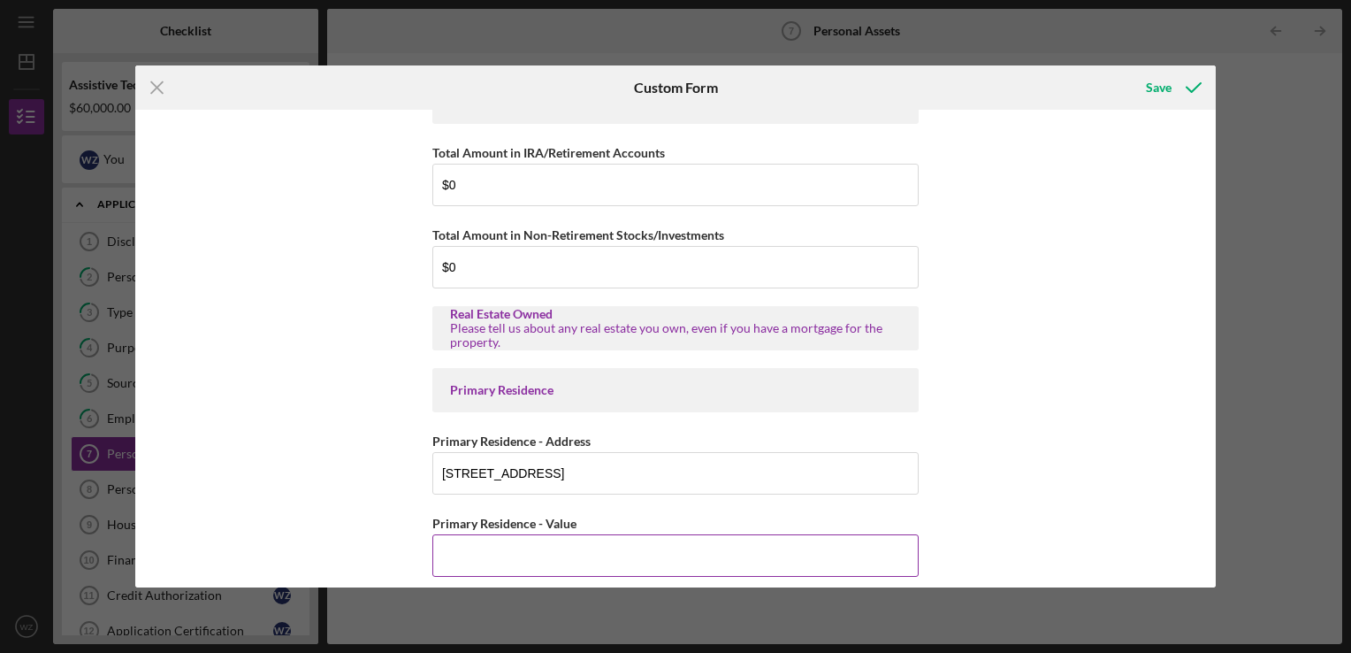
click at [531, 552] on input "Primary Residence - Value" at bounding box center [675, 555] width 486 height 42
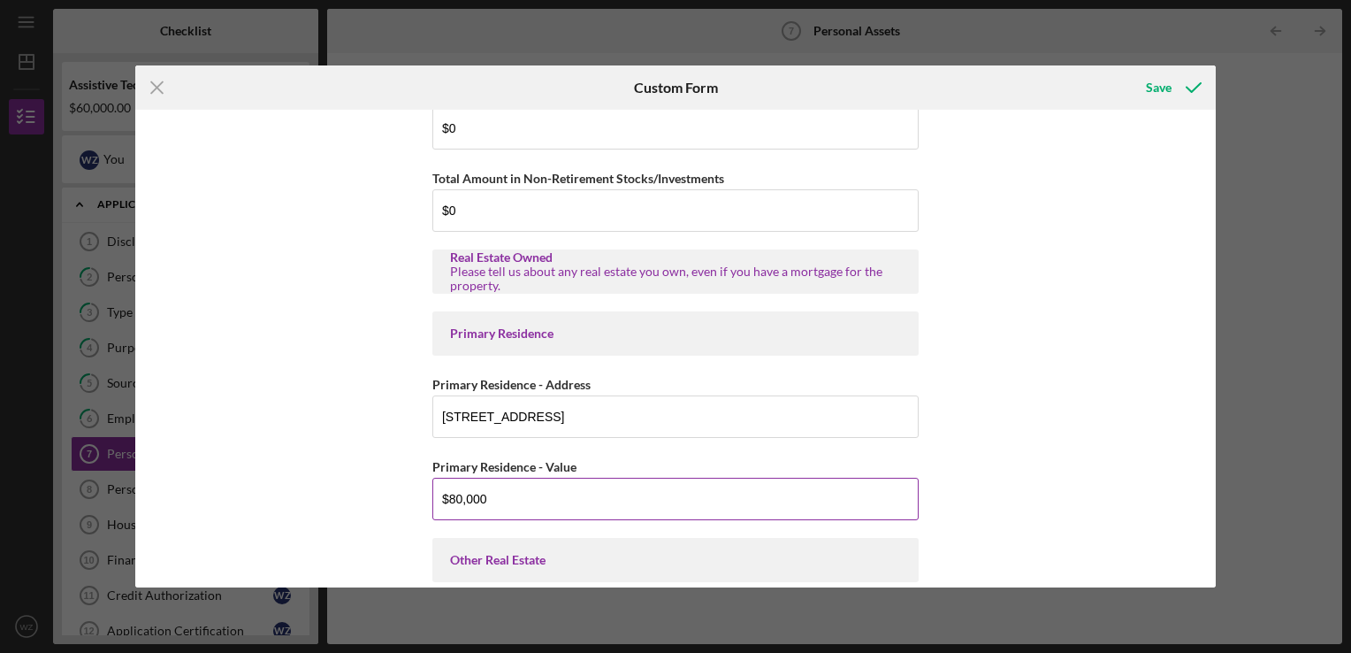
scroll to position [354, 0]
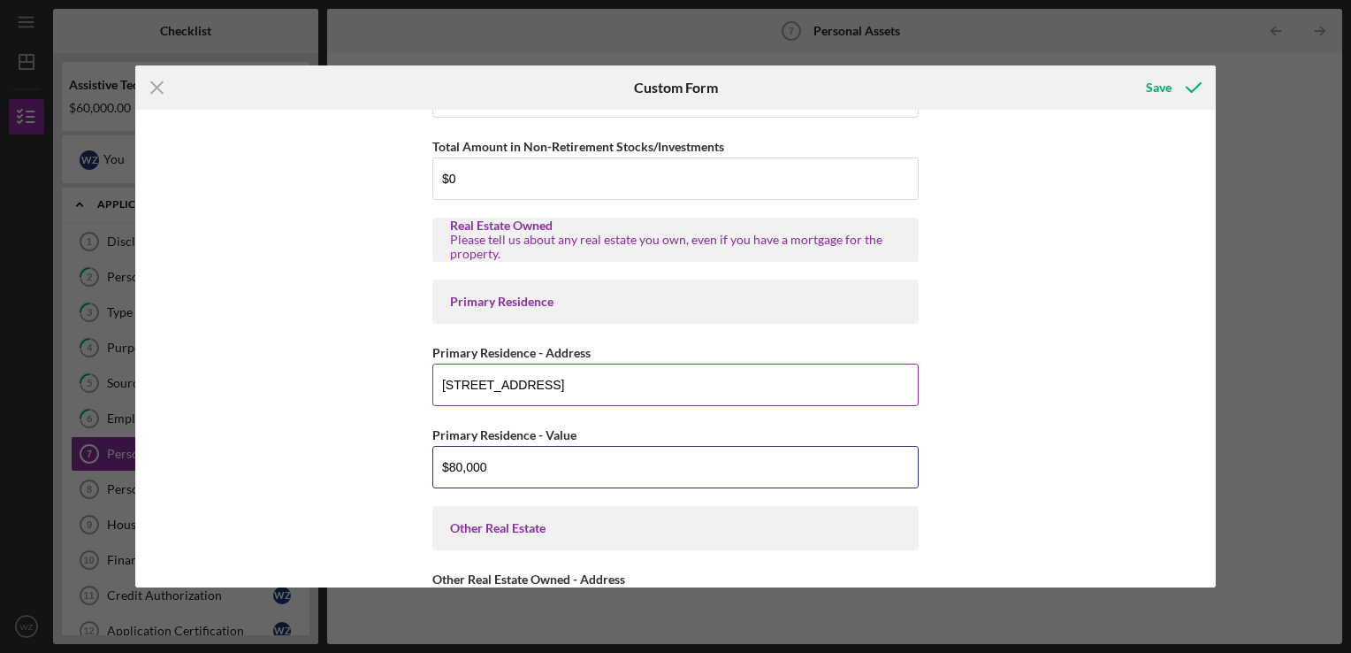
type input "$80,000"
click at [536, 381] on input "[STREET_ADDRESS]" at bounding box center [675, 384] width 486 height 42
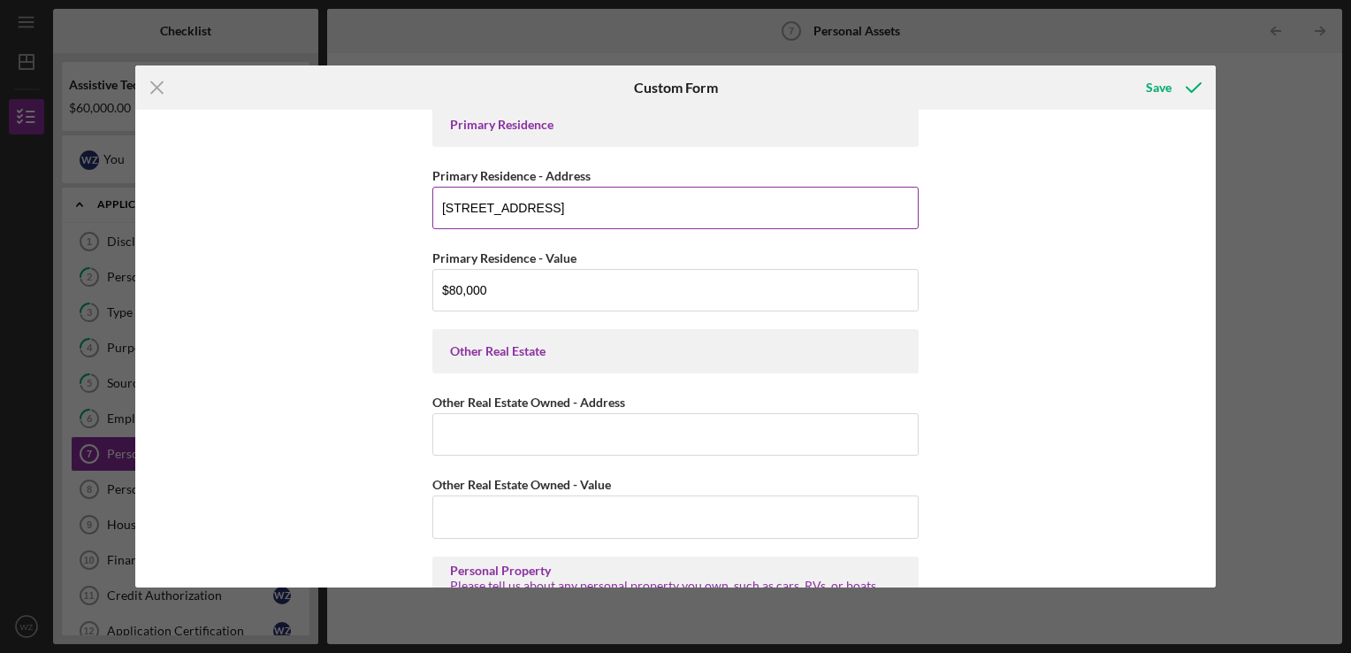
scroll to position [619, 0]
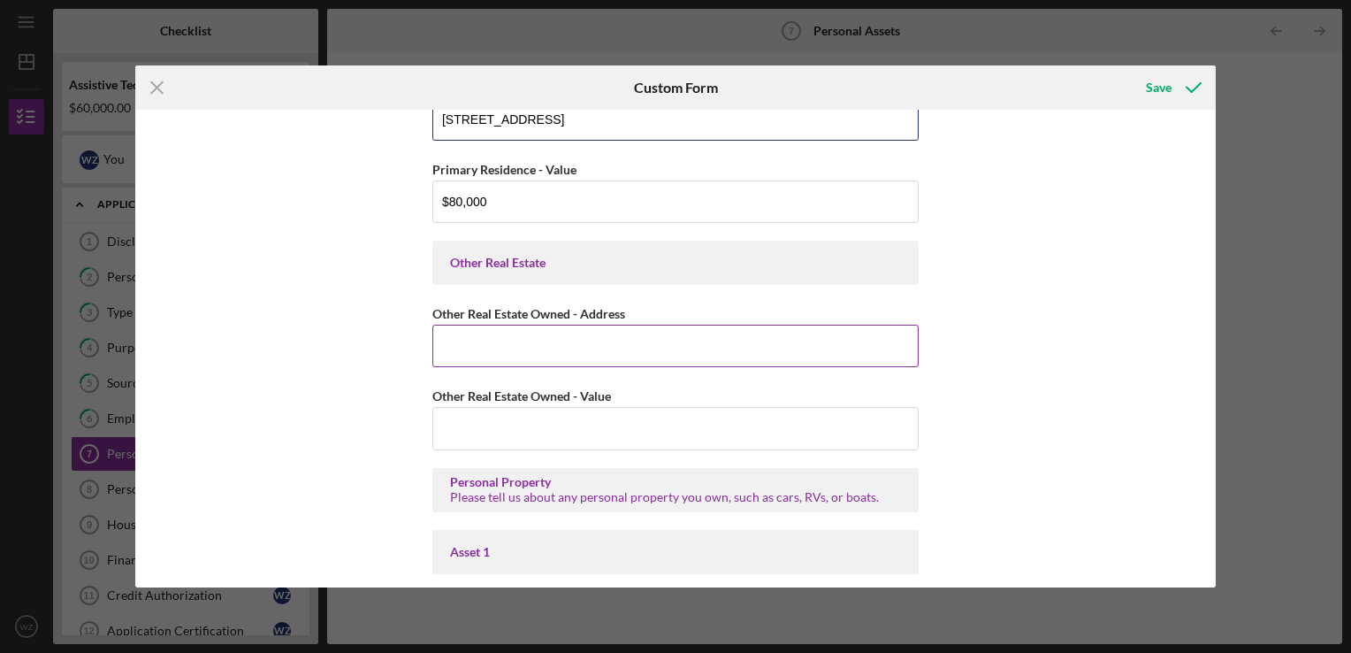
type input "[STREET_ADDRESS]"
click at [513, 337] on input "Other Real Estate Owned - Address" at bounding box center [675, 346] width 486 height 42
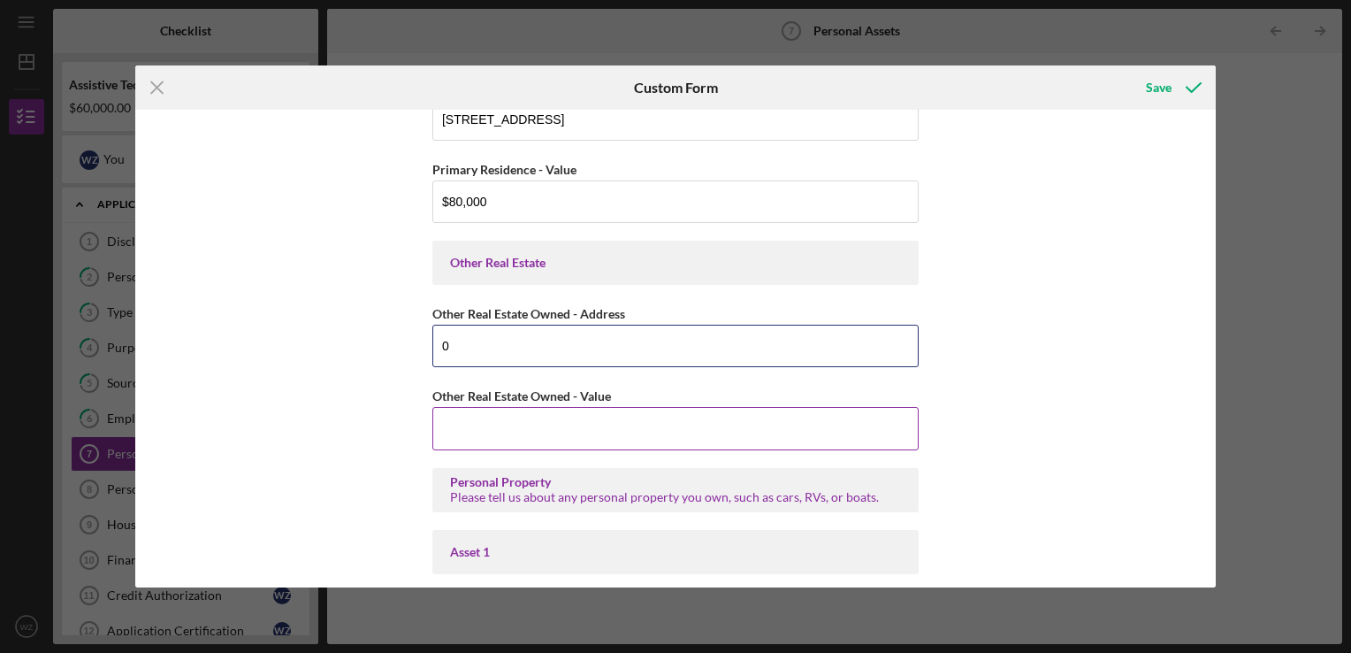
type input "0"
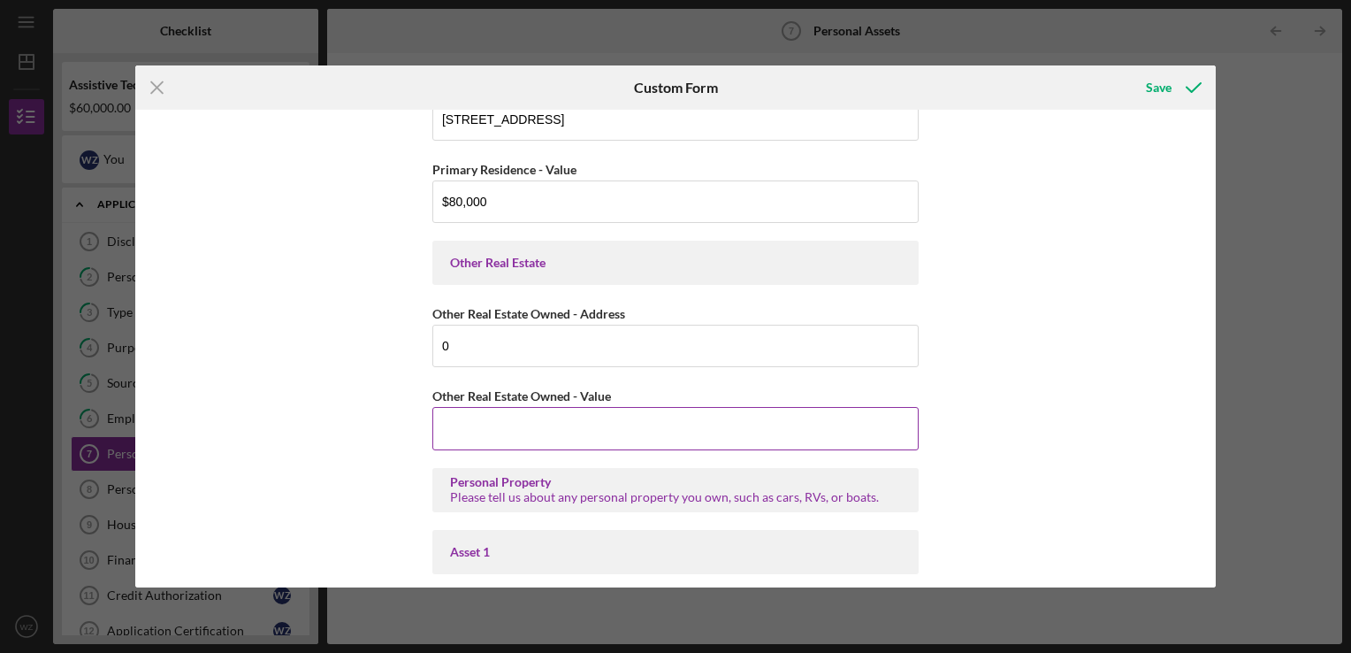
click at [495, 417] on input "Other Real Estate Owned - Value" at bounding box center [675, 428] width 486 height 42
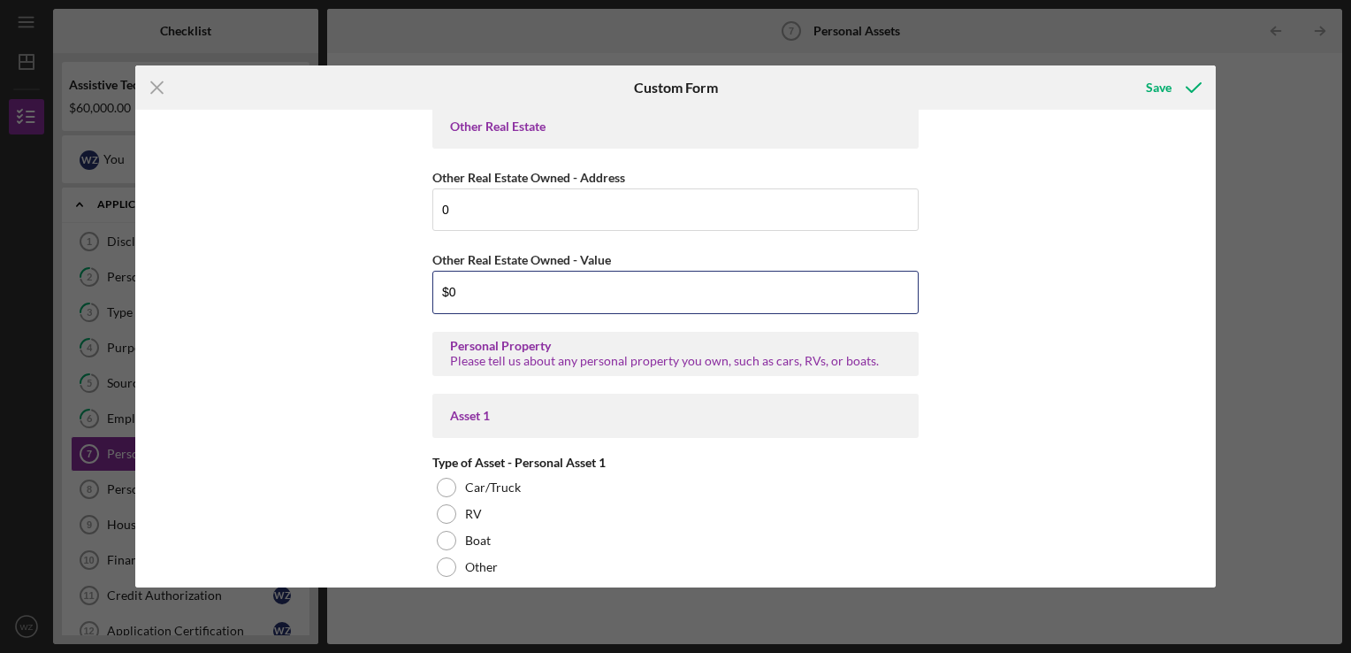
scroll to position [796, 0]
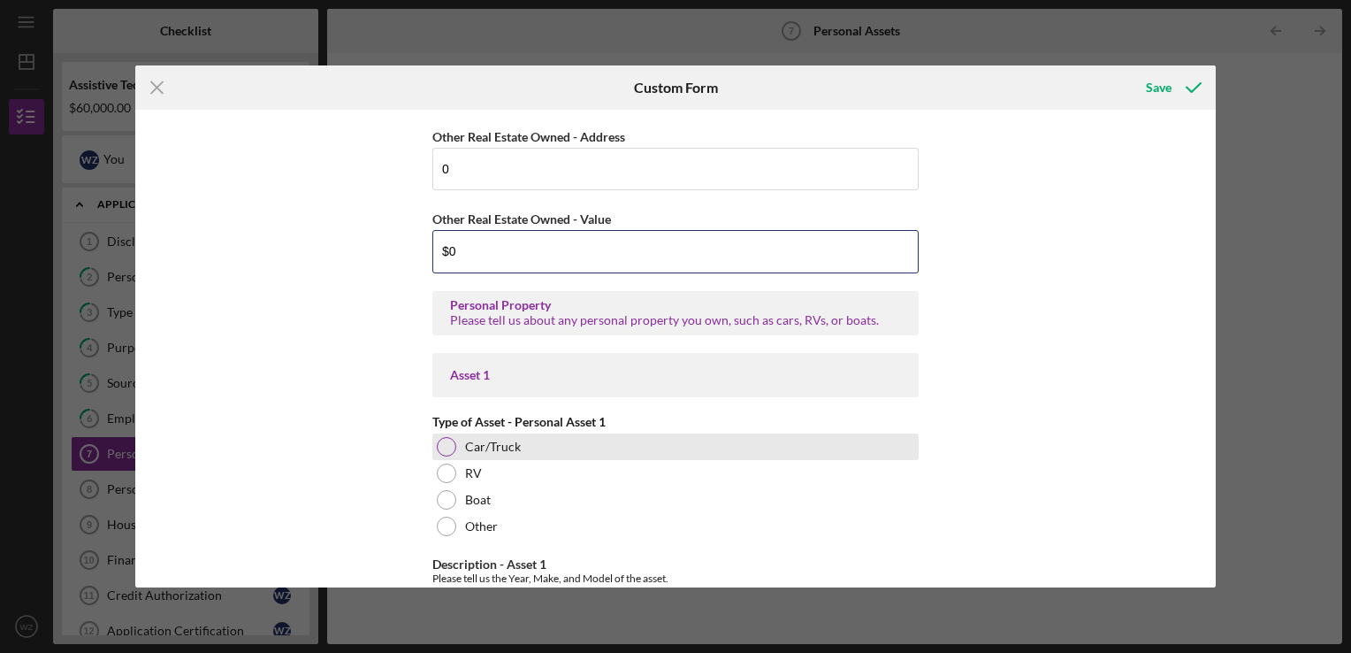
type input "$0"
click at [440, 441] on div at bounding box center [446, 446] width 19 height 19
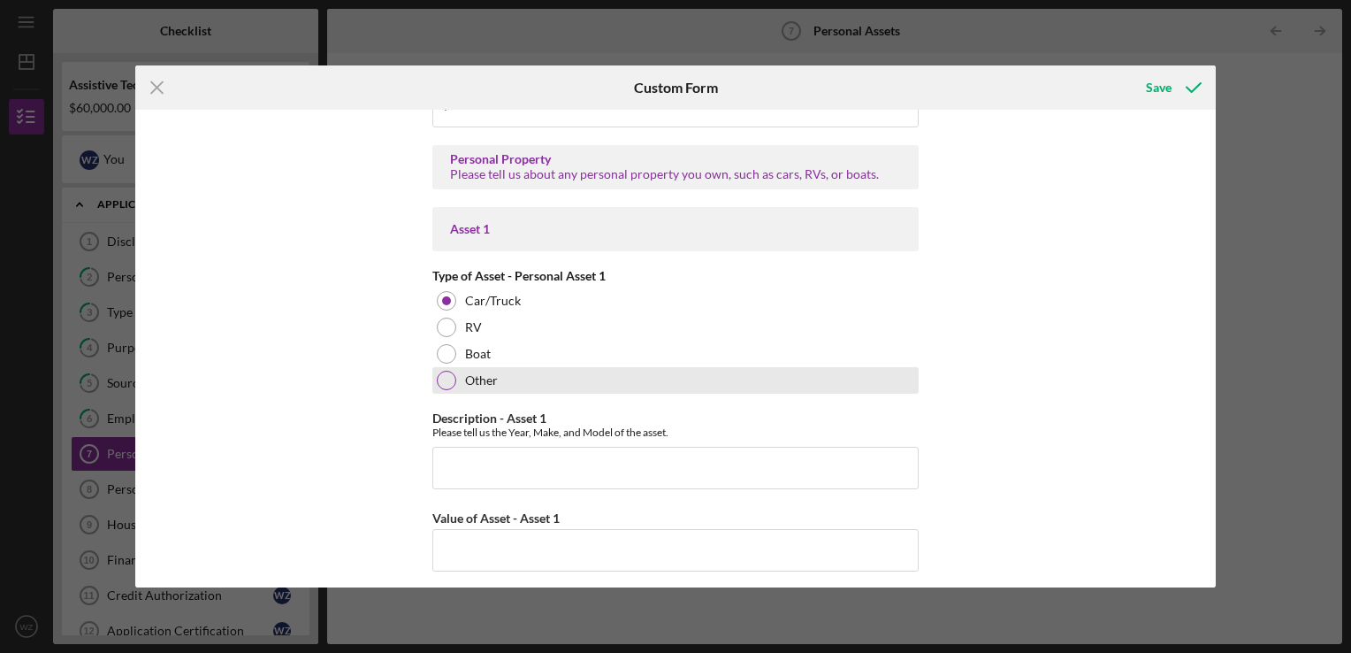
scroll to position [973, 0]
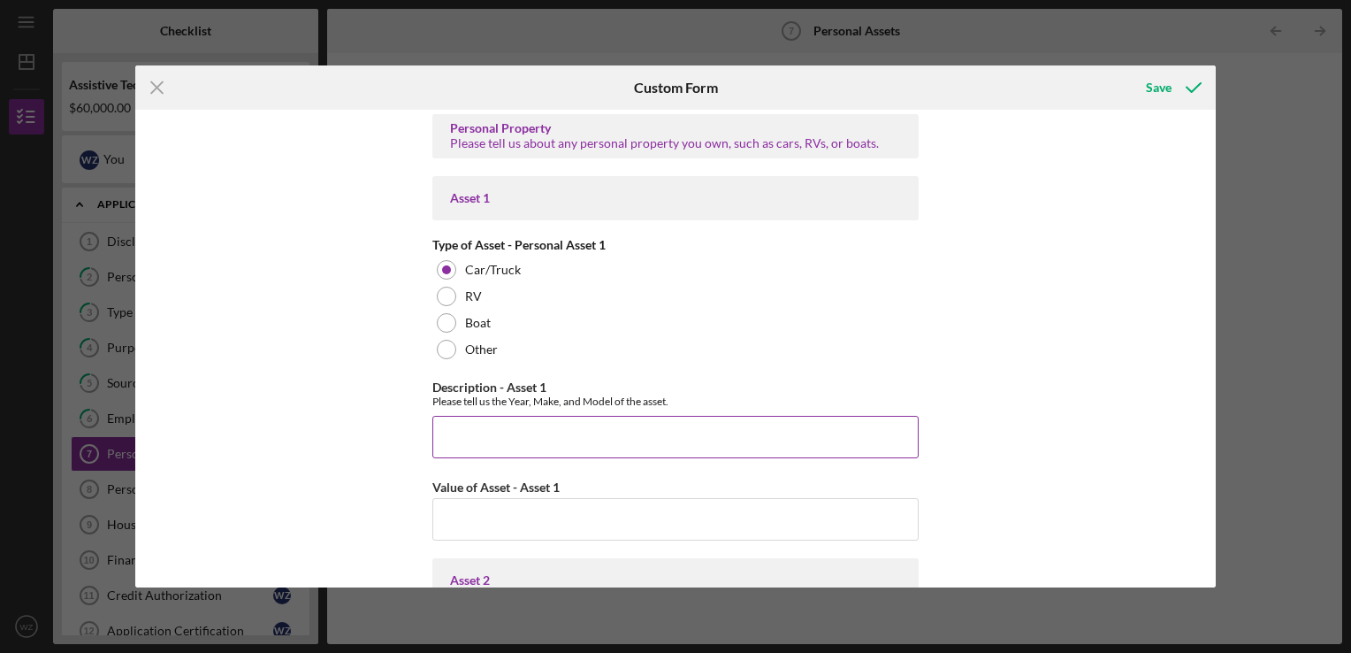
click at [506, 433] on input "Description - Asset 1" at bounding box center [675, 437] width 486 height 42
type input "2009 Dodge Grand Caravan"
click at [499, 512] on input "Value of Asset - Asset 1" at bounding box center [675, 519] width 486 height 42
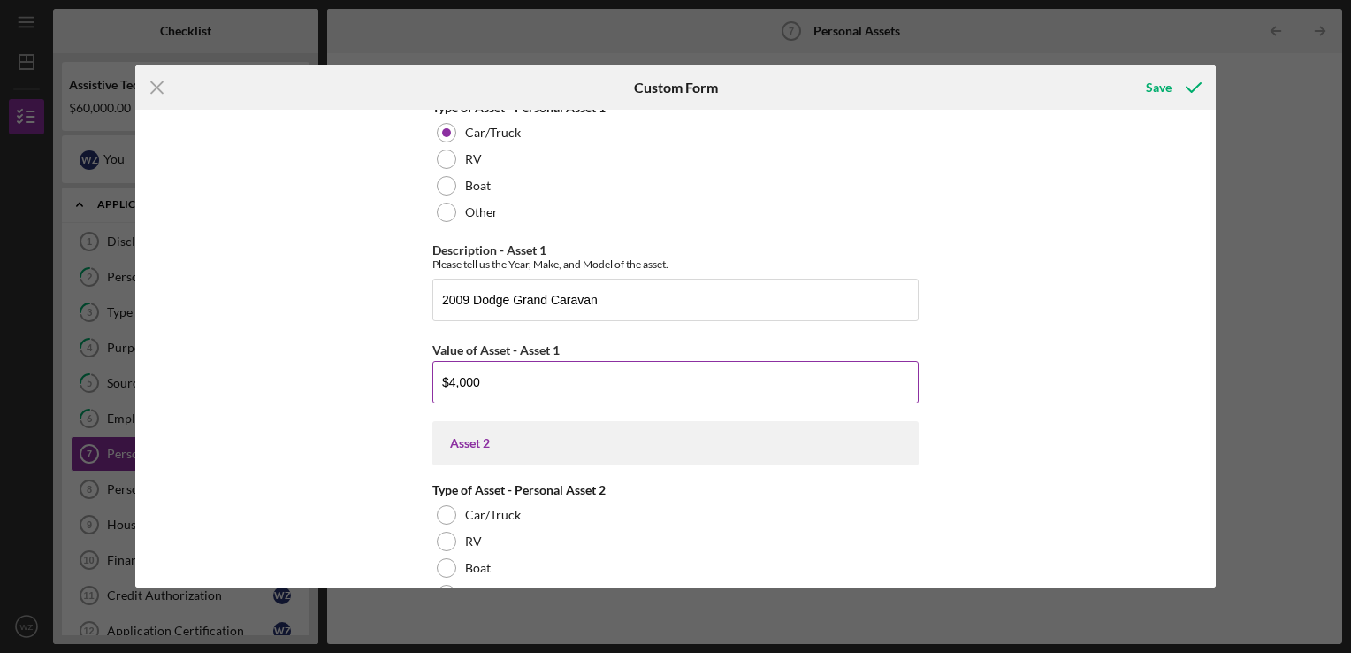
scroll to position [1150, 0]
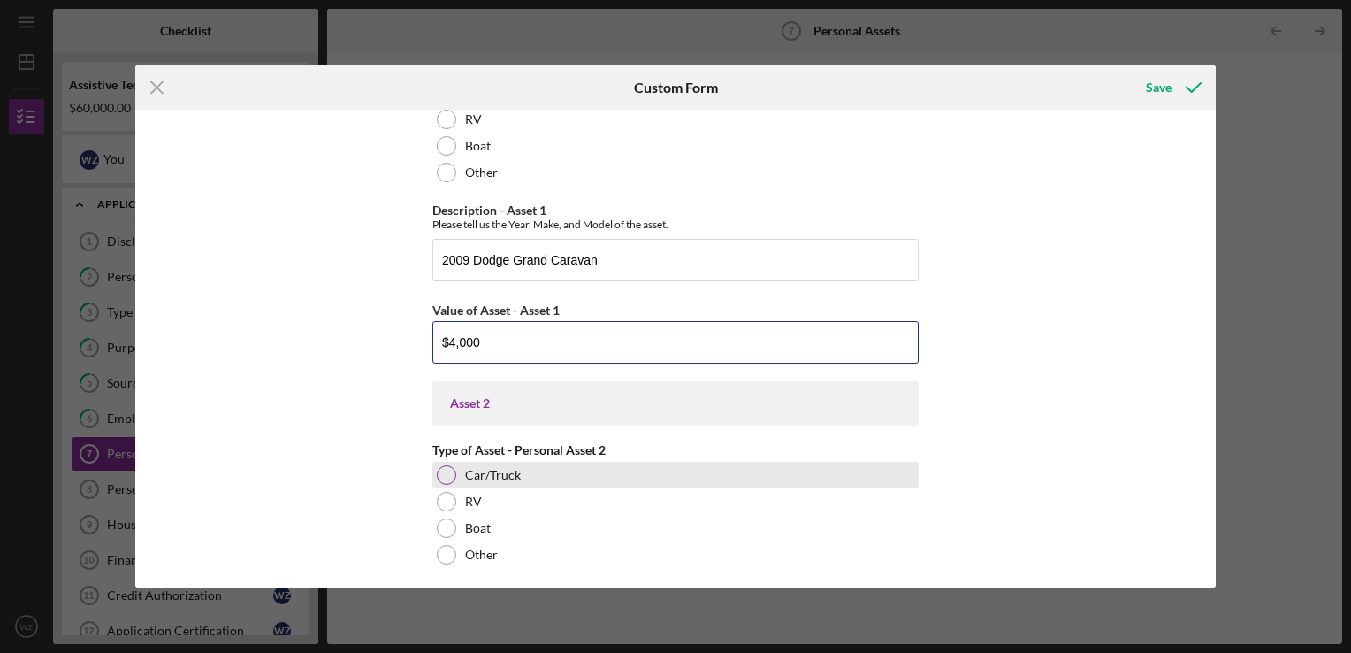
type input "$4,000"
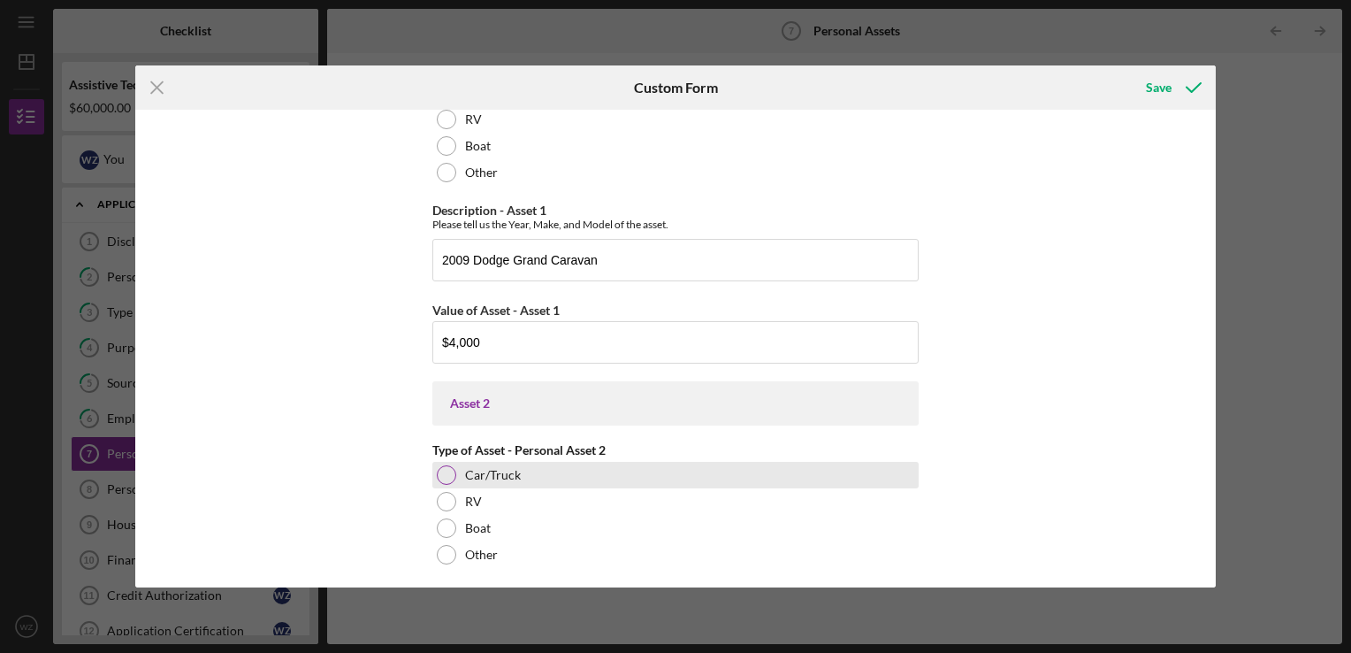
click at [439, 466] on div at bounding box center [446, 474] width 19 height 19
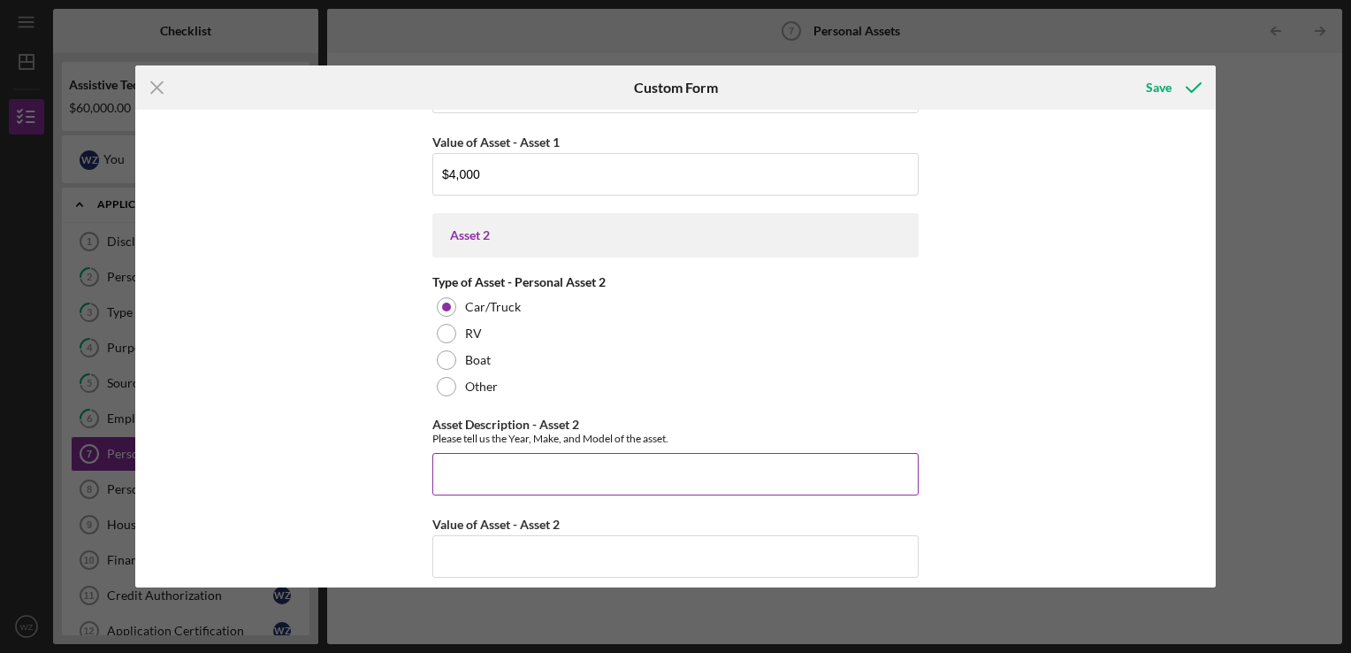
scroll to position [1327, 0]
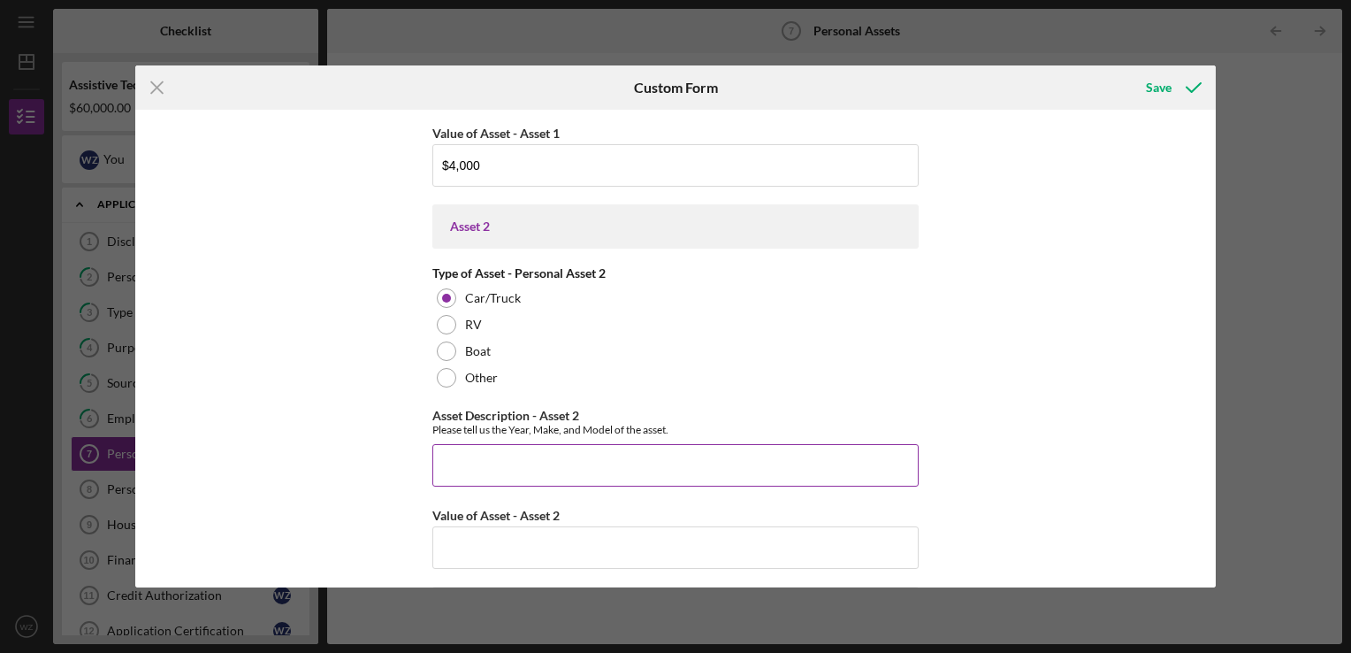
click at [447, 455] on input "Asset Description - Asset 2" at bounding box center [675, 465] width 486 height 42
type input "2003 Ford Expedition"
click at [518, 543] on input "Value of Asset - Asset 2" at bounding box center [675, 547] width 486 height 42
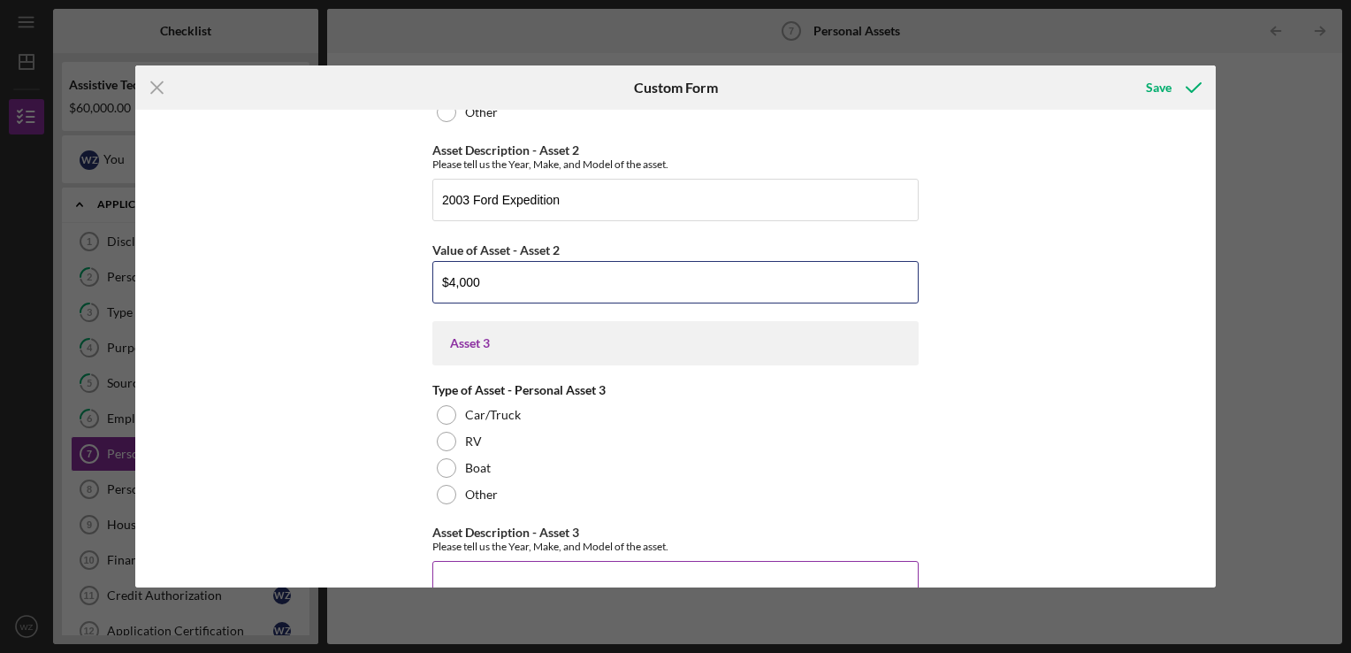
scroll to position [1680, 0]
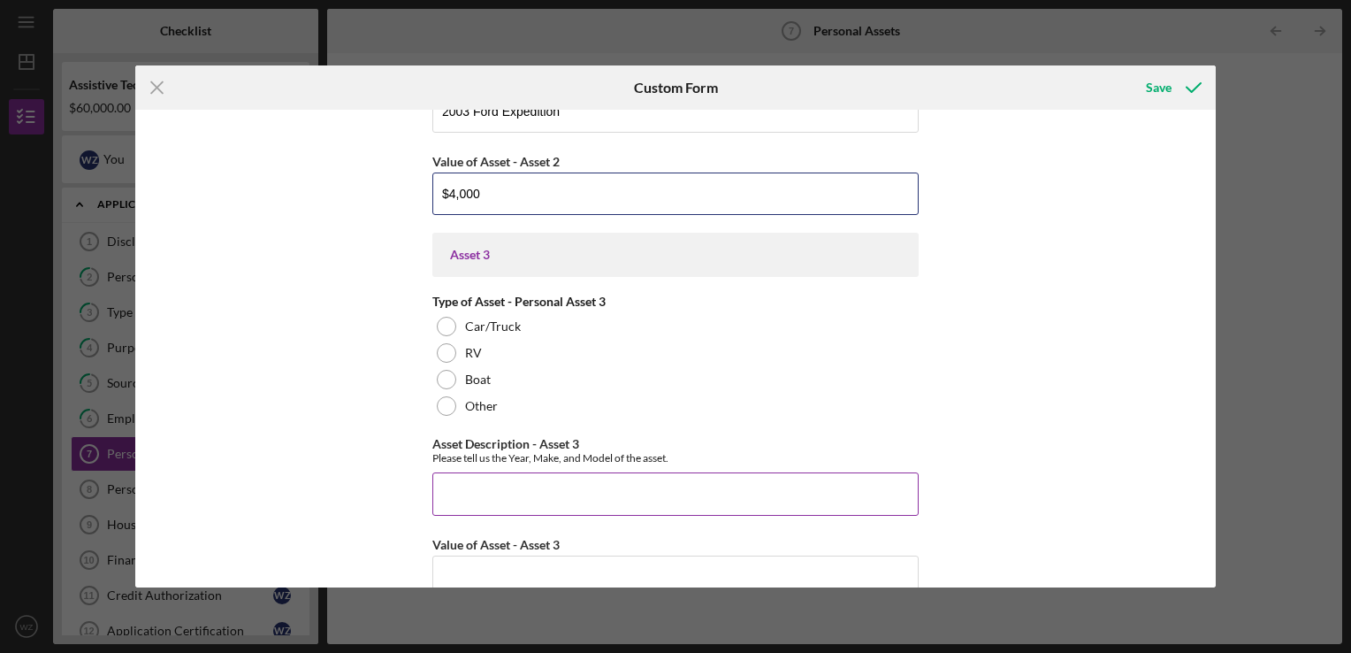
type input "$4,000"
click at [594, 490] on input "Asset Description - Asset 3" at bounding box center [675, 493] width 486 height 42
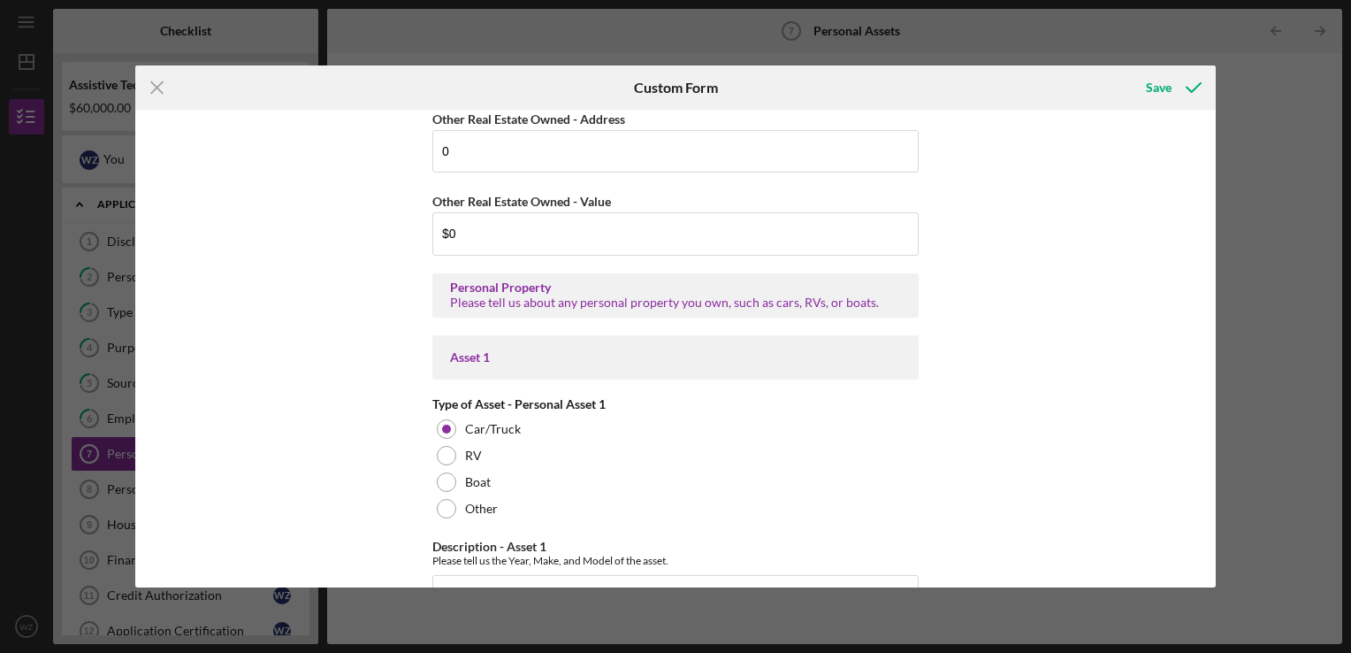
scroll to position [729, 0]
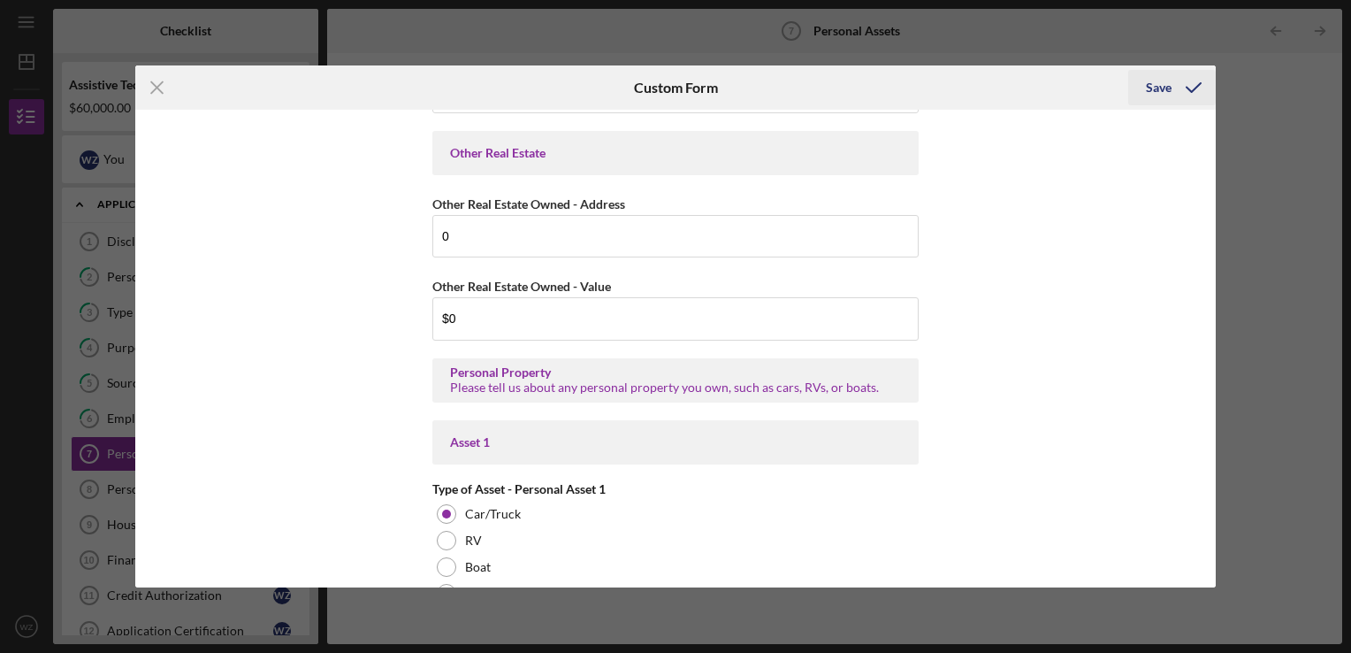
click at [1160, 87] on div "Save" at bounding box center [1159, 87] width 26 height 35
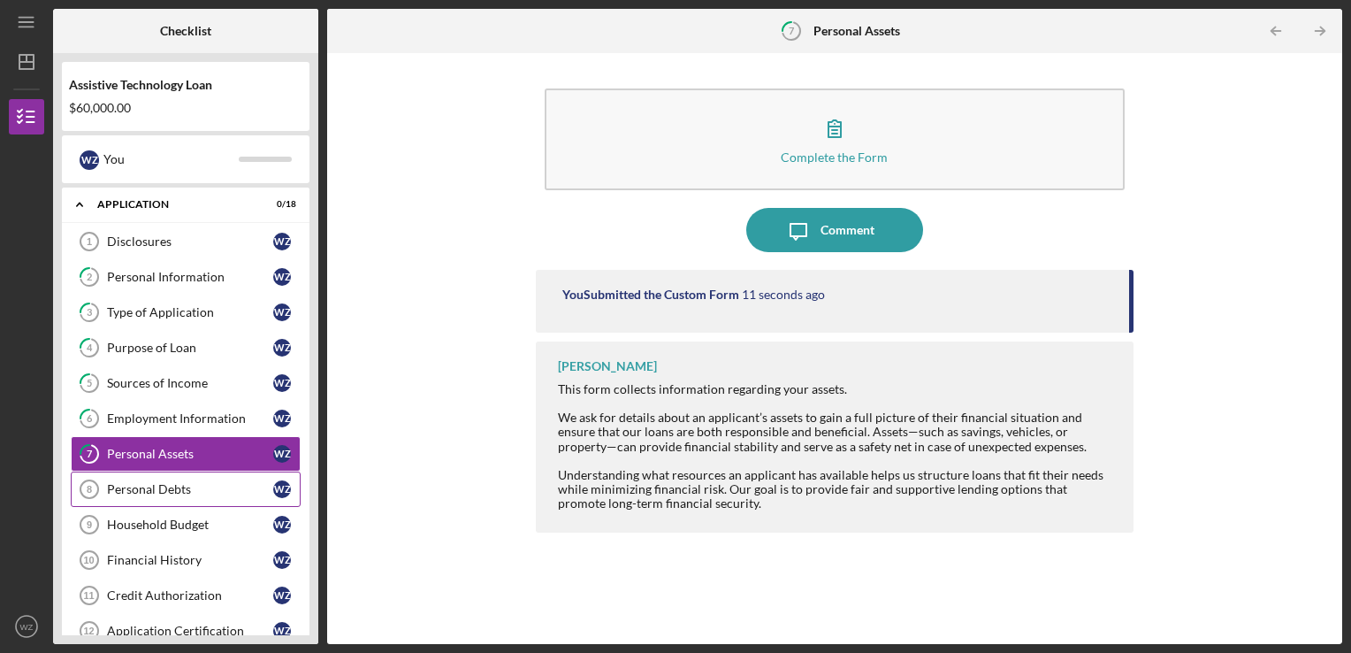
click at [147, 486] on div "Personal Debts" at bounding box center [190, 489] width 166 height 14
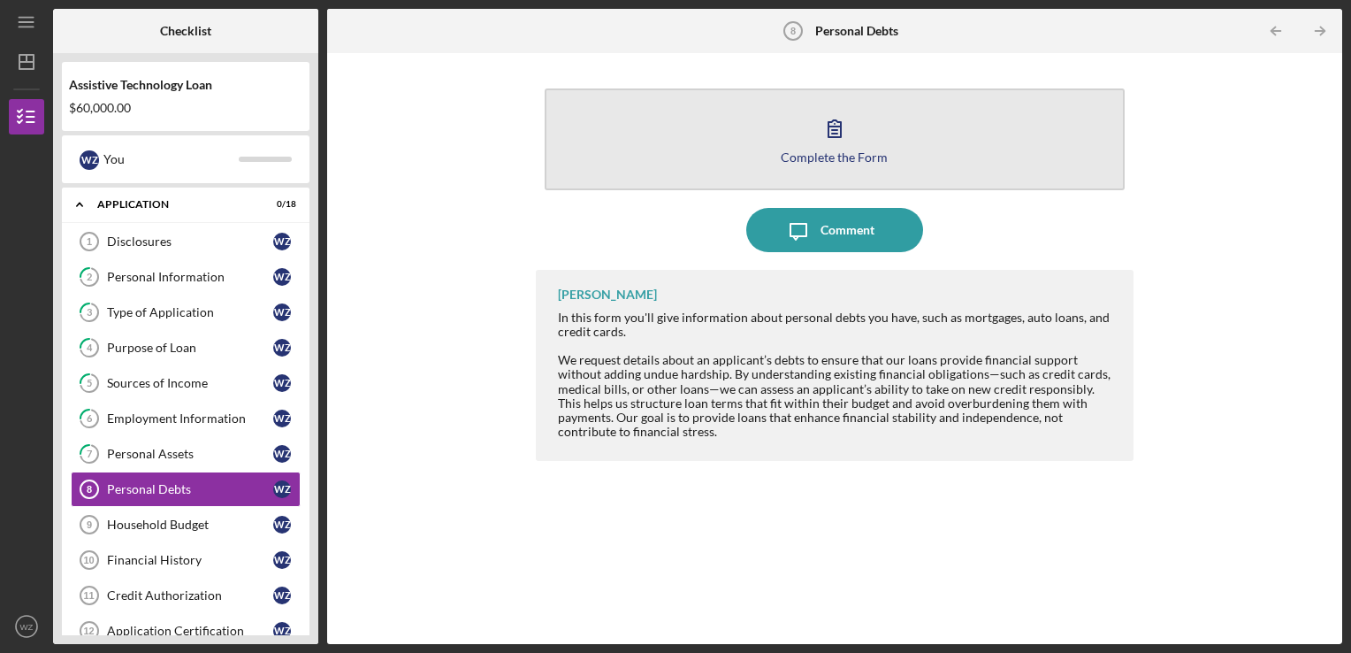
click at [854, 156] on div "Complete the Form" at bounding box center [834, 156] width 107 height 13
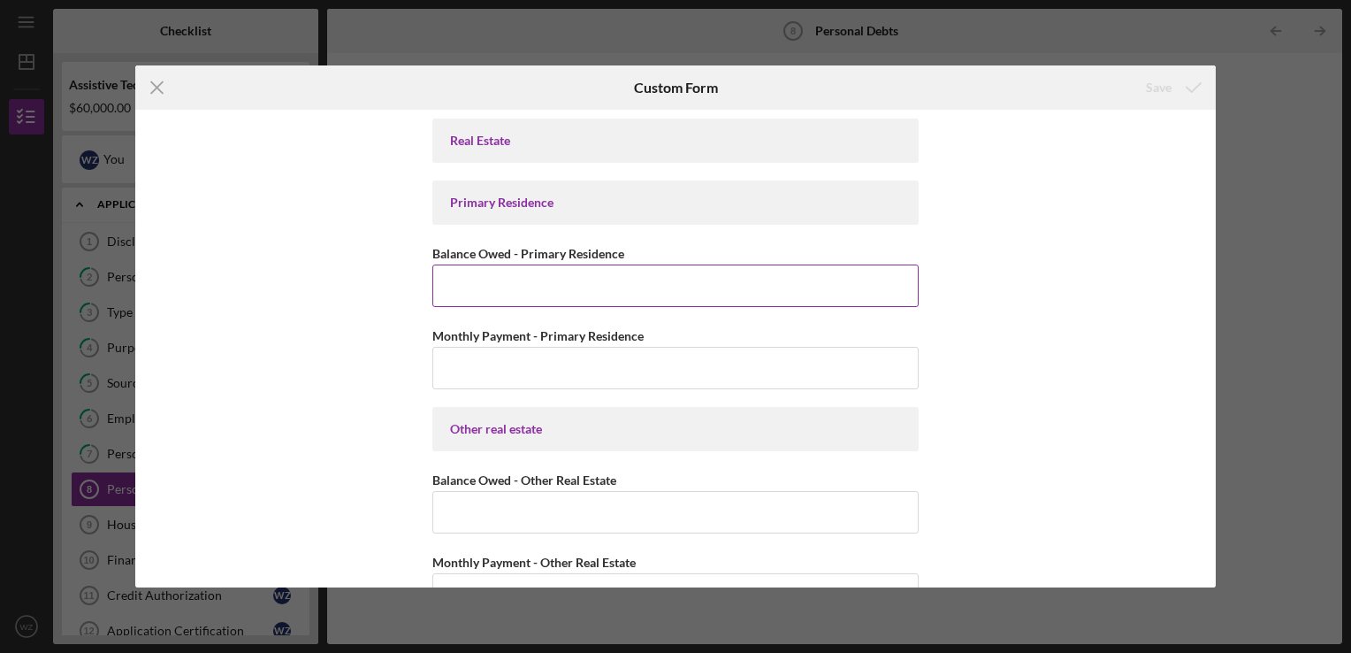
click at [593, 281] on input "Balance Owed - Primary Residence" at bounding box center [675, 285] width 486 height 42
type input "$0"
click at [562, 363] on input "Monthly Payment - Primary Residence" at bounding box center [675, 368] width 486 height 42
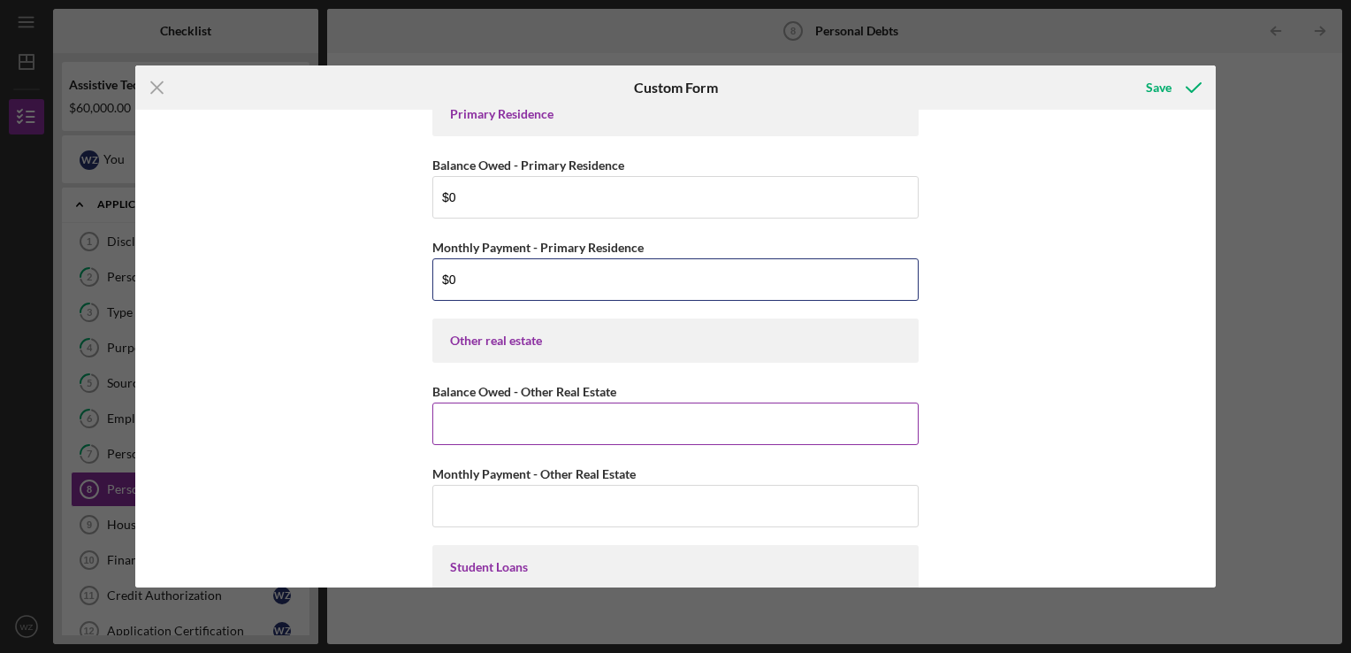
type input "$0"
click at [552, 420] on input "Balance Owed - Other Real Estate" at bounding box center [675, 423] width 486 height 42
type input "$0"
click at [537, 504] on input "Monthly Payment - Other Real Estate" at bounding box center [675, 506] width 486 height 42
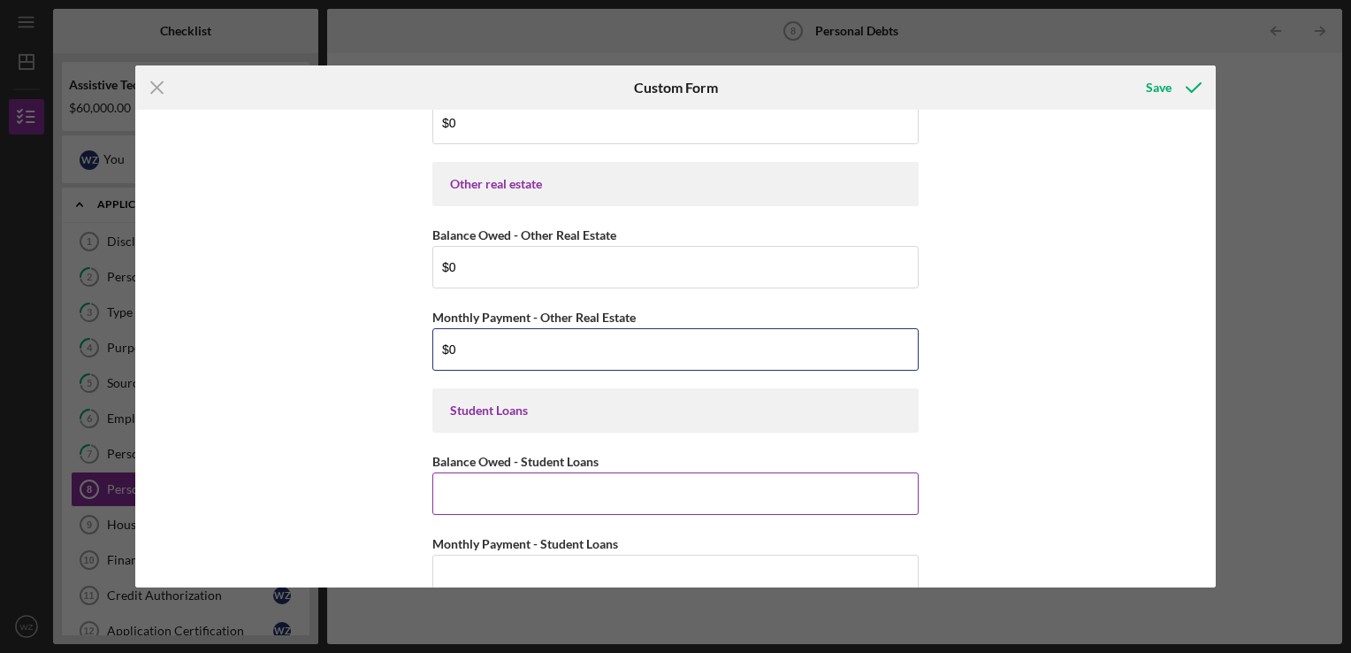
scroll to position [265, 0]
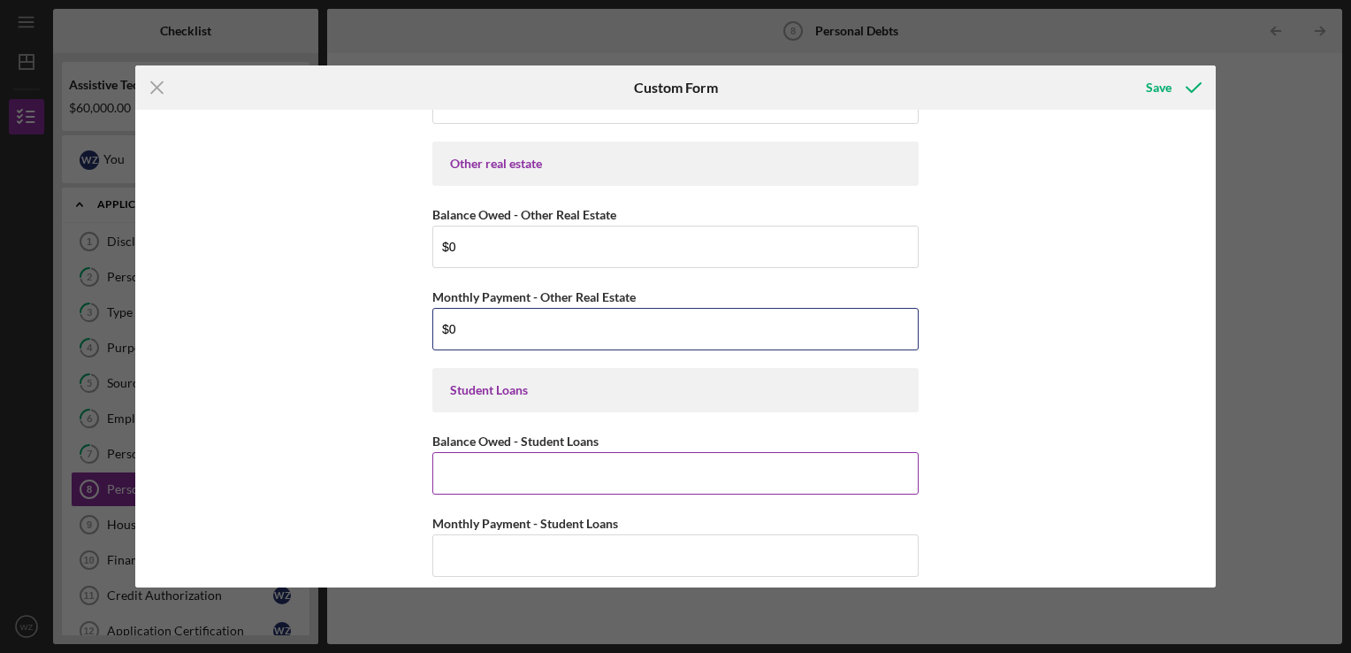
type input "$0"
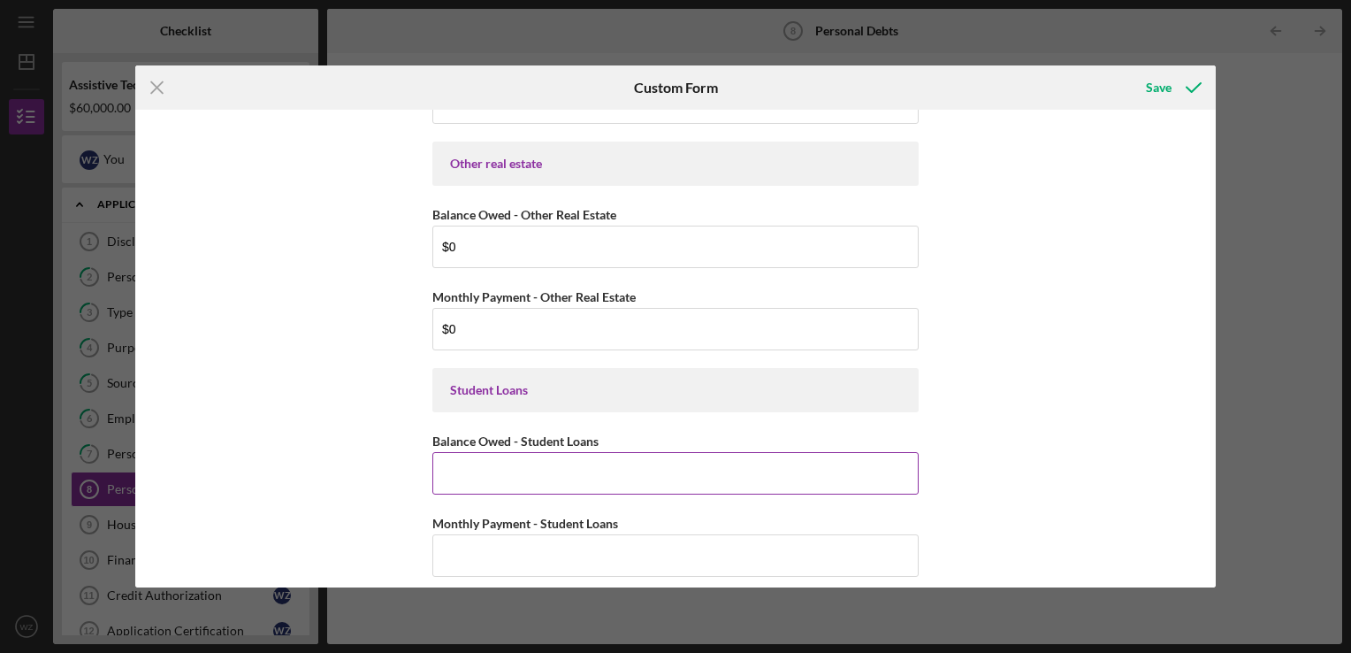
click at [534, 469] on input "Balance Owed - Student Loans" at bounding box center [675, 473] width 486 height 42
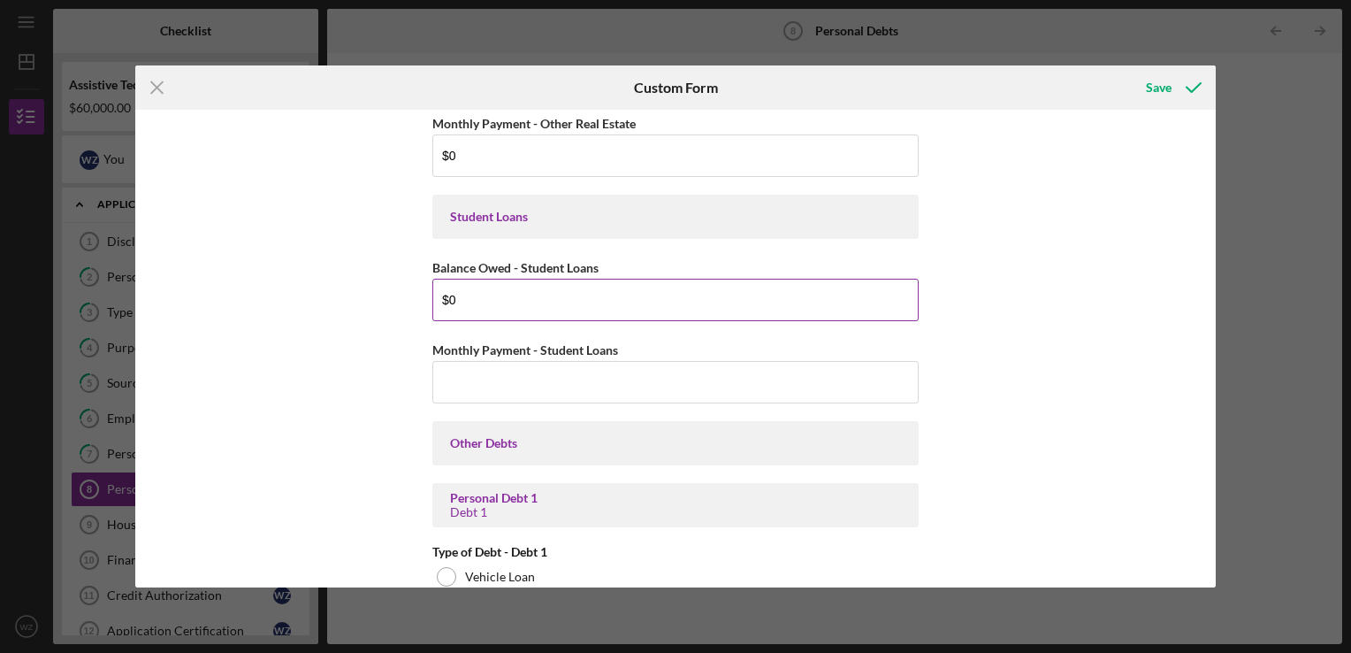
scroll to position [442, 0]
type input "$0"
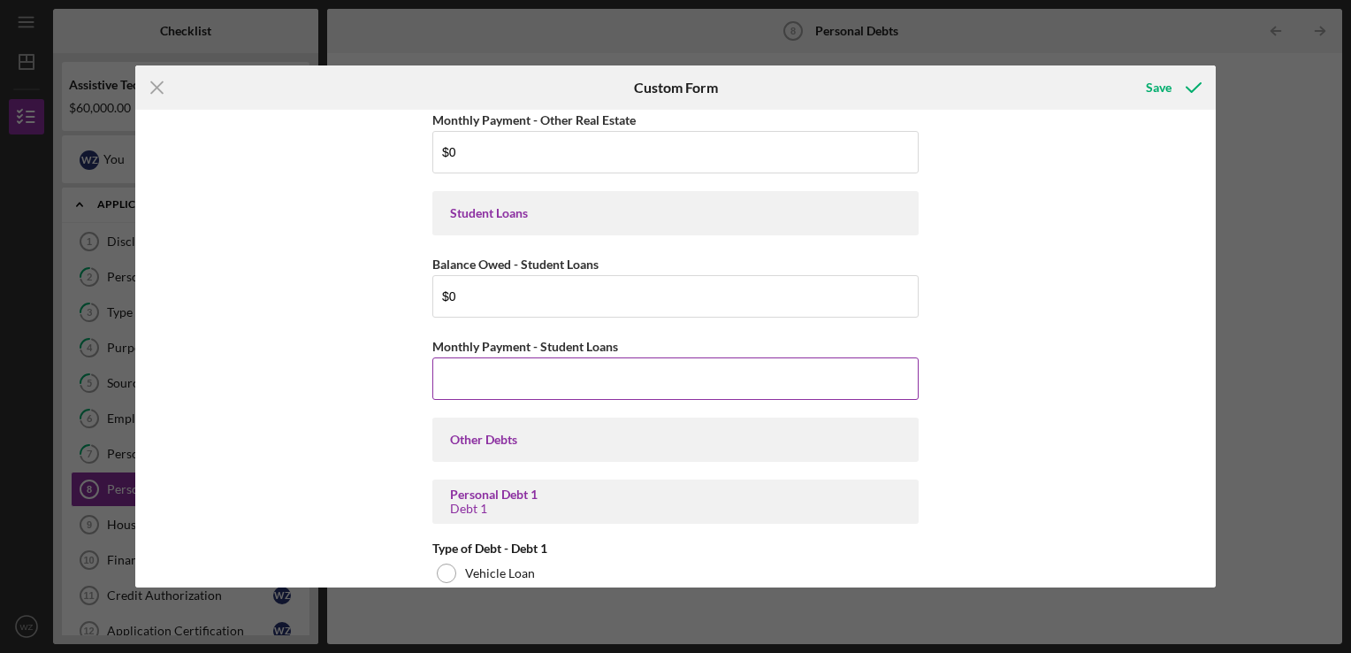
click at [539, 386] on input "Monthly Payment - Student Loans" at bounding box center [675, 378] width 486 height 42
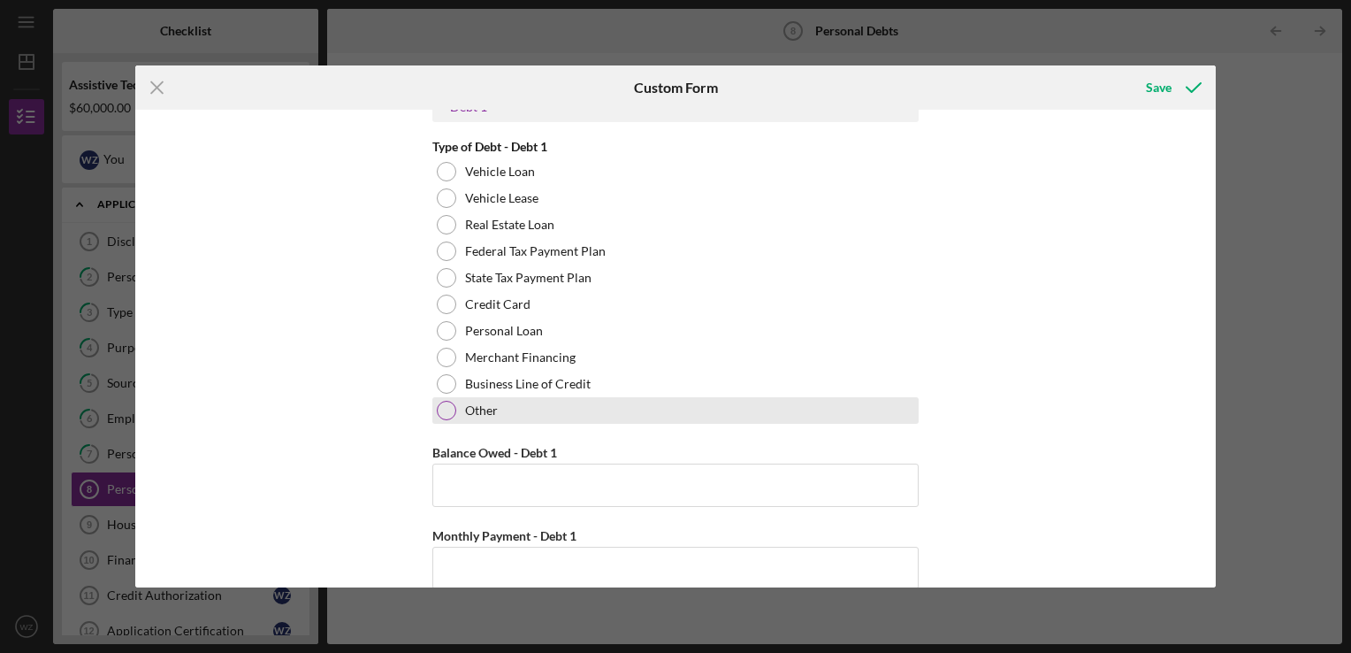
scroll to position [884, 0]
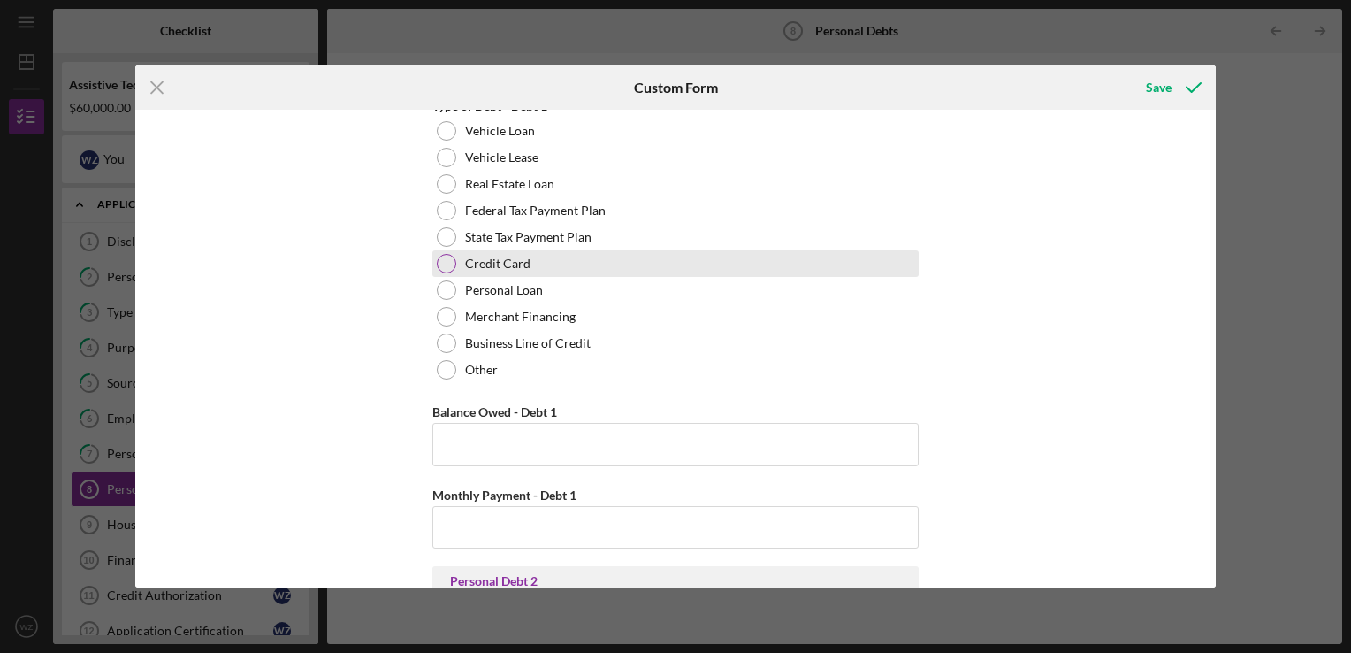
type input "$0"
click at [447, 262] on div at bounding box center [446, 263] width 19 height 19
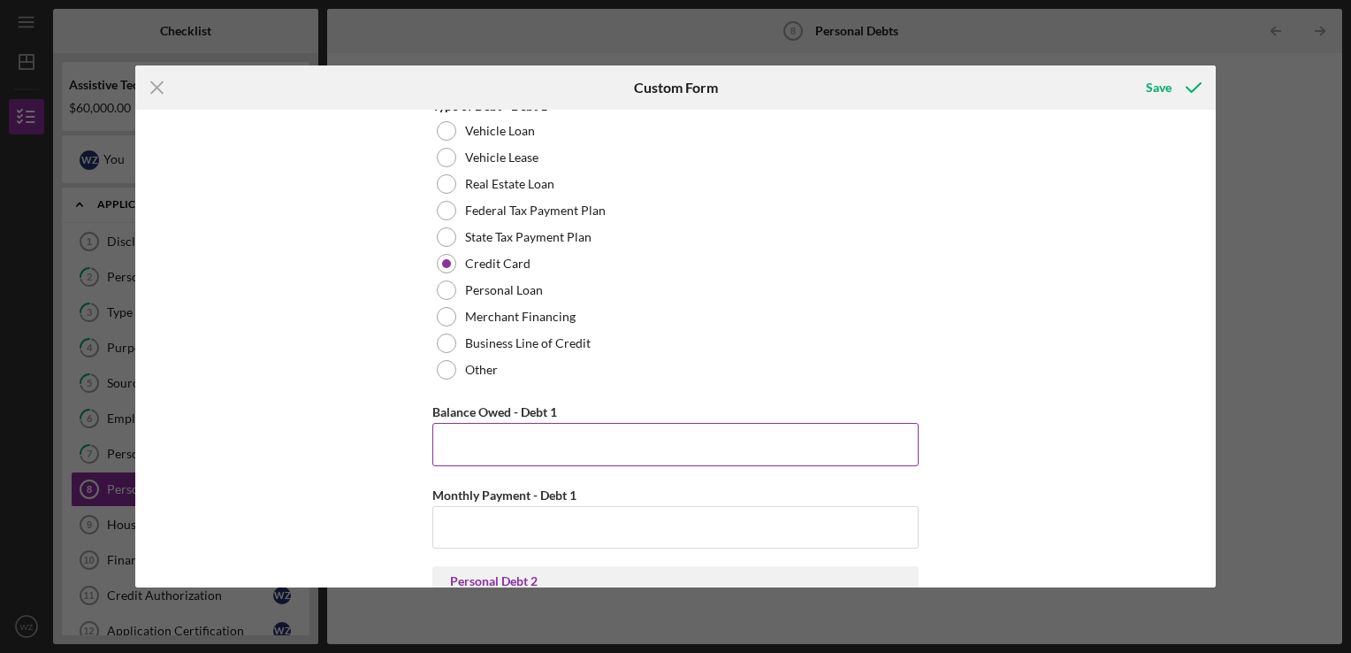
click at [501, 445] on input "Balance Owed - Debt 1" at bounding box center [675, 444] width 486 height 42
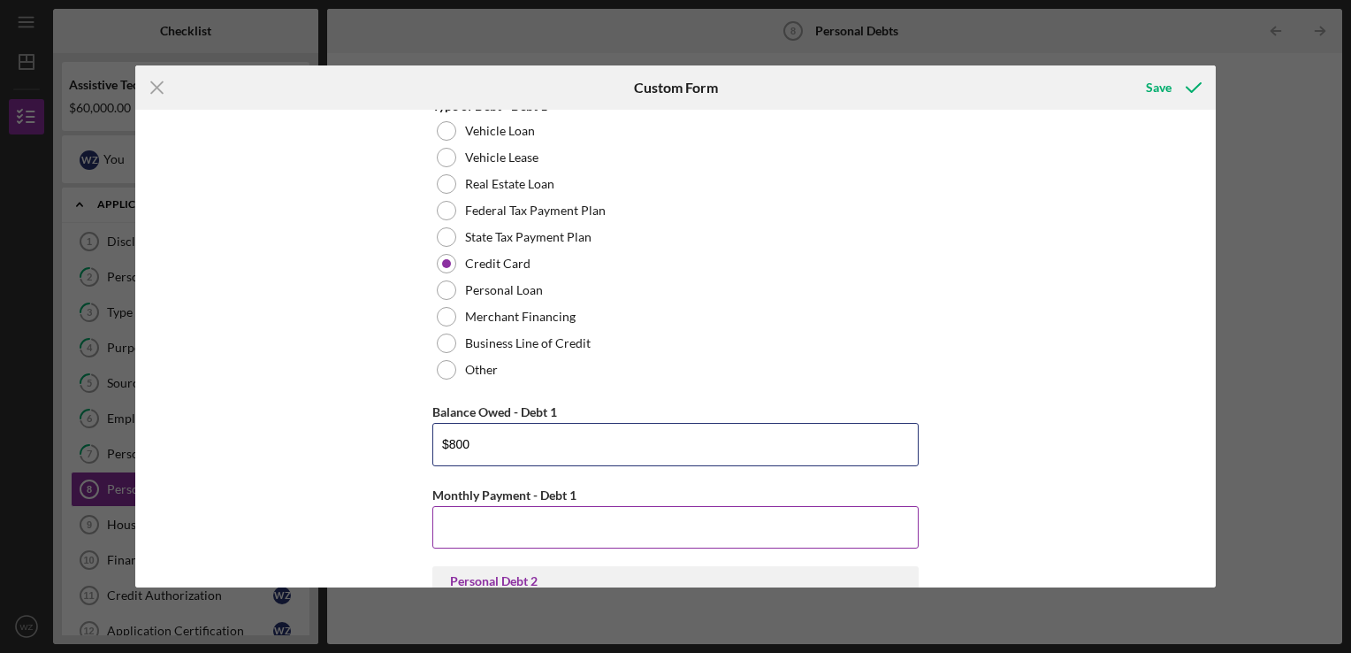
type input "$800"
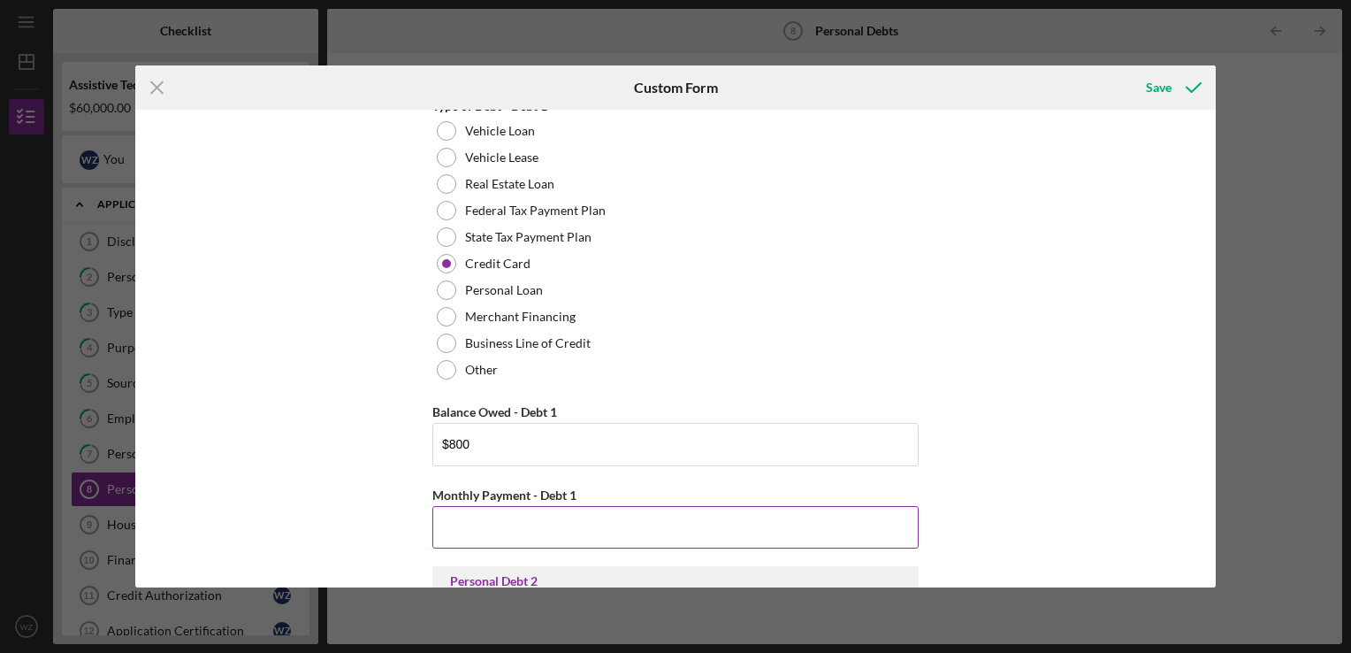
click at [499, 526] on input "Monthly Payment - Debt 1" at bounding box center [675, 527] width 486 height 42
type input "$1"
type input "$3"
type input "$5"
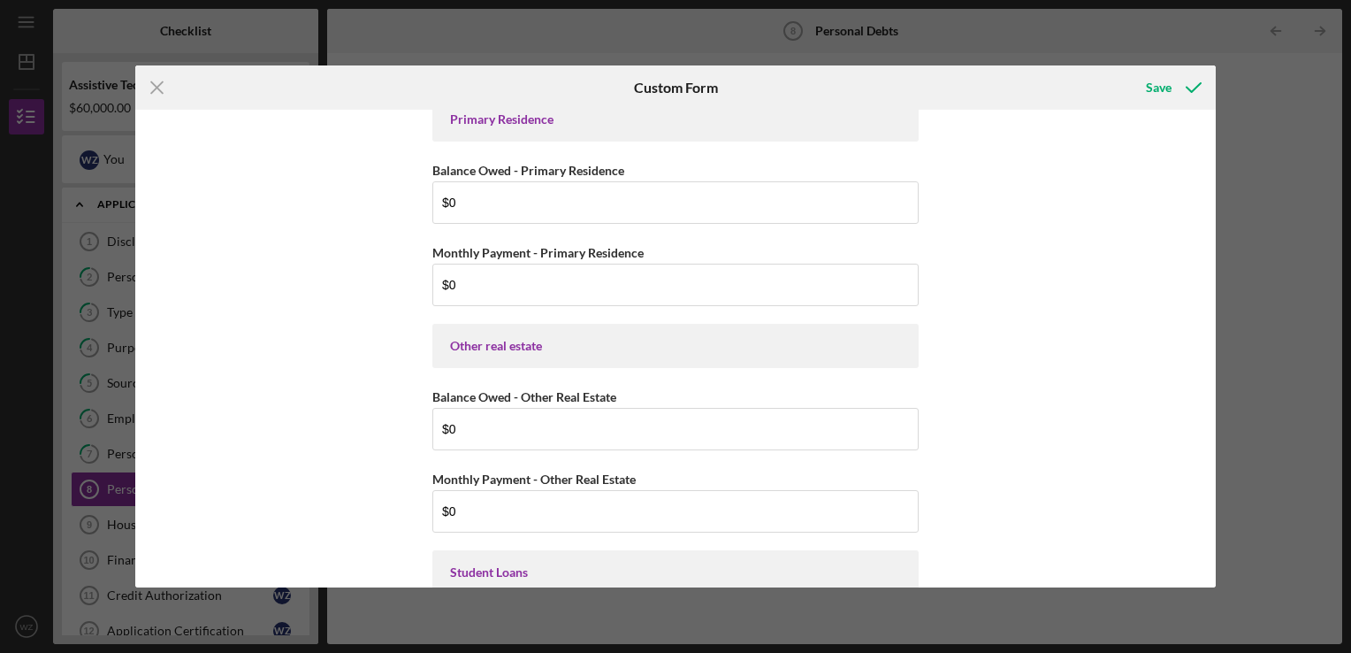
scroll to position [0, 0]
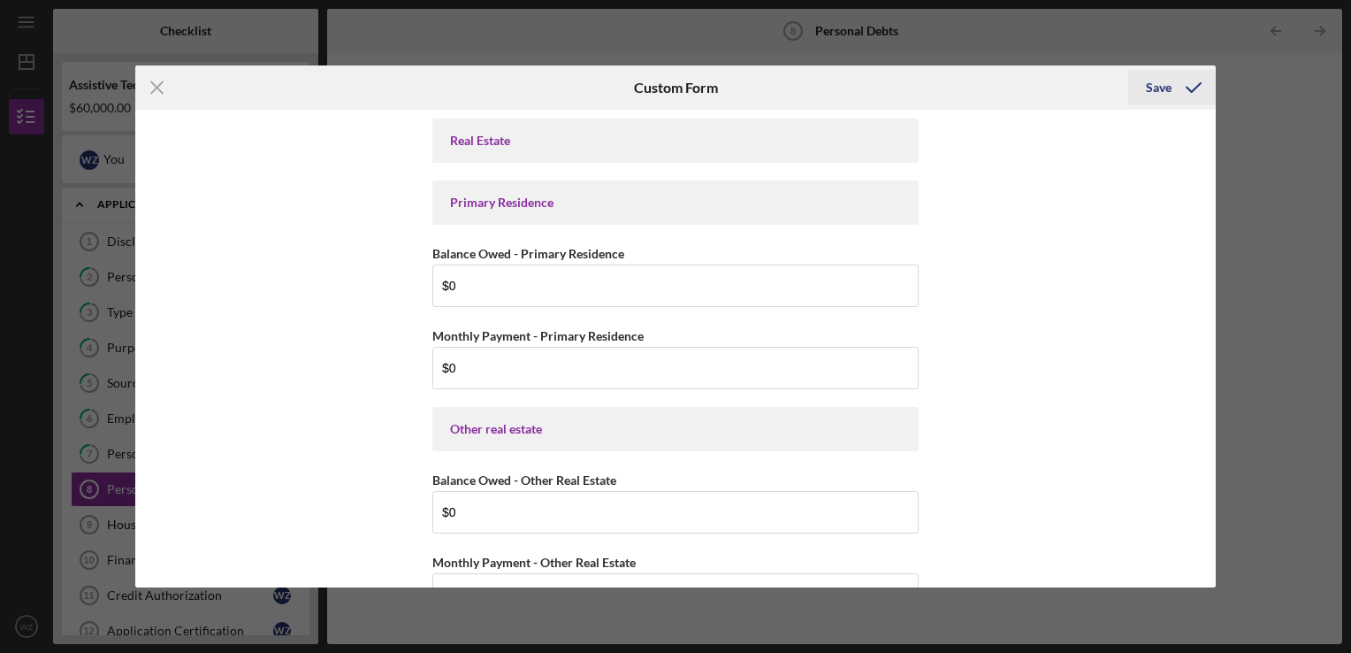
type input "$30"
click at [1163, 89] on div "Save" at bounding box center [1159, 87] width 26 height 35
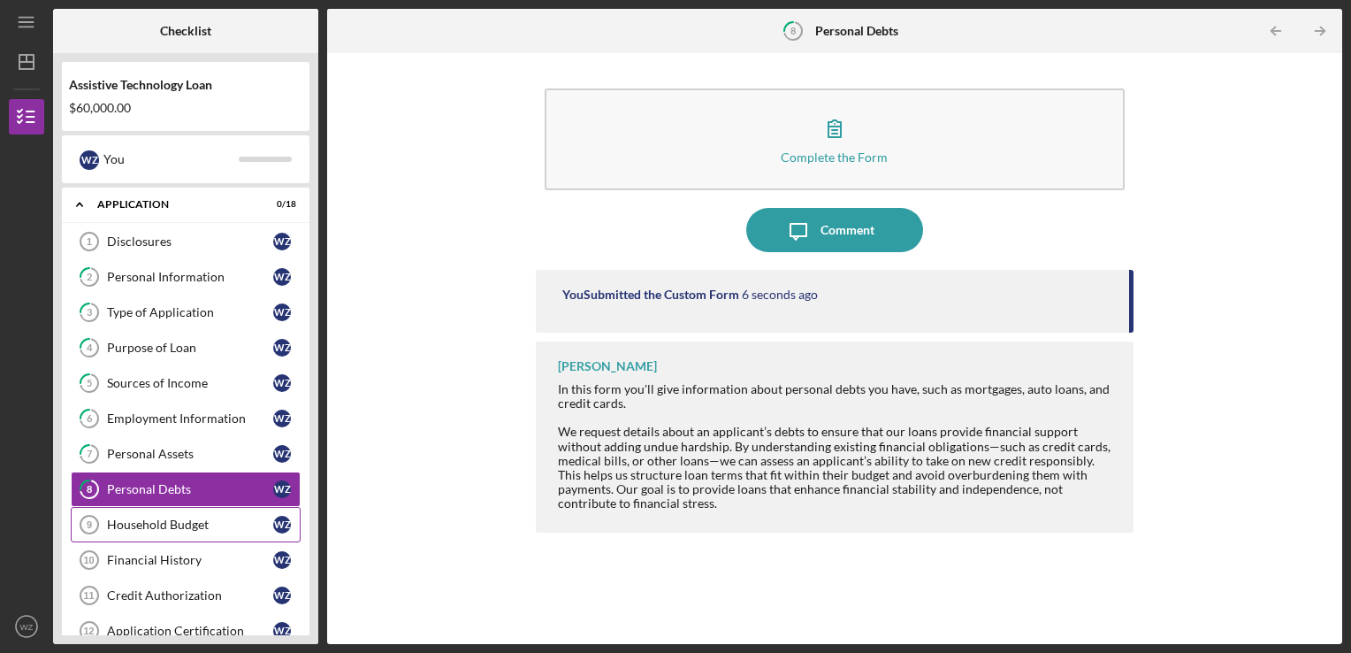
click at [143, 517] on div "Household Budget" at bounding box center [190, 524] width 166 height 14
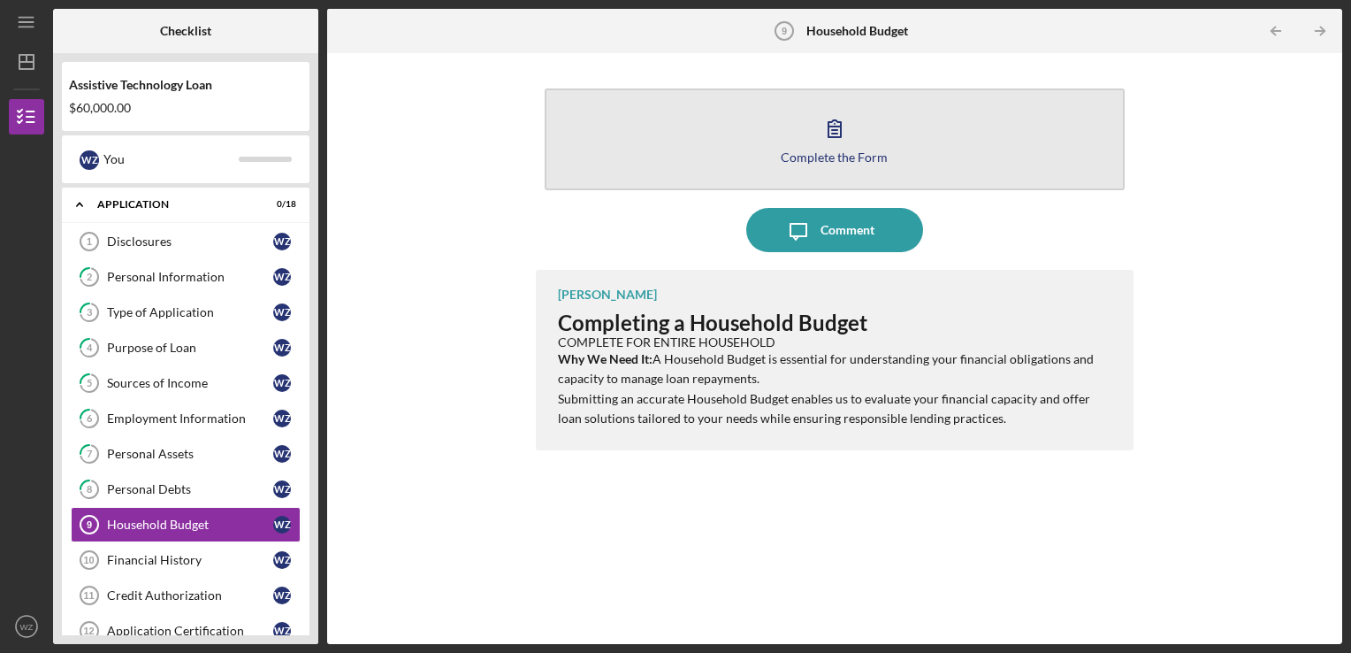
click at [844, 152] on div "Complete the Form" at bounding box center [834, 156] width 107 height 13
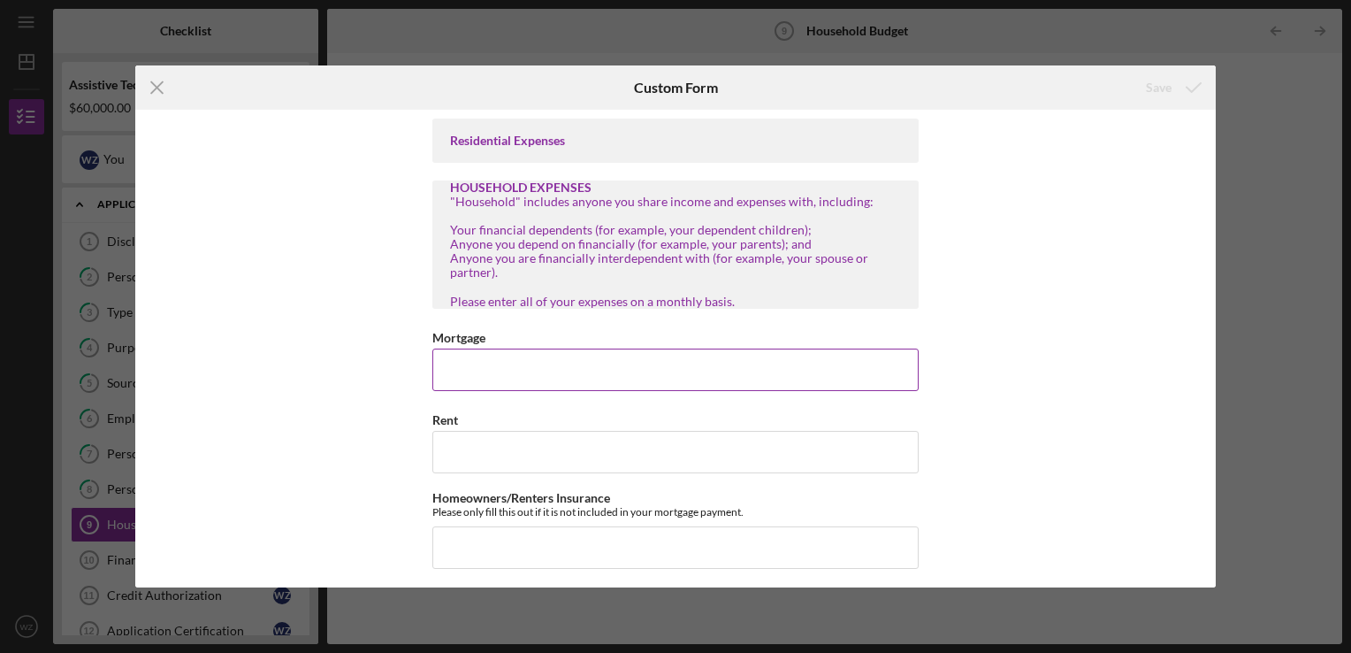
click at [591, 369] on input "Mortgage" at bounding box center [675, 369] width 486 height 42
type input "$0"
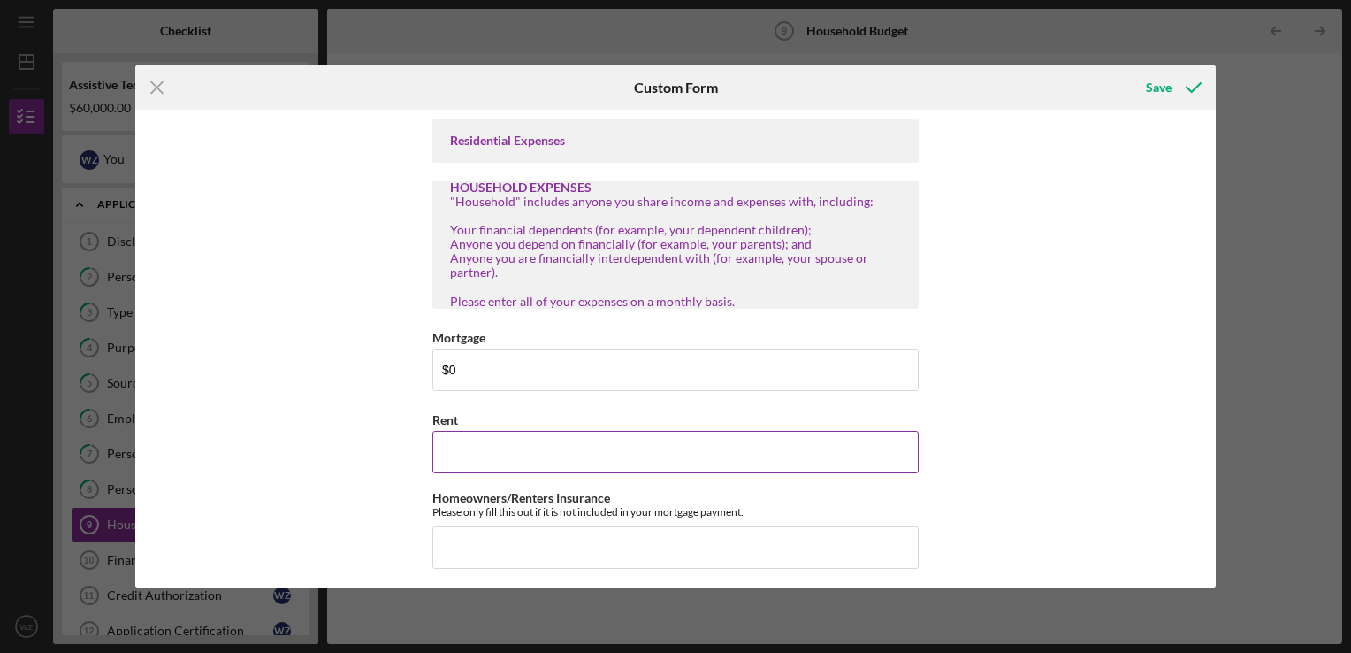
click at [562, 453] on input "Rent" at bounding box center [675, 452] width 486 height 42
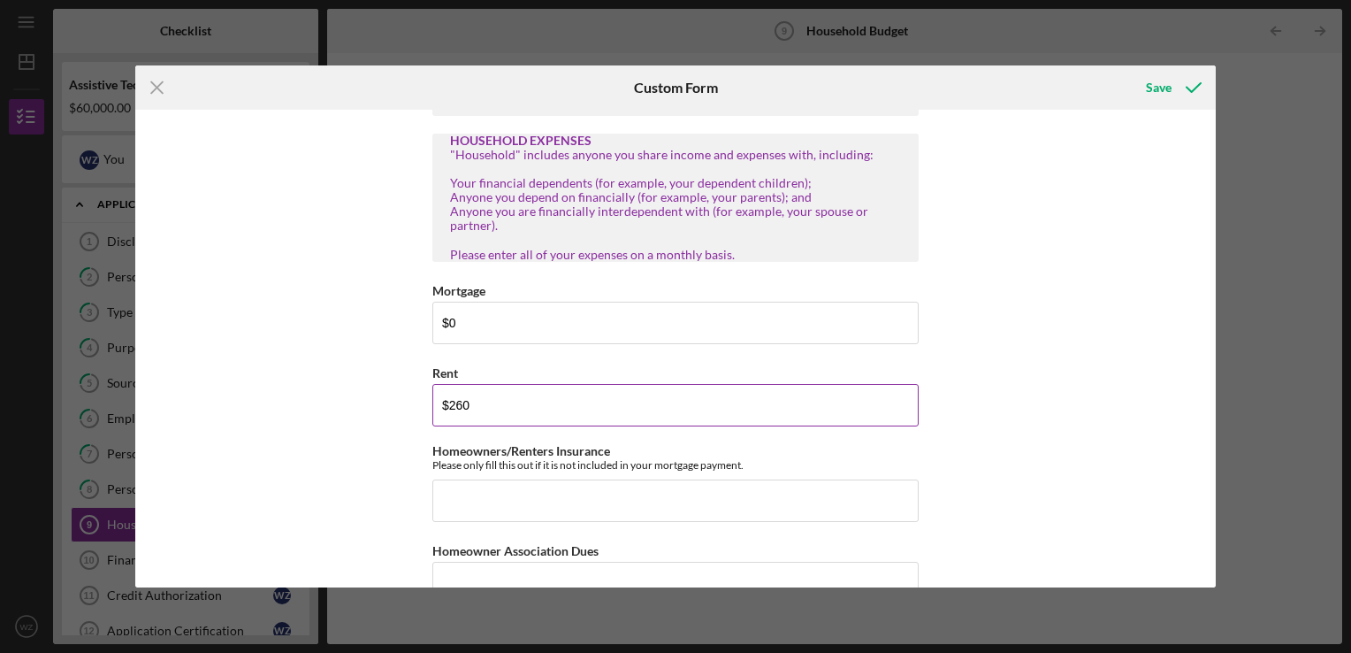
scroll to position [88, 0]
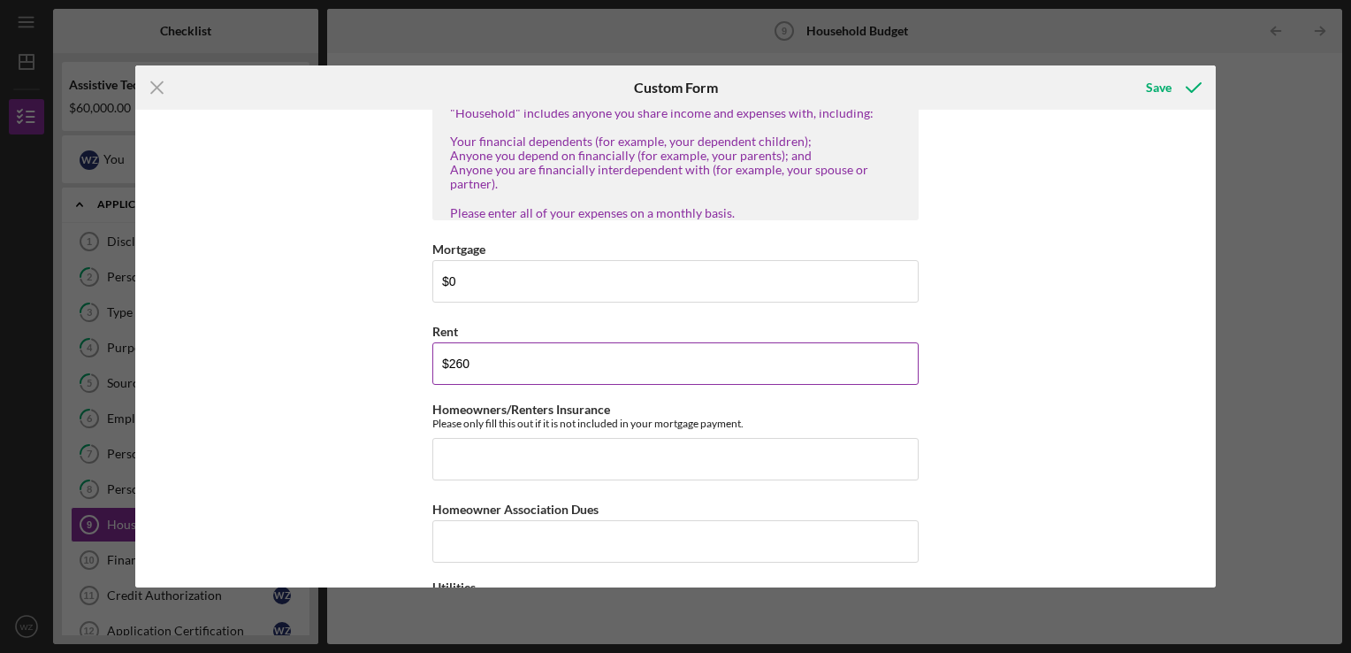
type input "$260"
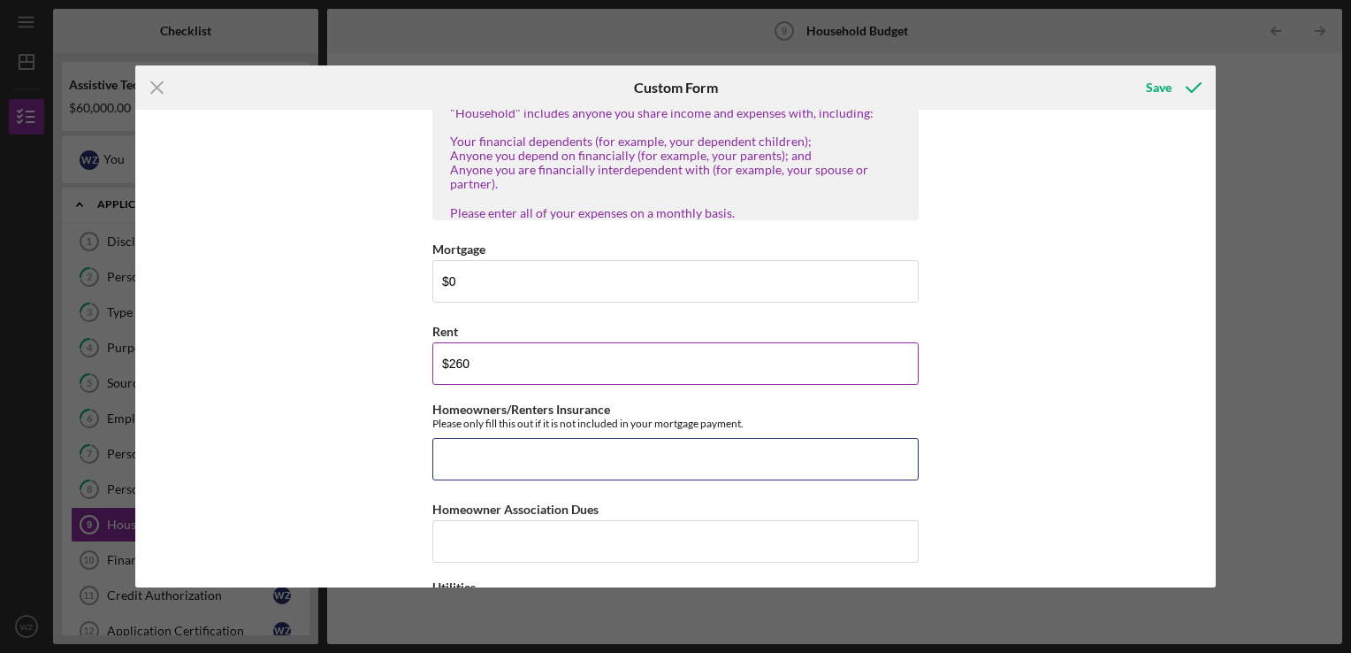
click at [562, 455] on input "Homeowners/Renters Insurance" at bounding box center [675, 459] width 486 height 42
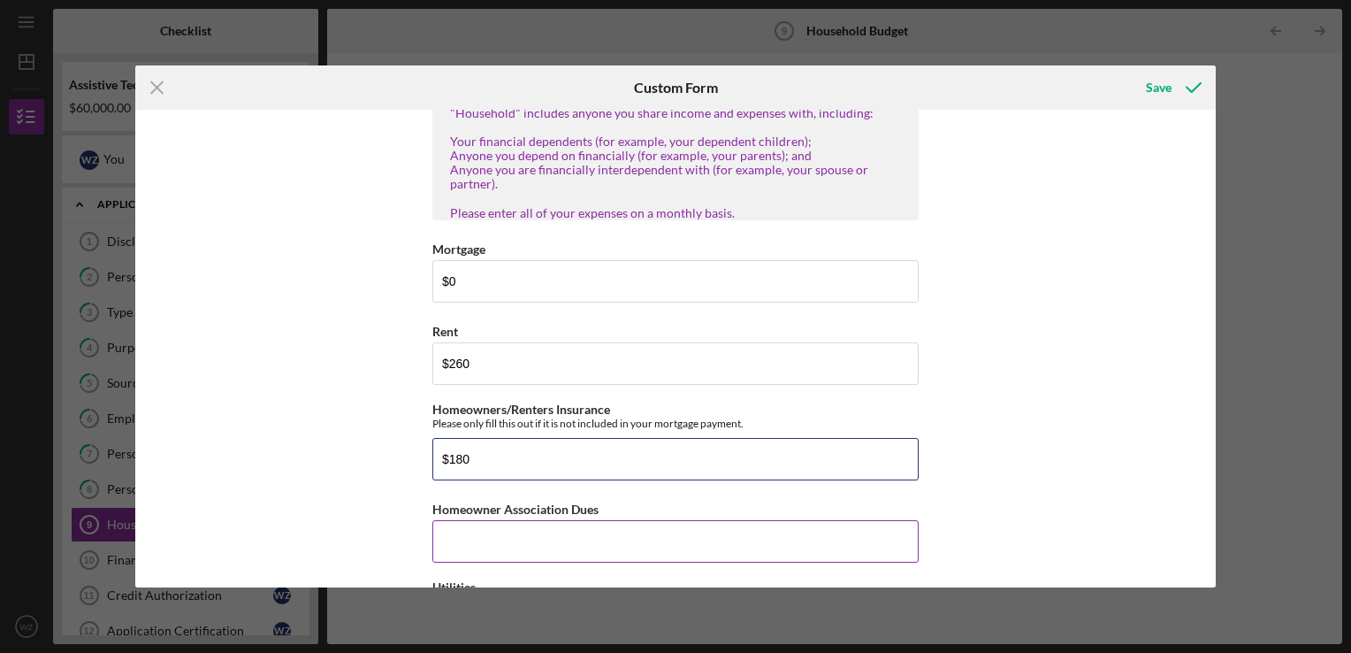
type input "$180"
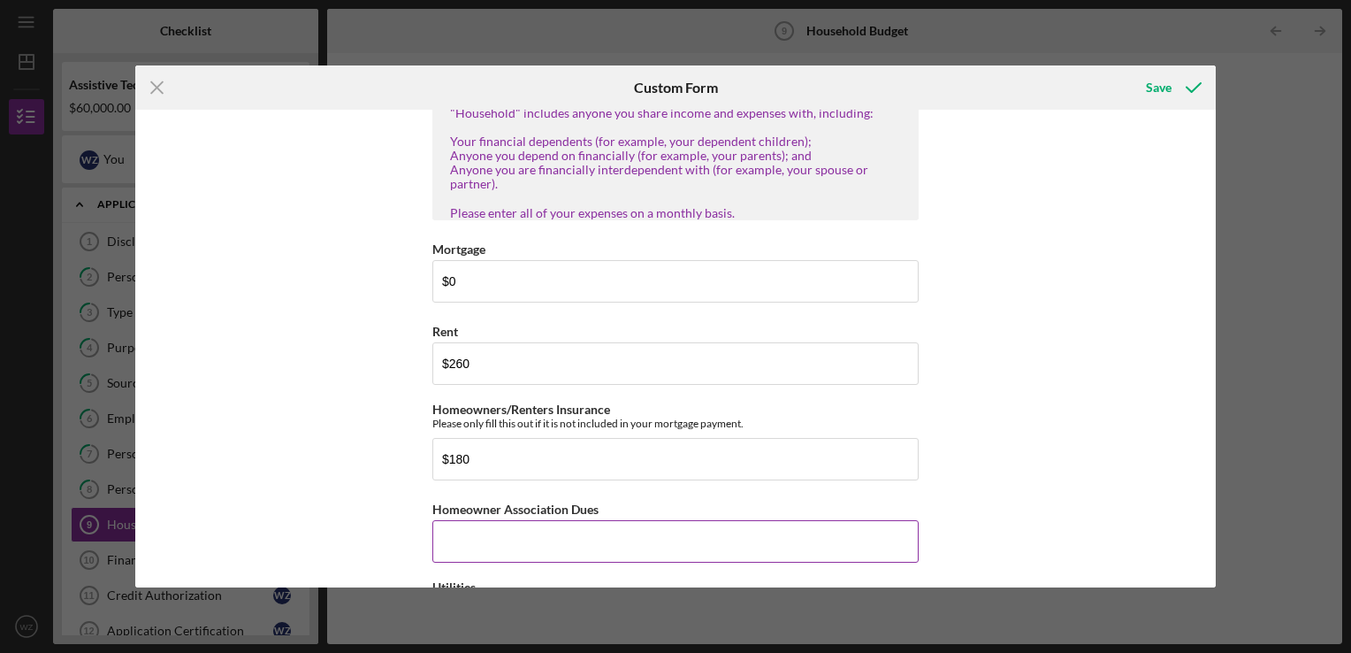
click at [546, 536] on input "Homeowner Association Dues" at bounding box center [675, 541] width 486 height 42
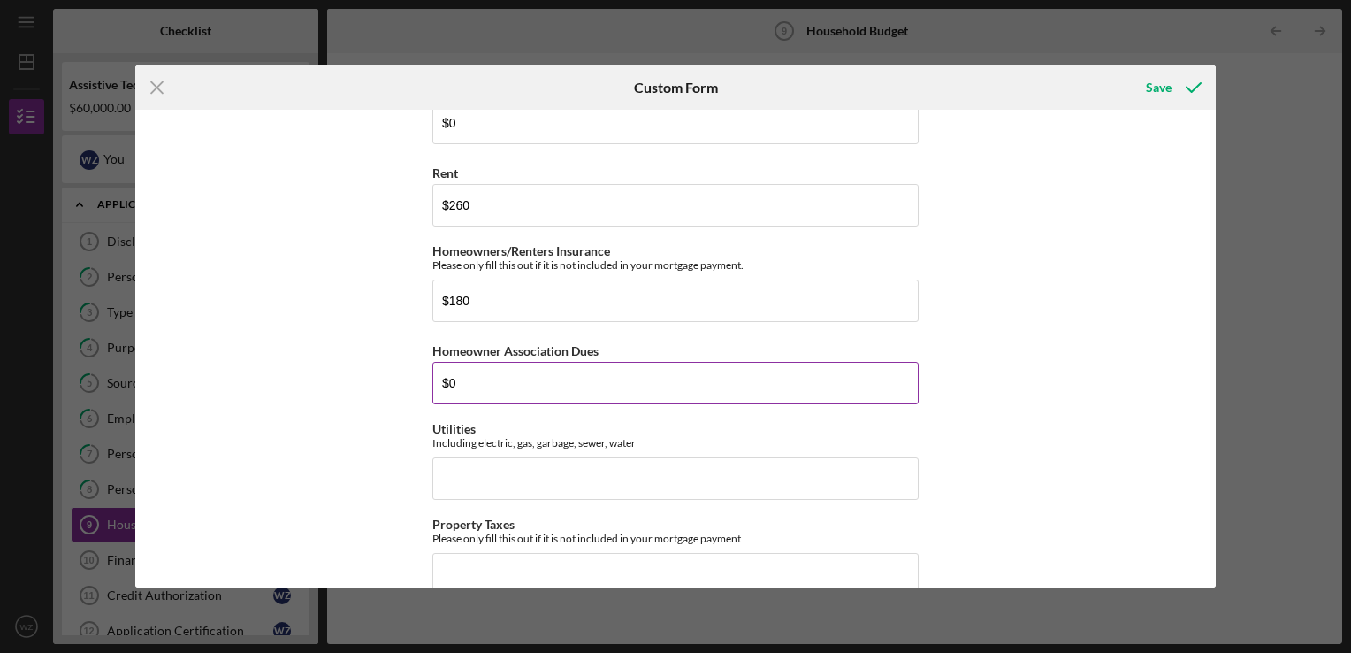
scroll to position [265, 0]
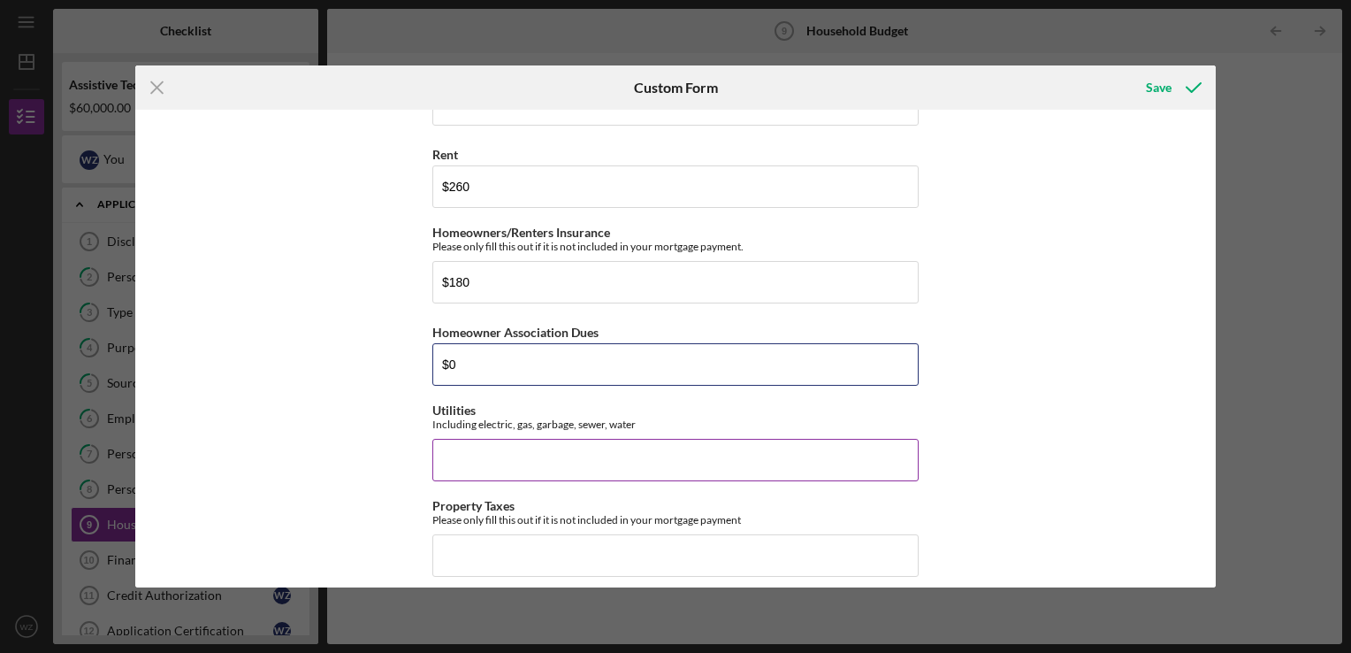
type input "$0"
click at [540, 456] on input "Utilities" at bounding box center [675, 460] width 486 height 42
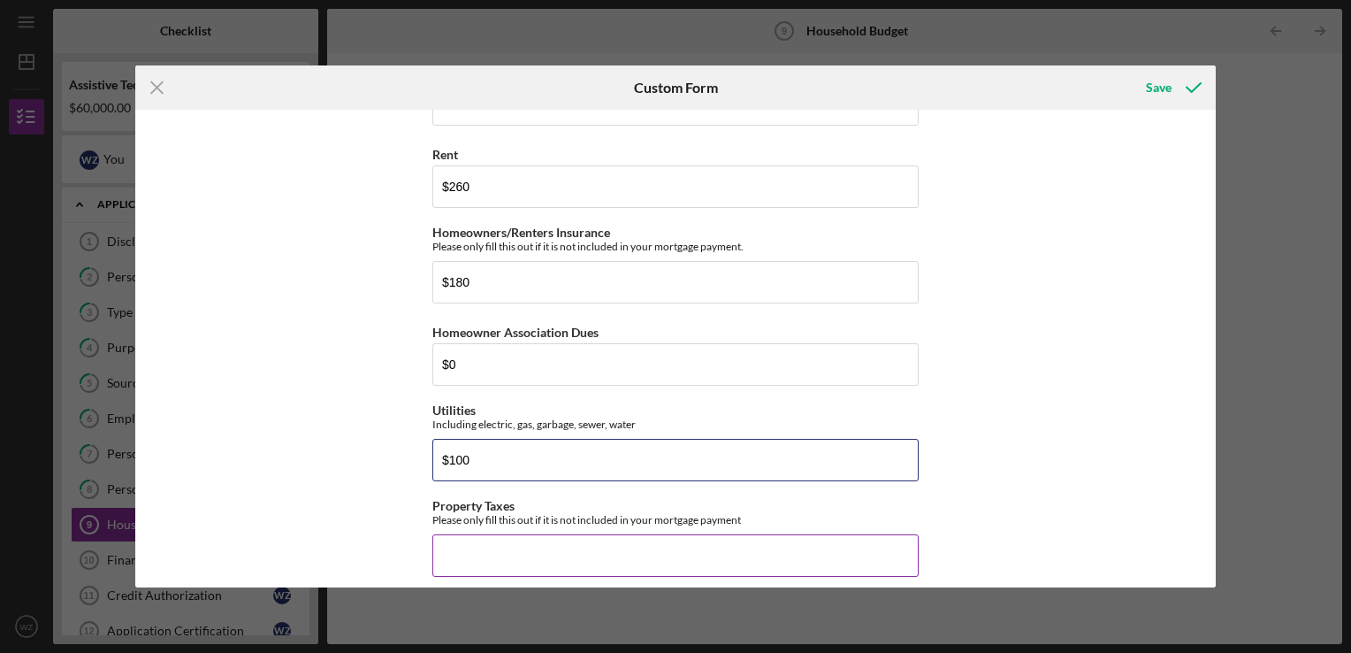
type input "$100"
click at [526, 550] on input "Property Taxes" at bounding box center [675, 555] width 486 height 42
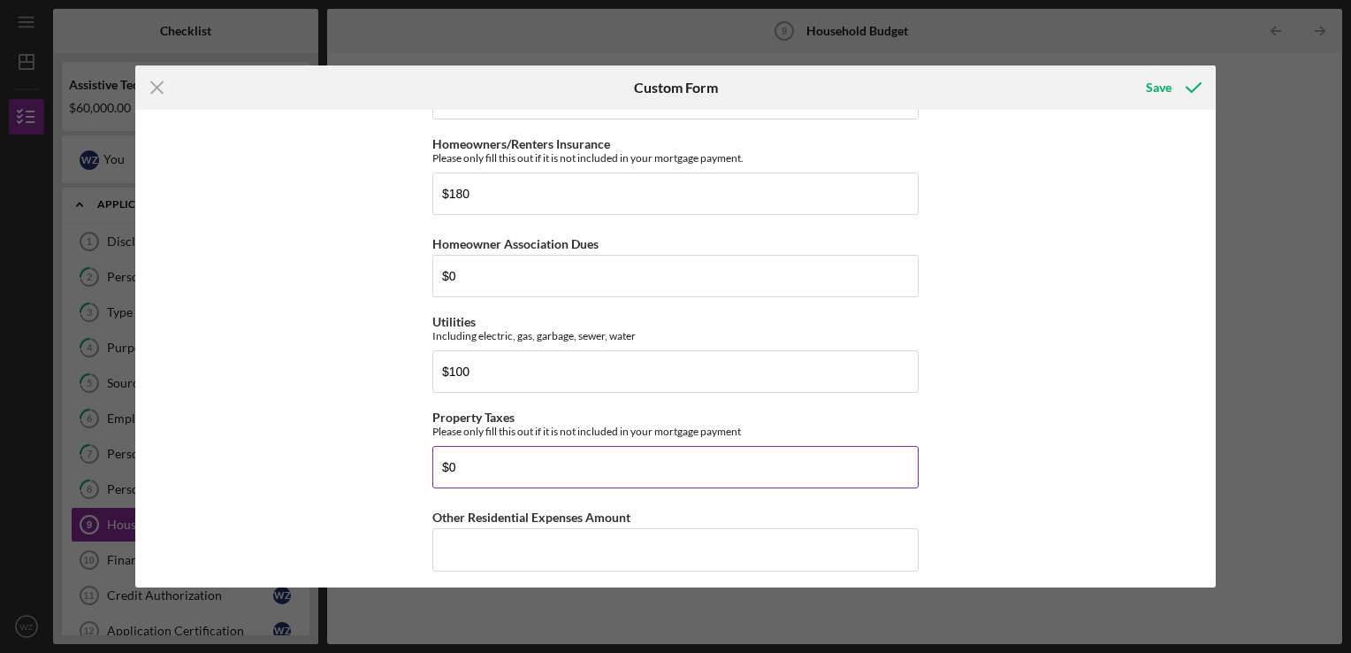
scroll to position [442, 0]
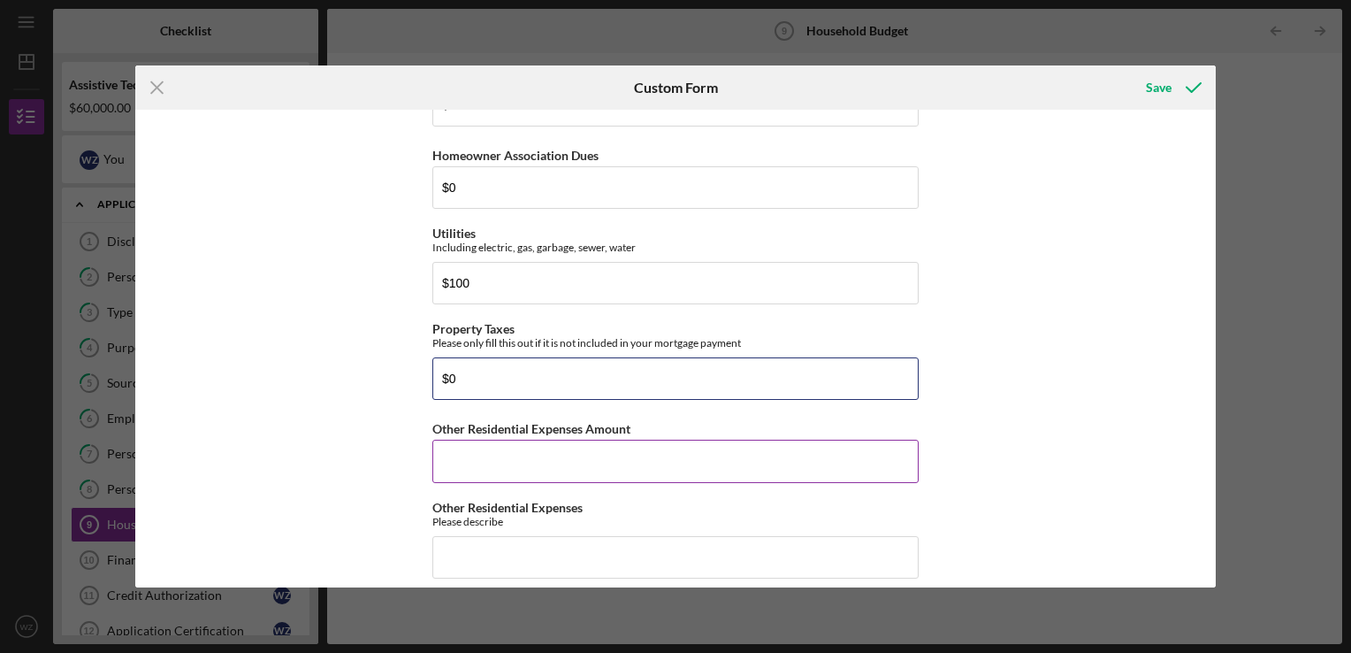
type input "$0"
click at [509, 458] on input "Other Residential Expenses Amount" at bounding box center [675, 461] width 486 height 42
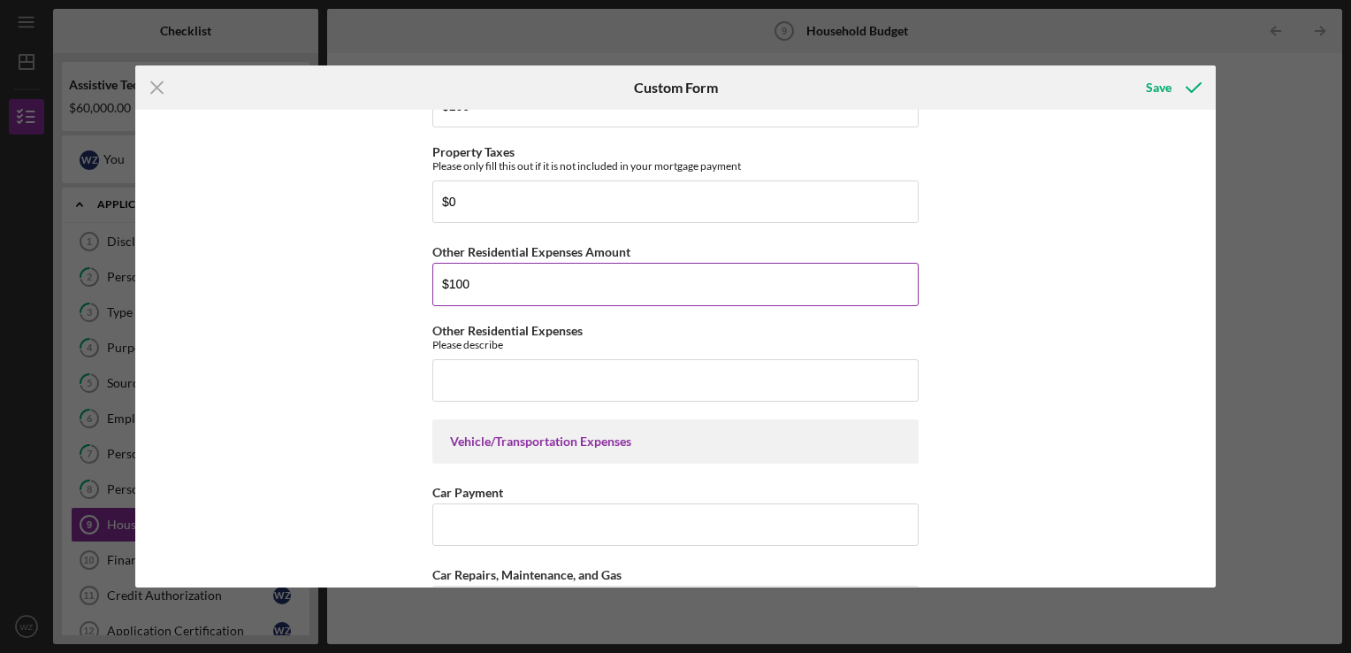
scroll to position [708, 0]
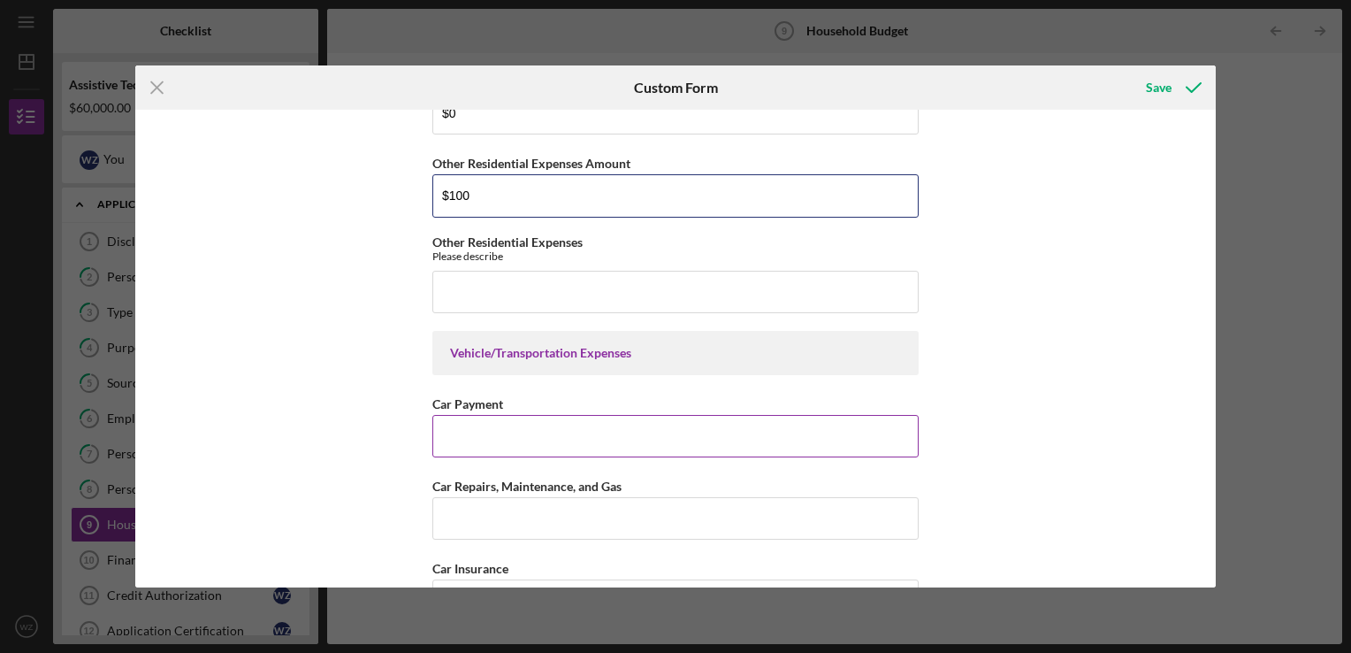
type input "$100"
click at [500, 434] on input "Car Payment" at bounding box center [675, 436] width 486 height 42
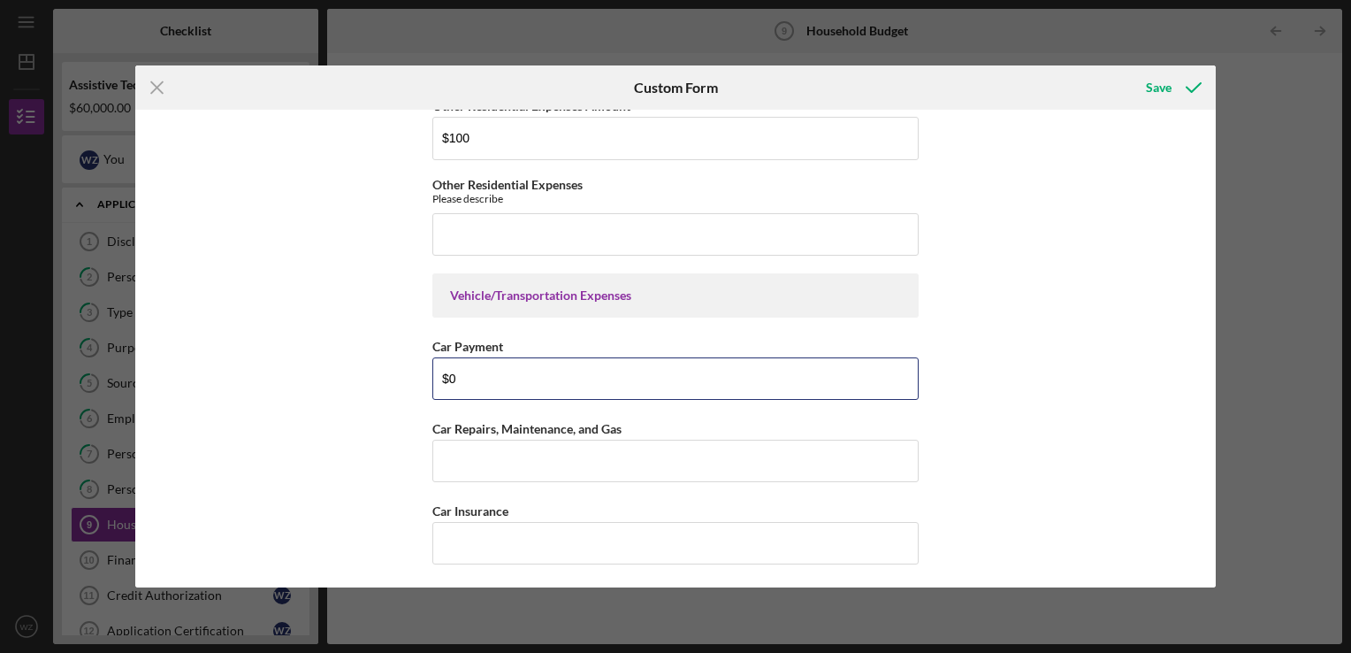
scroll to position [796, 0]
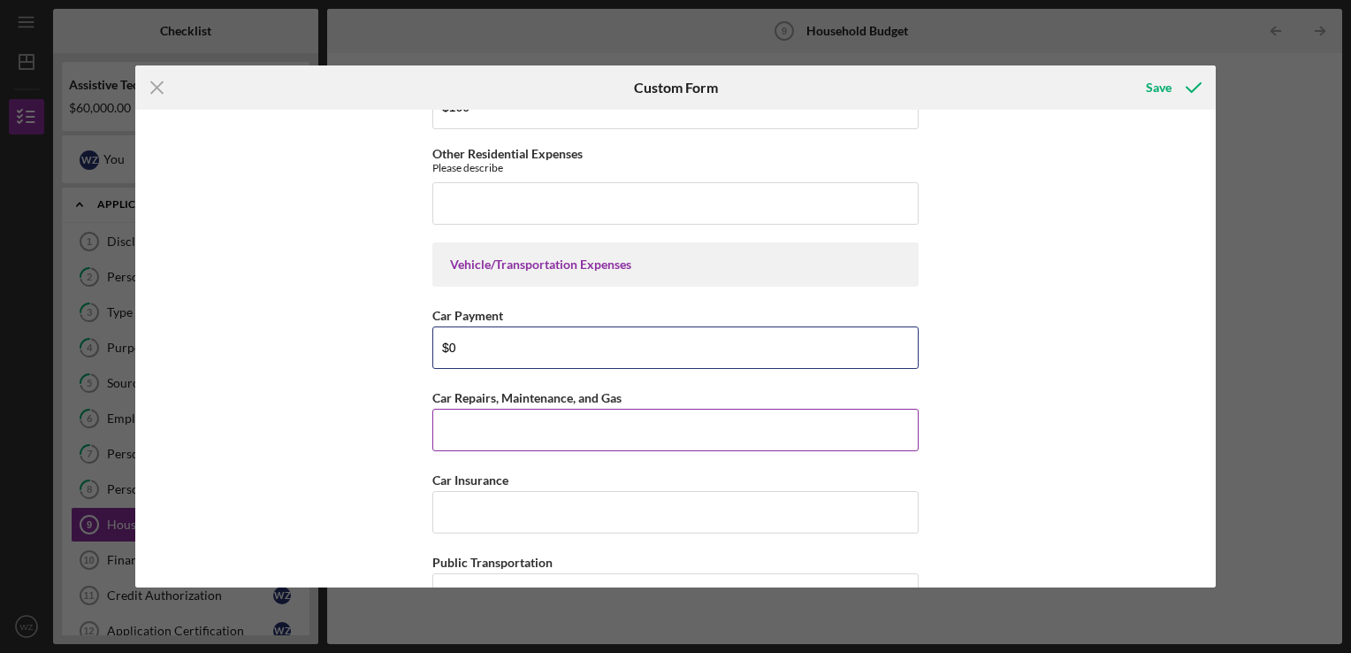
type input "$0"
click at [499, 426] on input "Car Repairs, Maintenance, and Gas" at bounding box center [675, 430] width 486 height 42
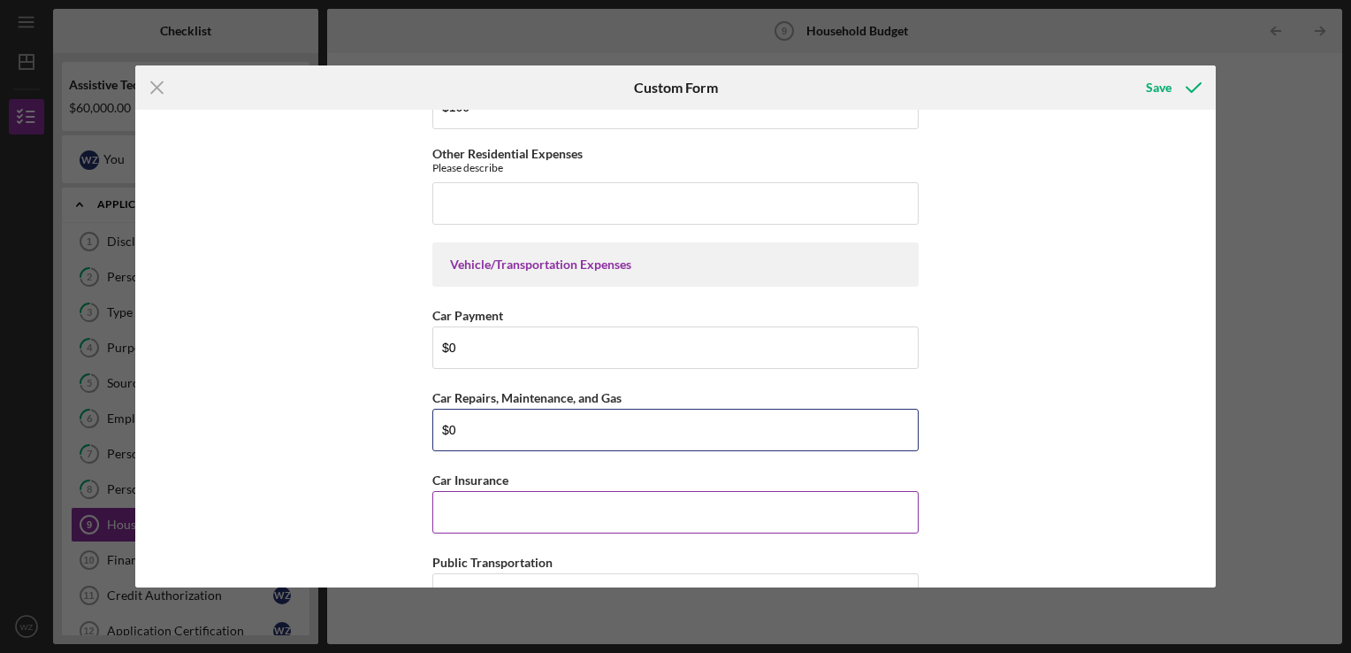
type input "$0"
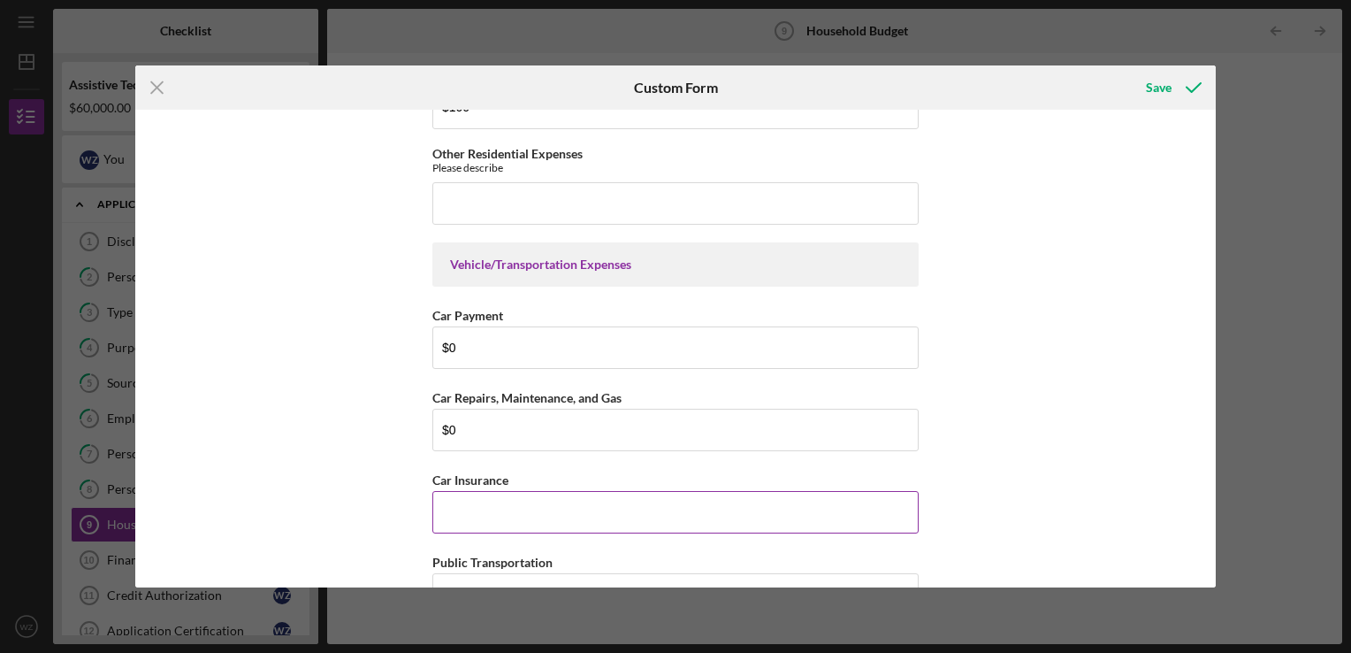
click at [494, 500] on input "Car Insurance" at bounding box center [675, 512] width 486 height 42
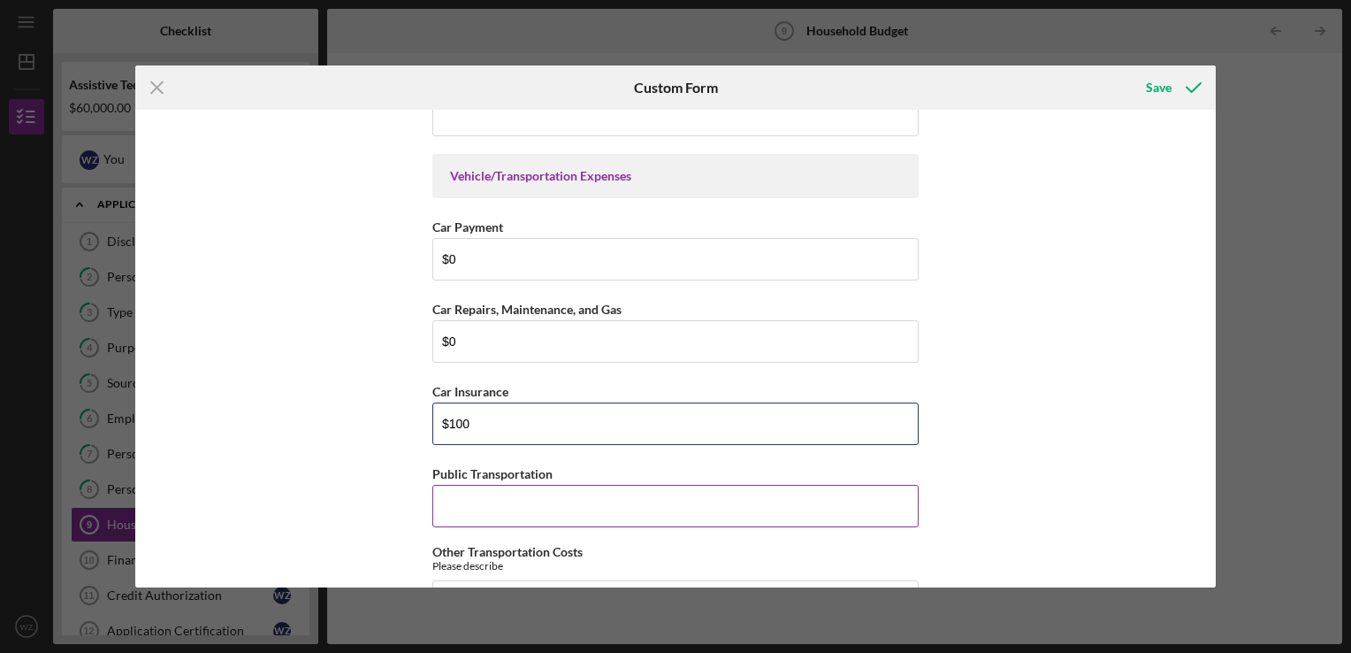
type input "$100"
click at [494, 501] on input "Public Transportation" at bounding box center [675, 506] width 486 height 42
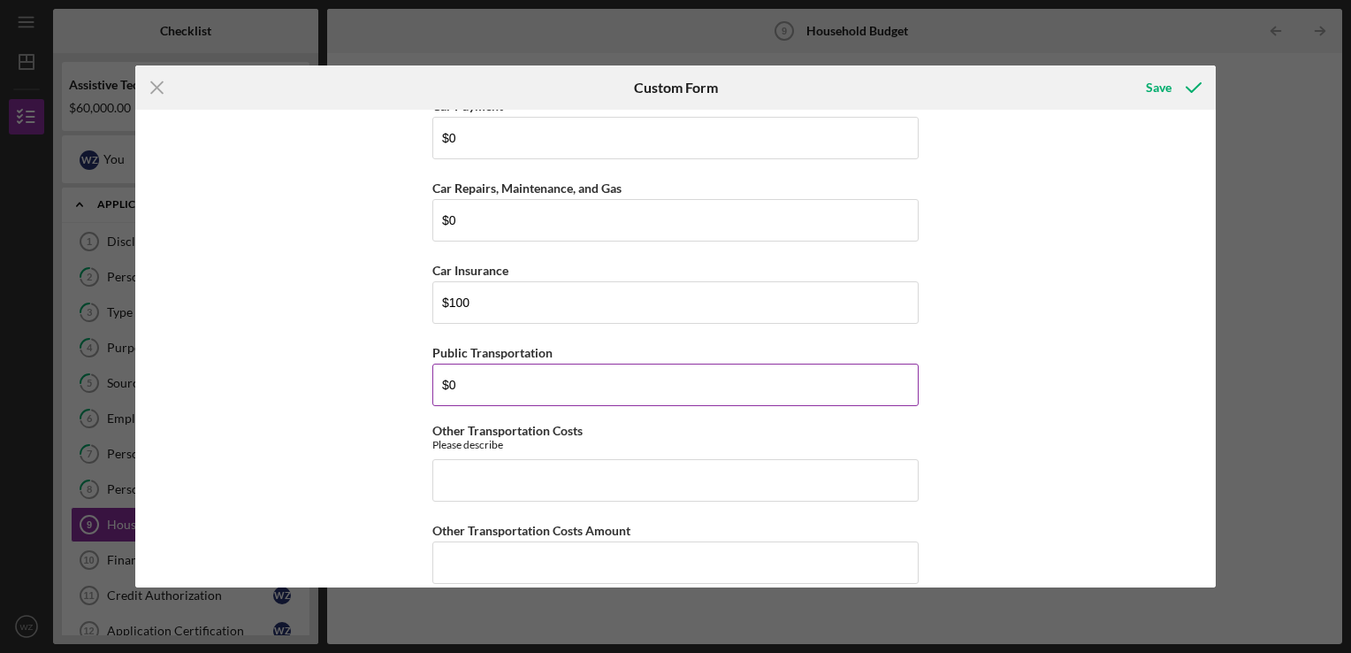
scroll to position [1061, 0]
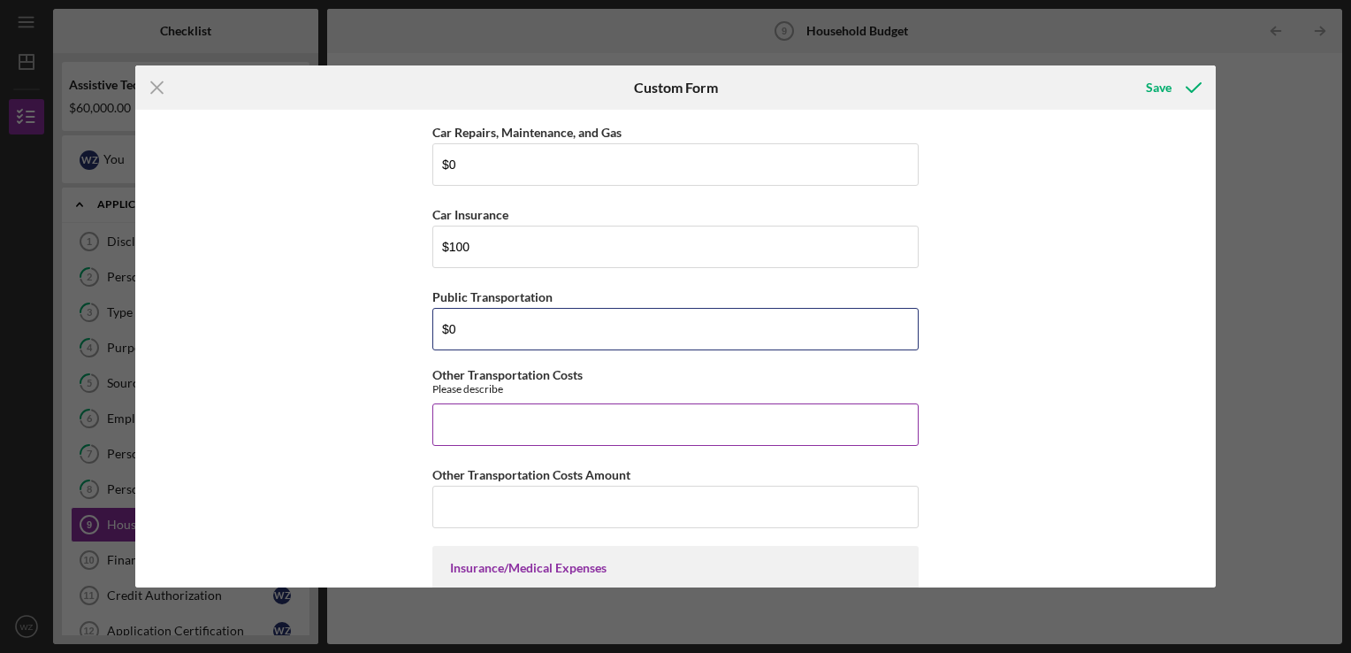
type input "$0"
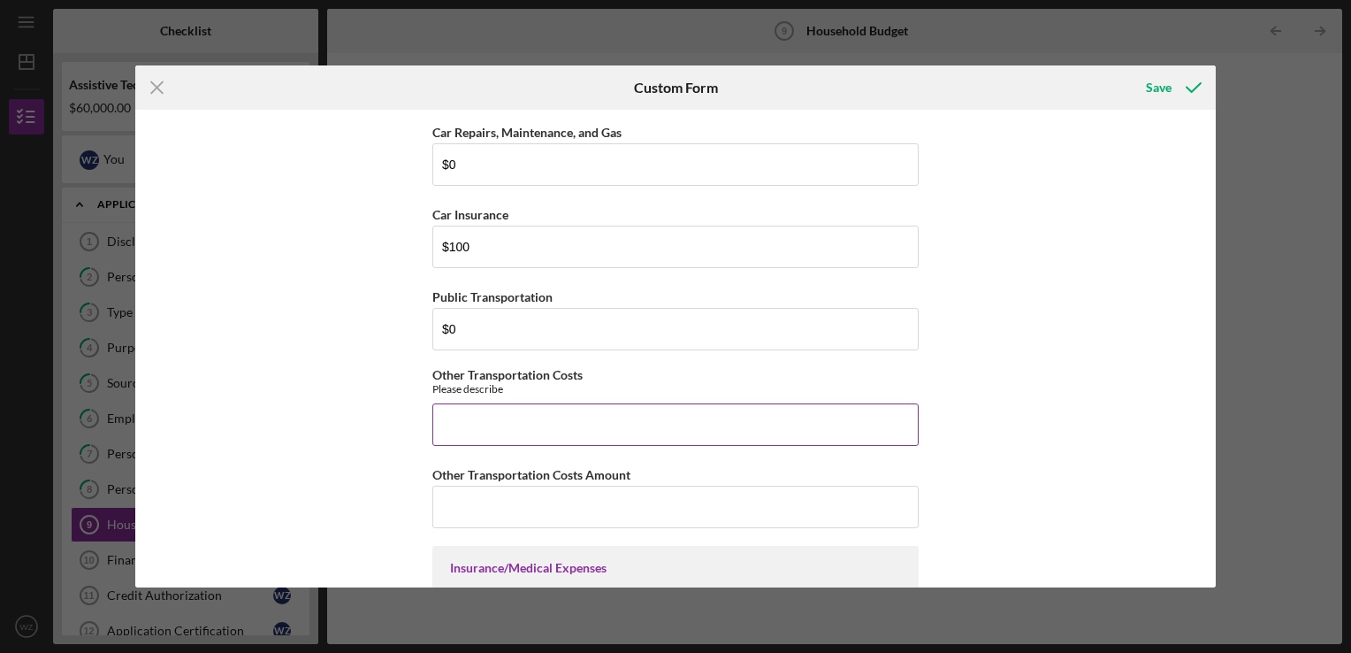
click at [499, 427] on input "Other Transportation Costs" at bounding box center [675, 424] width 486 height 42
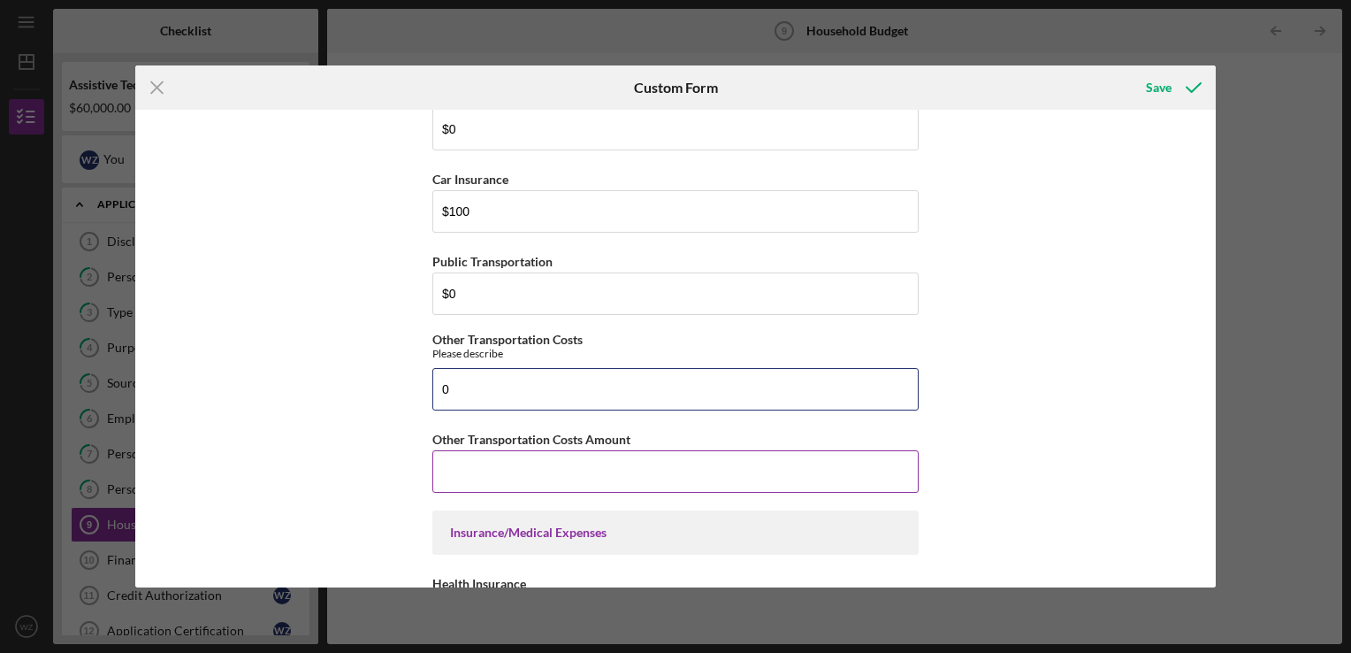
scroll to position [1150, 0]
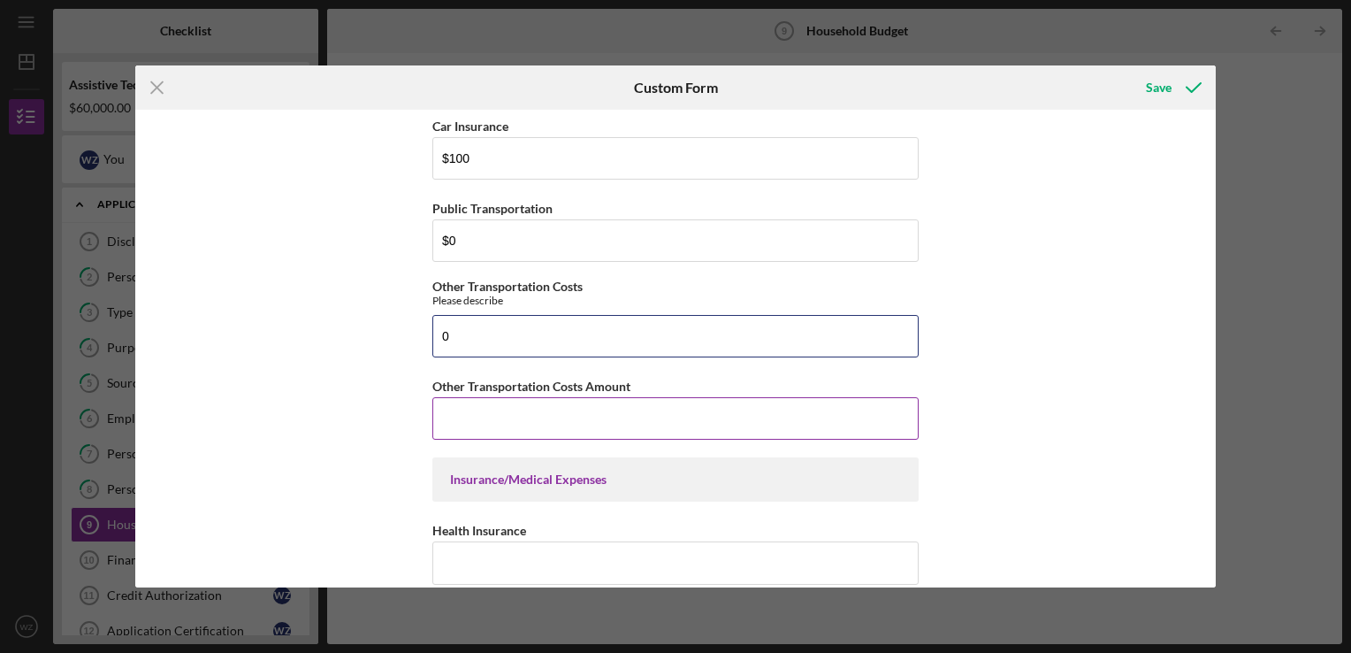
type input "0"
click at [499, 412] on input "Other Transportation Costs Amount" at bounding box center [675, 418] width 486 height 42
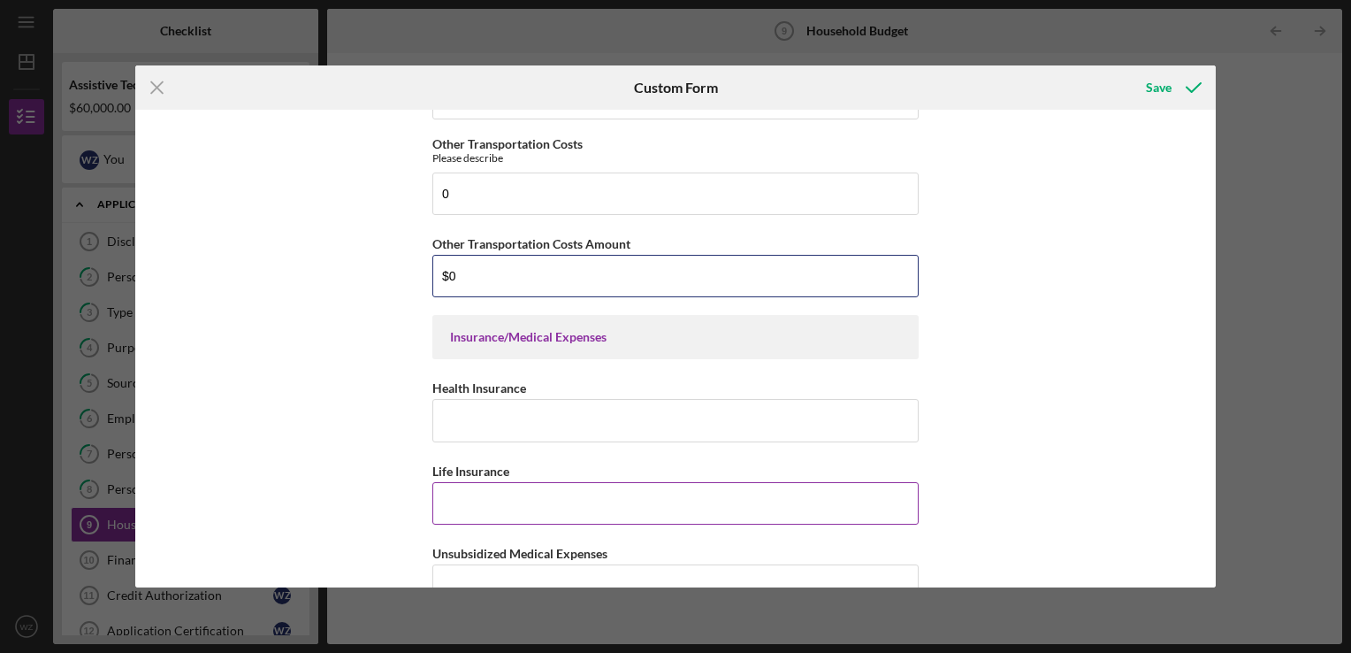
scroll to position [1327, 0]
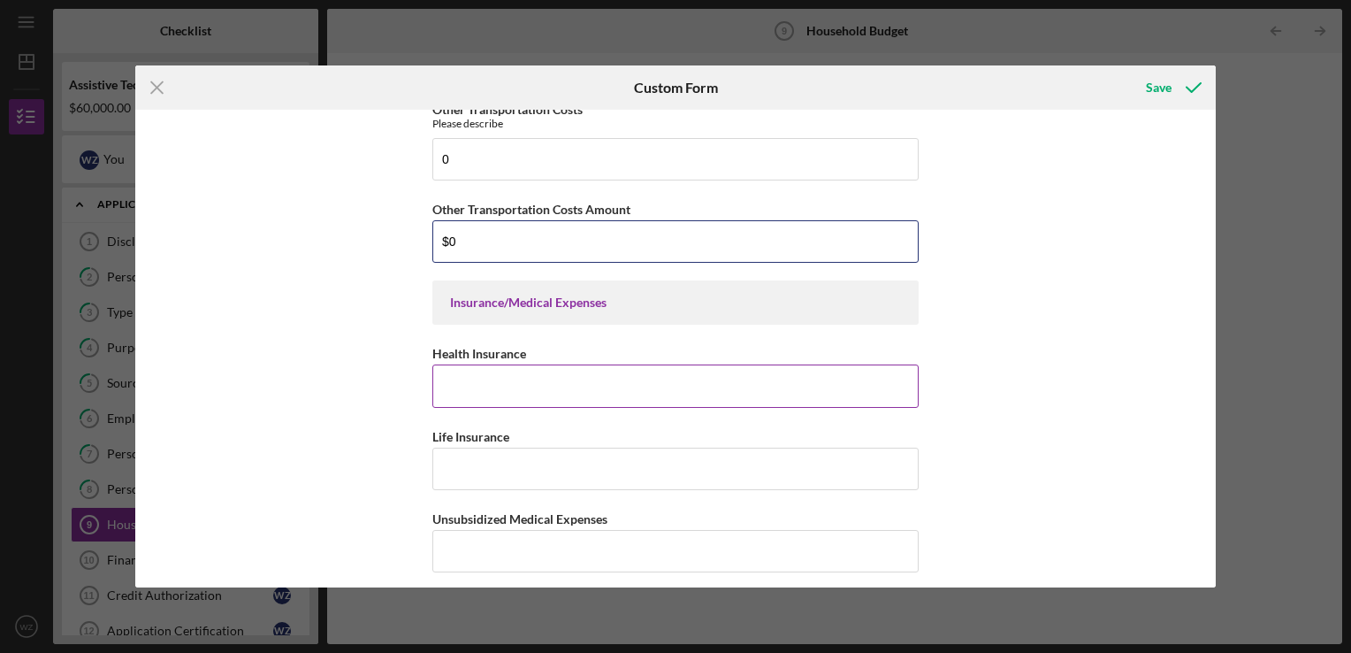
type input "$0"
click at [501, 376] on input "Health Insurance" at bounding box center [675, 385] width 486 height 42
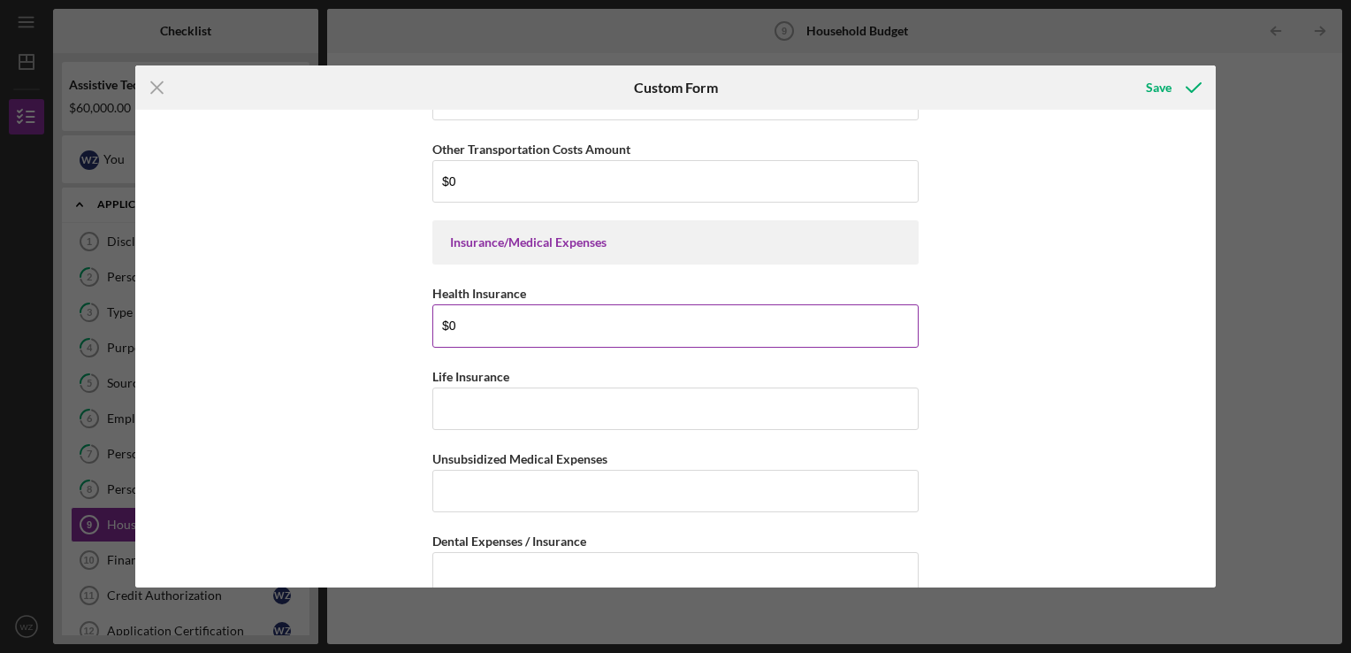
scroll to position [1415, 0]
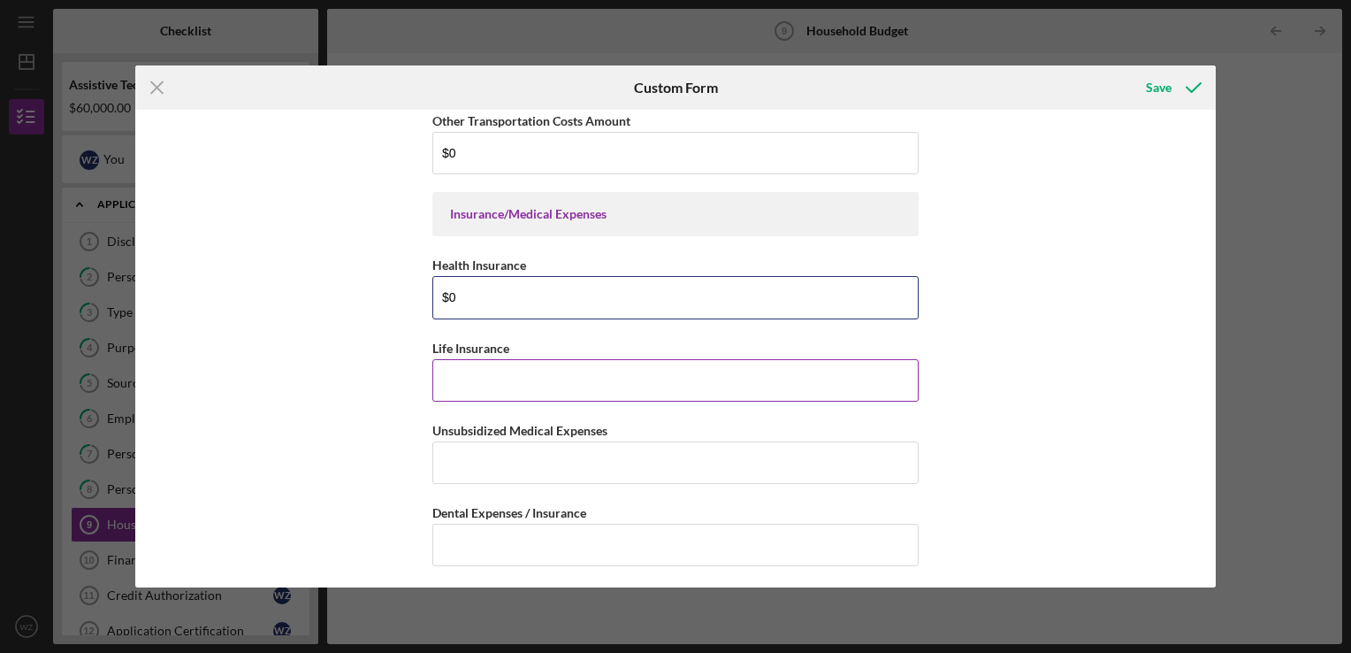
type input "$0"
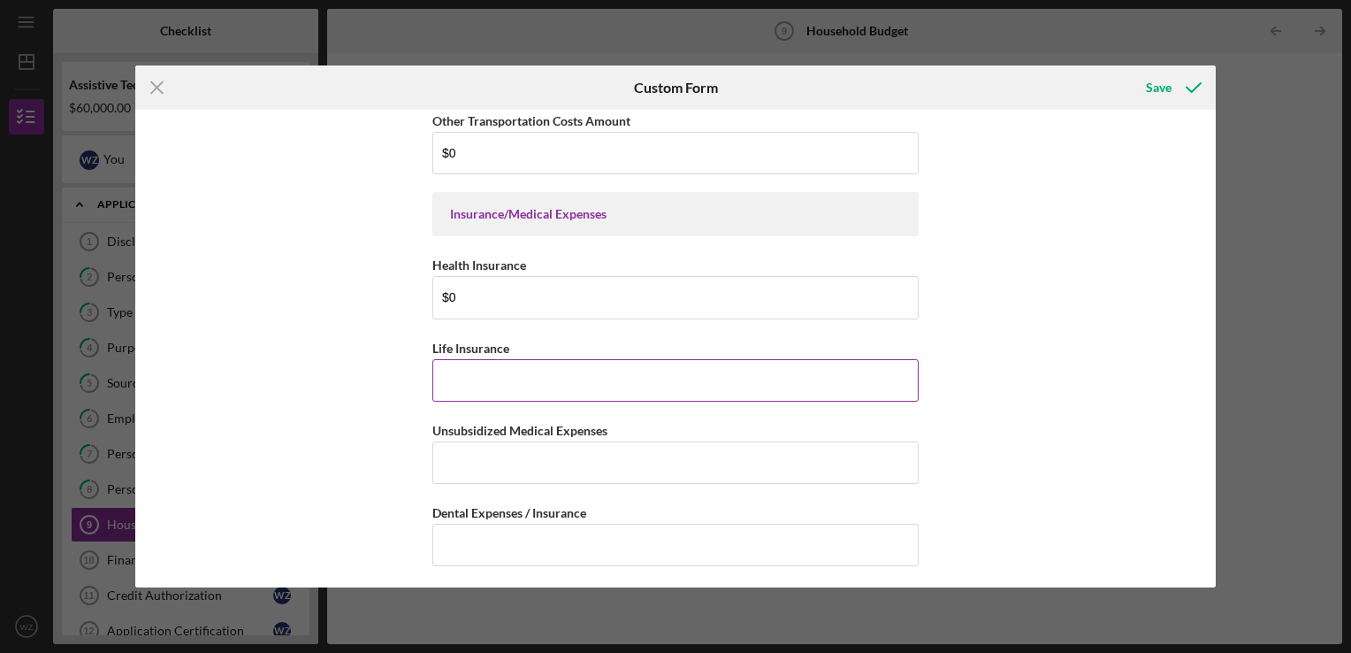
click at [500, 363] on input "Life Insurance" at bounding box center [675, 380] width 486 height 42
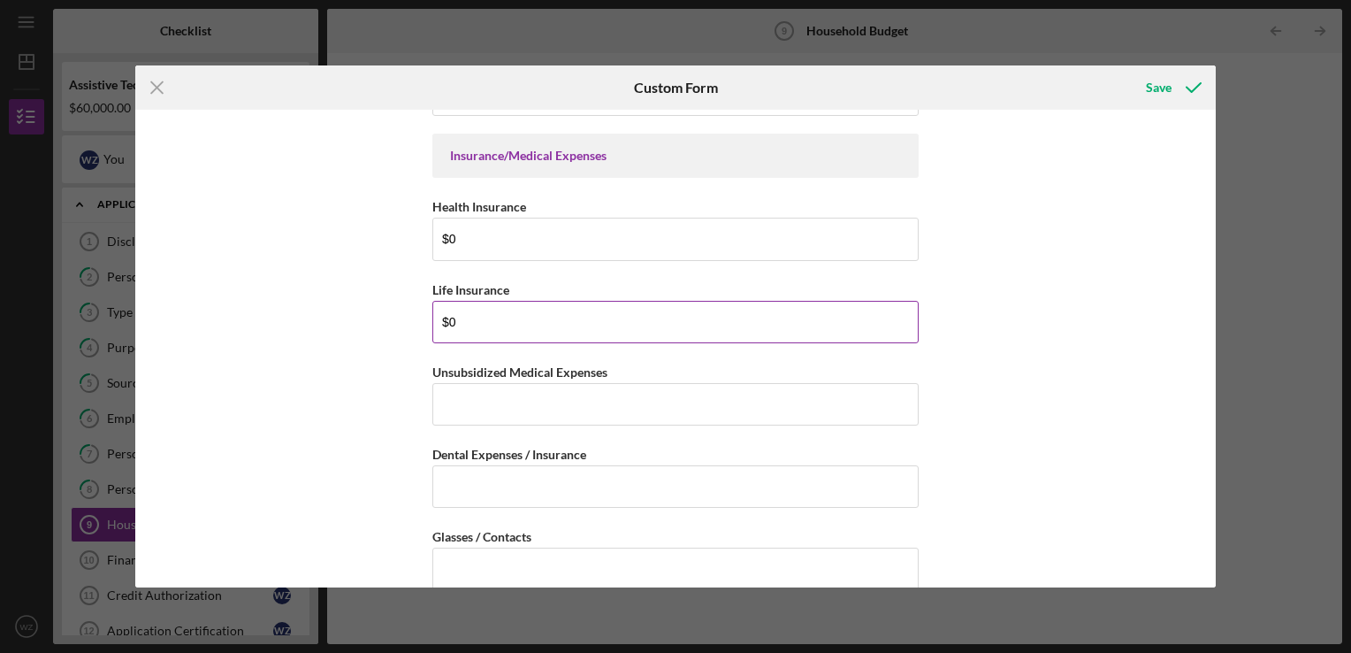
scroll to position [1503, 0]
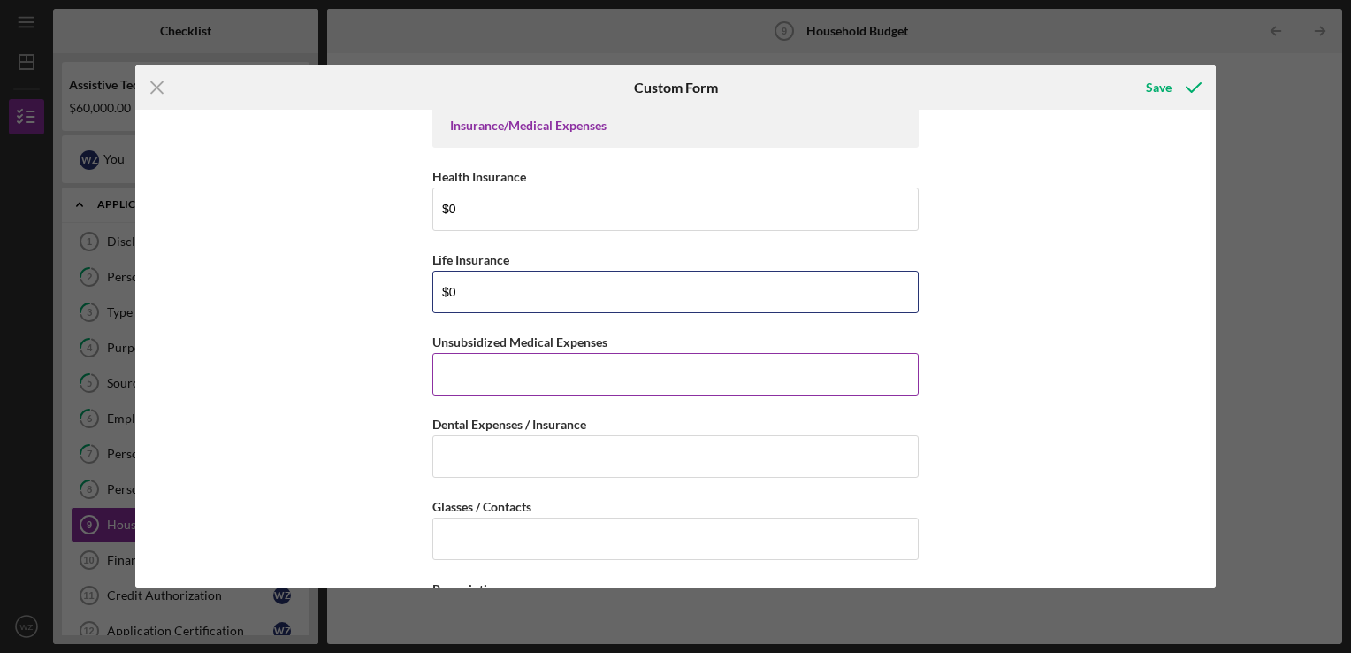
type input "$0"
click at [493, 363] on input "Unsubsidized Medical Expenses" at bounding box center [675, 374] width 486 height 42
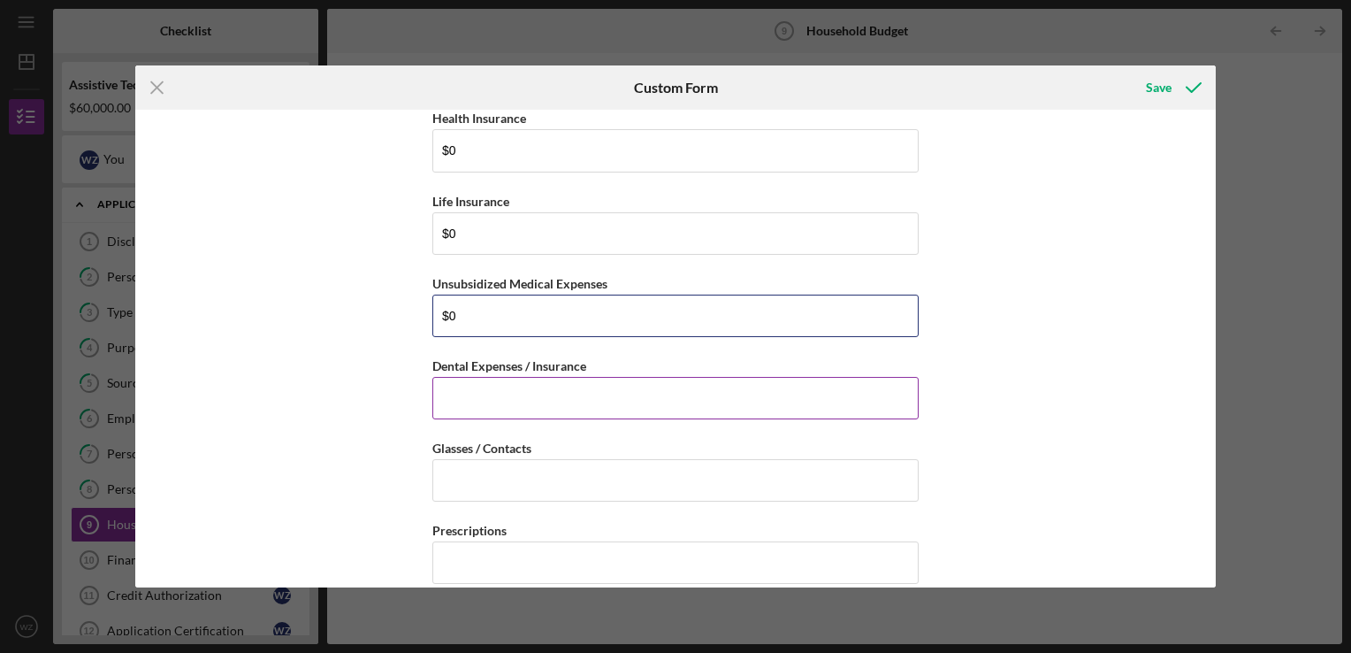
scroll to position [1592, 0]
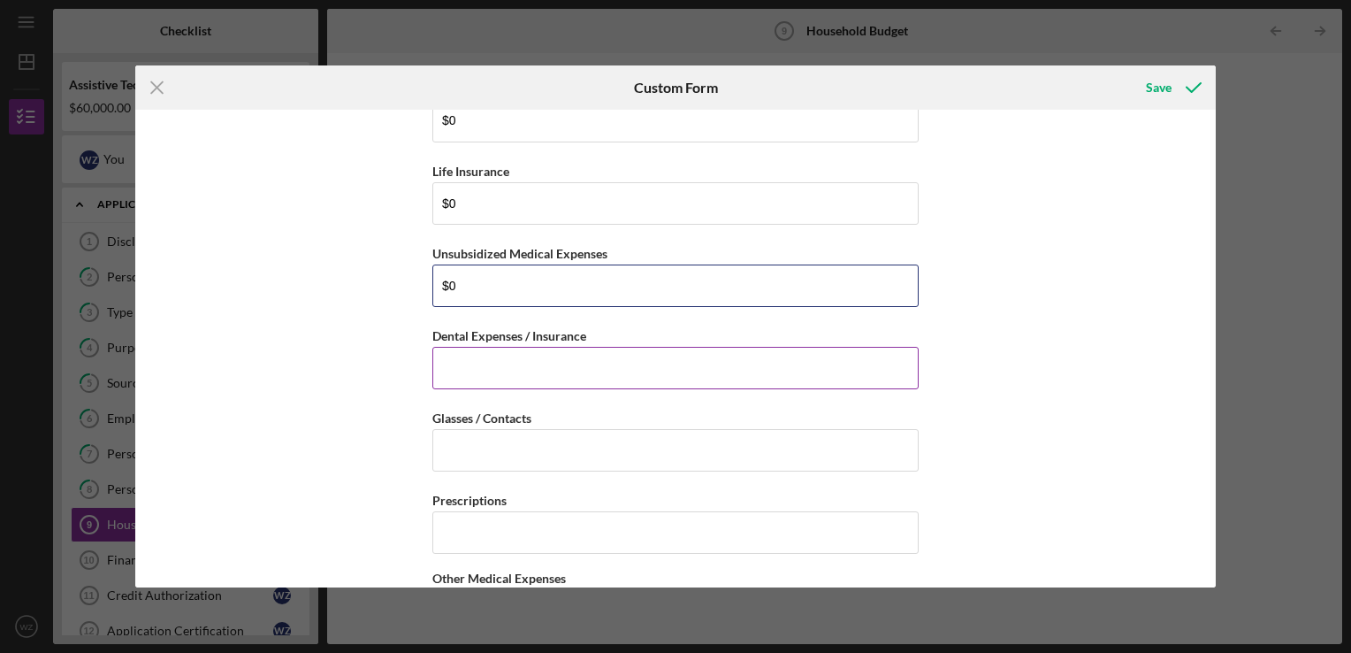
type input "$0"
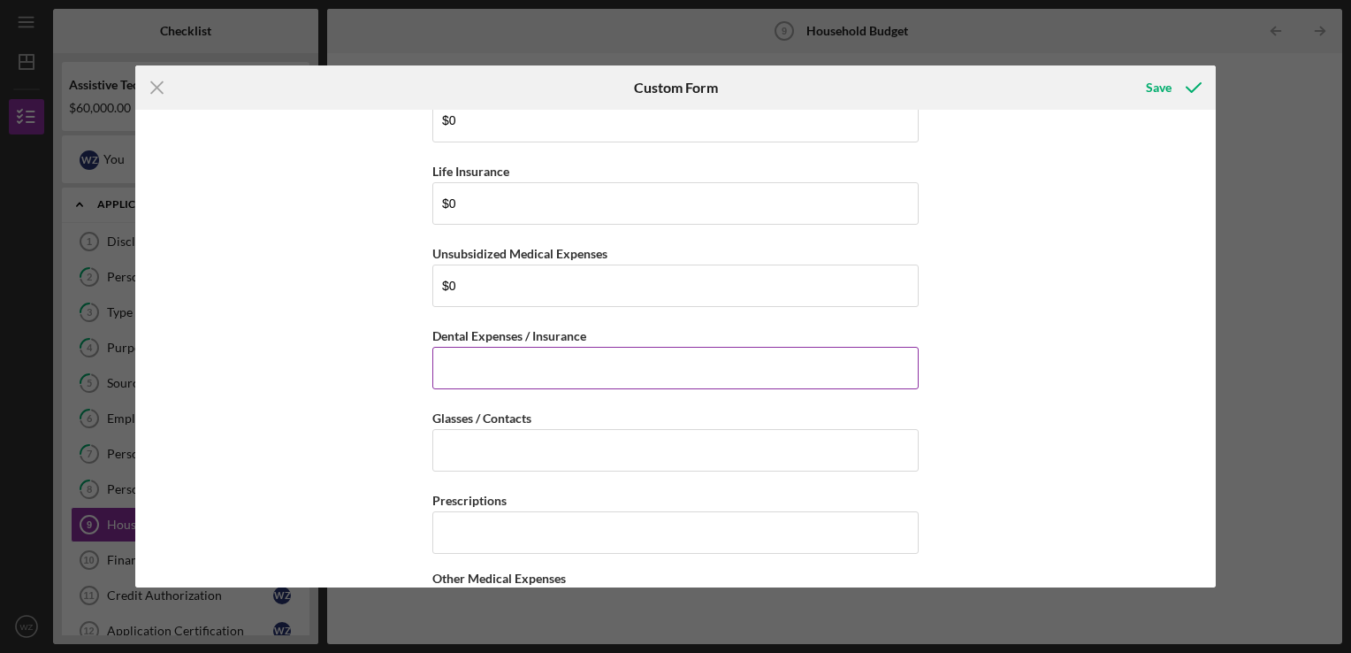
click at [492, 357] on input "Dental Expenses / Insurance" at bounding box center [675, 368] width 486 height 42
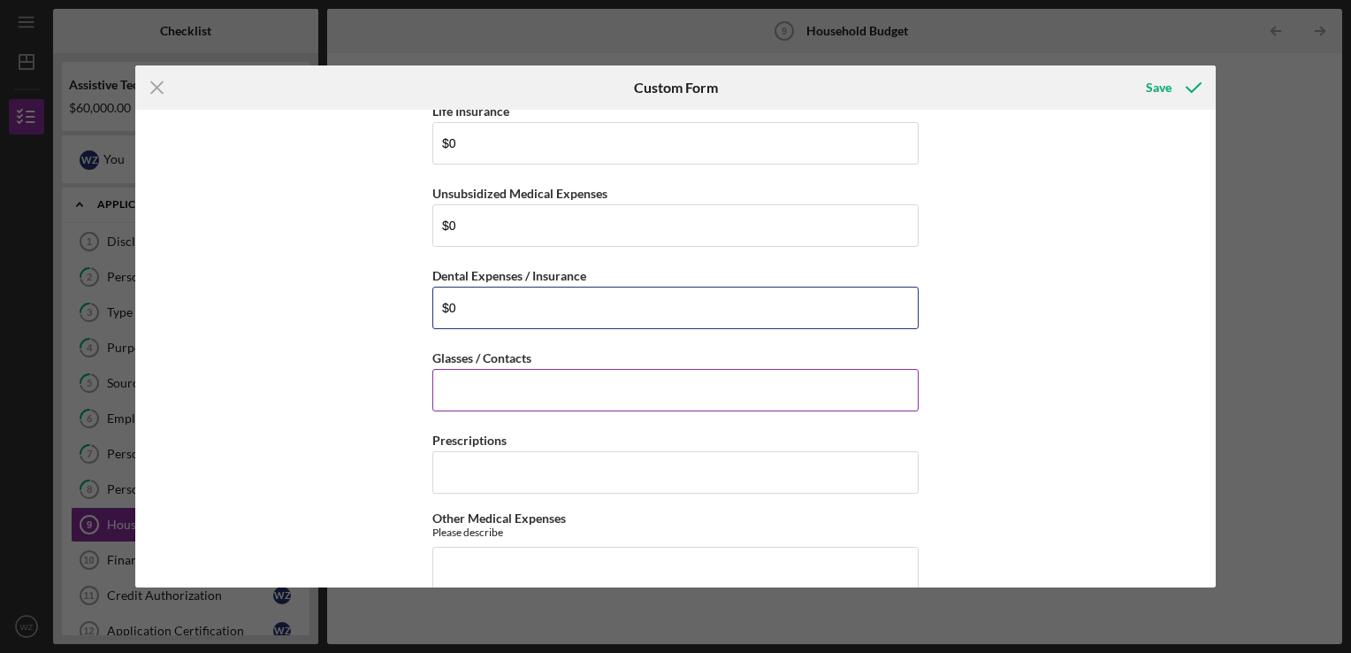
scroll to position [1680, 0]
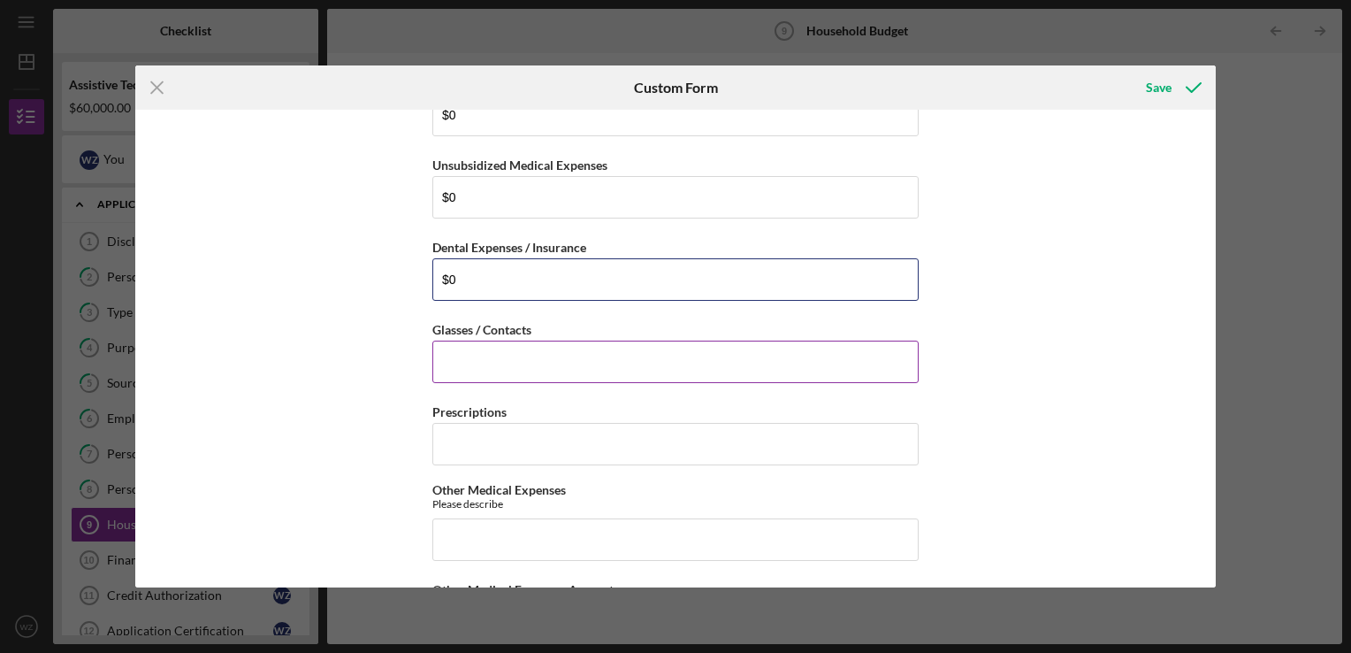
type input "$0"
click at [495, 365] on input "Glasses / Contacts" at bounding box center [675, 361] width 486 height 42
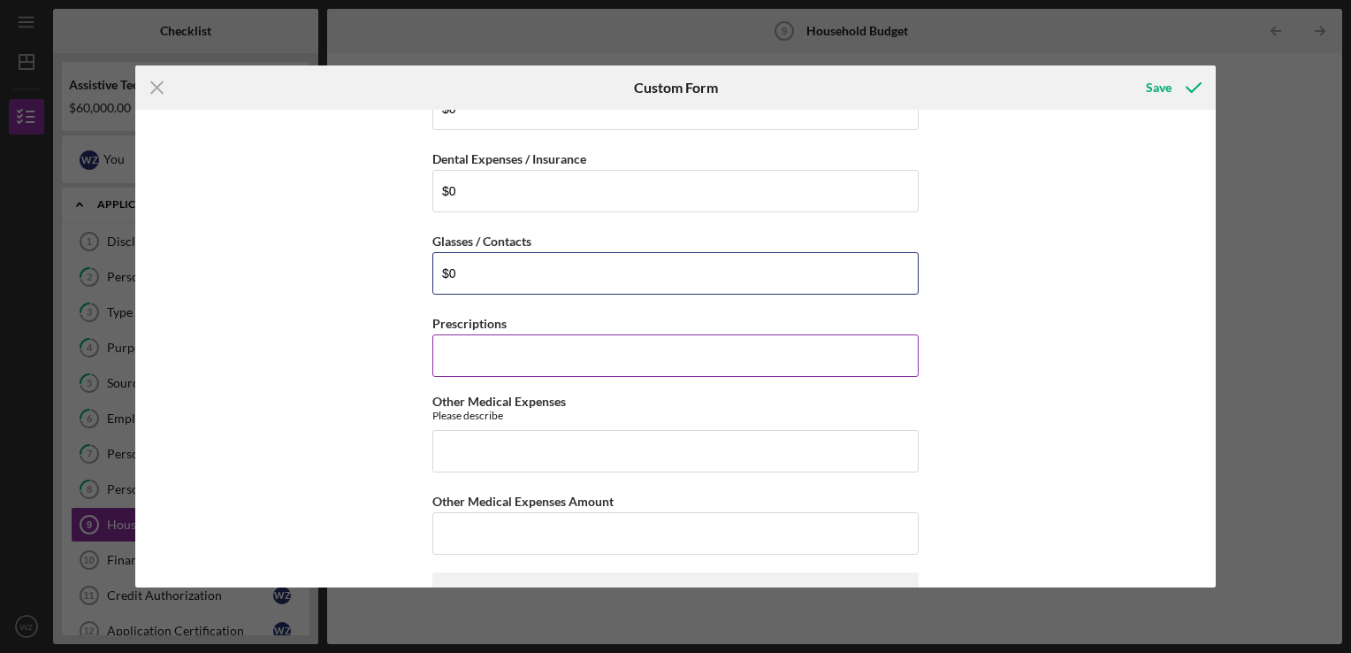
type input "$0"
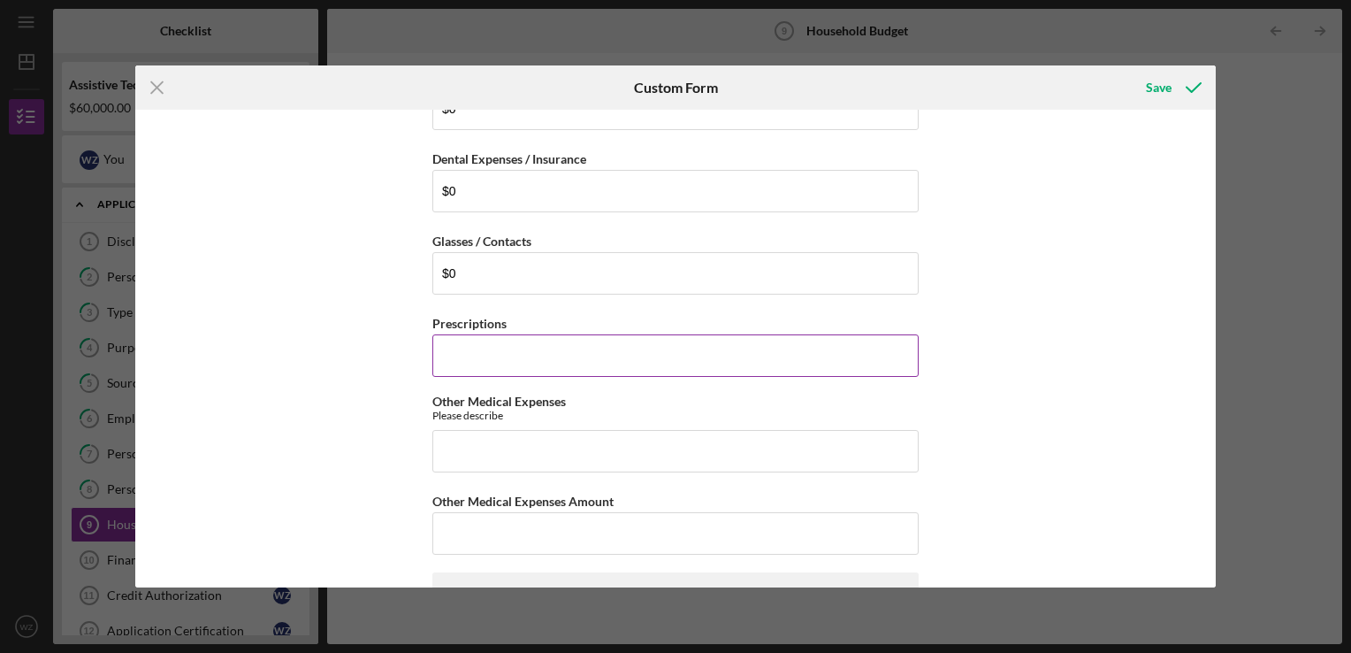
click at [496, 345] on input "Prescriptions" at bounding box center [675, 355] width 486 height 42
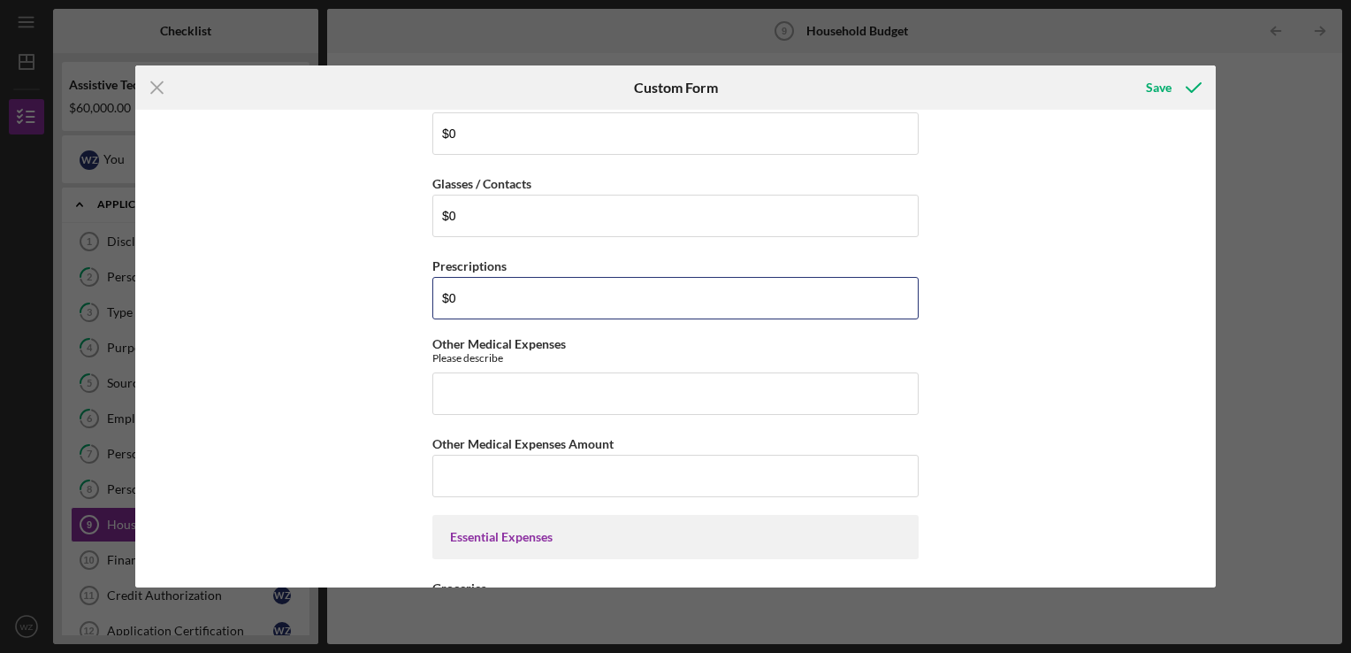
scroll to position [1857, 0]
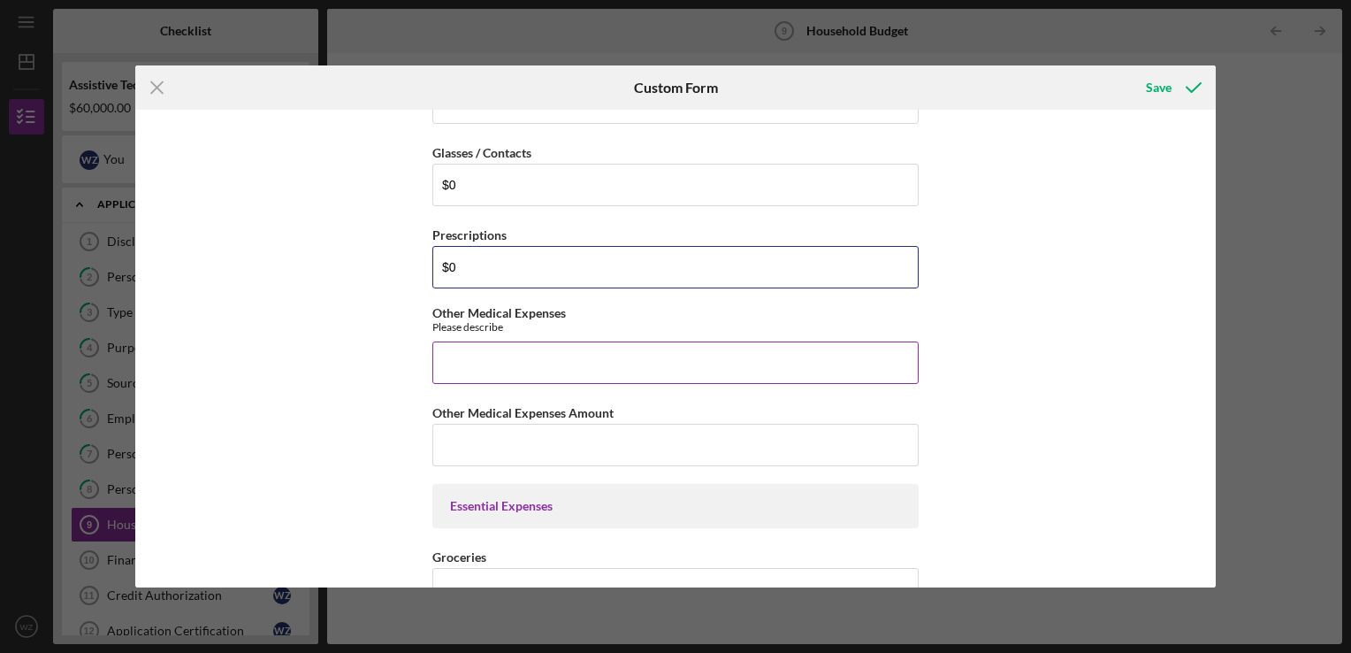
type input "$0"
click at [506, 345] on input "Other Medical Expenses" at bounding box center [675, 362] width 486 height 42
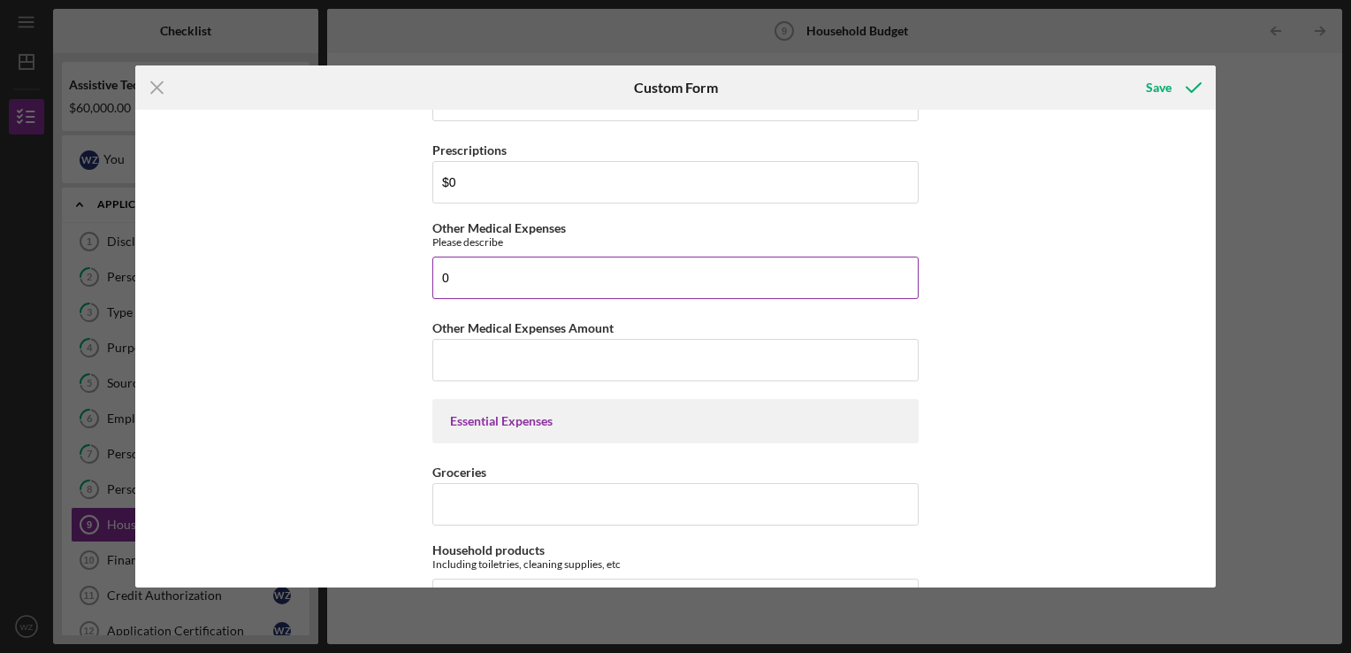
scroll to position [1946, 0]
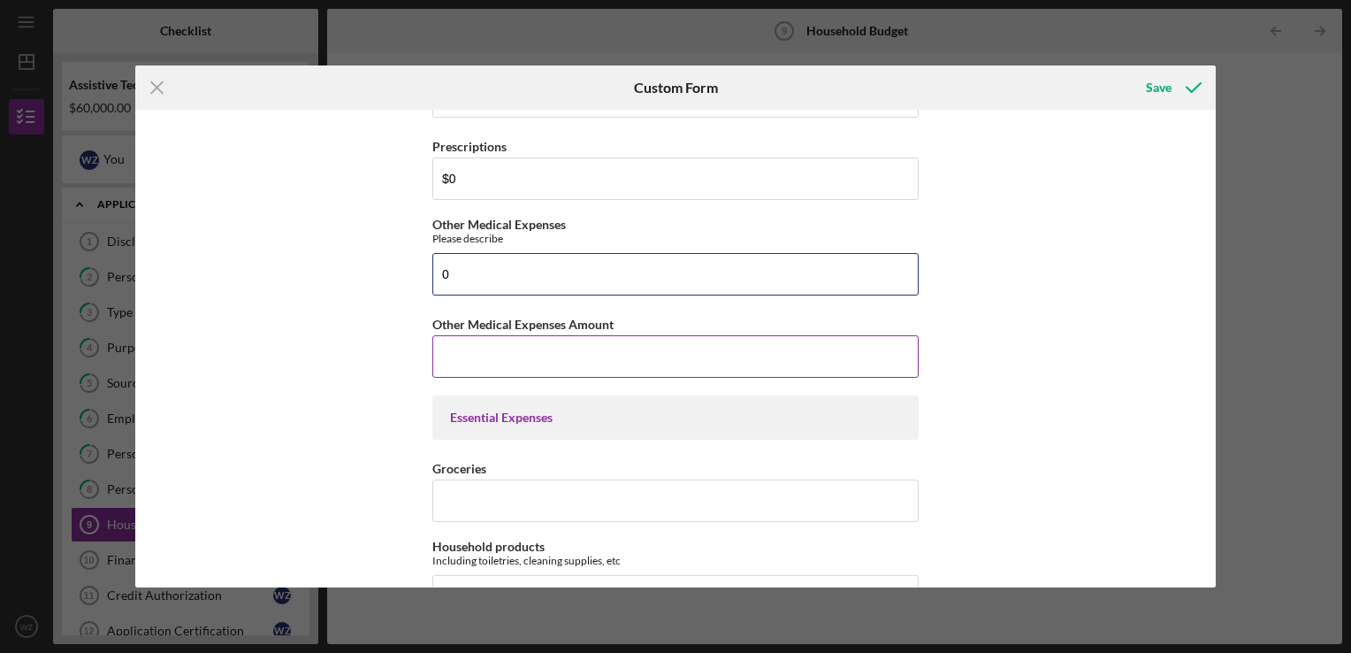
type input "0"
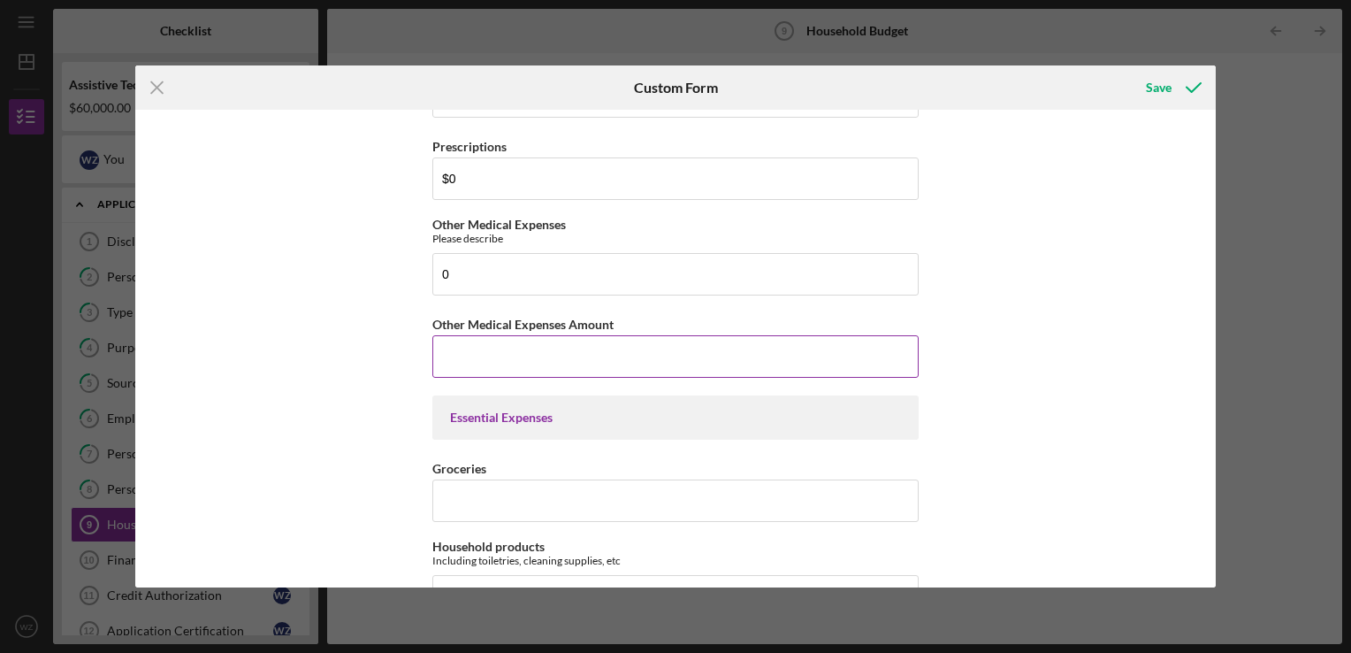
click at [503, 357] on input "Other Medical Expenses Amount" at bounding box center [675, 356] width 486 height 42
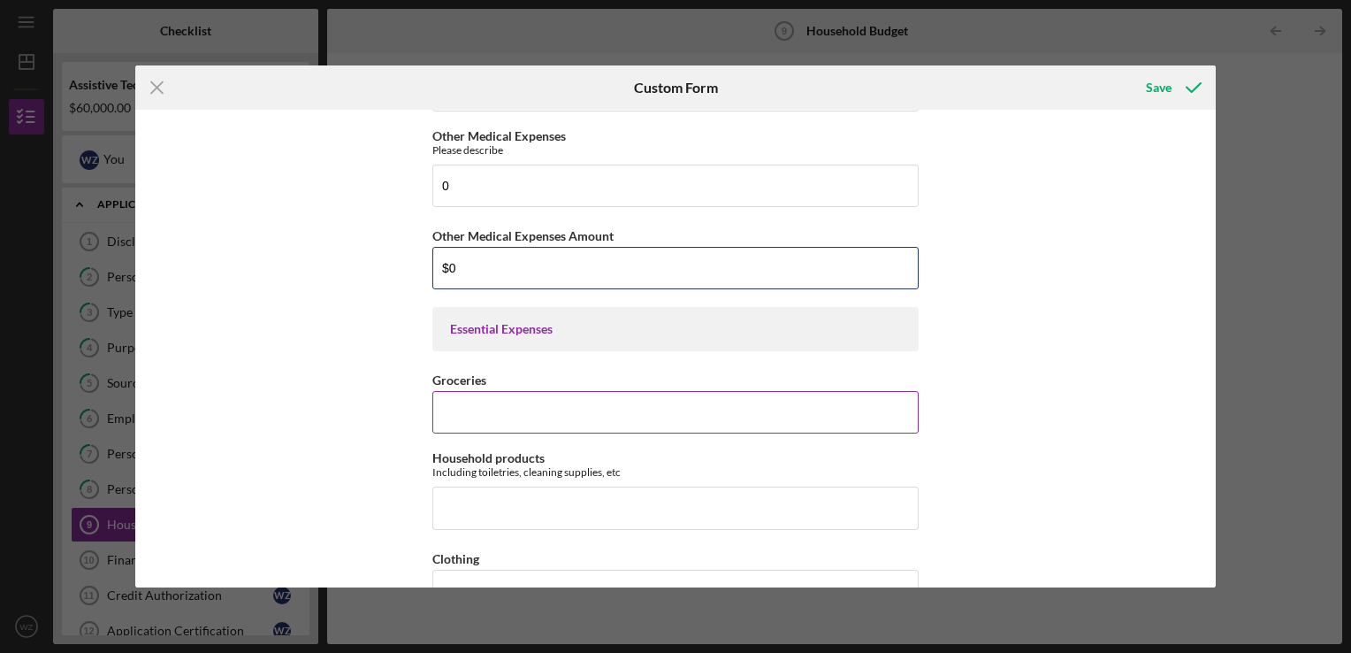
type input "$0"
click at [504, 401] on input "Groceries" at bounding box center [675, 412] width 486 height 42
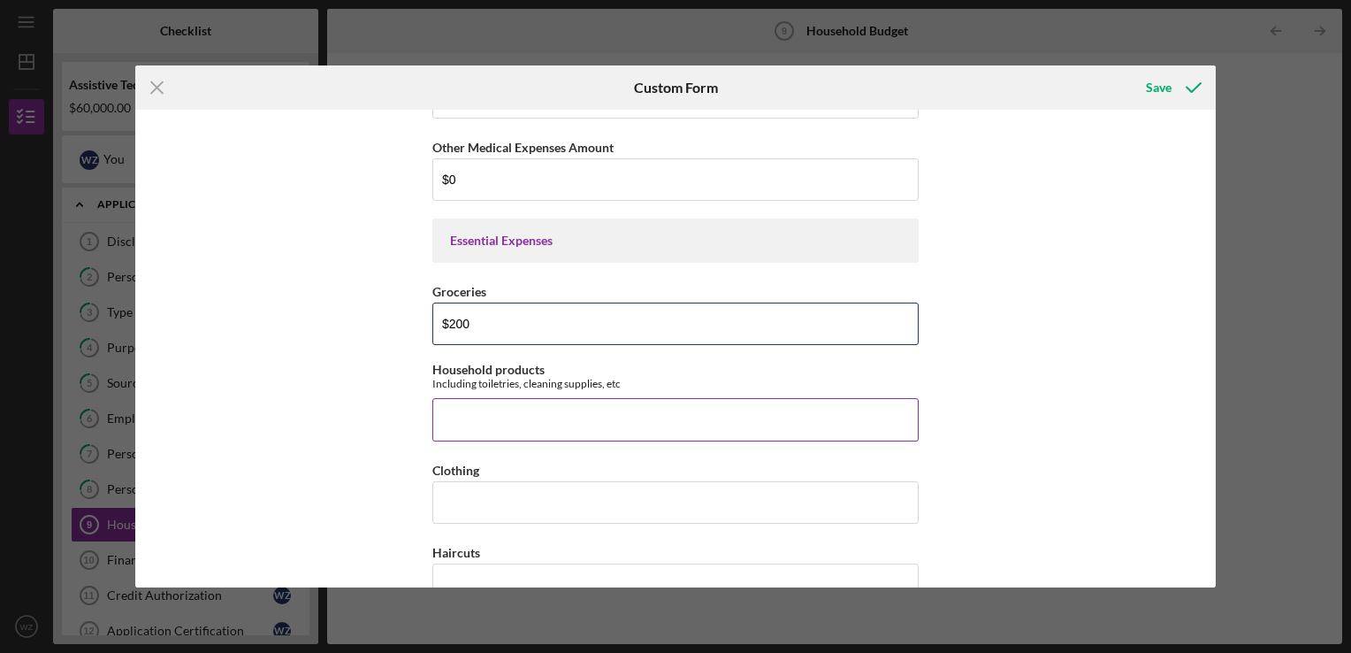
type input "$200"
click at [504, 411] on input "Household products" at bounding box center [675, 419] width 486 height 42
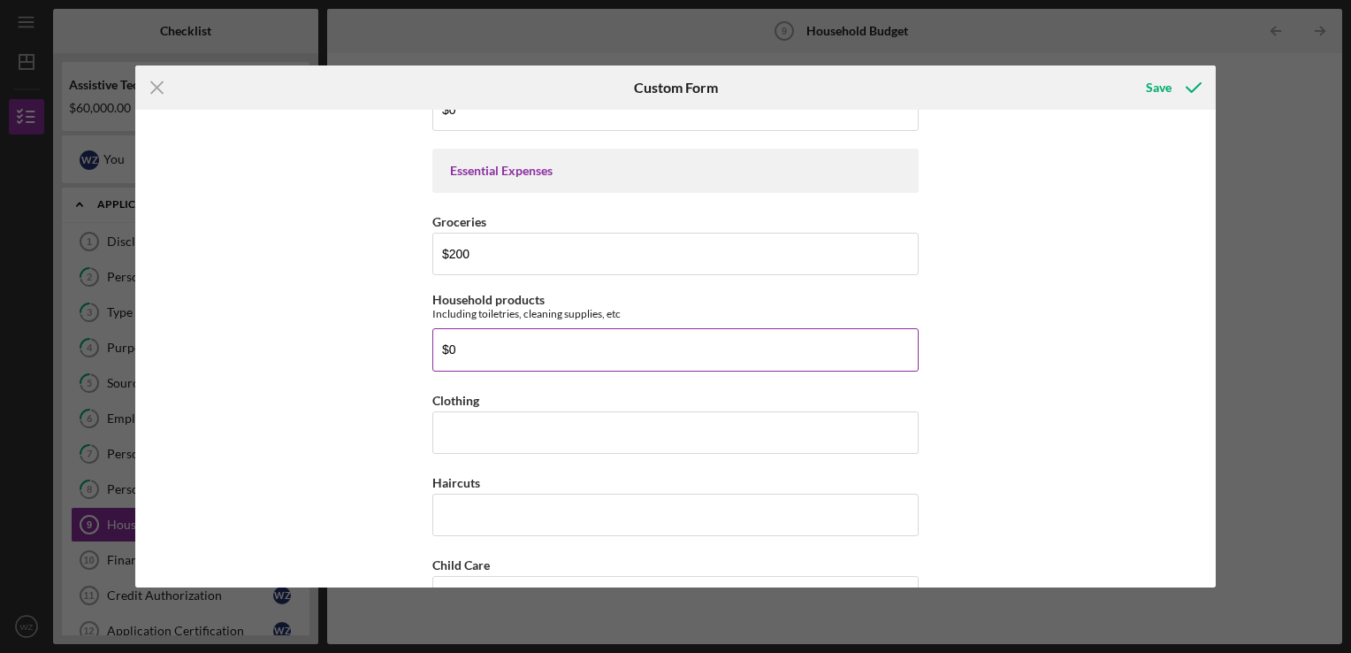
scroll to position [2211, 0]
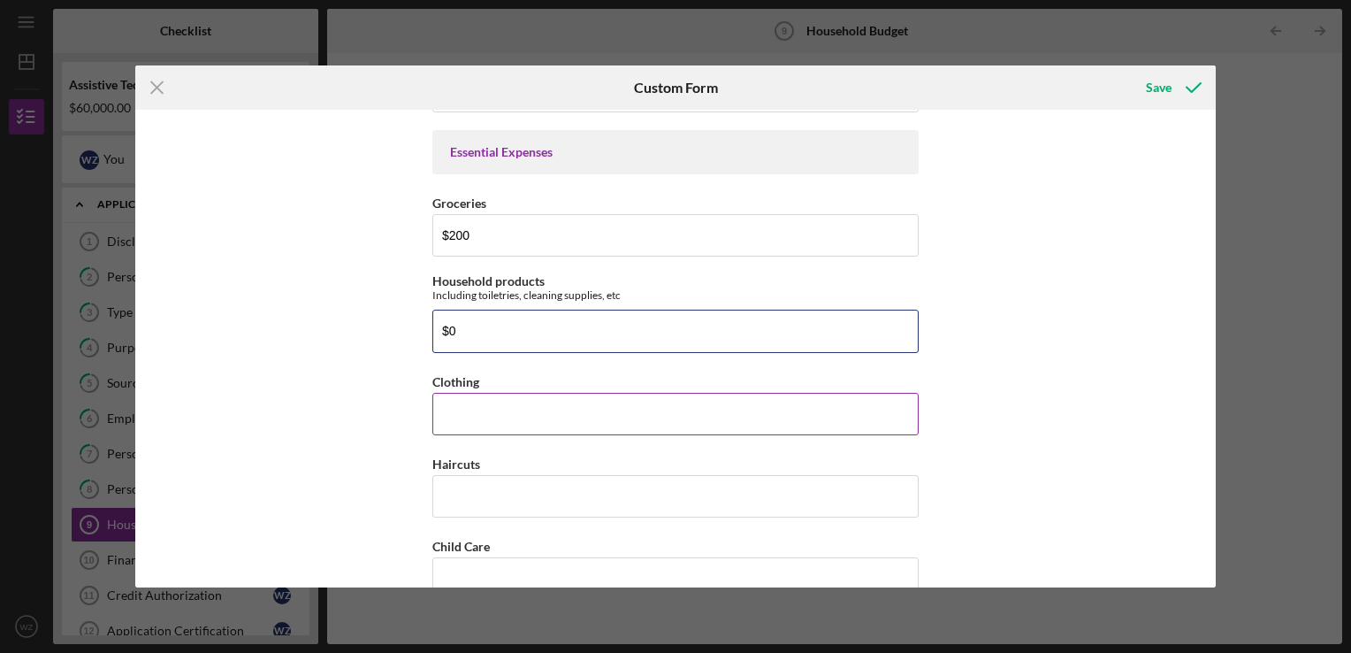
type input "$0"
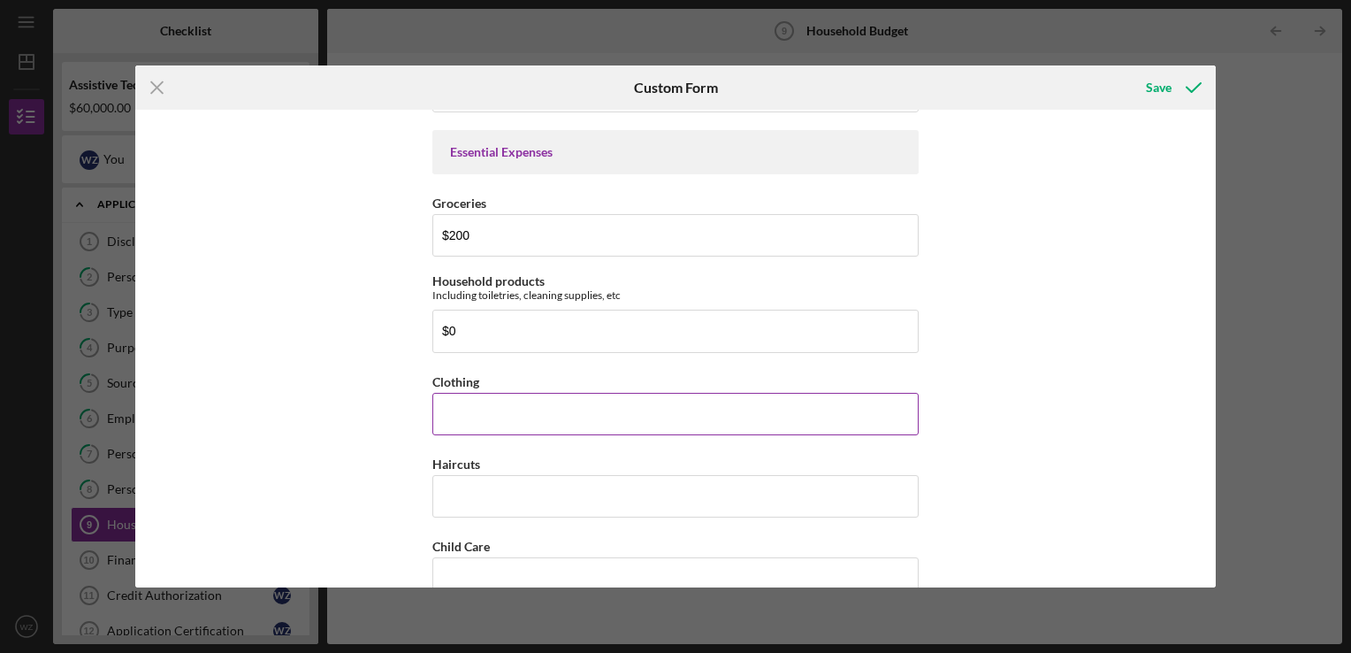
click at [504, 394] on input "Clothing" at bounding box center [675, 414] width 486 height 42
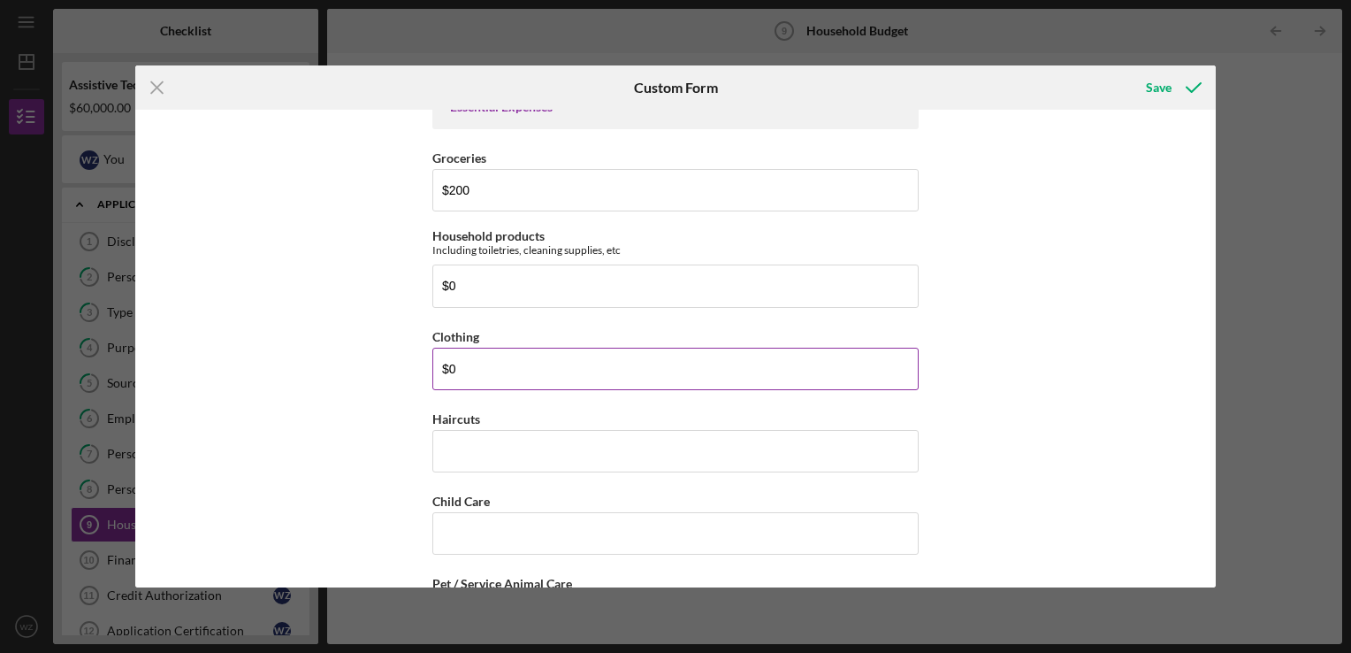
scroll to position [2299, 0]
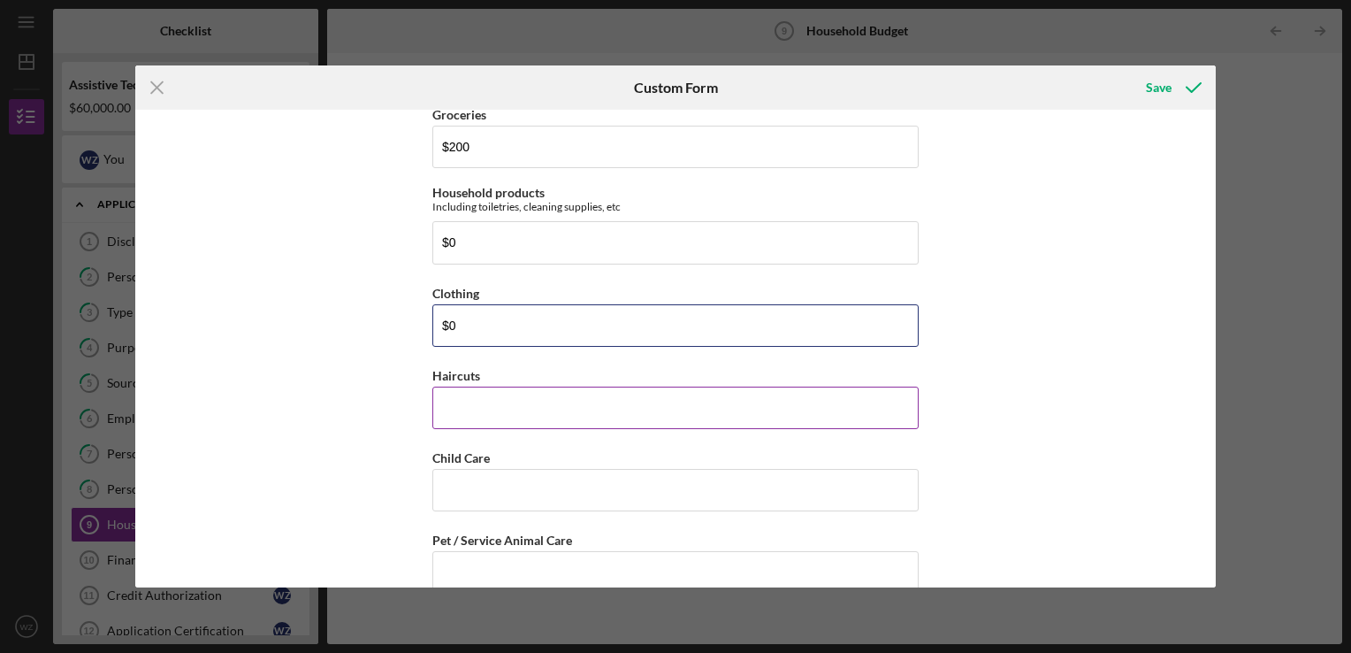
type input "$0"
click at [504, 394] on input "Haircuts" at bounding box center [675, 407] width 486 height 42
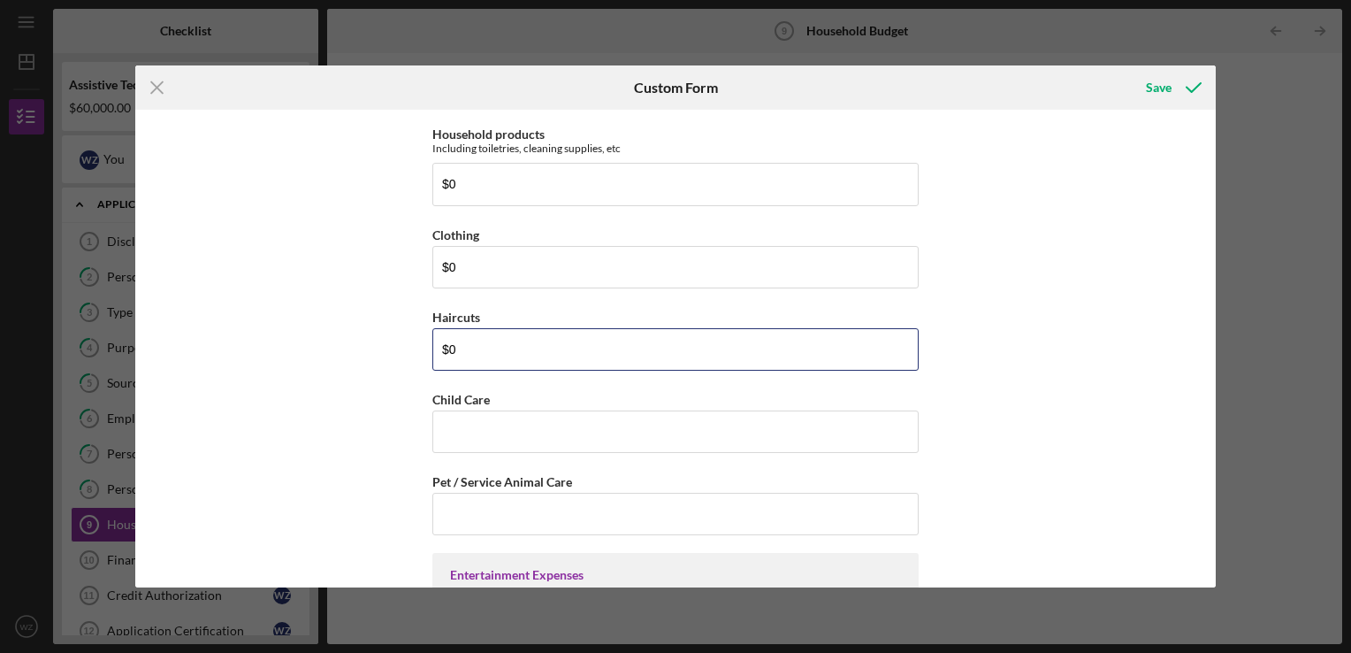
scroll to position [2388, 0]
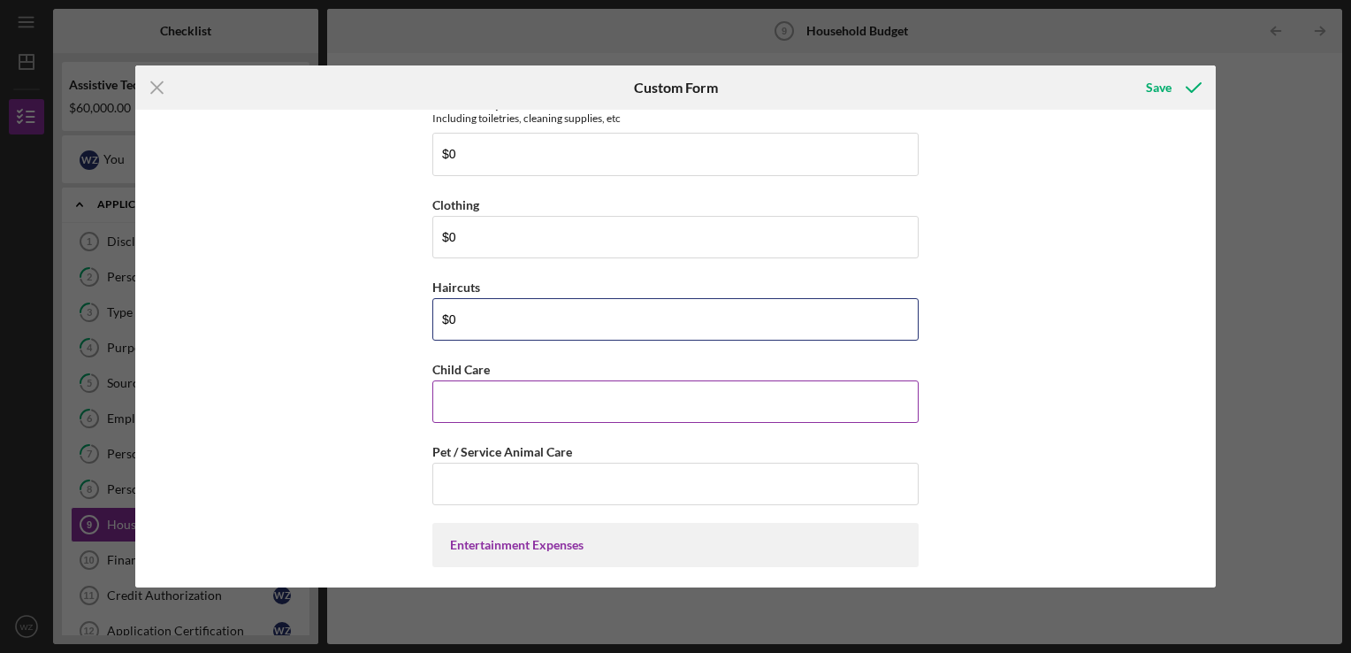
type input "$0"
click at [503, 387] on input "Child Care" at bounding box center [675, 401] width 486 height 42
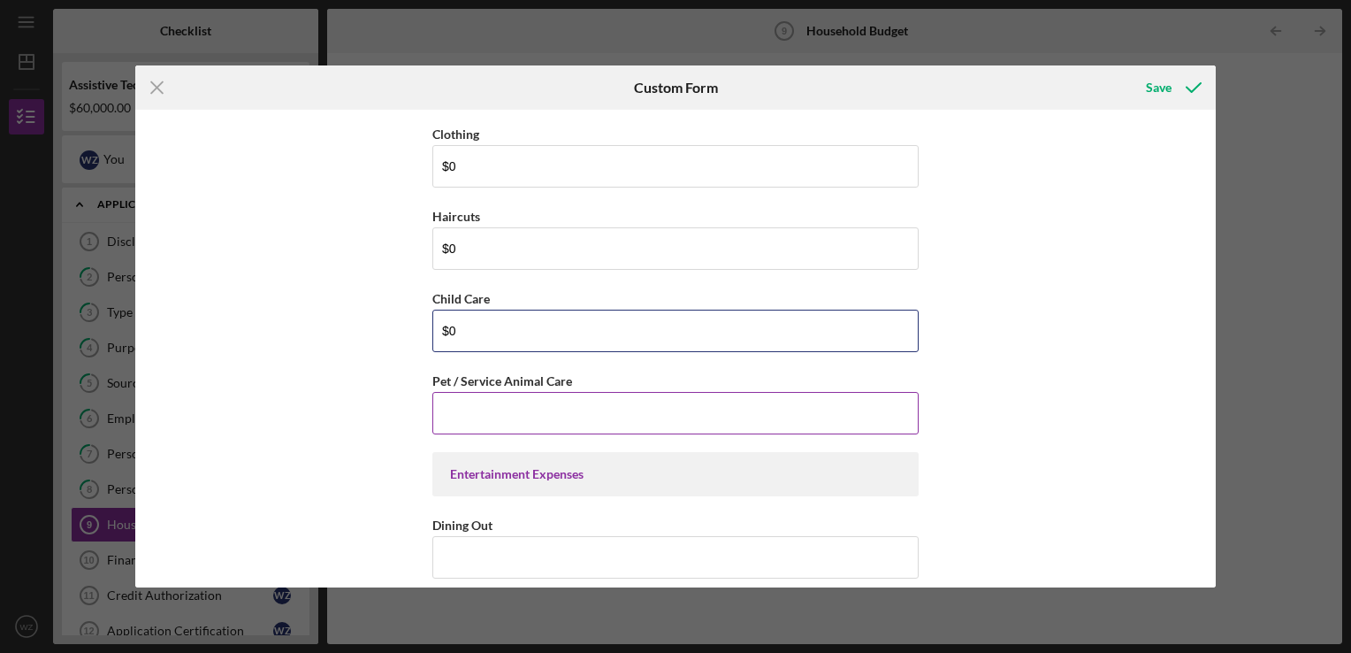
scroll to position [2476, 0]
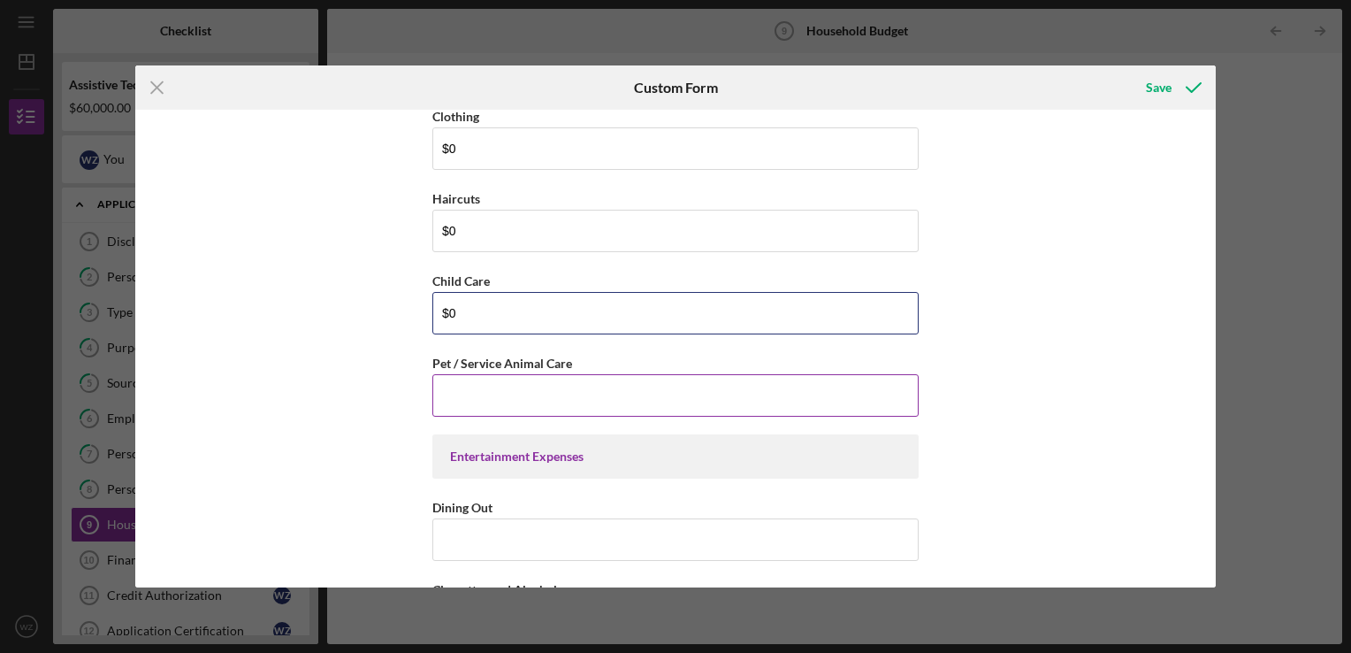
type input "$0"
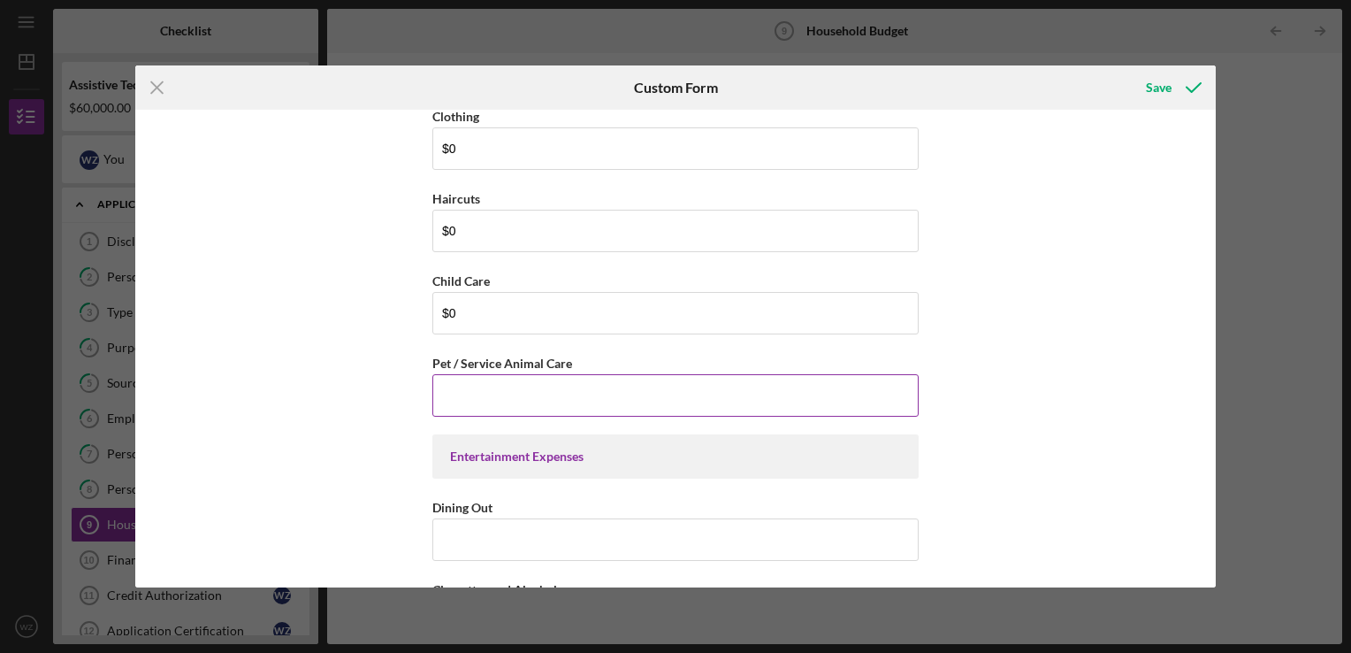
click at [508, 394] on input "Pet / Service Animal Care" at bounding box center [675, 395] width 486 height 42
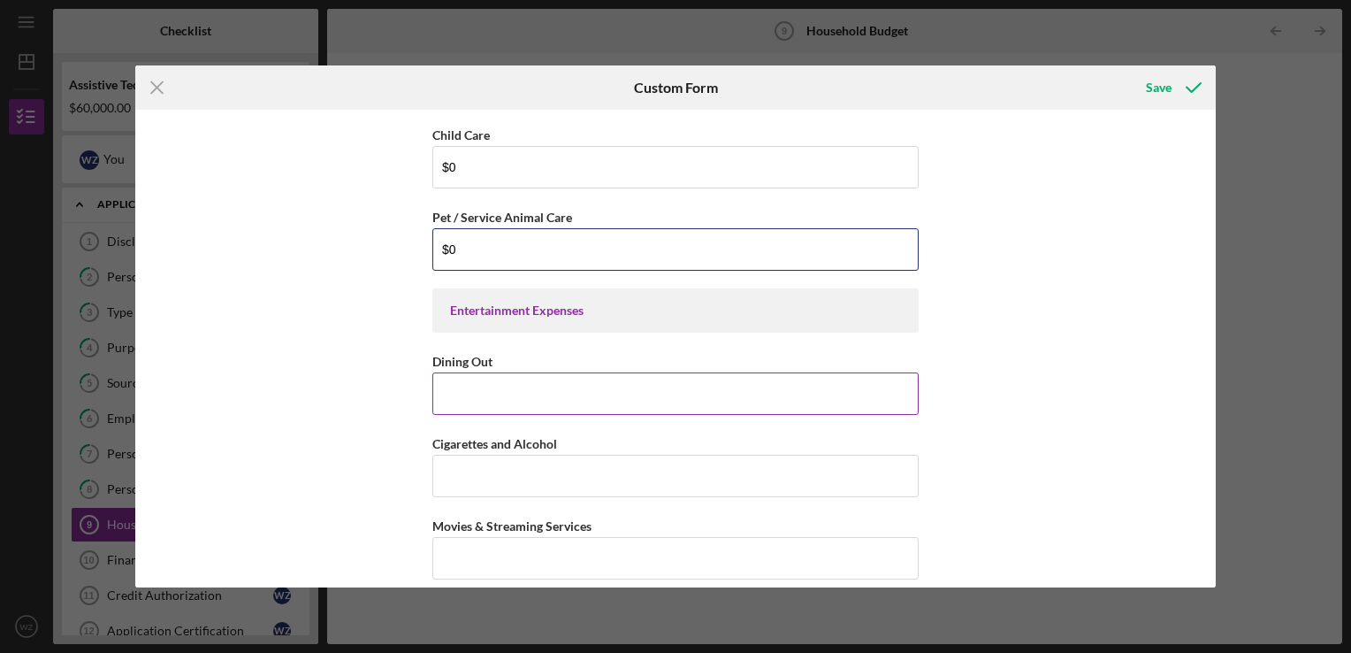
scroll to position [2653, 0]
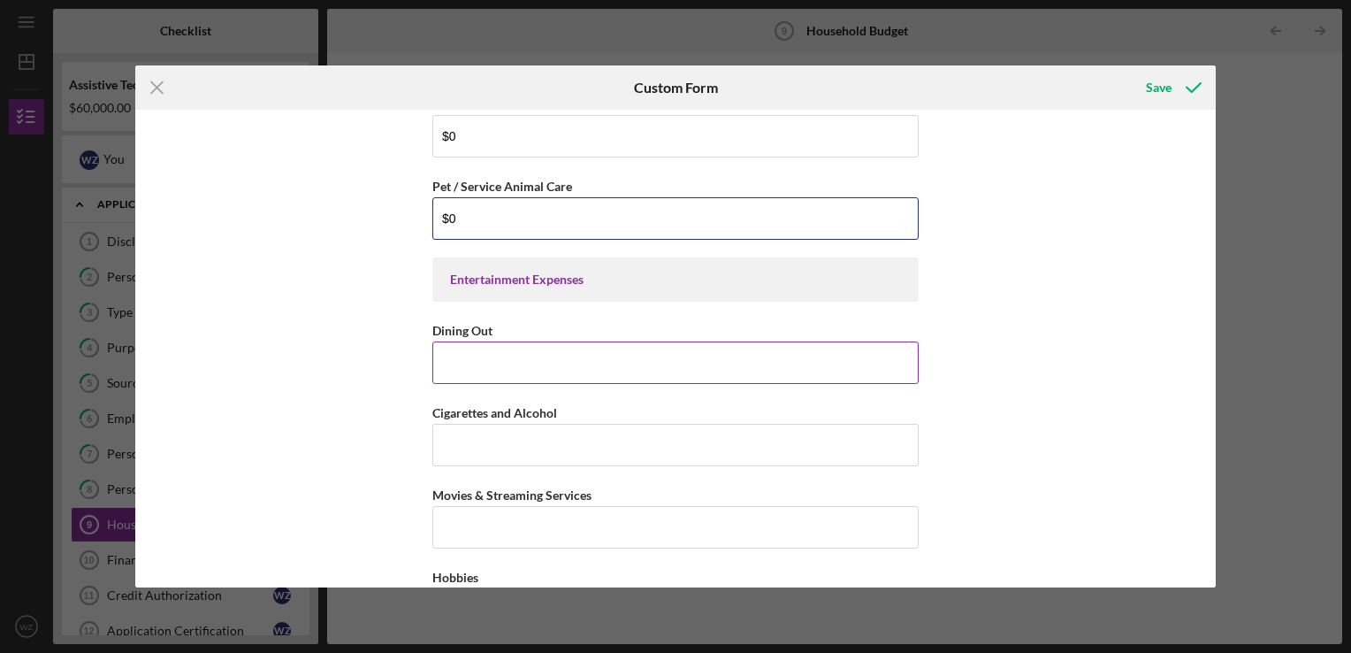
type input "$0"
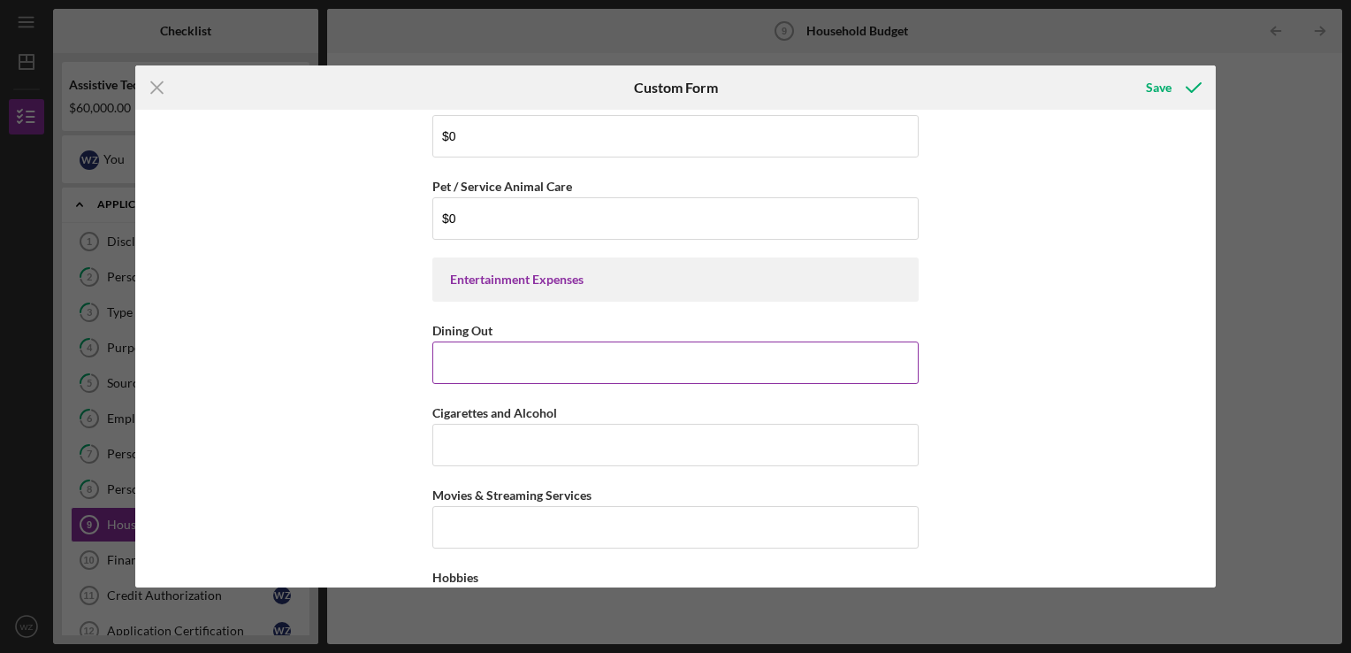
click at [509, 358] on input "Dining Out" at bounding box center [675, 362] width 486 height 42
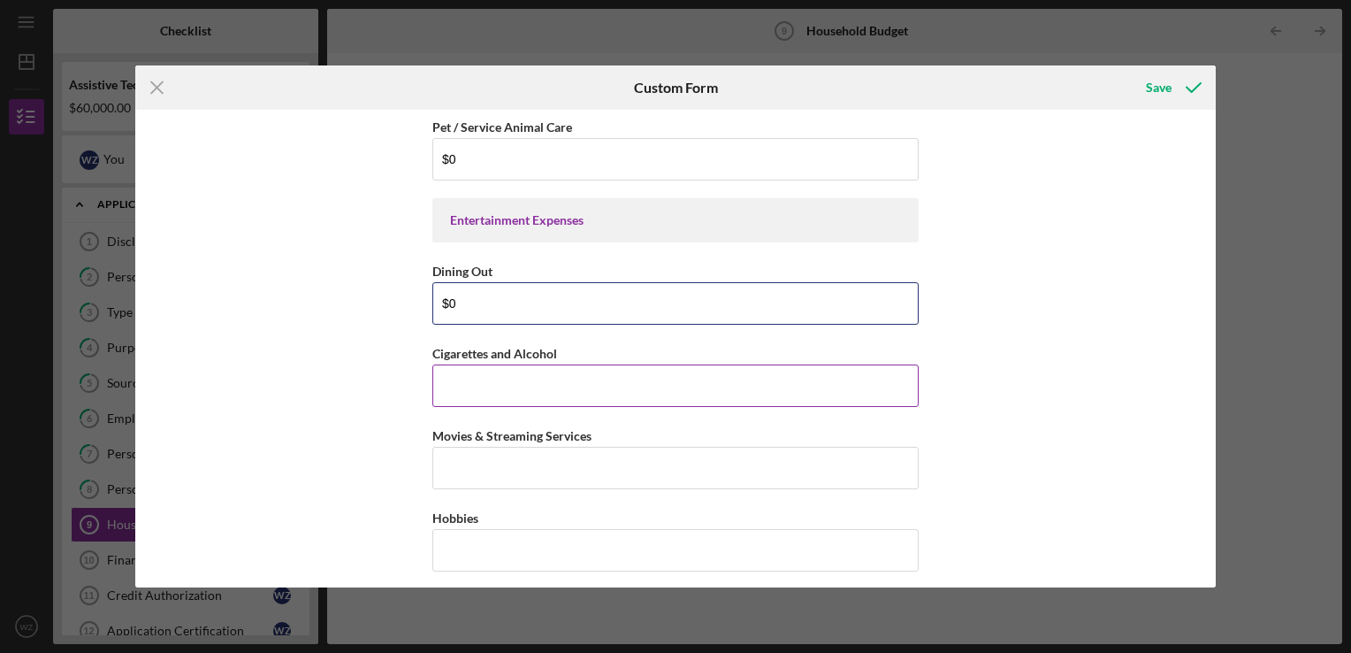
scroll to position [2742, 0]
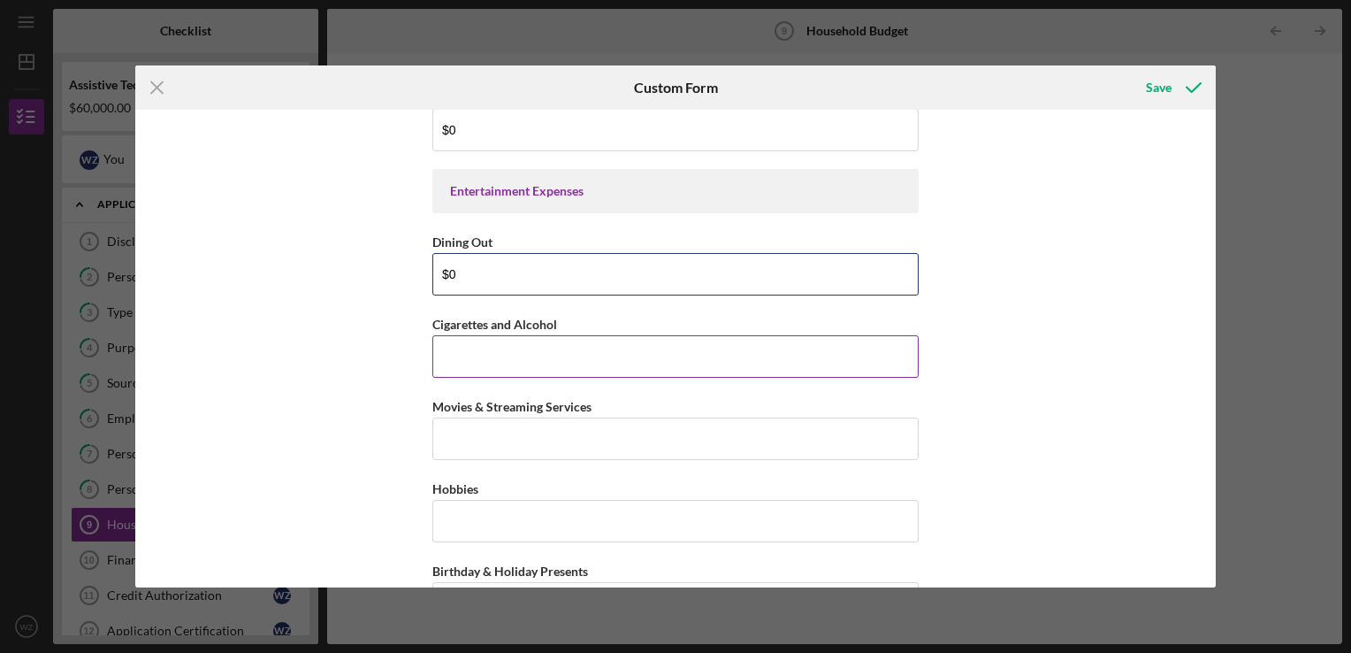
type input "$0"
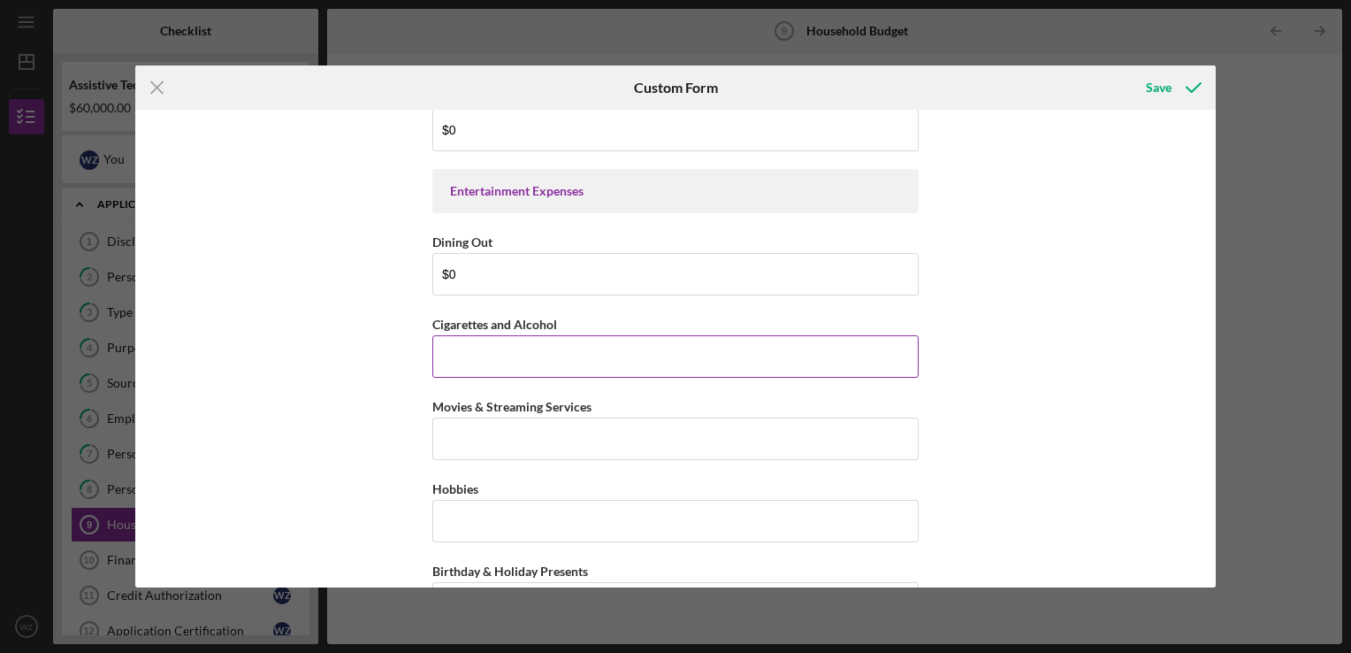
click at [510, 352] on input "Cigarettes and Alcohol" at bounding box center [675, 356] width 486 height 42
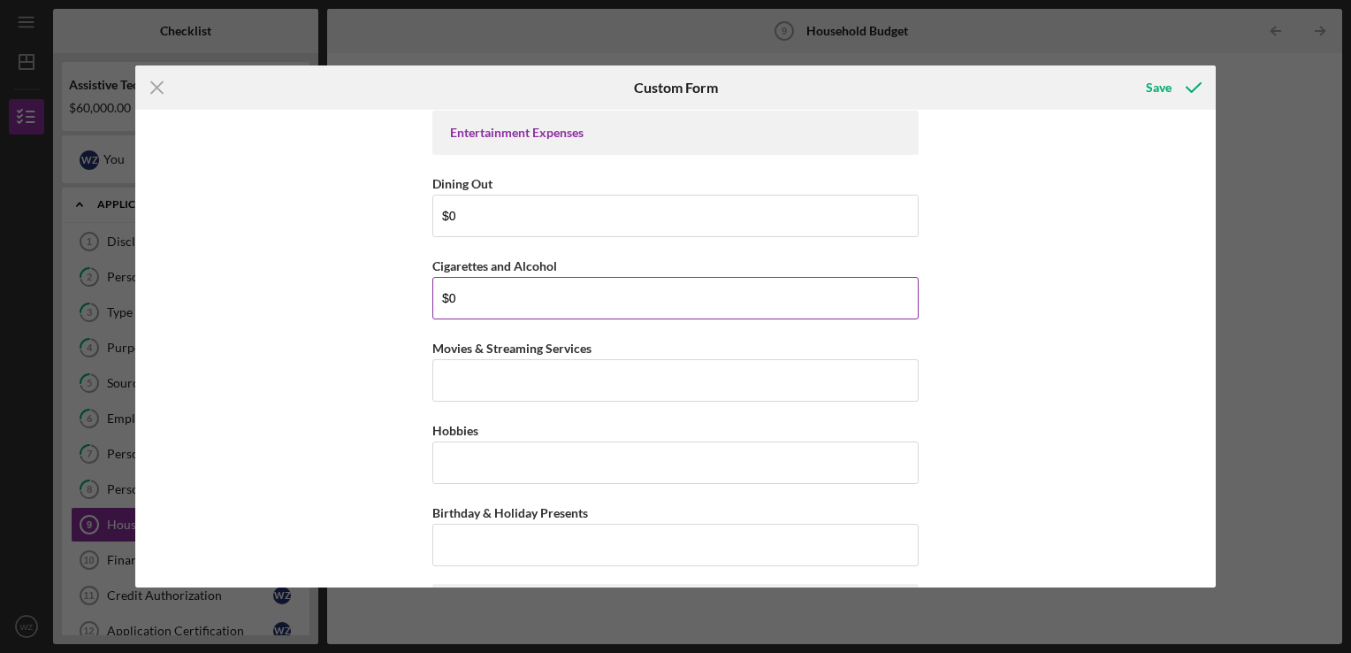
scroll to position [2830, 0]
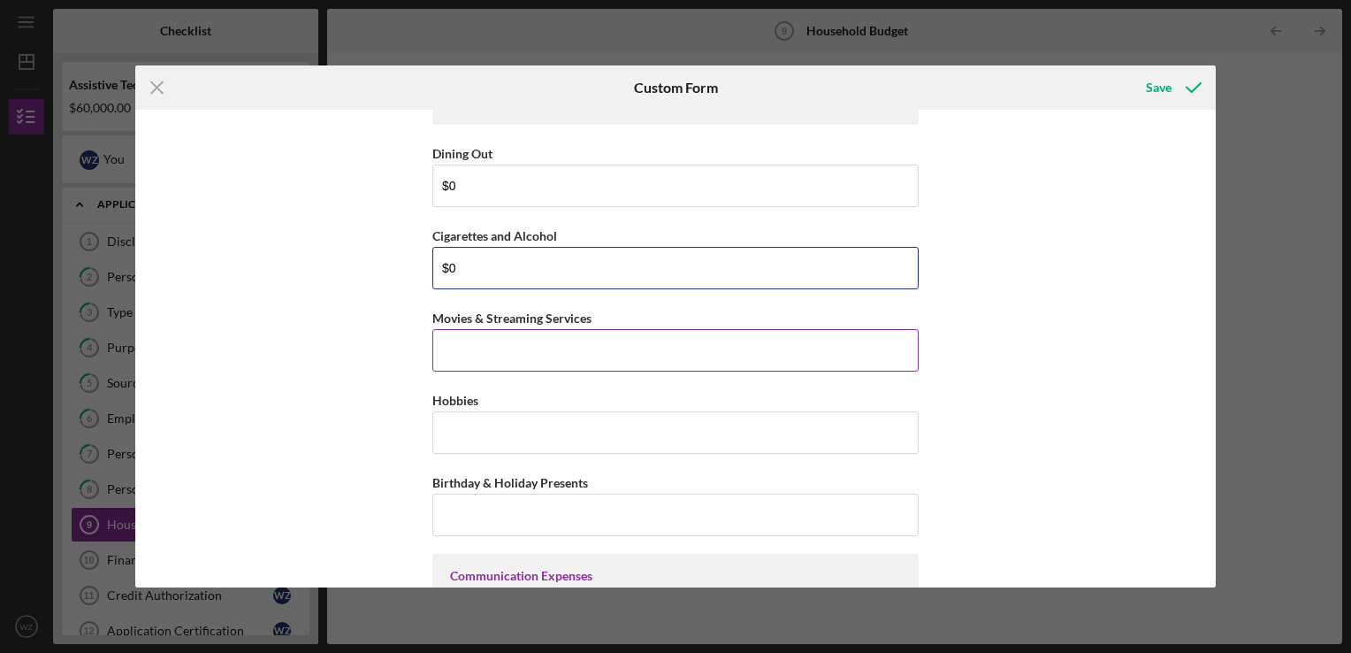
type input "$0"
click at [510, 346] on input "Movies & Streaming Services" at bounding box center [675, 350] width 486 height 42
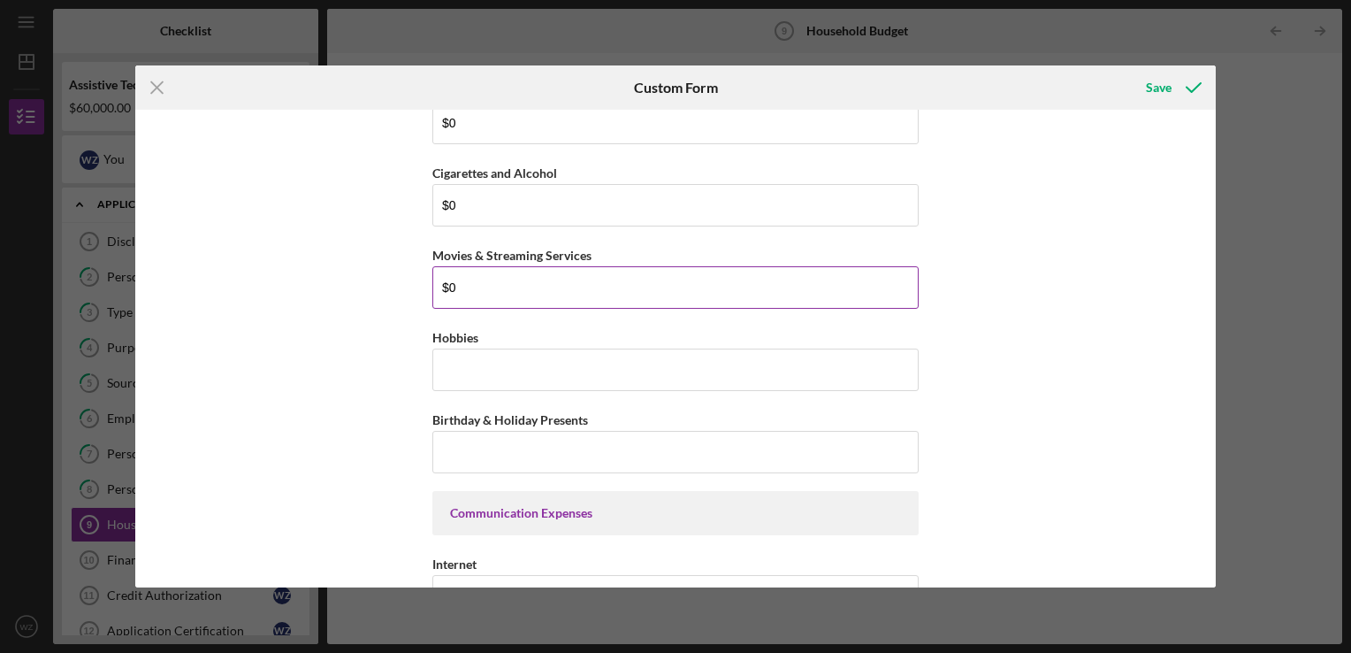
scroll to position [2918, 0]
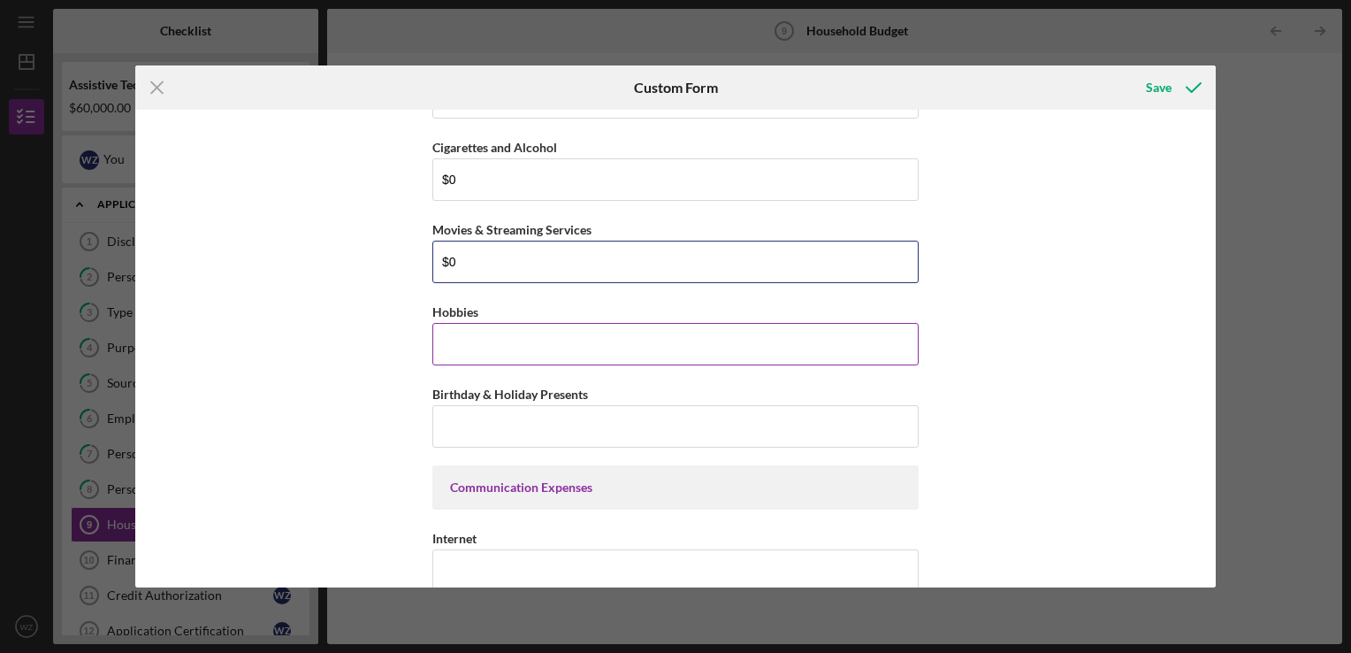
type input "$0"
click at [510, 328] on input "Hobbies" at bounding box center [675, 344] width 486 height 42
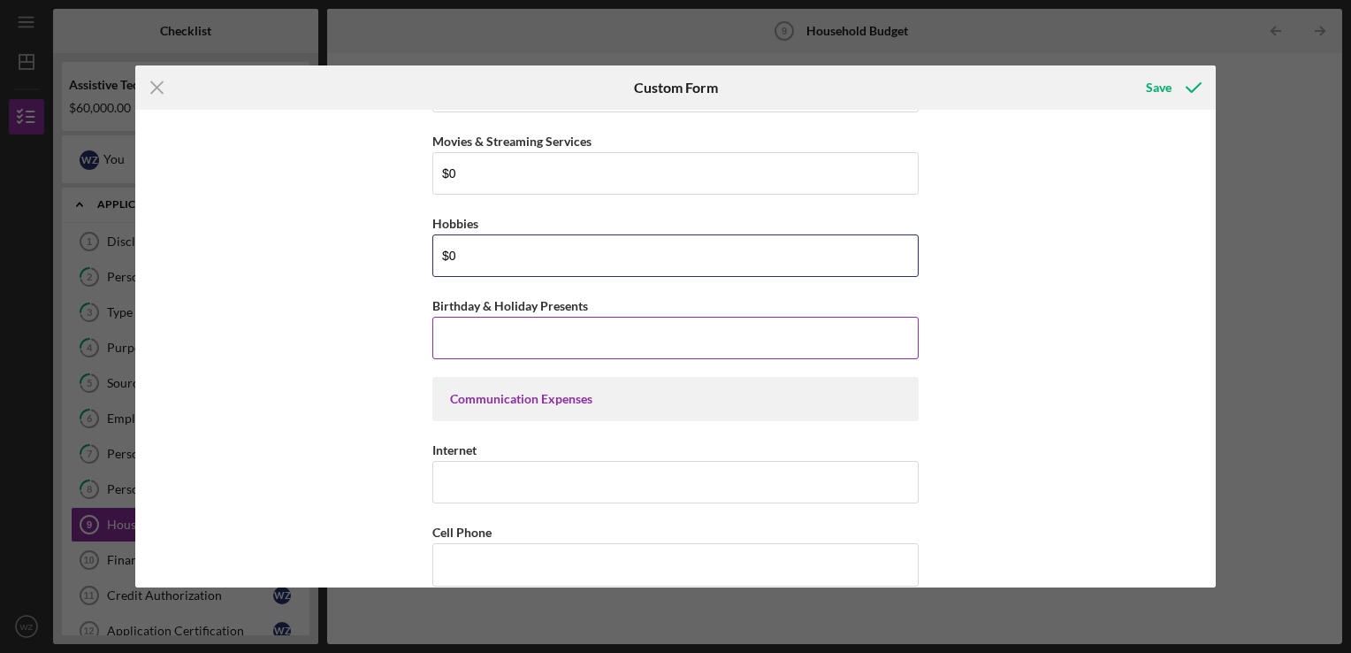
type input "$0"
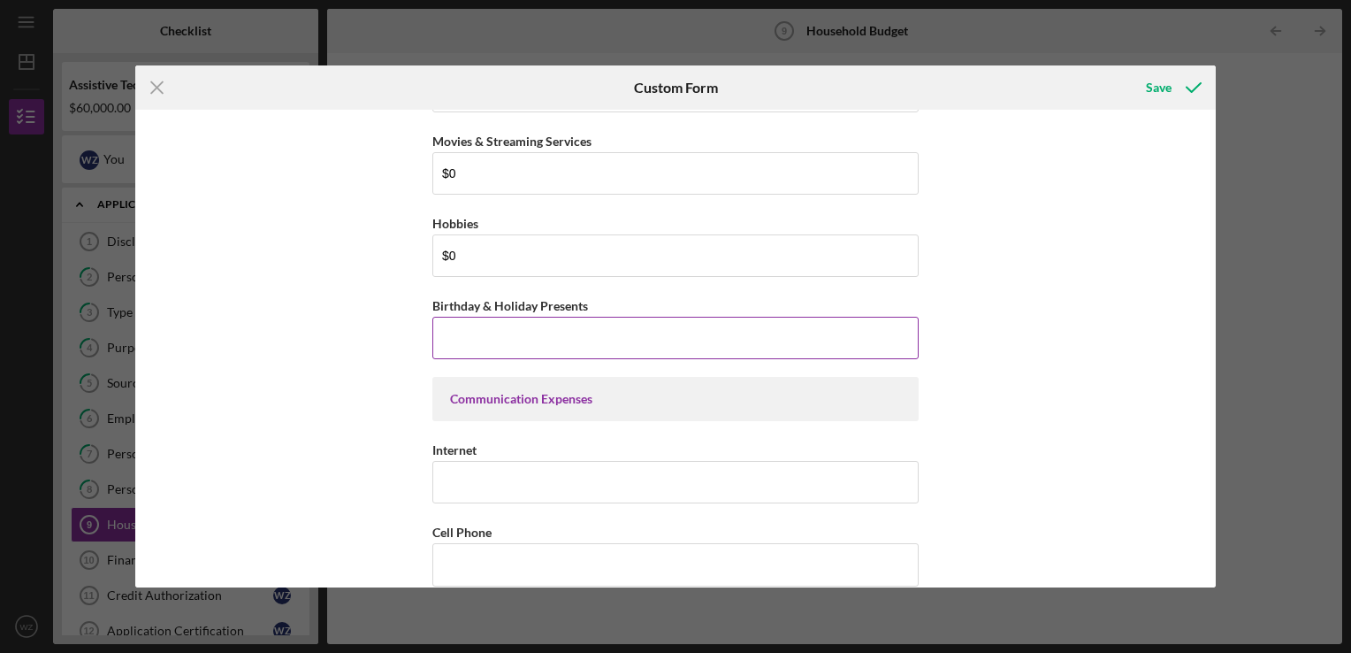
click at [509, 327] on input "Birthday & Holiday Presents" at bounding box center [675, 338] width 486 height 42
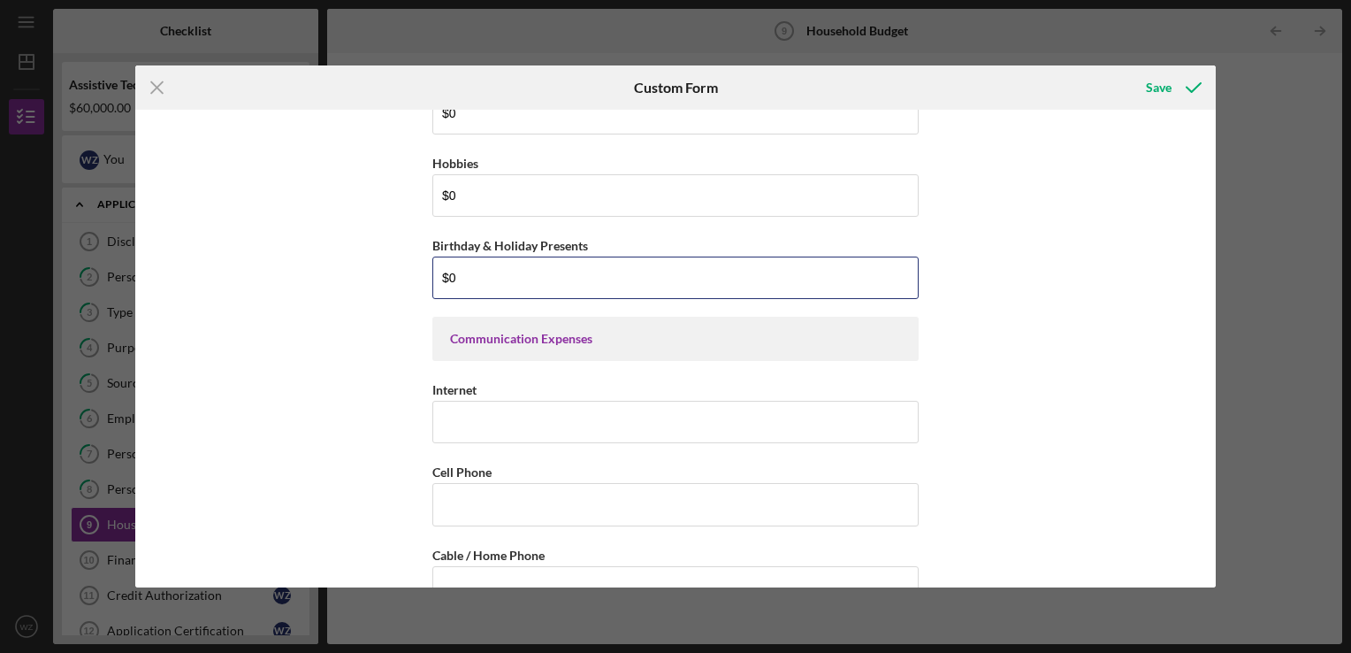
scroll to position [3095, 0]
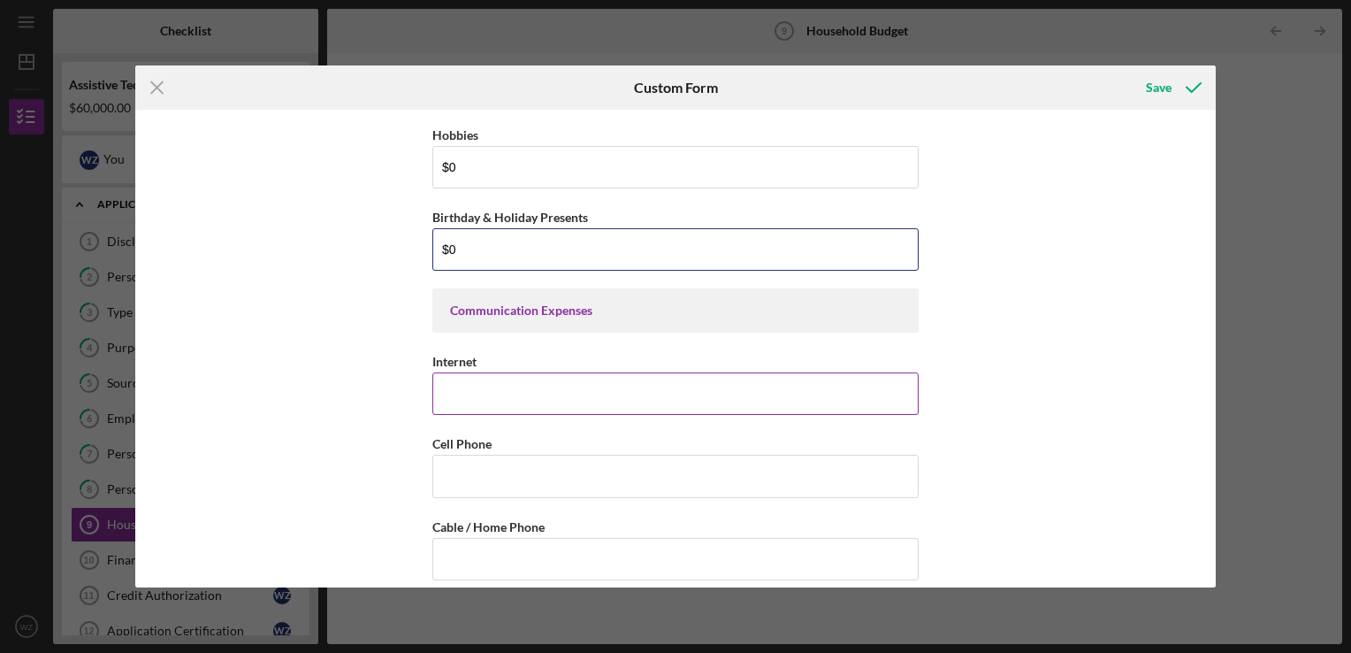
type input "$0"
click at [503, 376] on input "Internet" at bounding box center [675, 393] width 486 height 42
type input "$70"
click at [489, 463] on input "Cell Phone" at bounding box center [675, 476] width 486 height 42
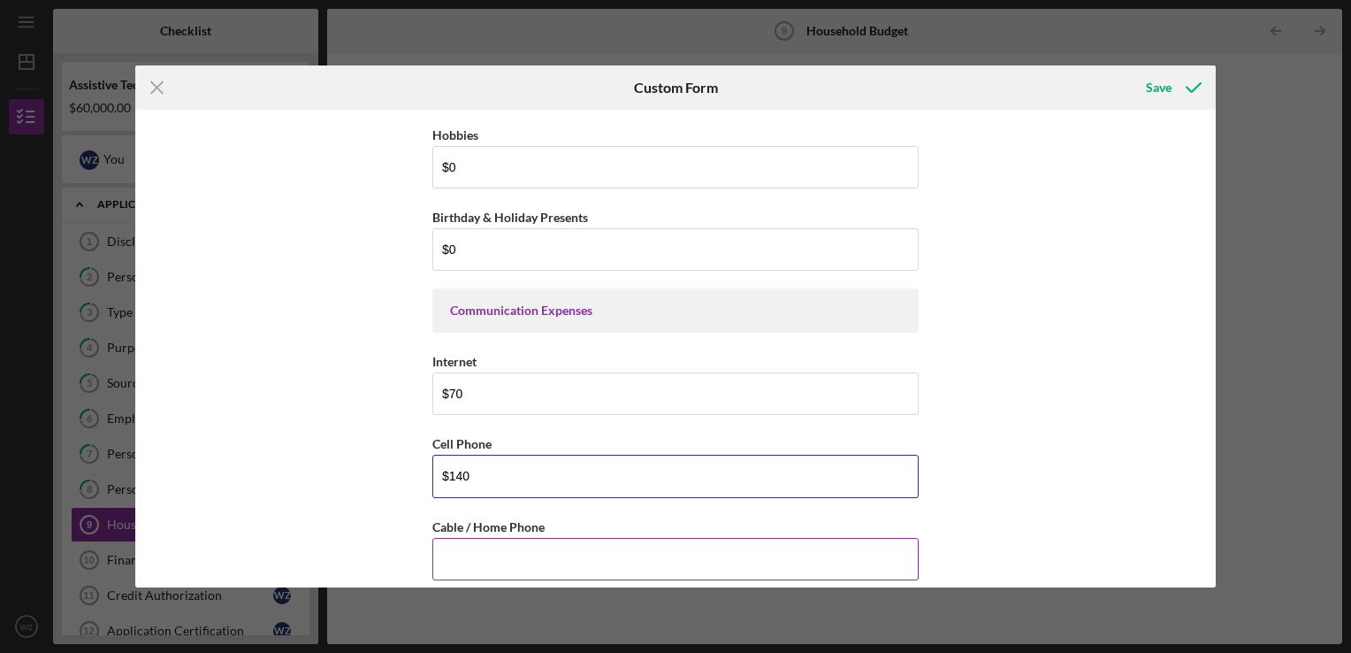
type input "$140"
click at [478, 547] on input "Cable / Home Phone" at bounding box center [675, 559] width 486 height 42
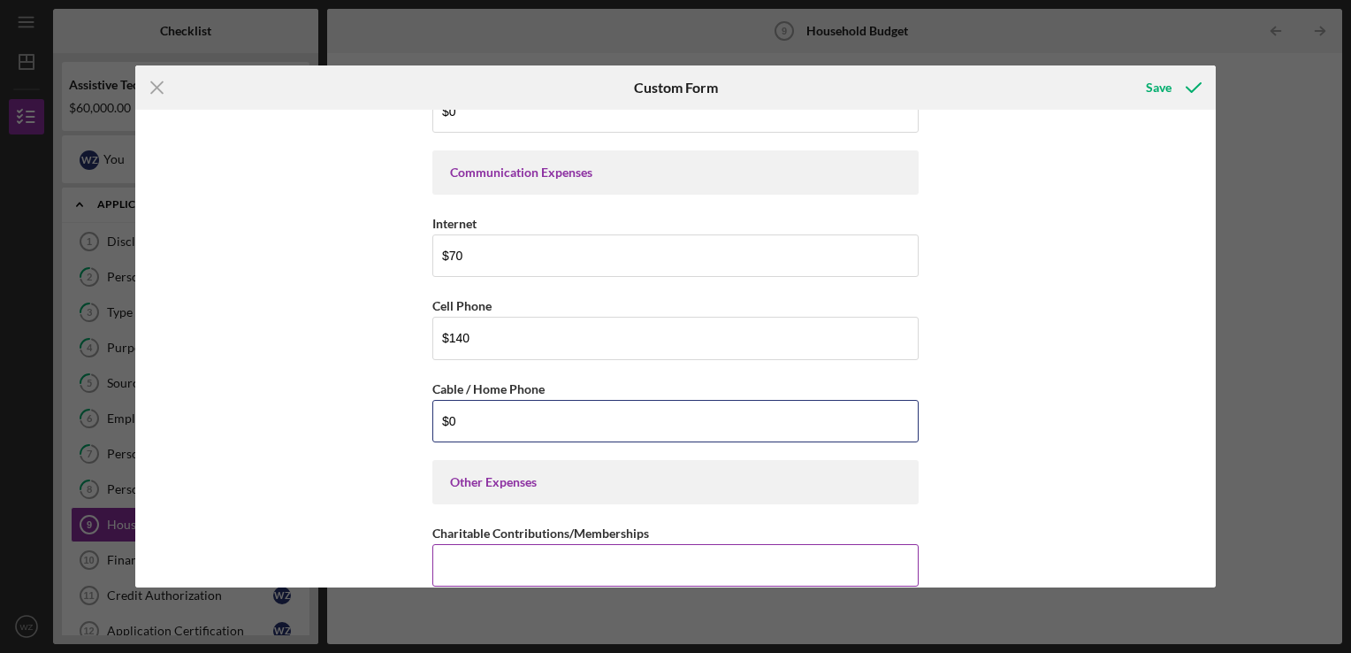
scroll to position [3272, 0]
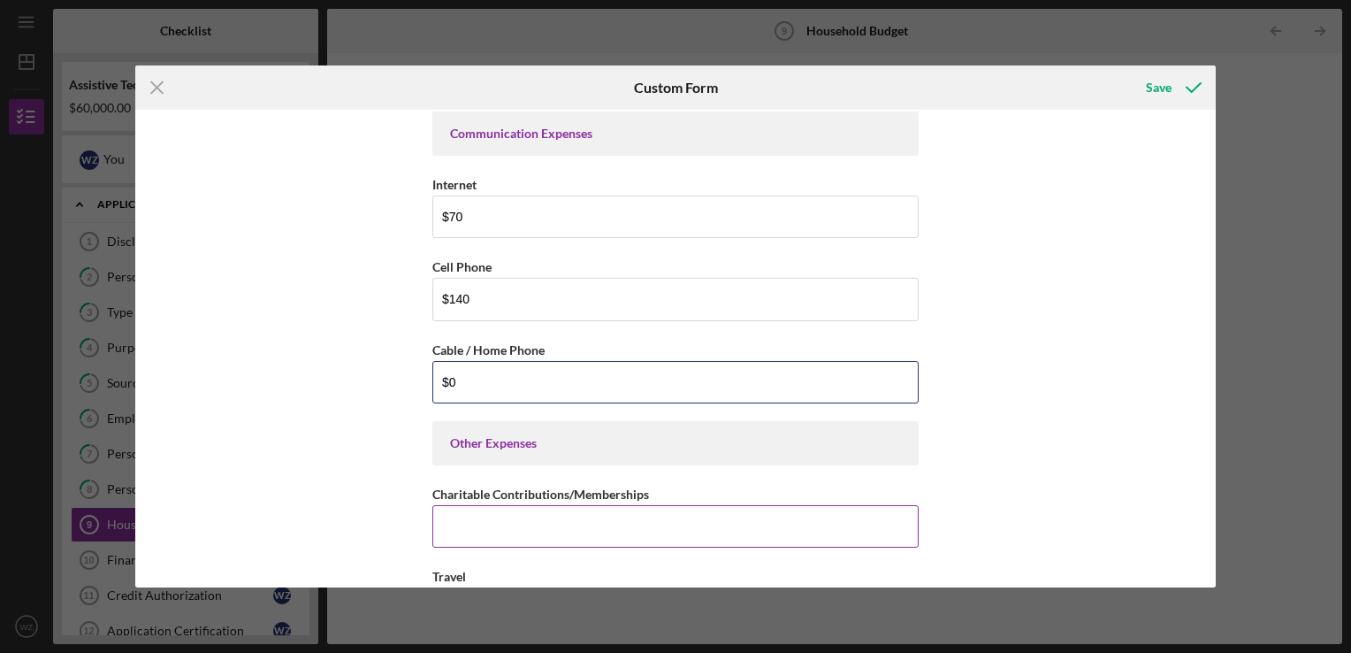
type input "$0"
click at [477, 516] on input "Charitable Contributions/Memberships" at bounding box center [675, 526] width 486 height 42
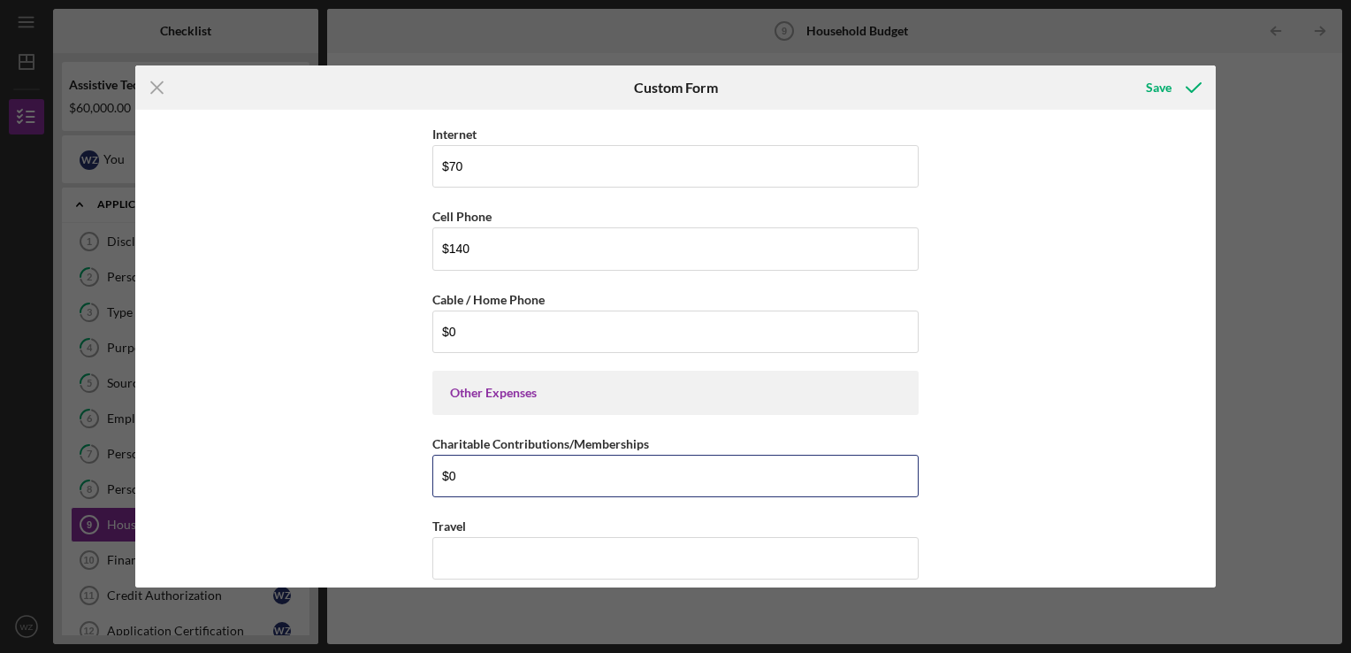
scroll to position [3361, 0]
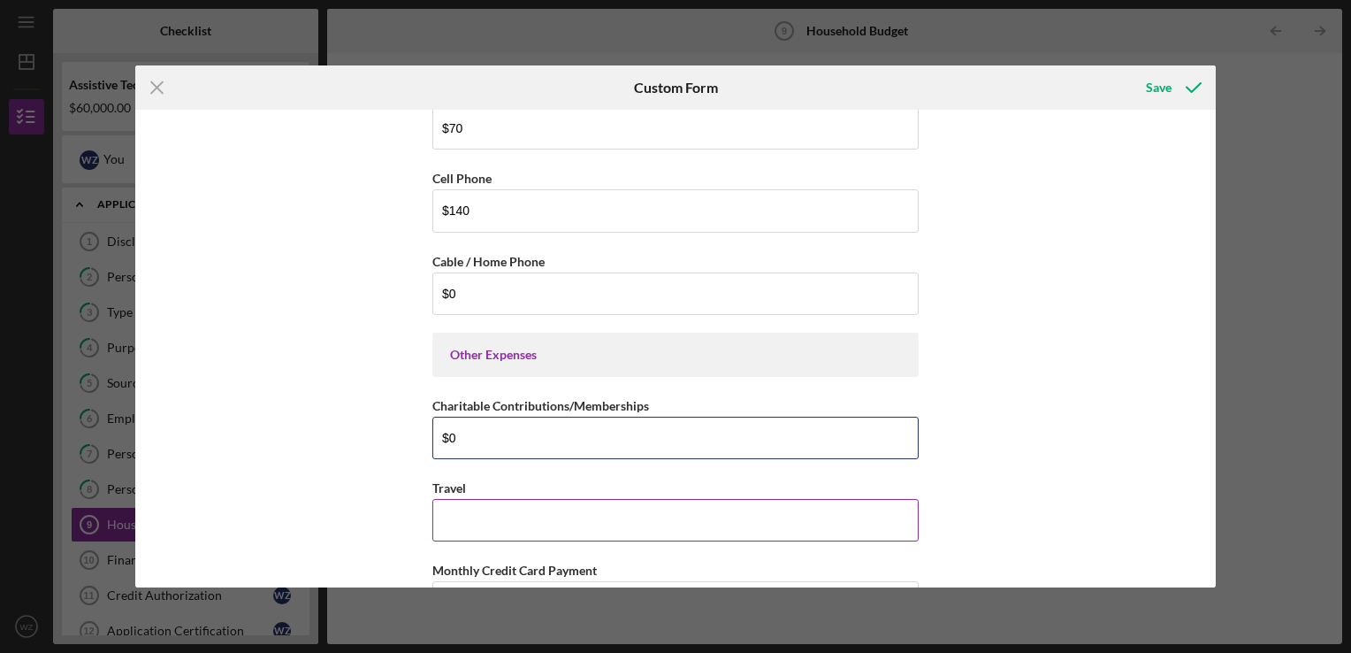
type input "$0"
click at [479, 501] on input "Travel" at bounding box center [675, 520] width 486 height 42
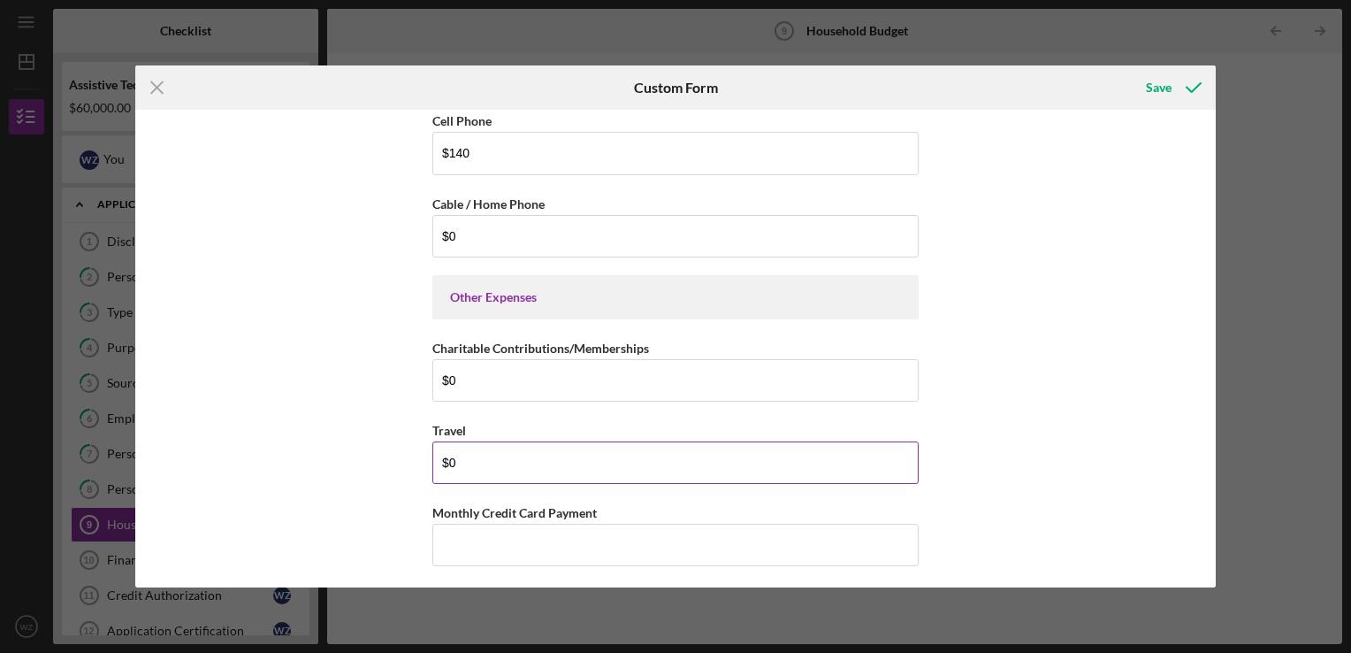
scroll to position [3449, 0]
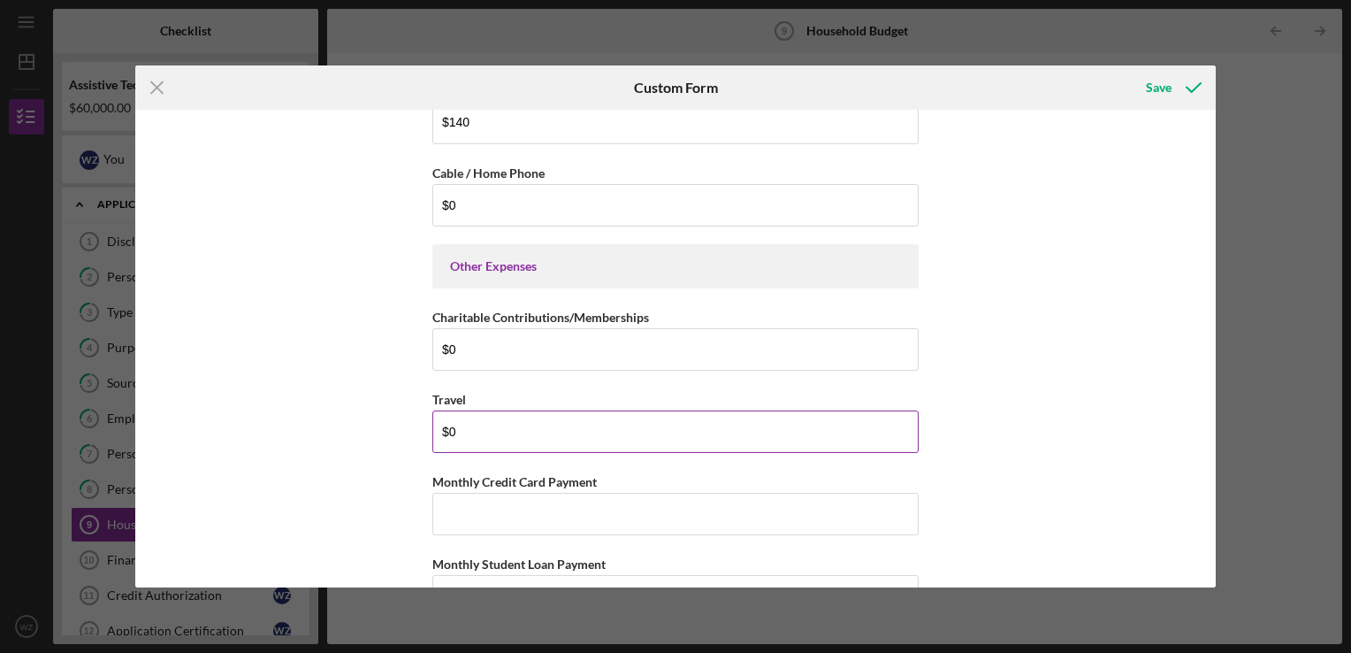
type input "$0"
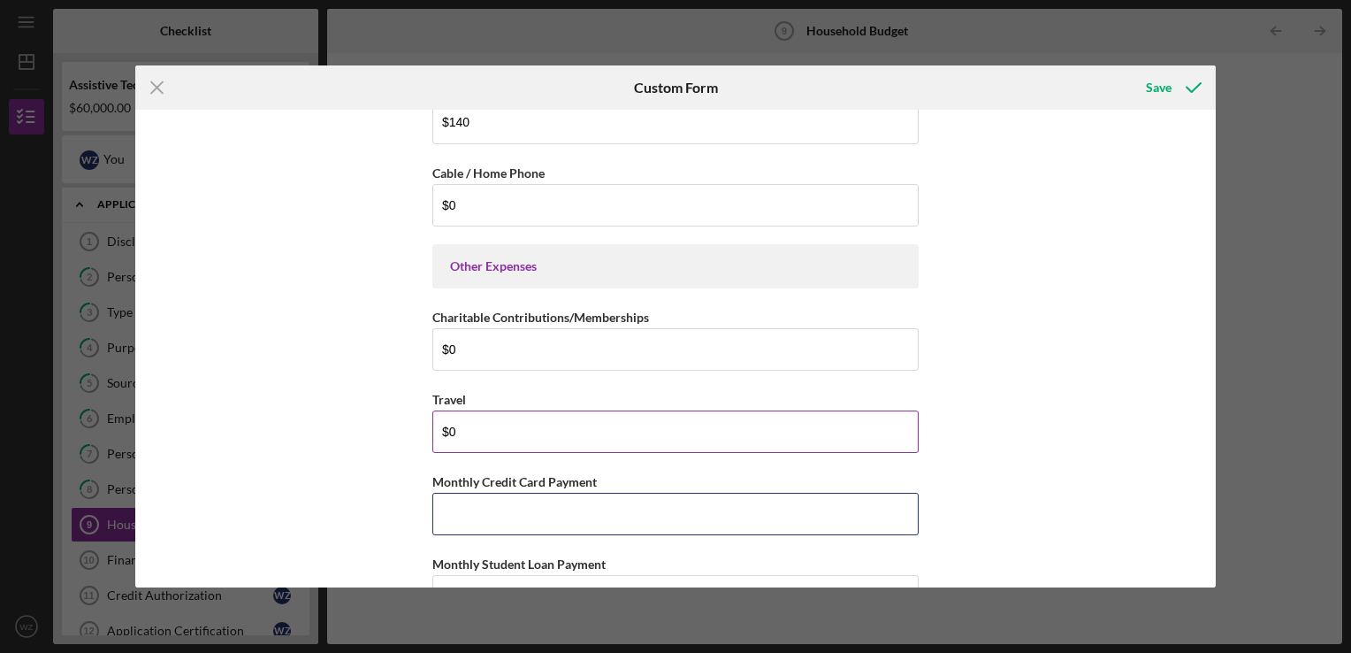
click at [479, 501] on input "Monthly Credit Card Payment" at bounding box center [675, 514] width 486 height 42
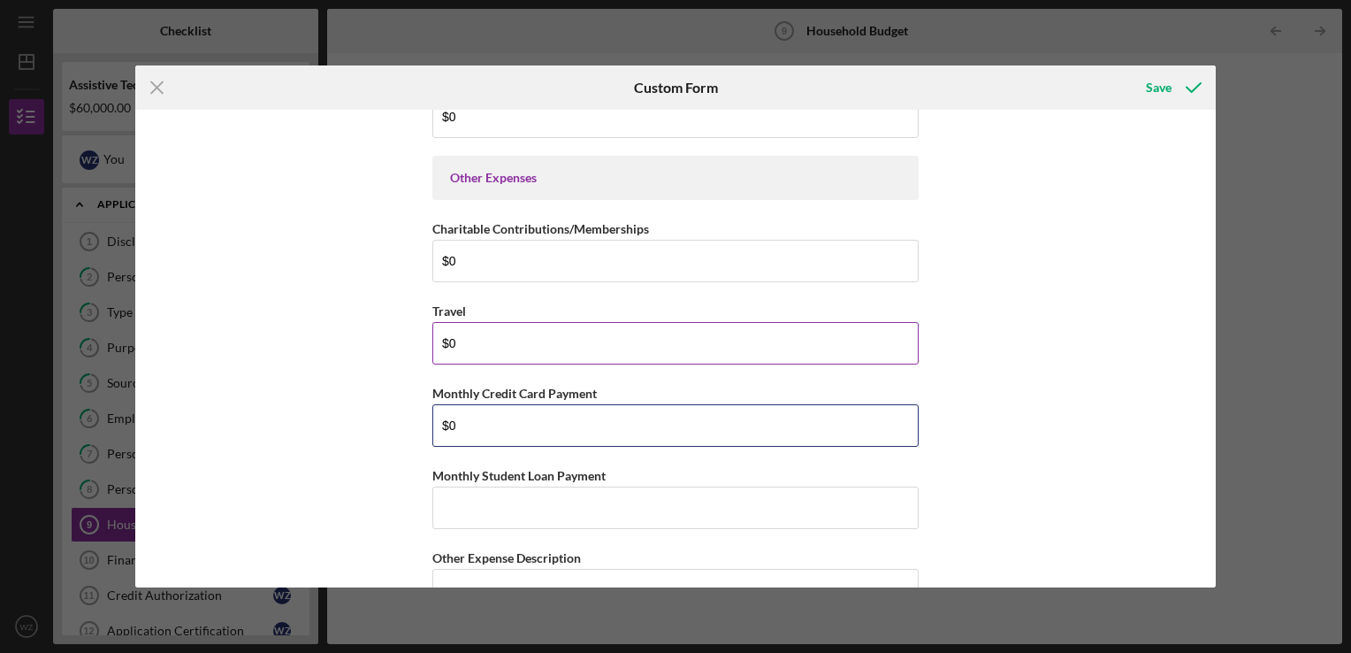
type input "$0"
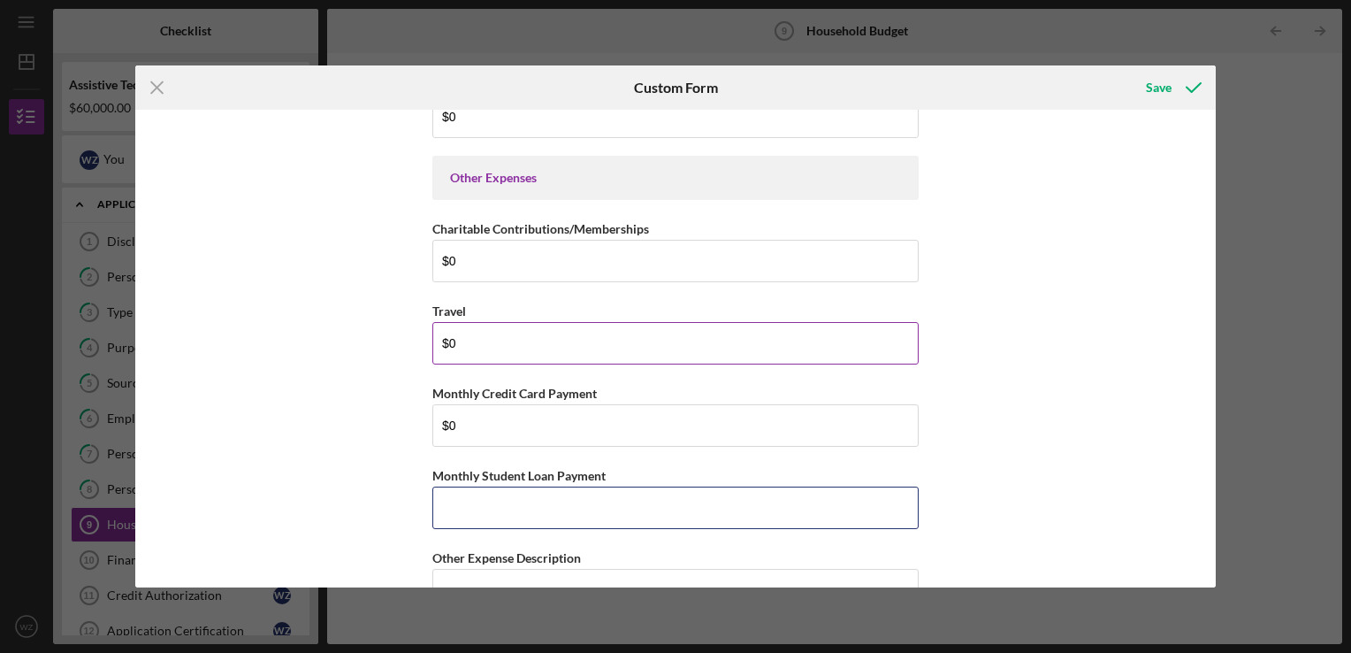
click at [479, 501] on input "Monthly Student Loan Payment" at bounding box center [675, 507] width 486 height 42
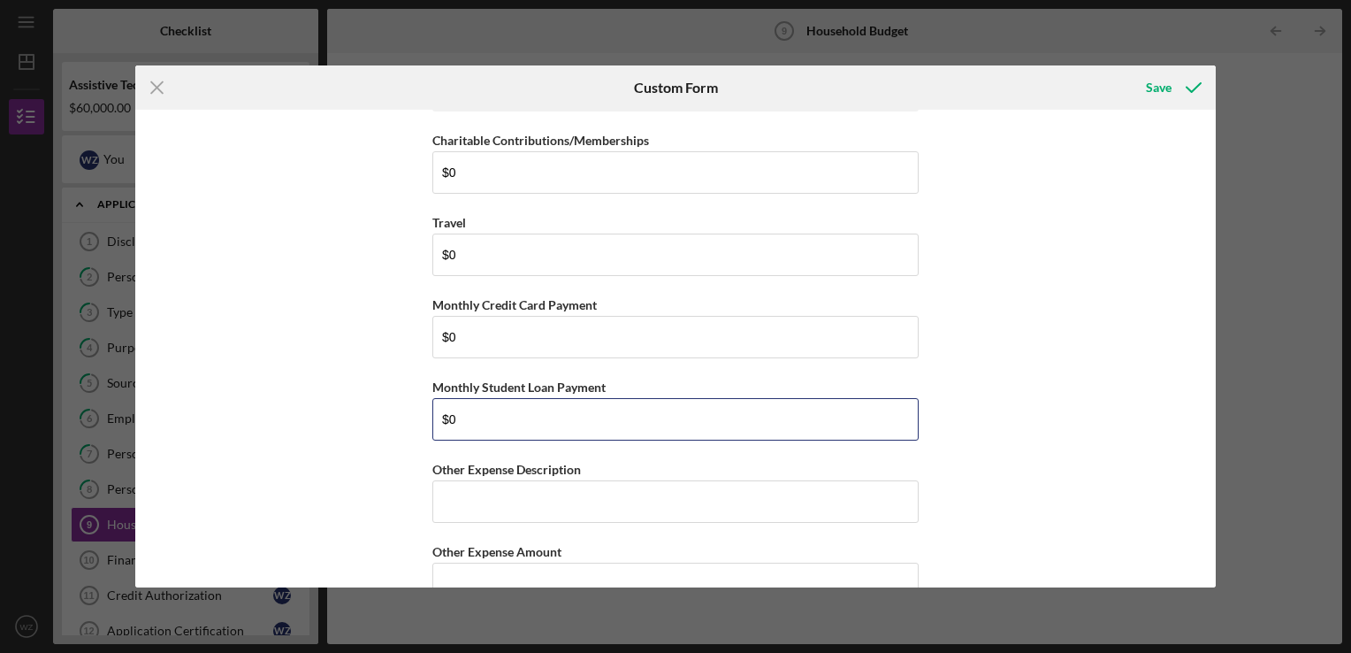
scroll to position [3654, 0]
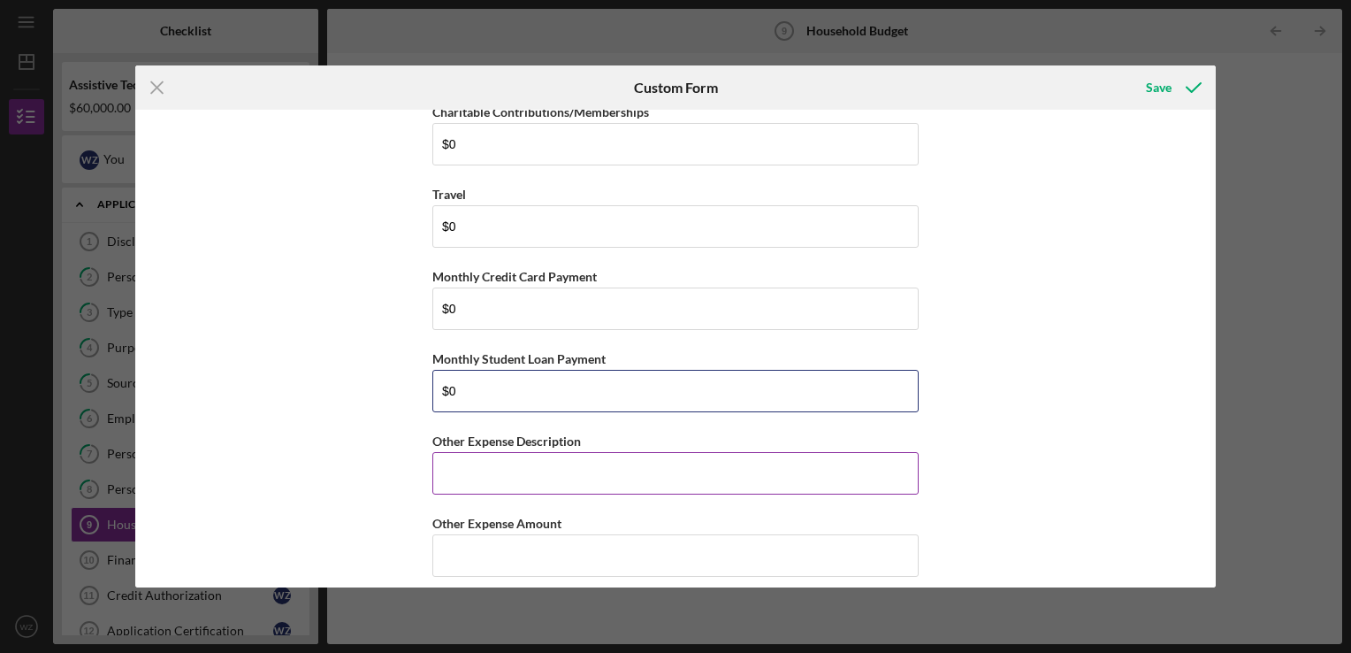
type input "$0"
click at [481, 452] on input "Other Expense Description" at bounding box center [675, 473] width 486 height 42
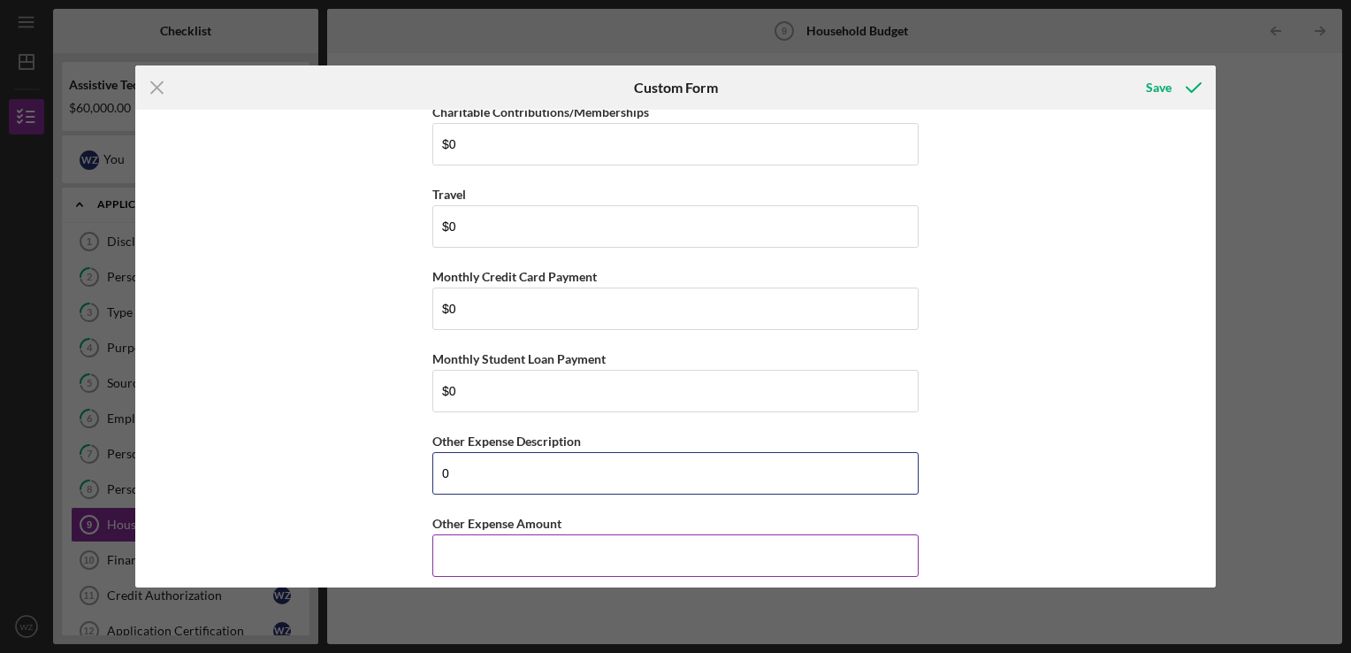
type input "0"
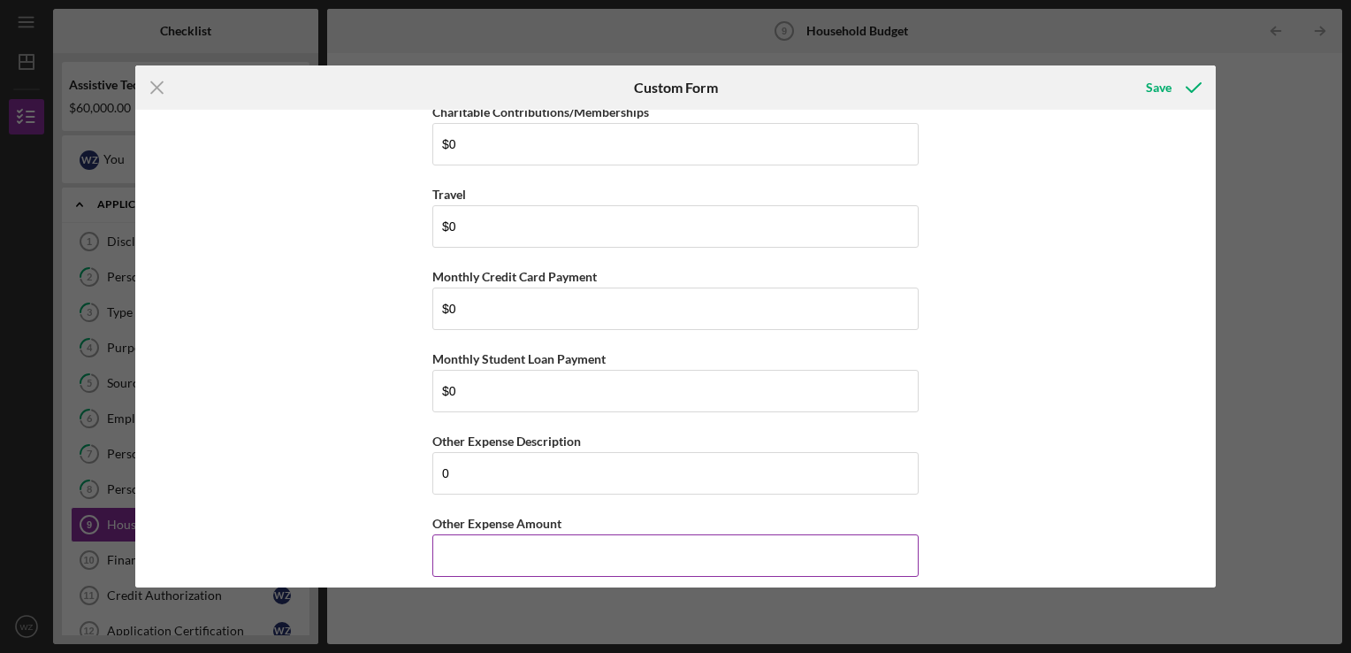
click at [484, 534] on input "Other Expense Amount" at bounding box center [675, 555] width 486 height 42
type input "$0"
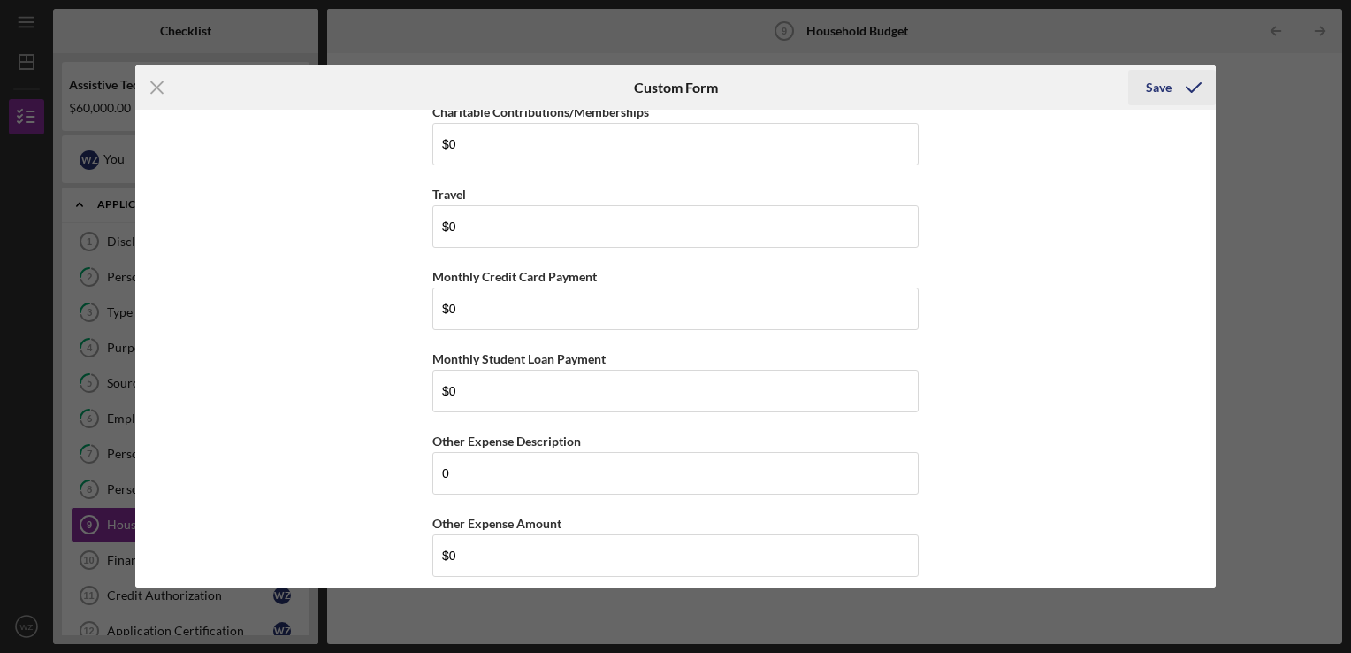
click at [1161, 85] on div "Save" at bounding box center [1159, 87] width 26 height 35
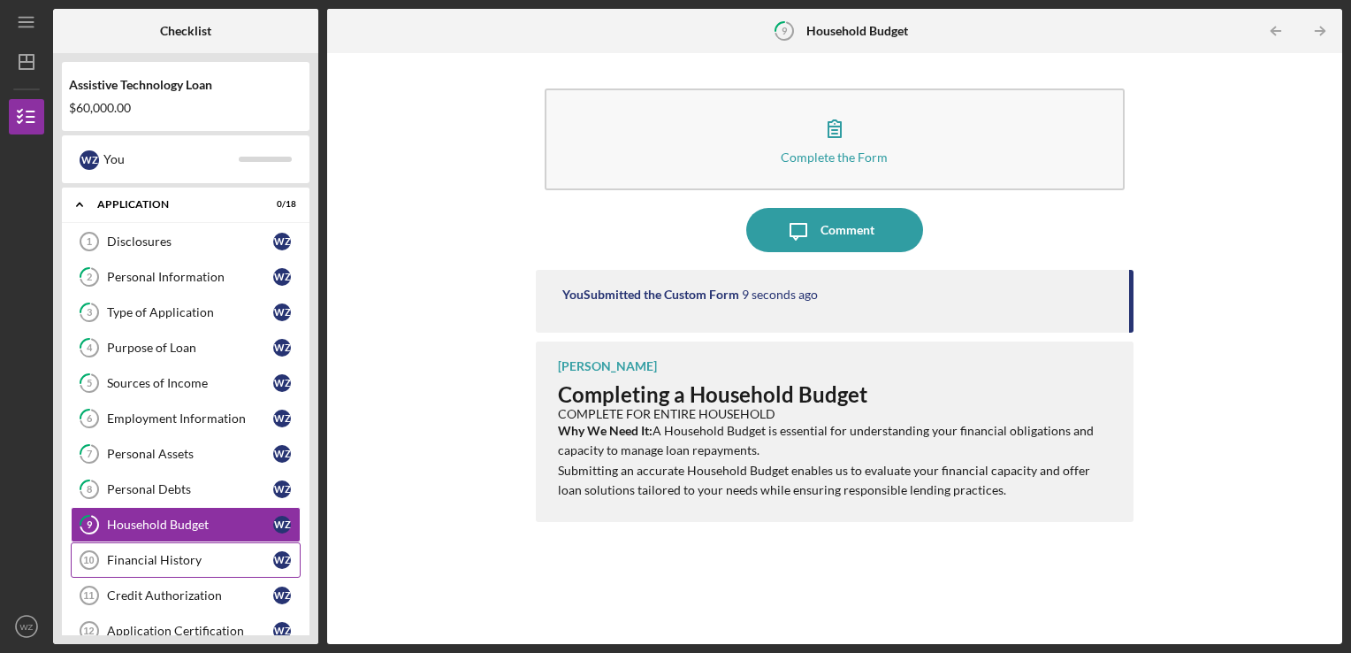
click at [158, 553] on div "Financial History" at bounding box center [190, 560] width 166 height 14
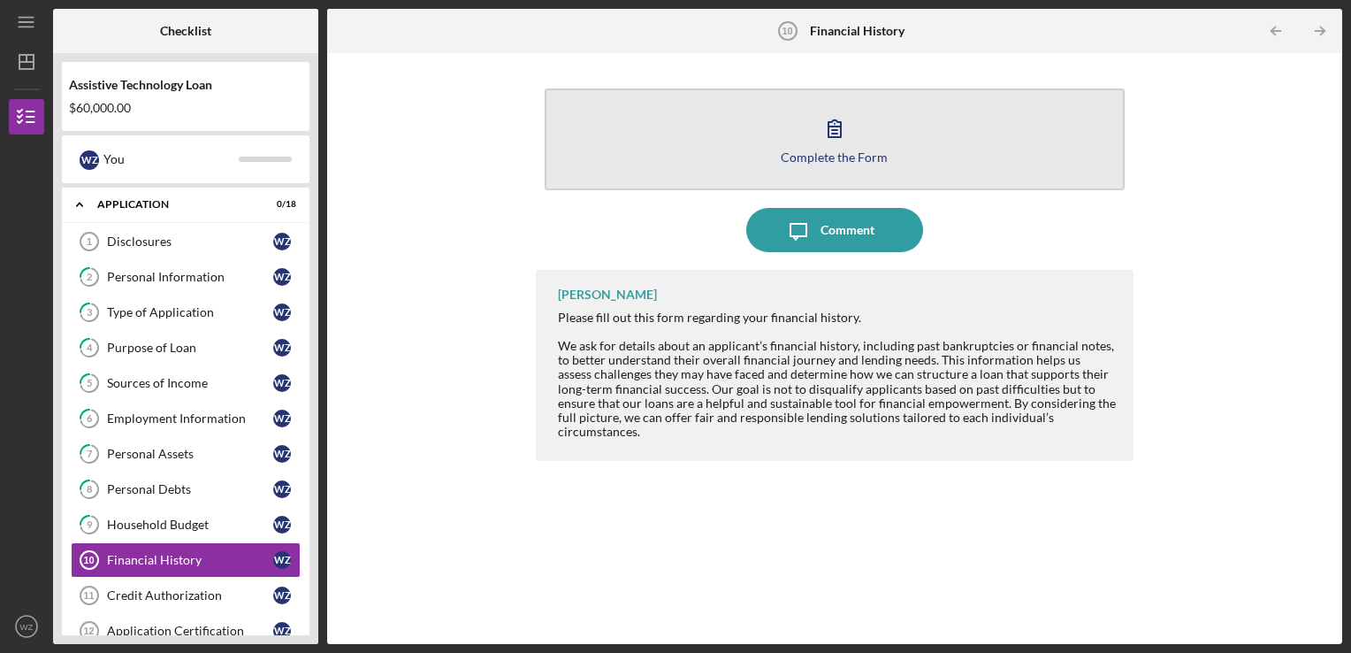
click at [840, 154] on div "Complete the Form" at bounding box center [834, 156] width 107 height 13
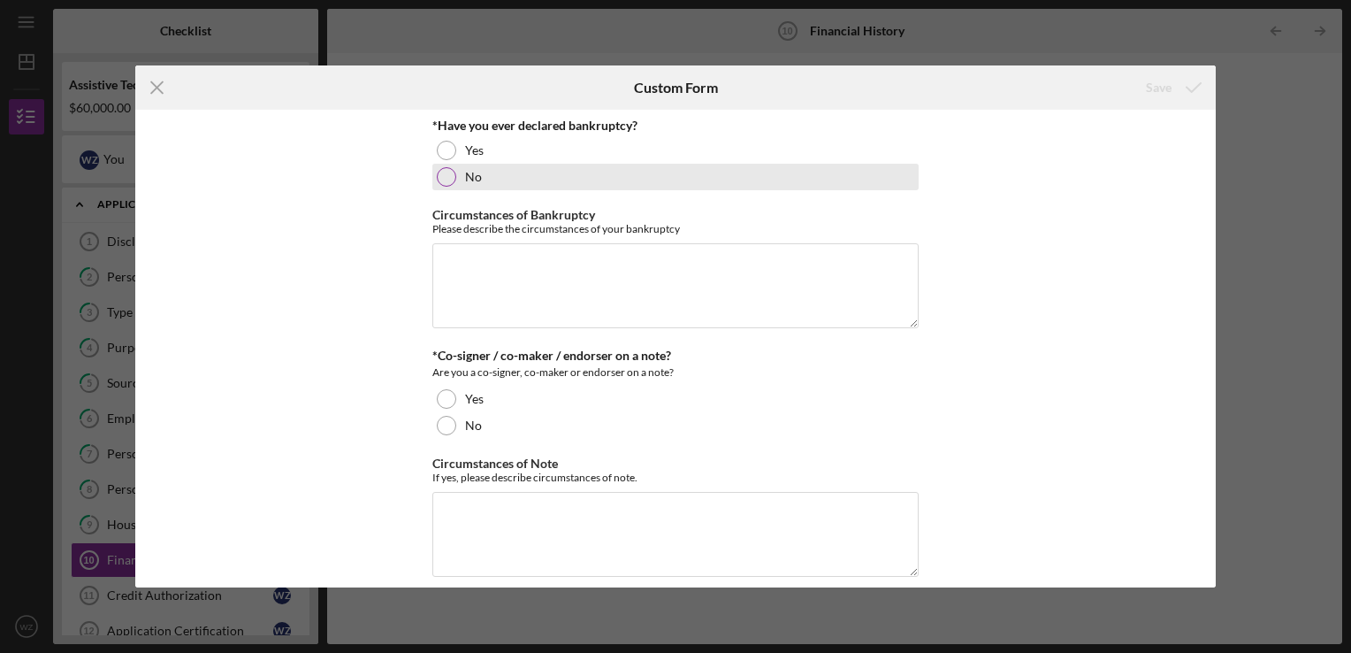
click at [443, 177] on div at bounding box center [446, 176] width 19 height 19
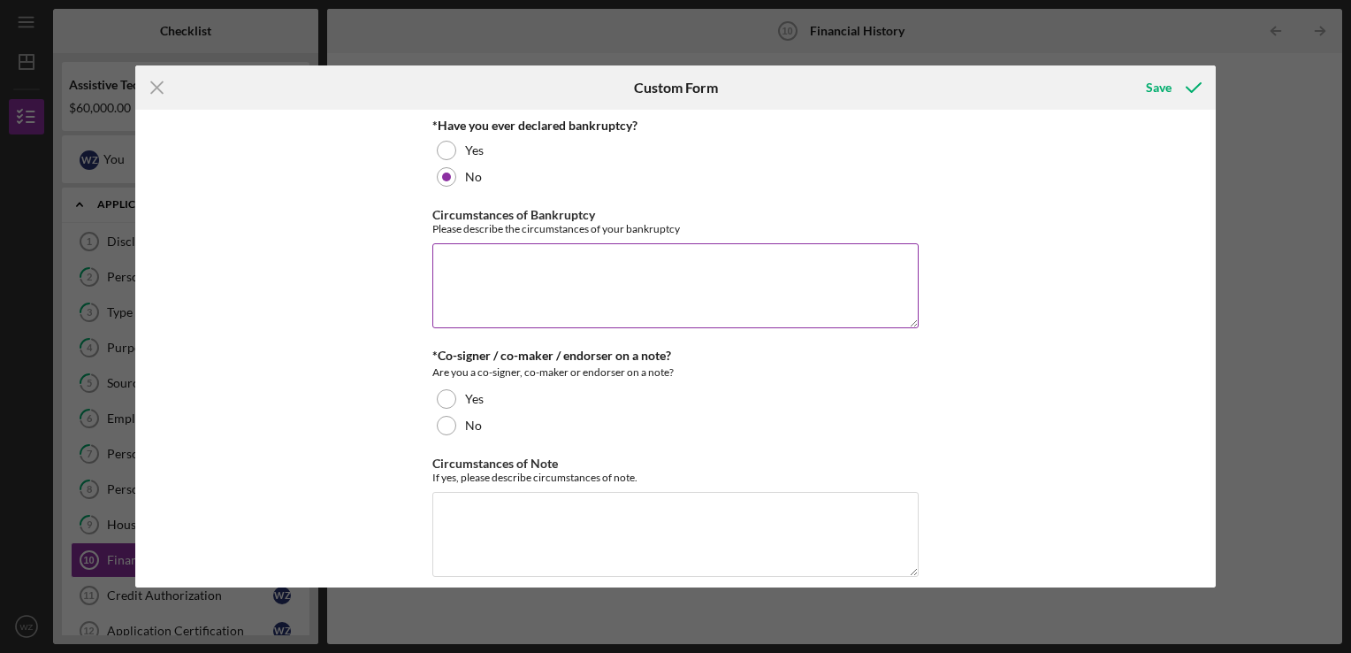
click at [459, 249] on textarea "Circumstances of Bankruptcy" at bounding box center [675, 285] width 486 height 85
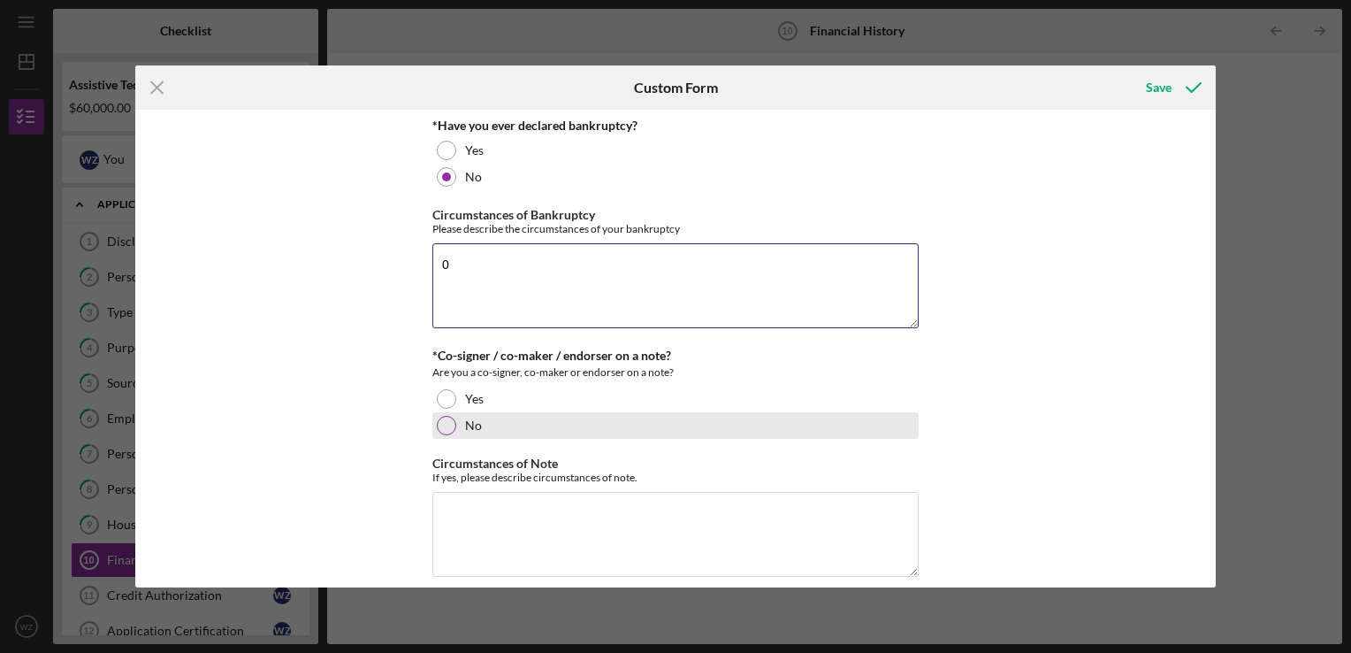
type textarea "0"
click at [445, 419] on div at bounding box center [446, 425] width 19 height 19
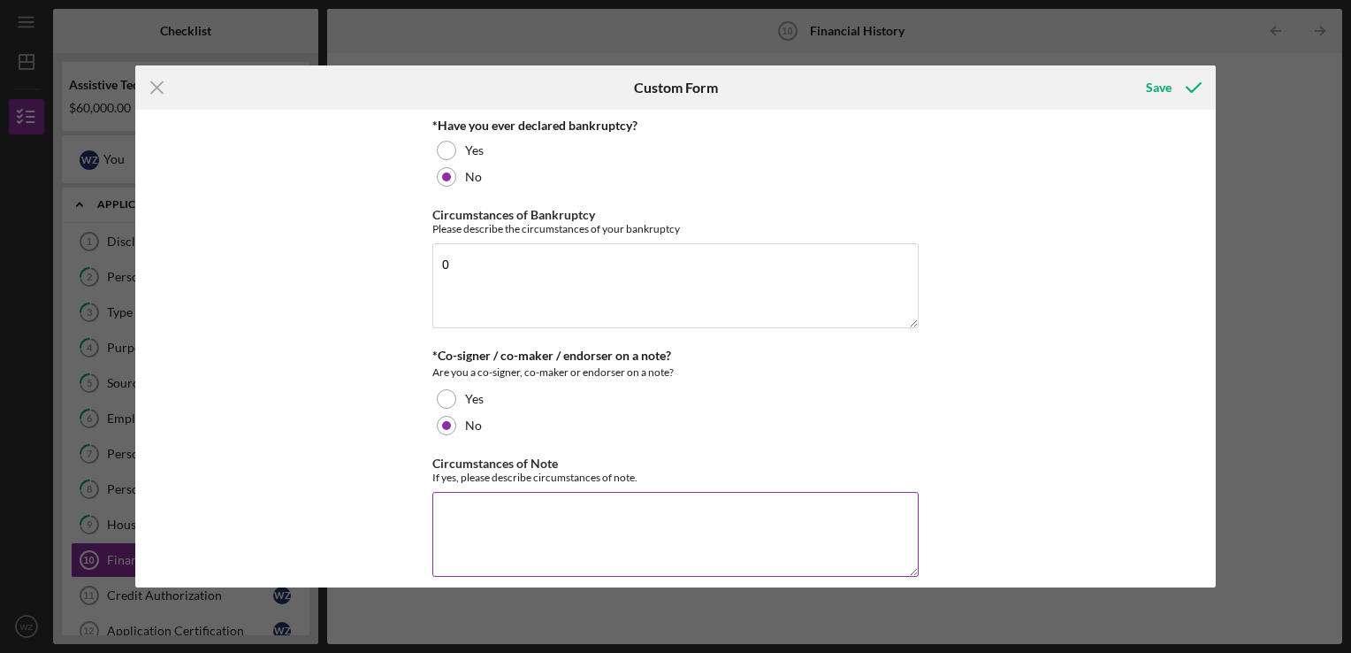
click at [455, 510] on textarea "Circumstances of Note" at bounding box center [675, 534] width 486 height 85
type textarea "0"
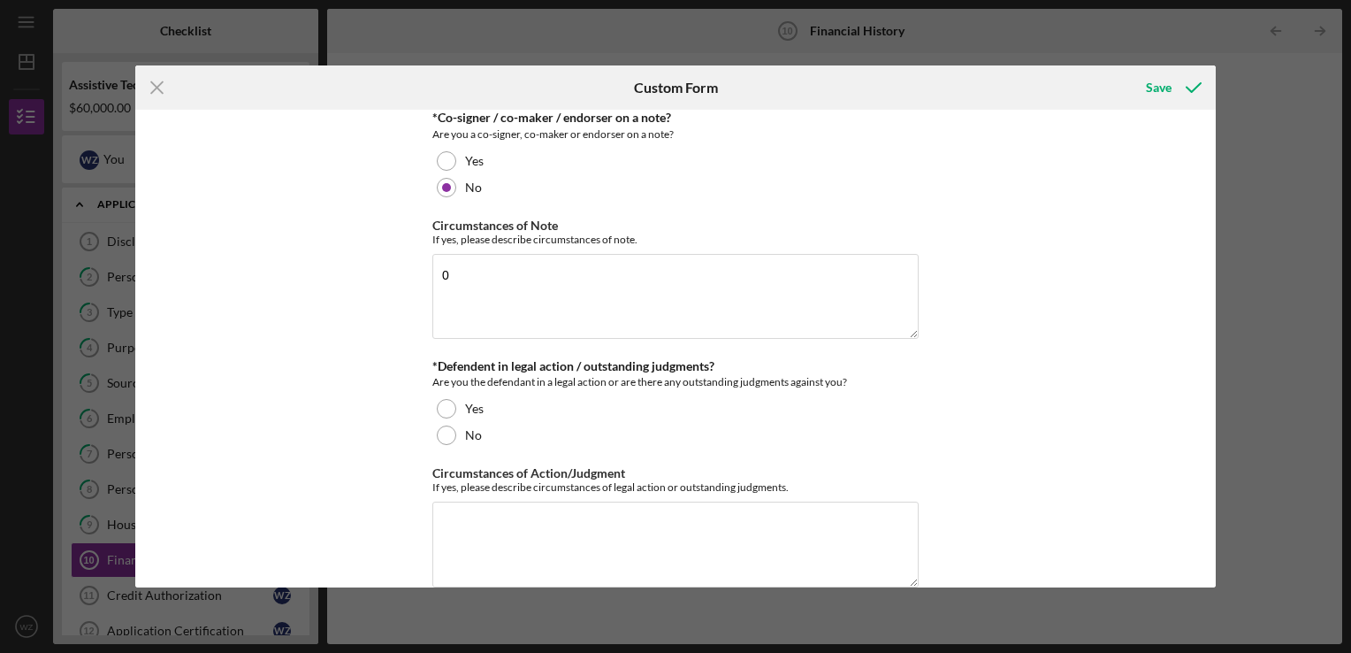
scroll to position [265, 0]
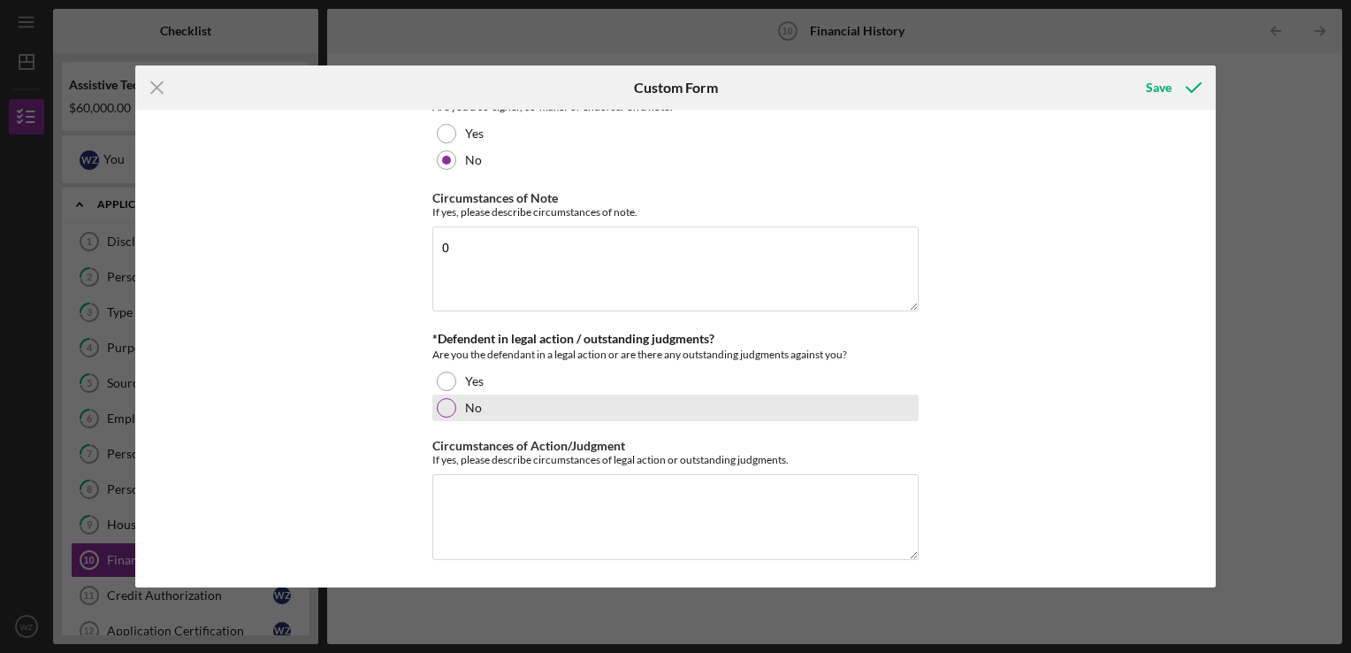
click at [442, 407] on div at bounding box center [446, 407] width 19 height 19
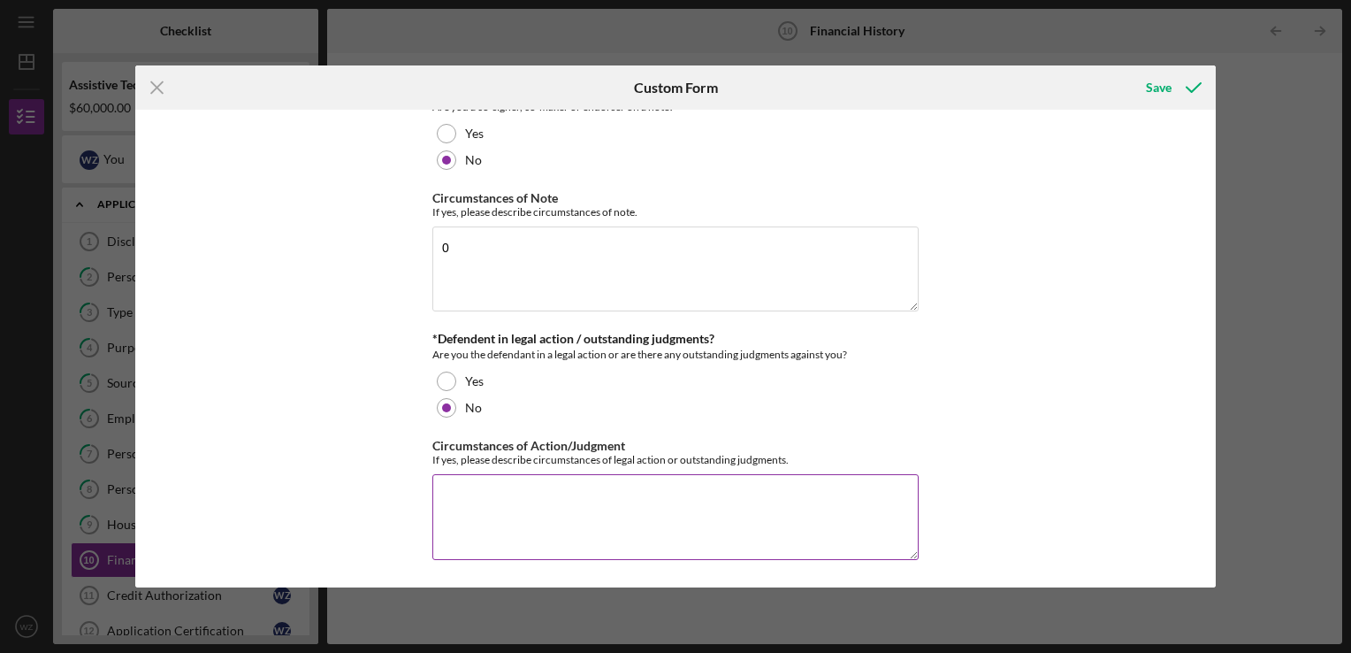
click at [464, 502] on textarea "Circumstances of Action/Judgment" at bounding box center [675, 516] width 486 height 85
type textarea "0"
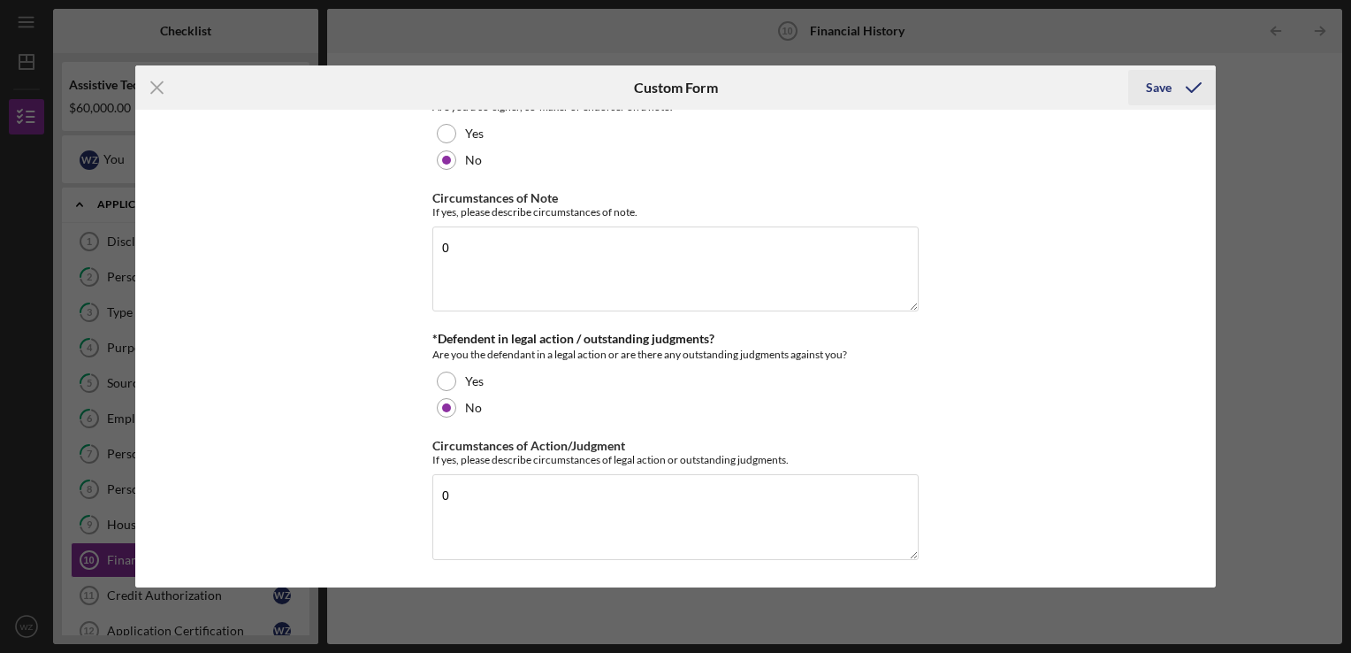
click at [1159, 80] on div "Save" at bounding box center [1159, 87] width 26 height 35
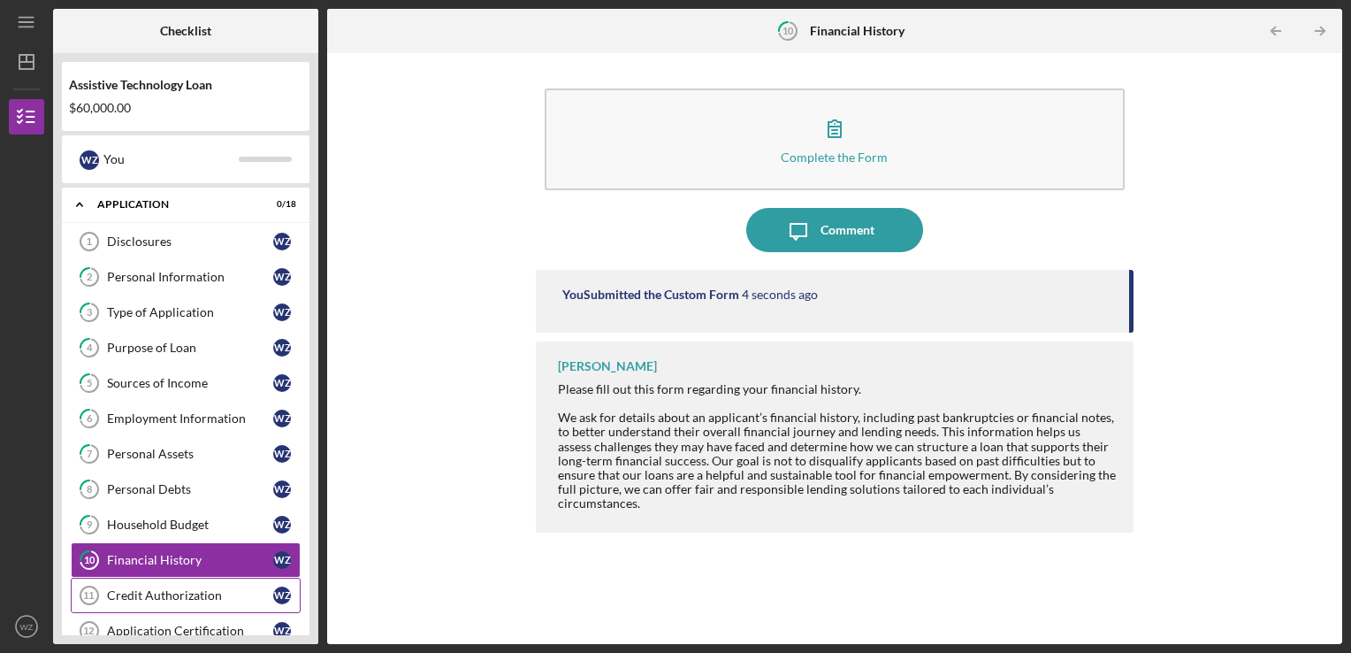
click at [170, 593] on div "Credit Authorization" at bounding box center [190, 595] width 166 height 14
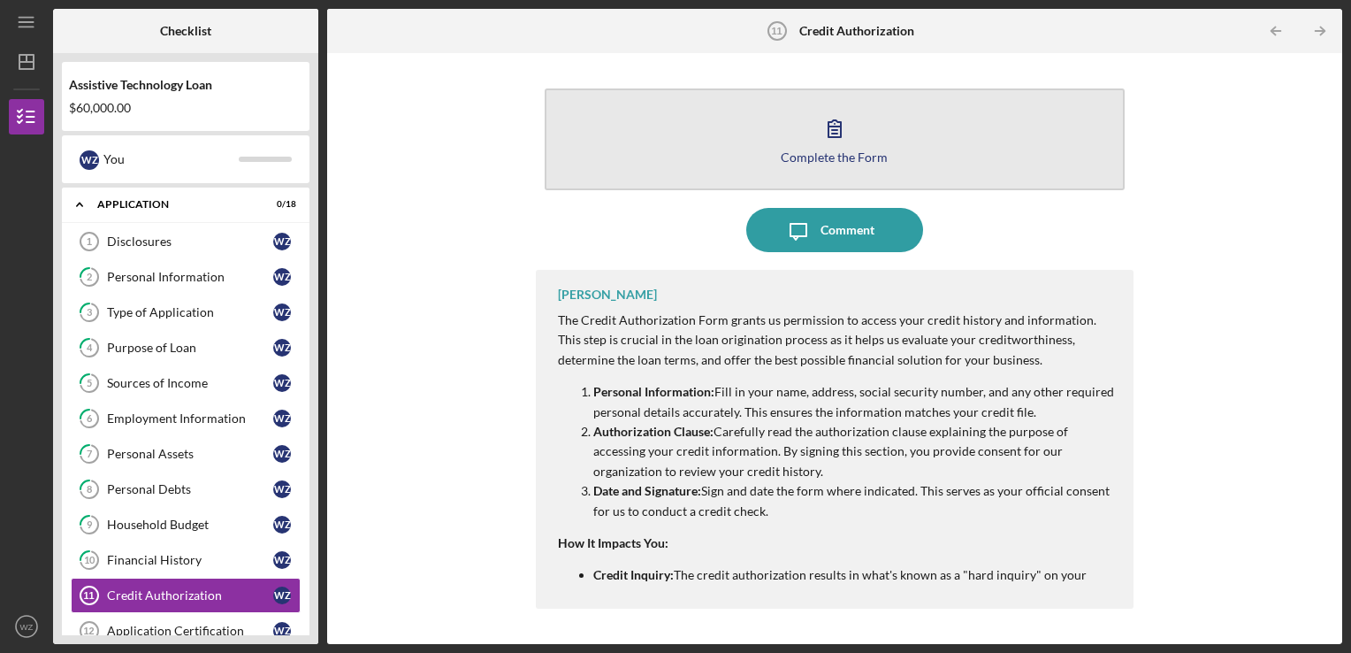
click at [835, 156] on div "Complete the Form" at bounding box center [834, 156] width 107 height 13
